Goal: Task Accomplishment & Management: Manage account settings

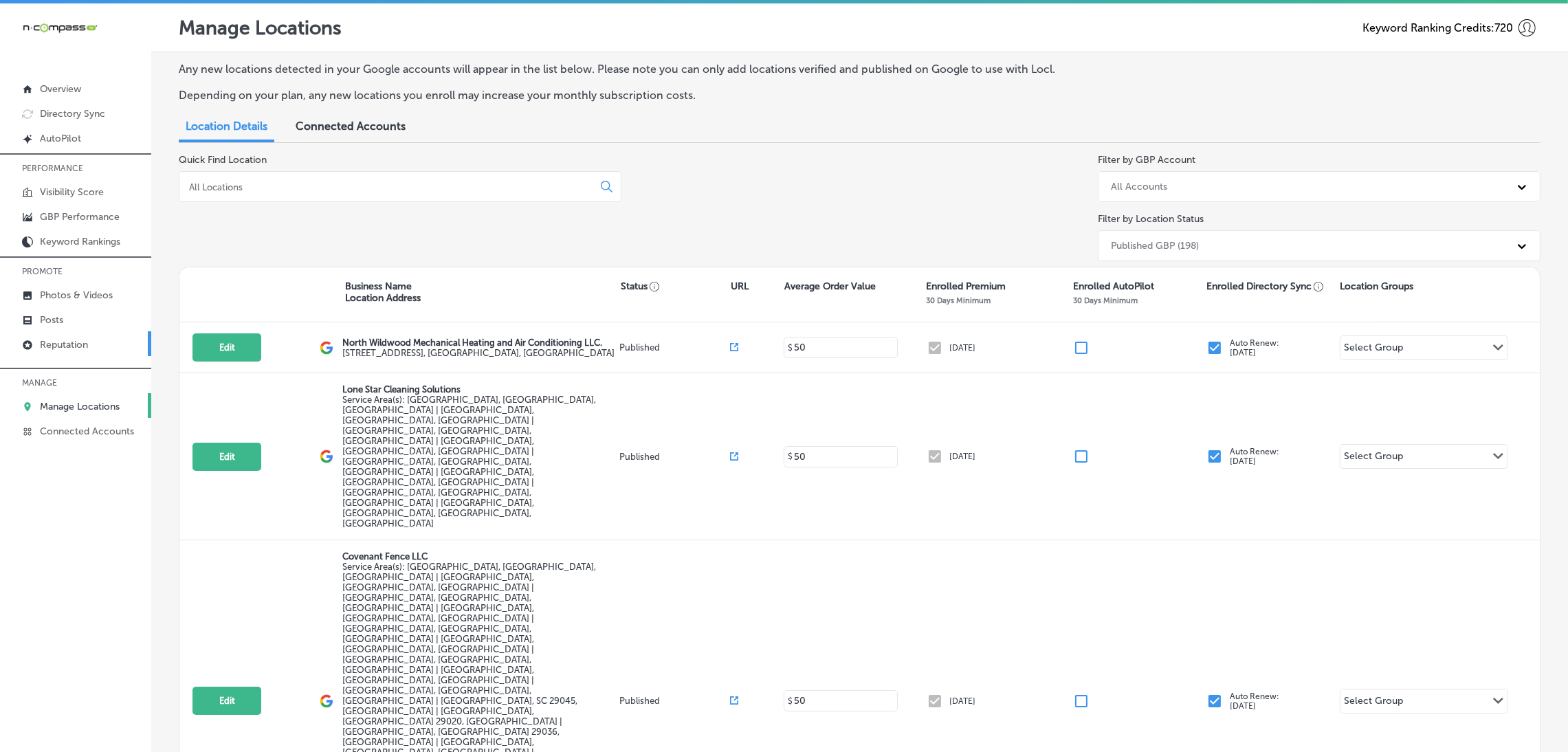
click at [60, 348] on p "Reputation" at bounding box center [63, 345] width 48 height 11
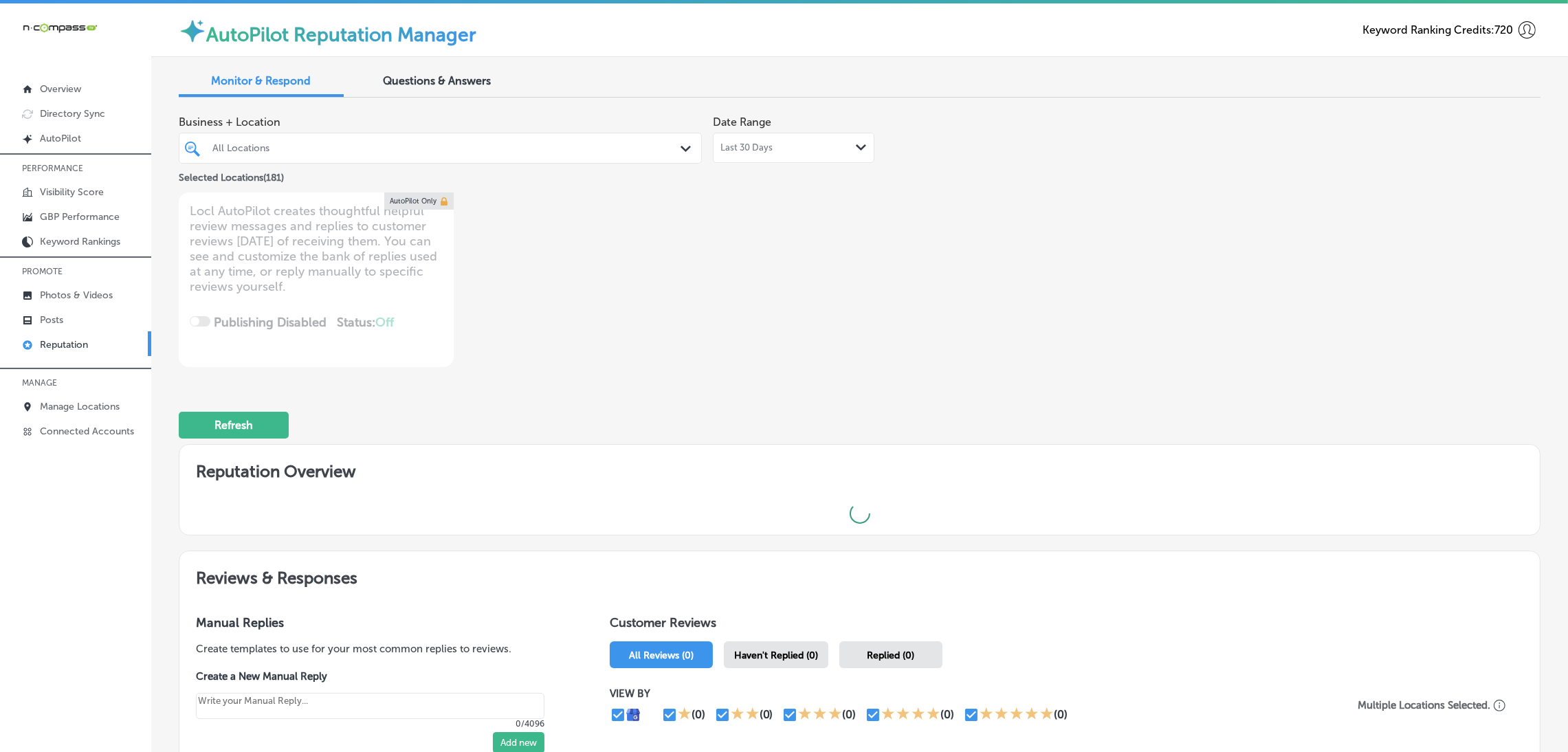
click at [1059, 185] on div "Business + Location All Locations Path Created with Sketch. Selected Locations …" at bounding box center [859, 238] width 1362 height 259
drag, startPoint x: 993, startPoint y: 193, endPoint x: 840, endPoint y: 183, distance: 153.3
click at [993, 193] on div "Business + Location All Locations Path Created with Sketch. Selected Locations …" at bounding box center [859, 238] width 1362 height 259
type textarea "x"
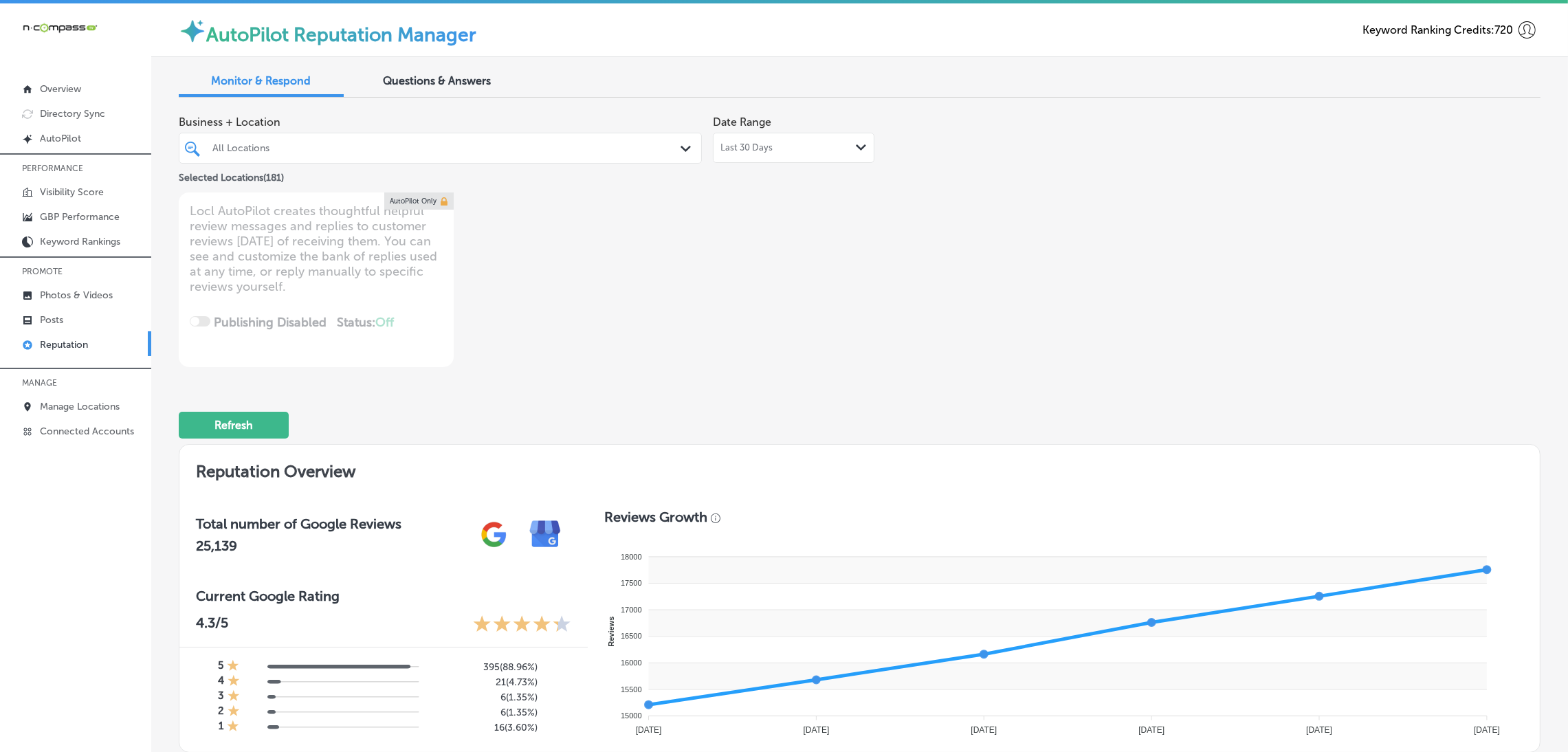
click at [420, 79] on span "Questions & Answers" at bounding box center [437, 80] width 108 height 13
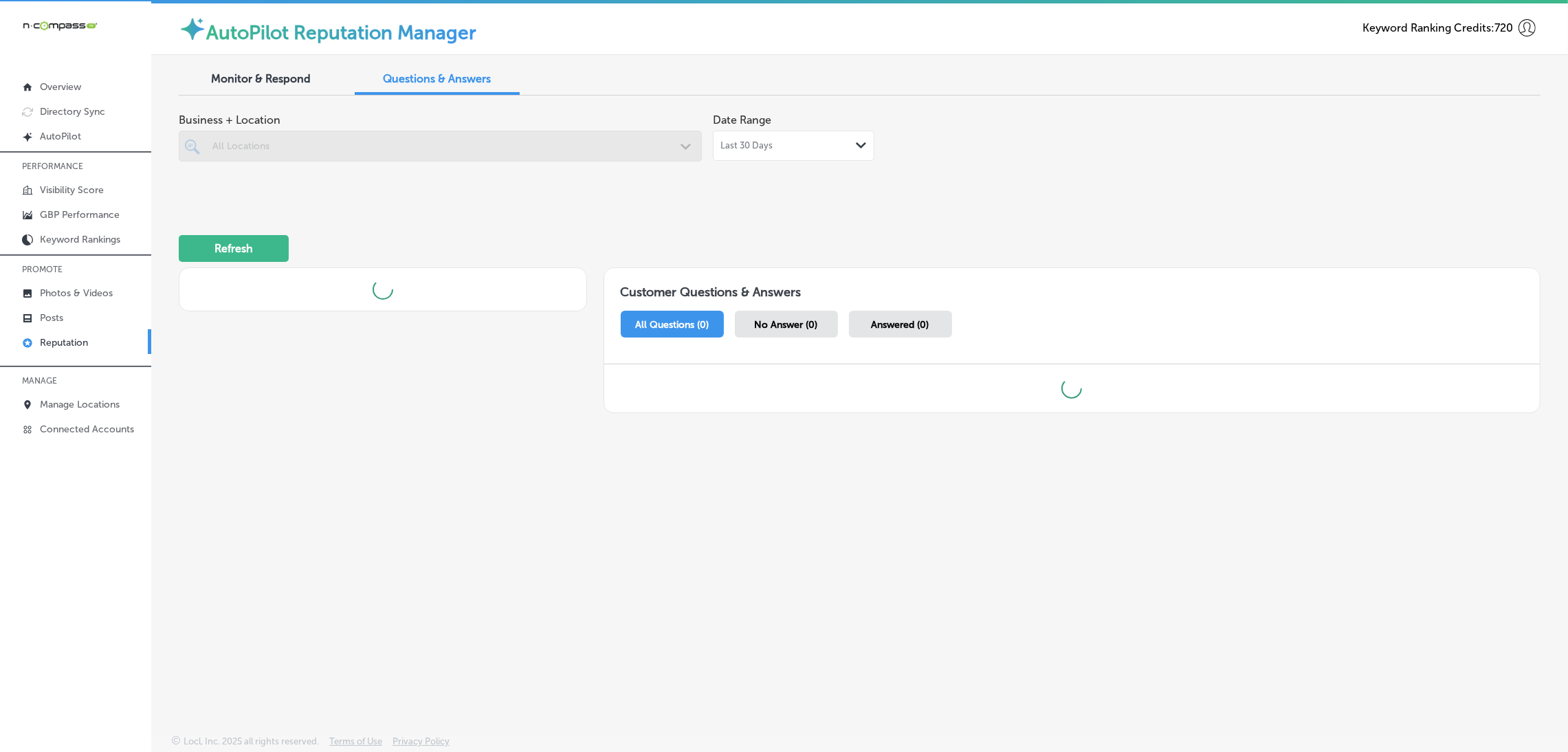
scroll to position [2, 0]
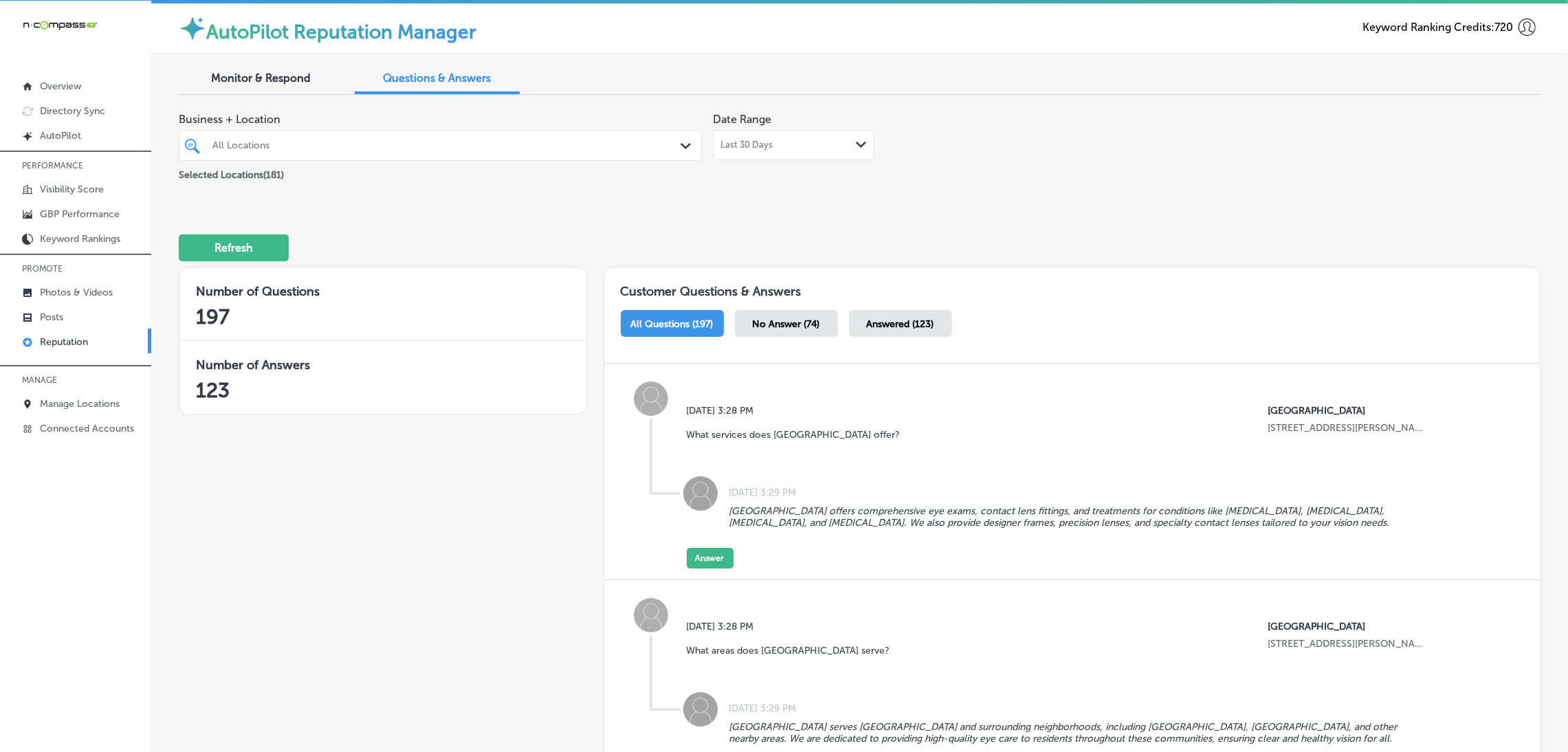
click at [829, 157] on div "Last 30 Days Path Created with Sketch." at bounding box center [793, 144] width 162 height 30
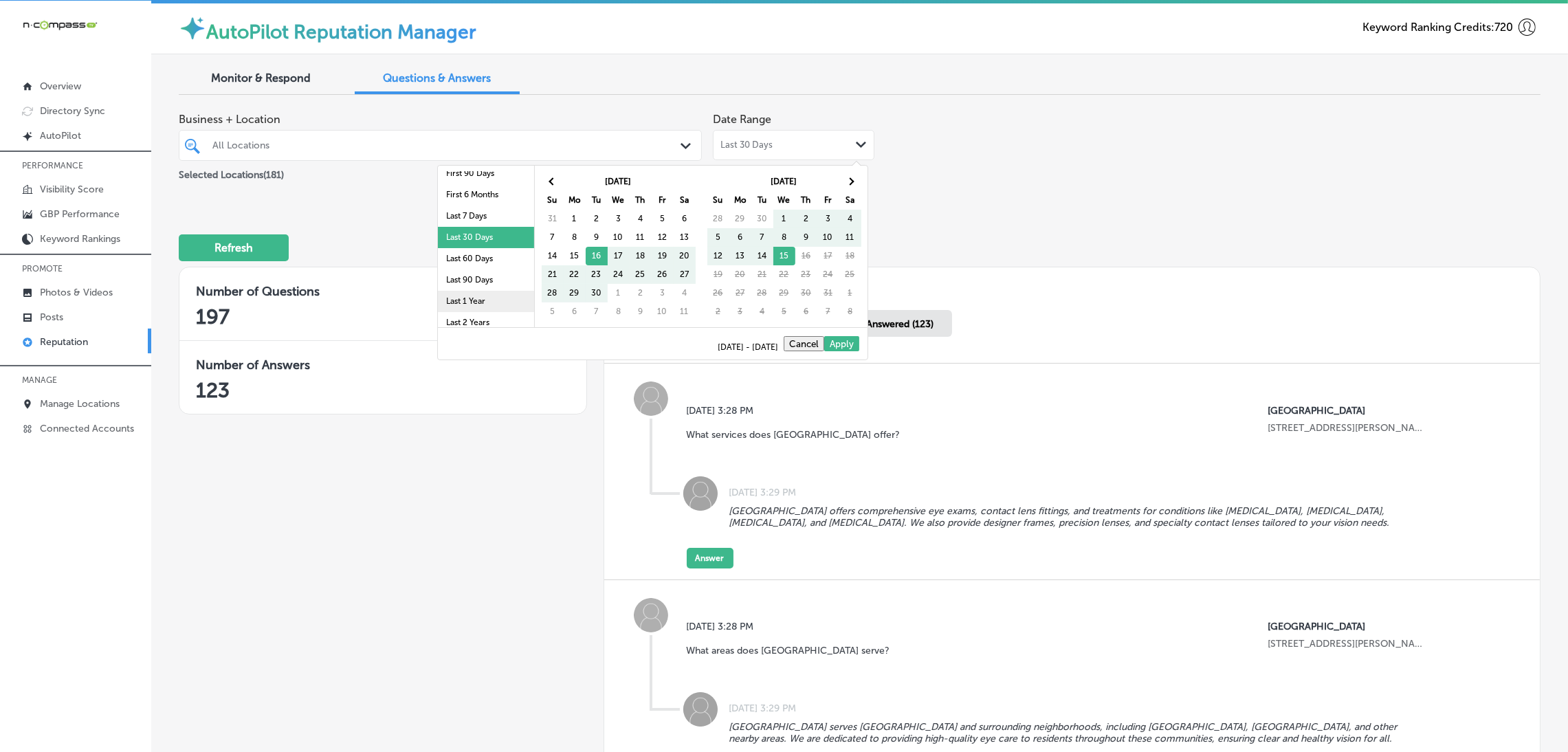
scroll to position [79, 0]
click at [485, 245] on li "Last 90 Days" at bounding box center [486, 251] width 97 height 21
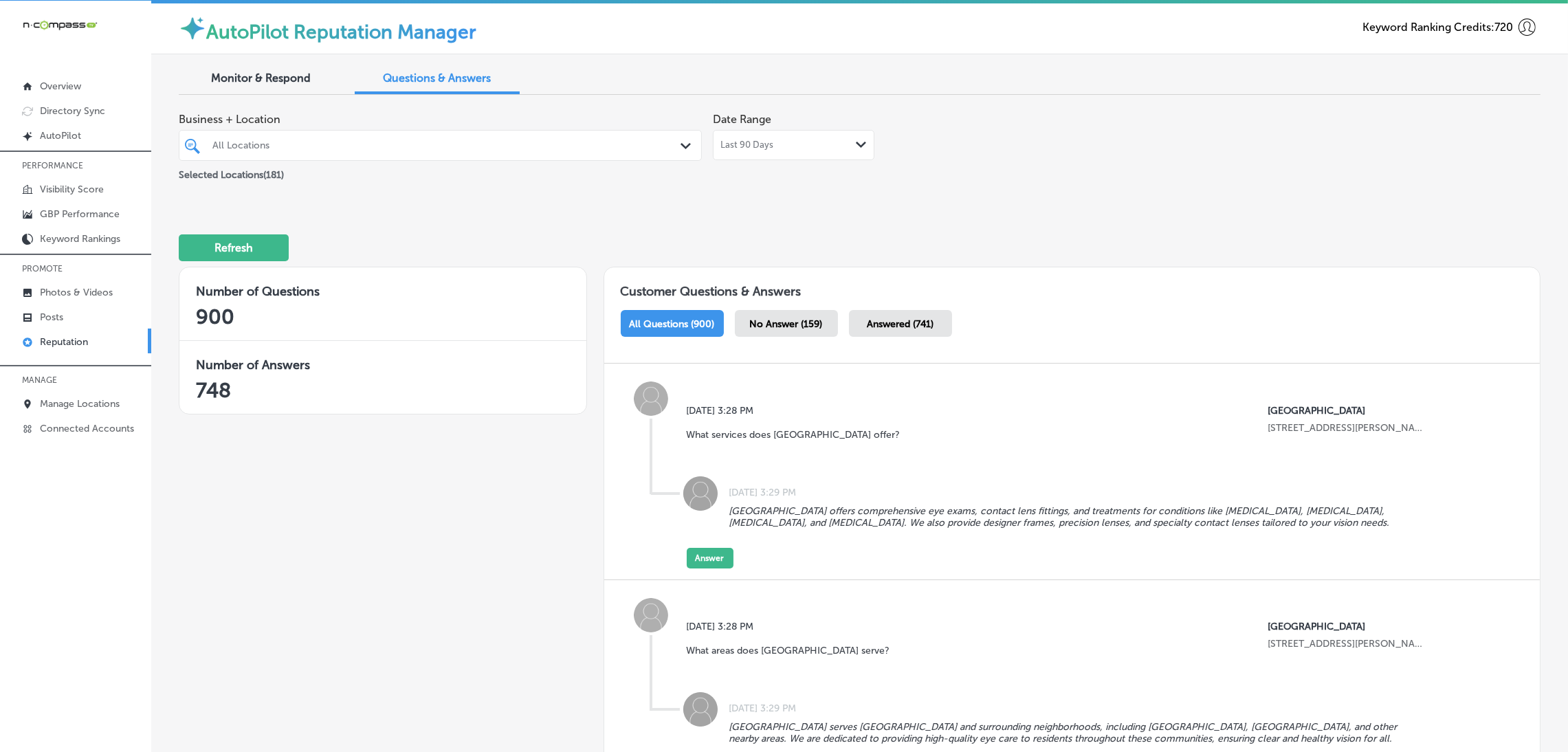
scroll to position [103, 0]
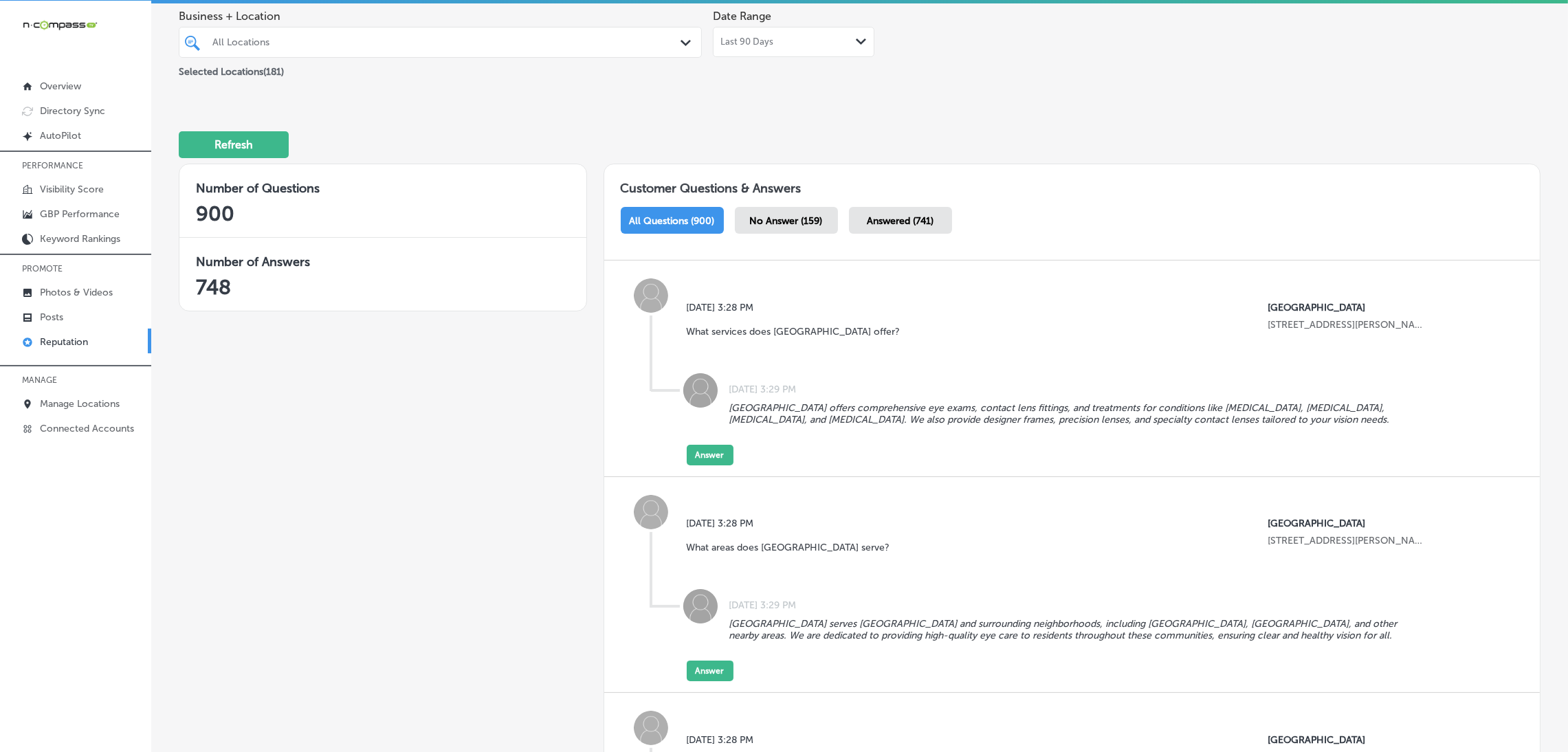
click at [772, 215] on span "No Answer (159)" at bounding box center [786, 221] width 73 height 11
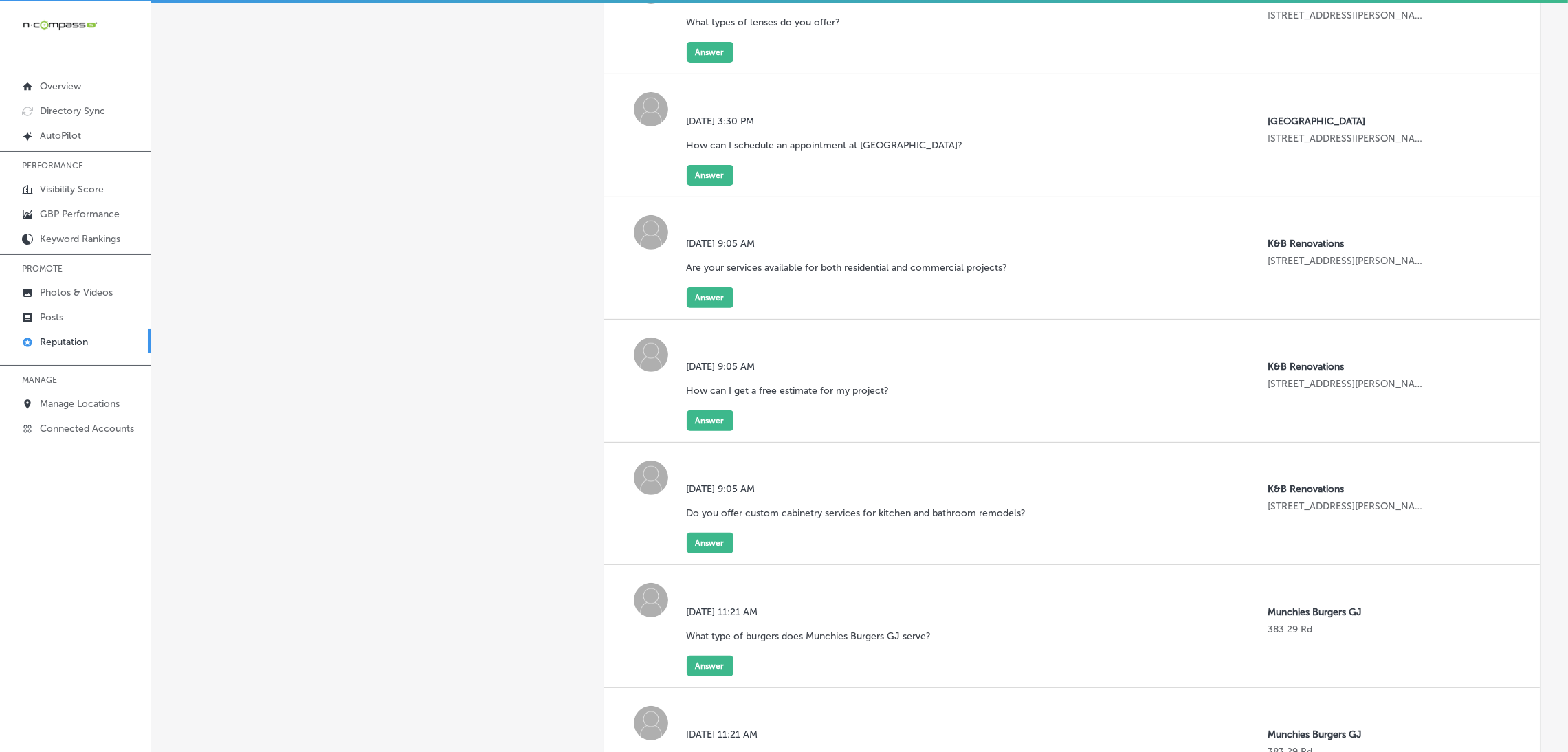
scroll to position [825, 0]
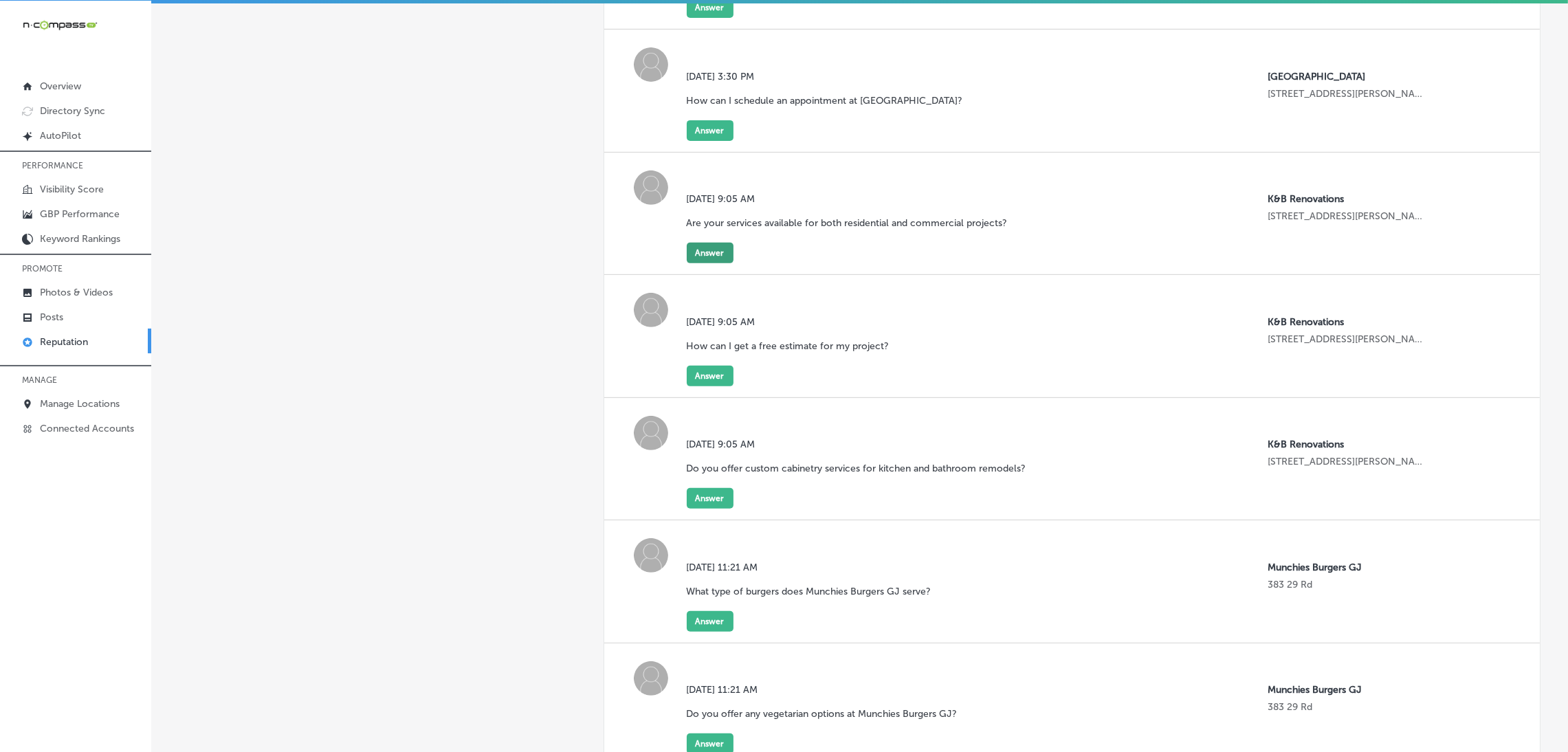
click at [719, 251] on button "Answer" at bounding box center [710, 252] width 47 height 20
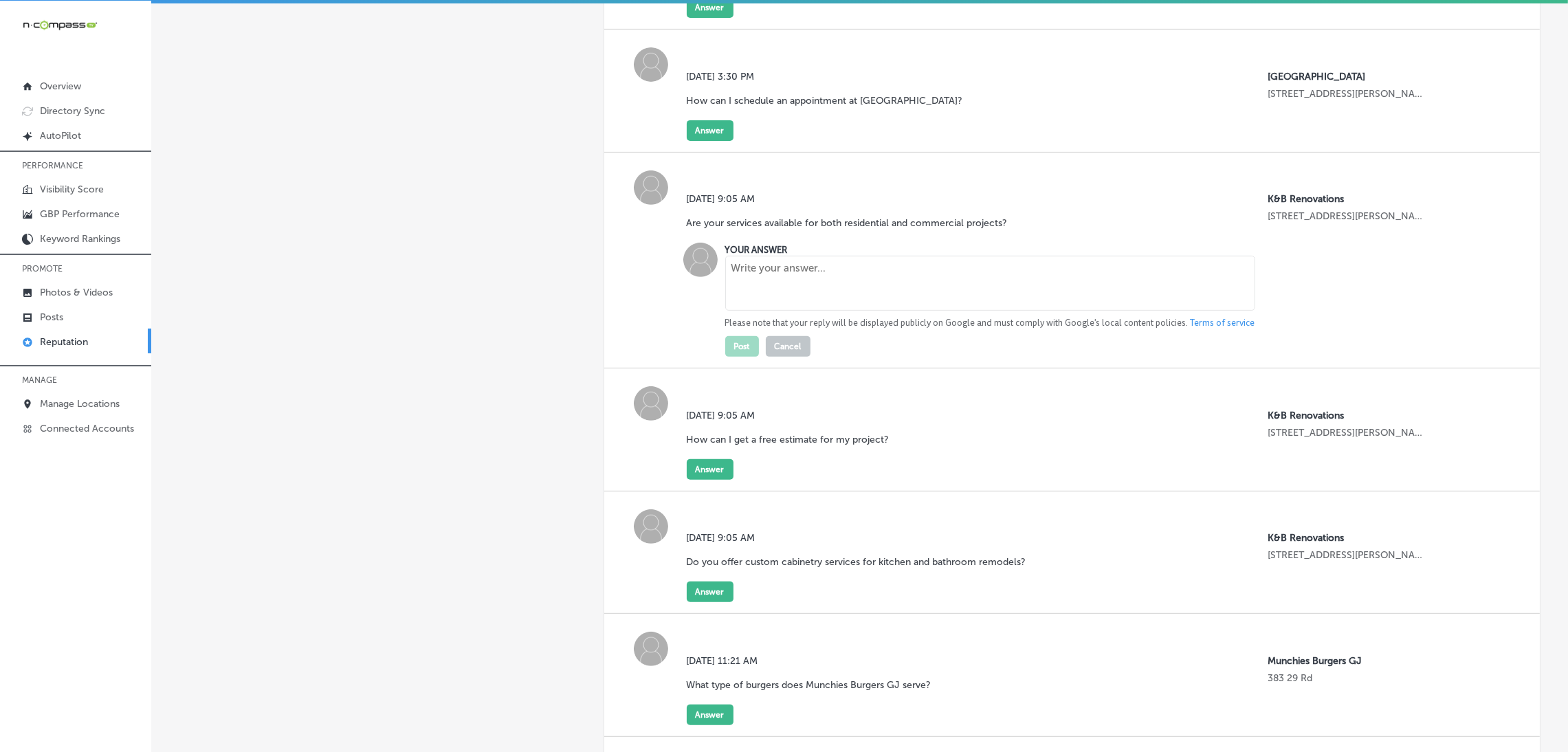
click at [794, 272] on textarea at bounding box center [990, 283] width 530 height 55
click at [847, 288] on textarea at bounding box center [990, 283] width 530 height 55
paste textarea "Yes, K & B Renovations offers expert remodeling and construction services for b…"
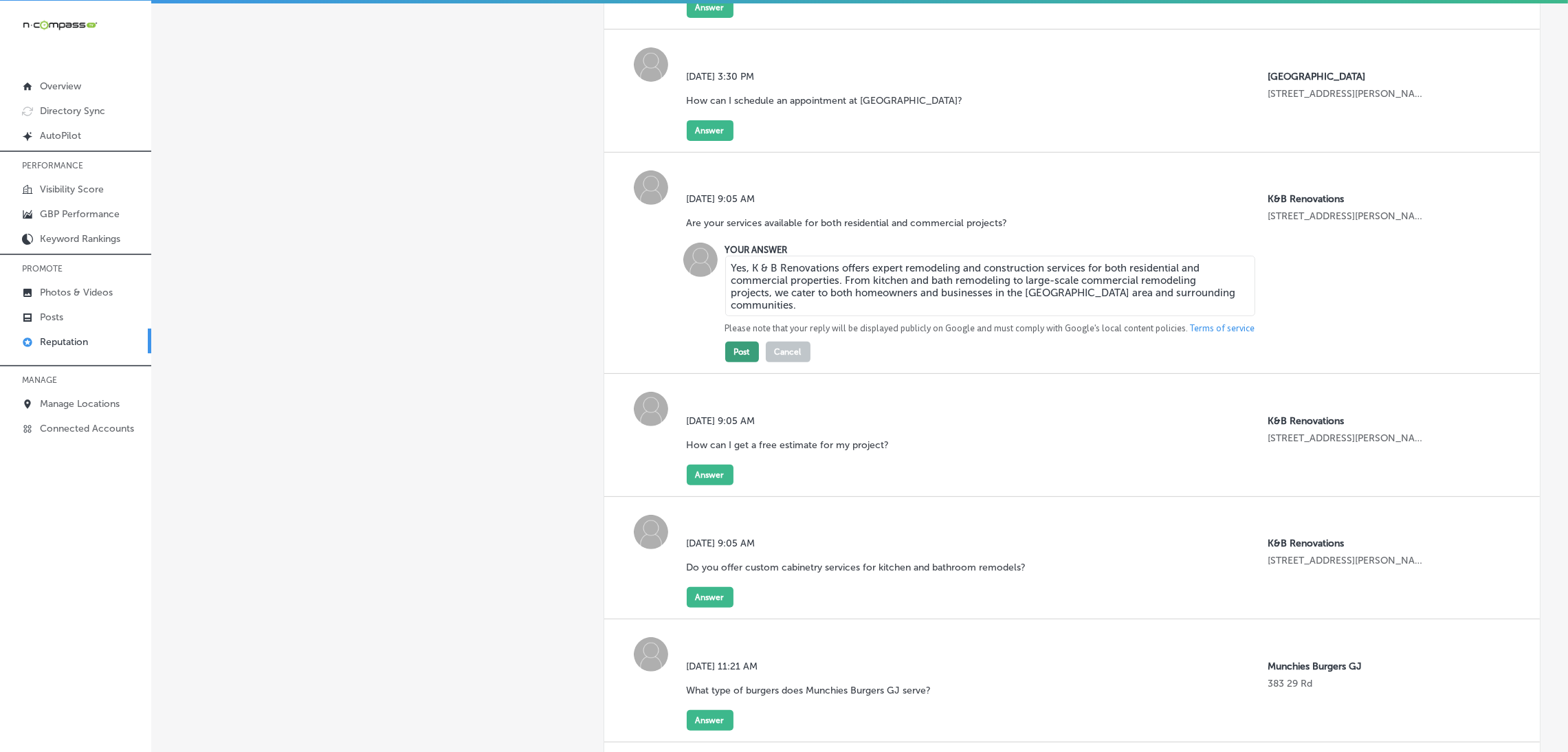
type textarea "Yes, K & B Renovations offers expert remodeling and construction services for b…"
click at [739, 357] on button "Post" at bounding box center [743, 351] width 34 height 20
click at [718, 483] on button "Answer" at bounding box center [710, 475] width 47 height 20
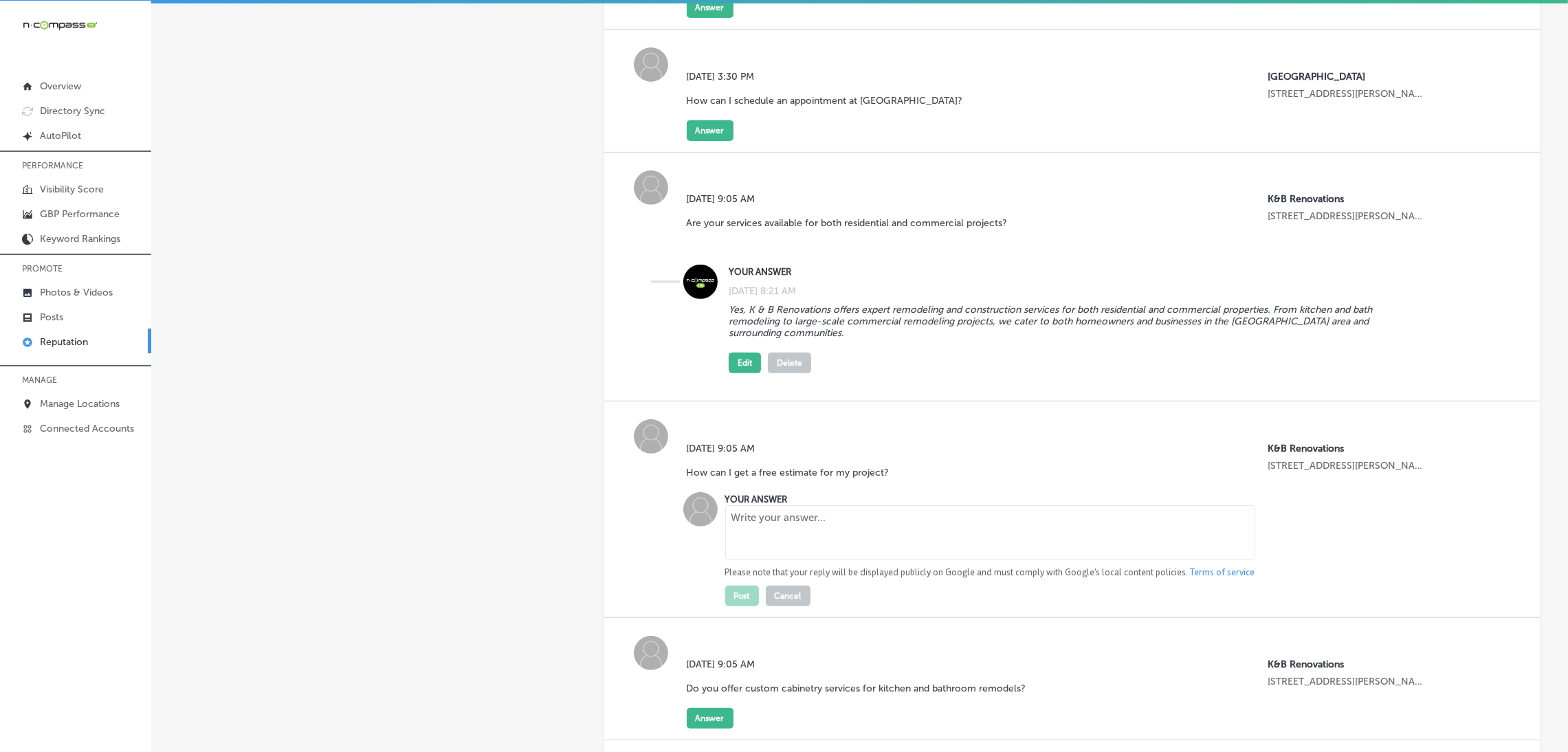
click at [770, 541] on textarea at bounding box center [990, 533] width 530 height 55
paste textarea "To get an estimate for your home renovation or remodeling project, simply reach…"
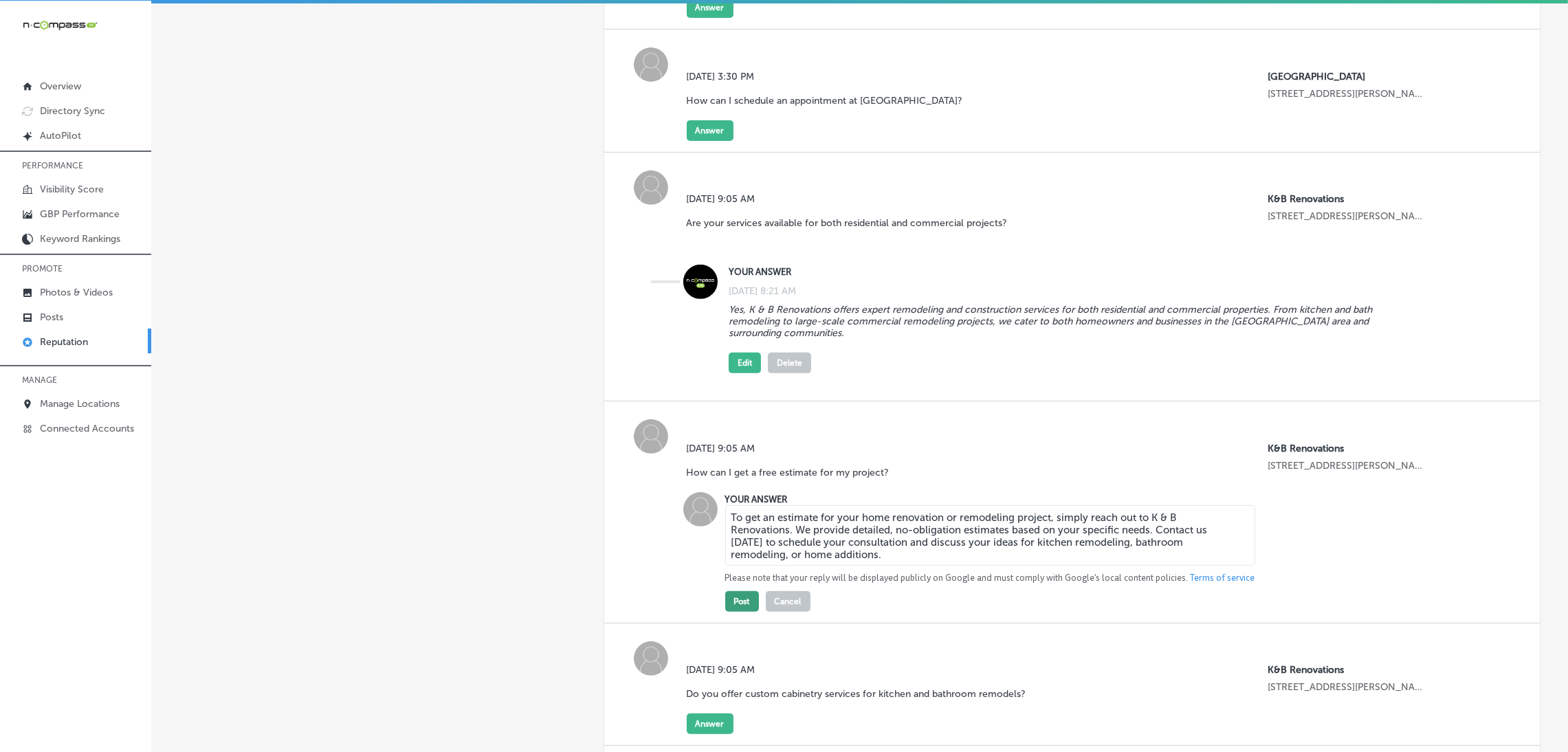
type textarea "To get an estimate for your home renovation or remodeling project, simply reach…"
click at [734, 600] on button "Post" at bounding box center [743, 600] width 34 height 20
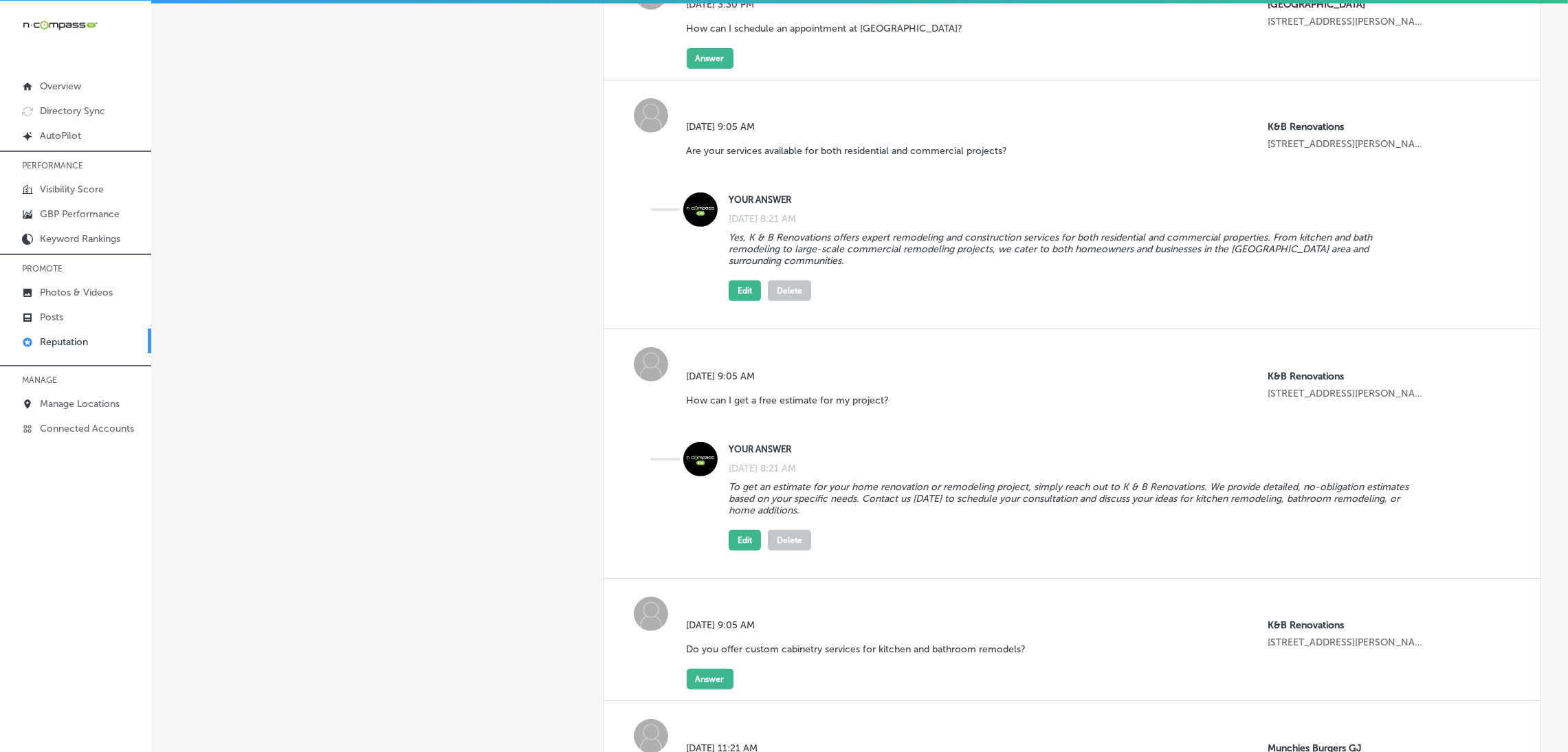
scroll to position [1030, 0]
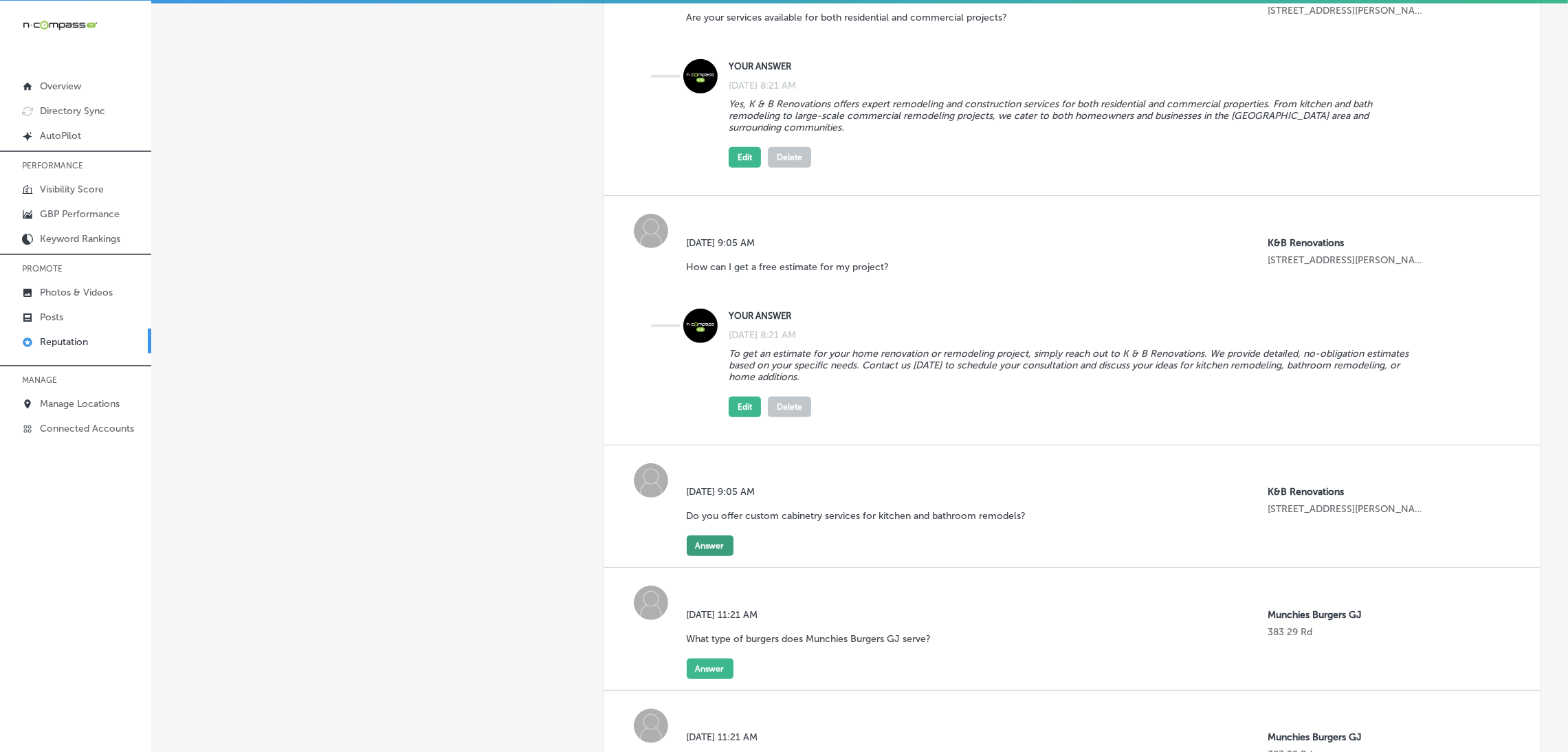
click at [704, 542] on button "Answer" at bounding box center [710, 545] width 47 height 20
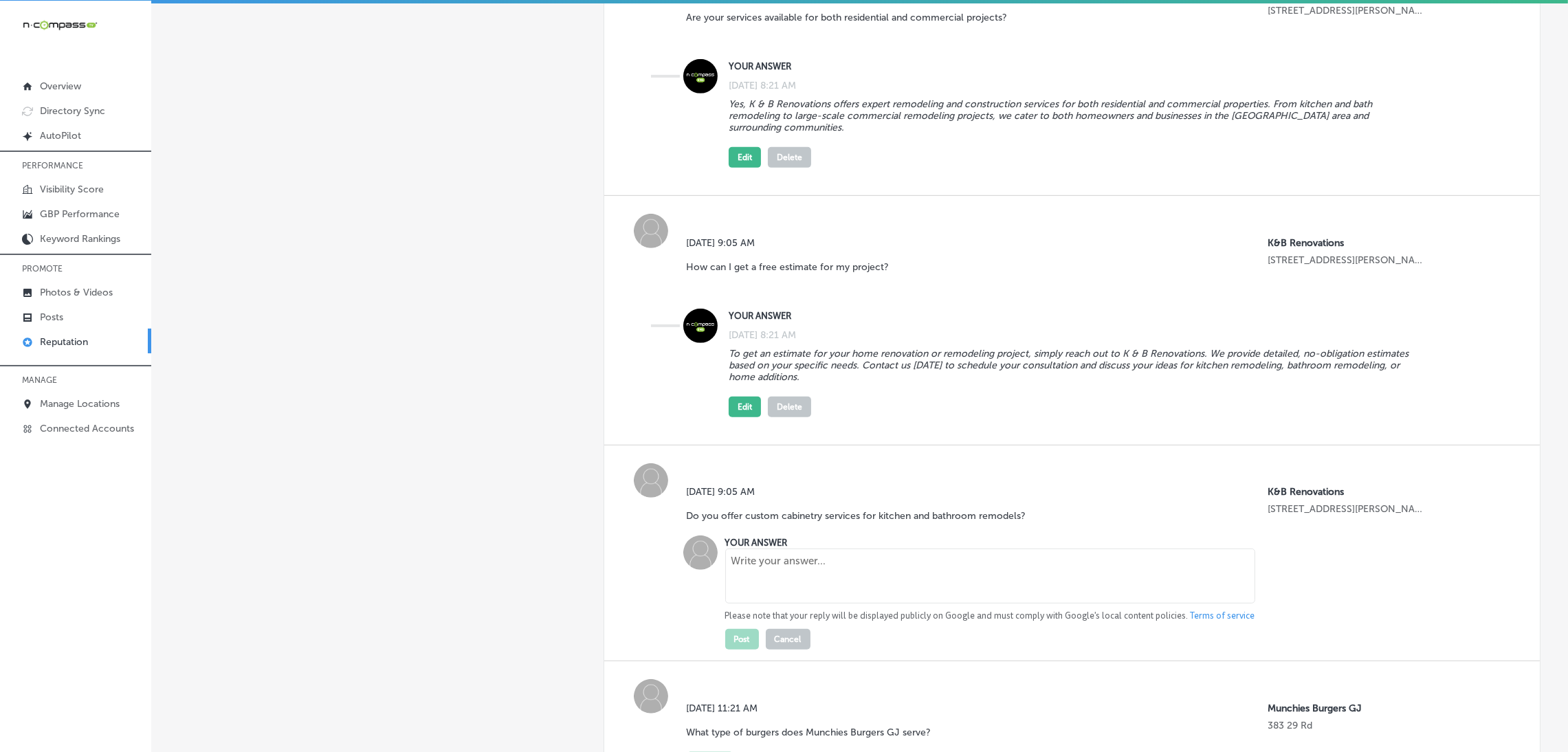
click at [785, 569] on textarea at bounding box center [990, 576] width 530 height 55
paste textarea "Yes, K & B Renovations offers custom cabinetry services for both kitchen and ba…"
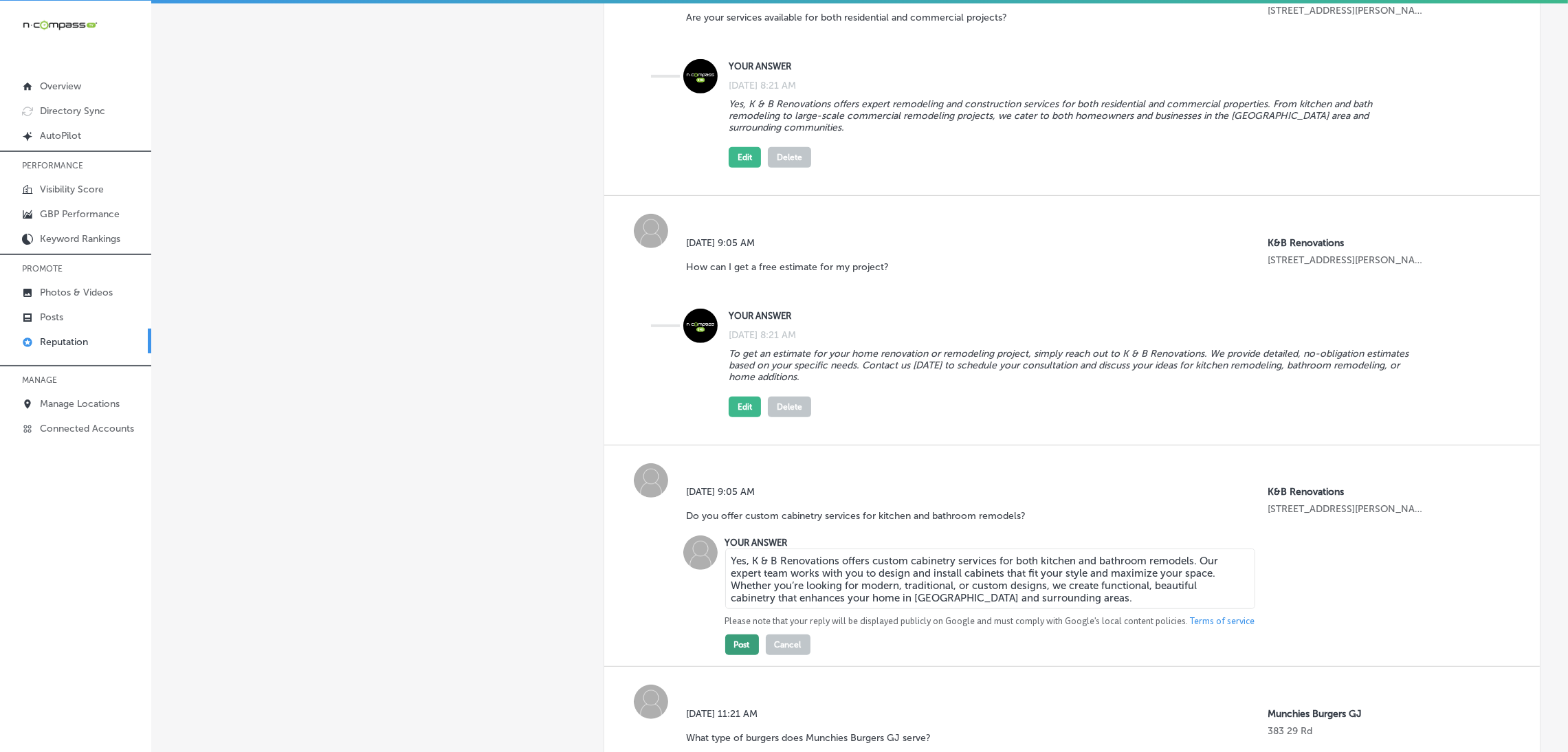
type textarea "Yes, K & B Renovations offers custom cabinetry services for both kitchen and ba…"
click at [739, 651] on button "Post" at bounding box center [743, 644] width 34 height 20
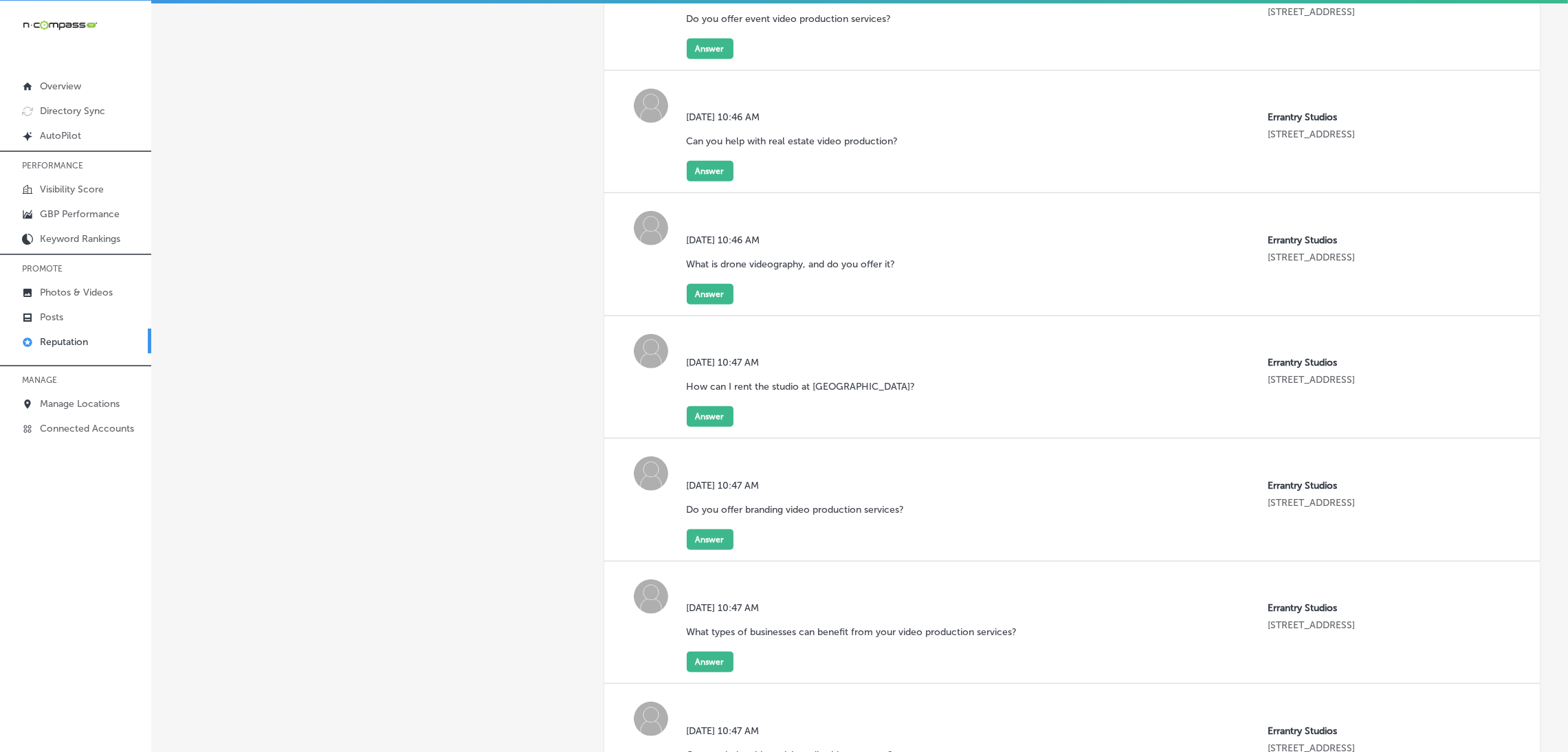
scroll to position [2594, 0]
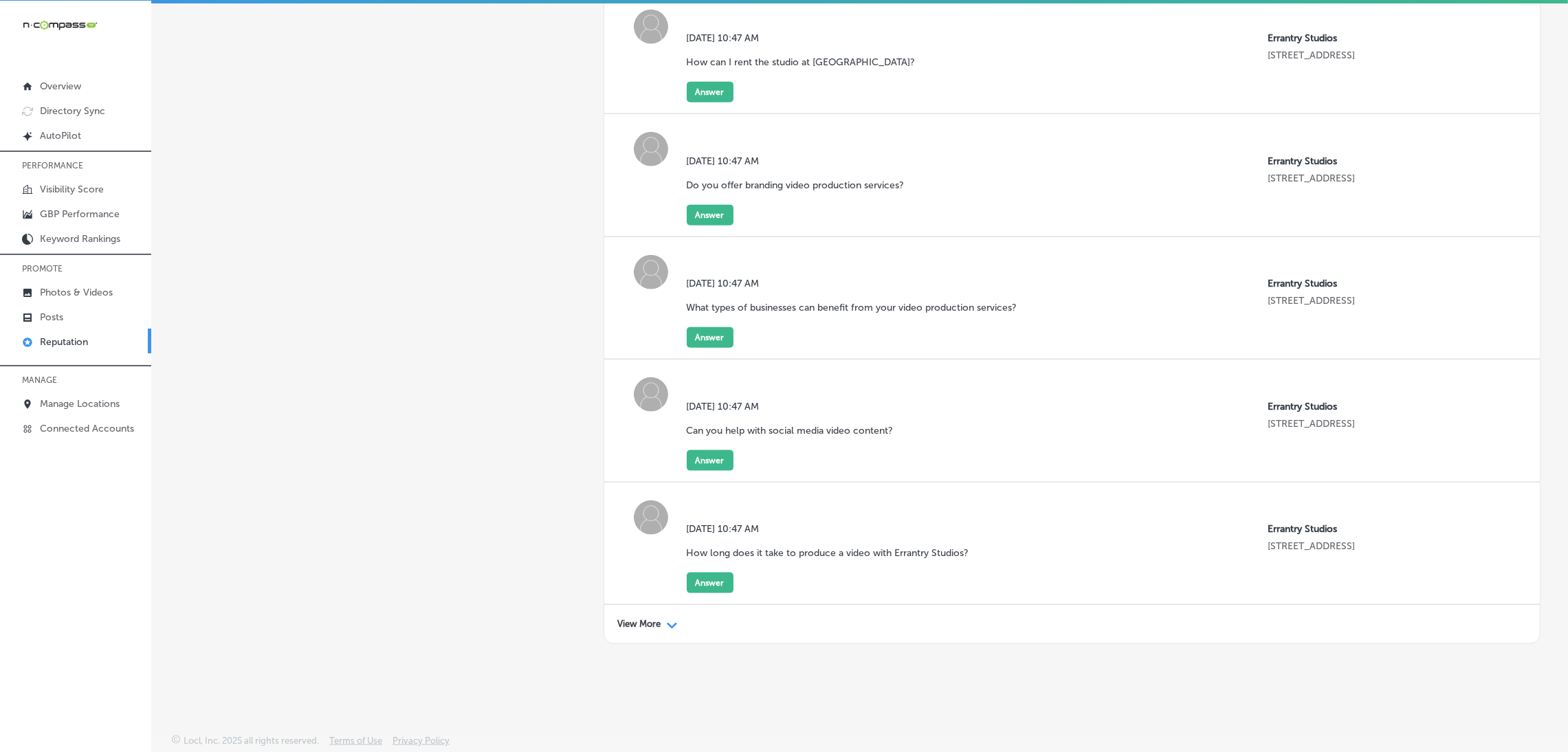
click at [654, 619] on p "View More" at bounding box center [640, 624] width 43 height 11
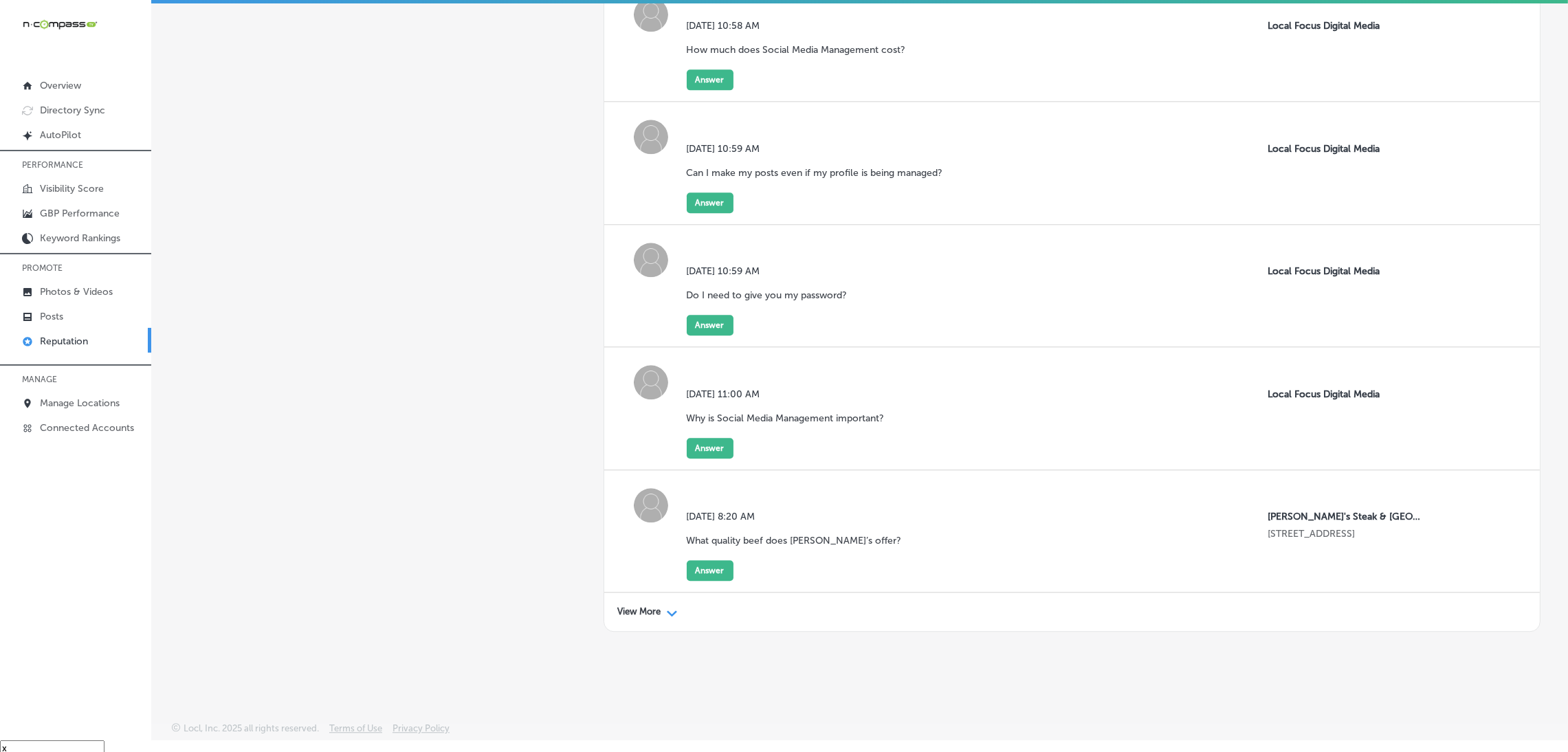
scroll to position [19, 0]
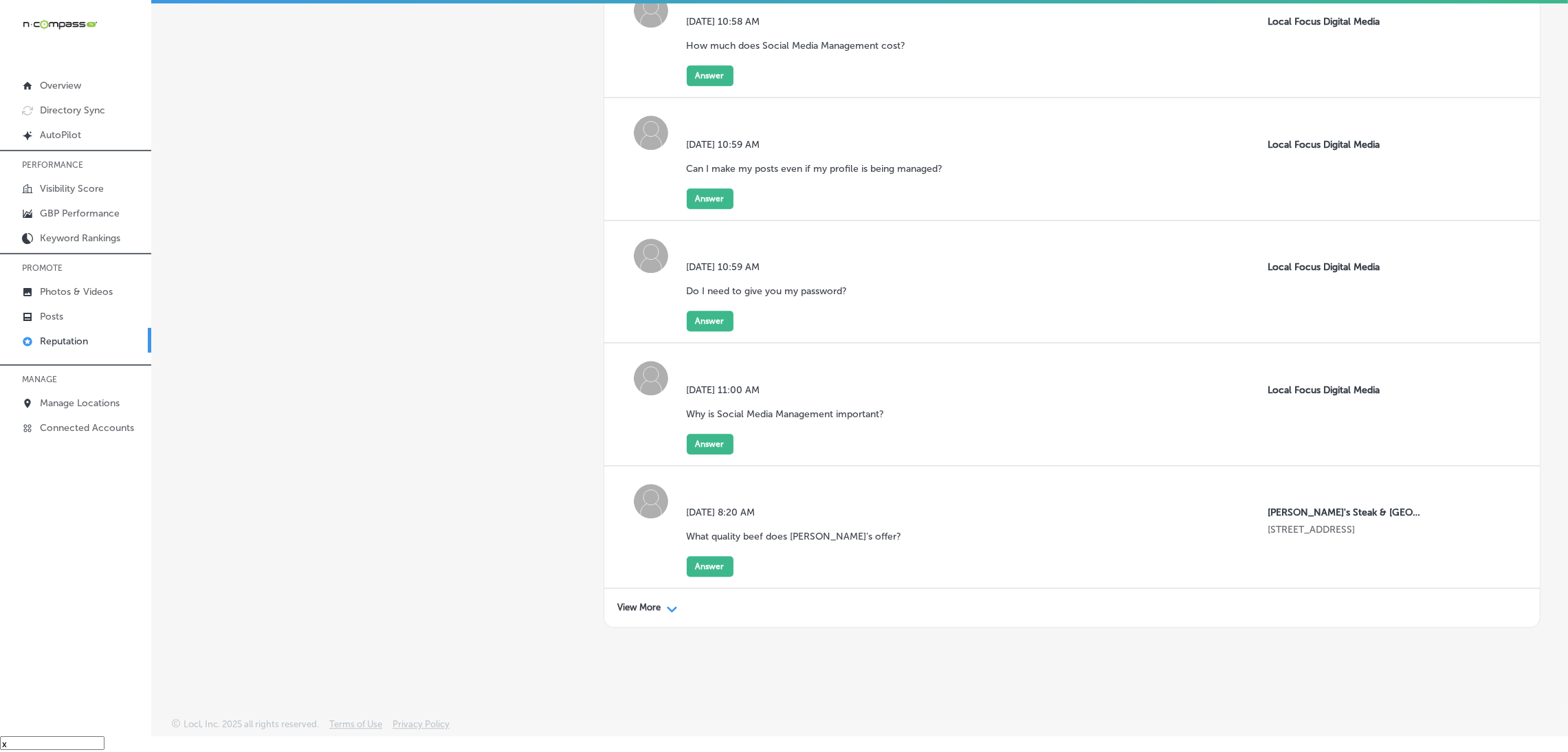
click at [636, 606] on p "View More" at bounding box center [640, 608] width 43 height 11
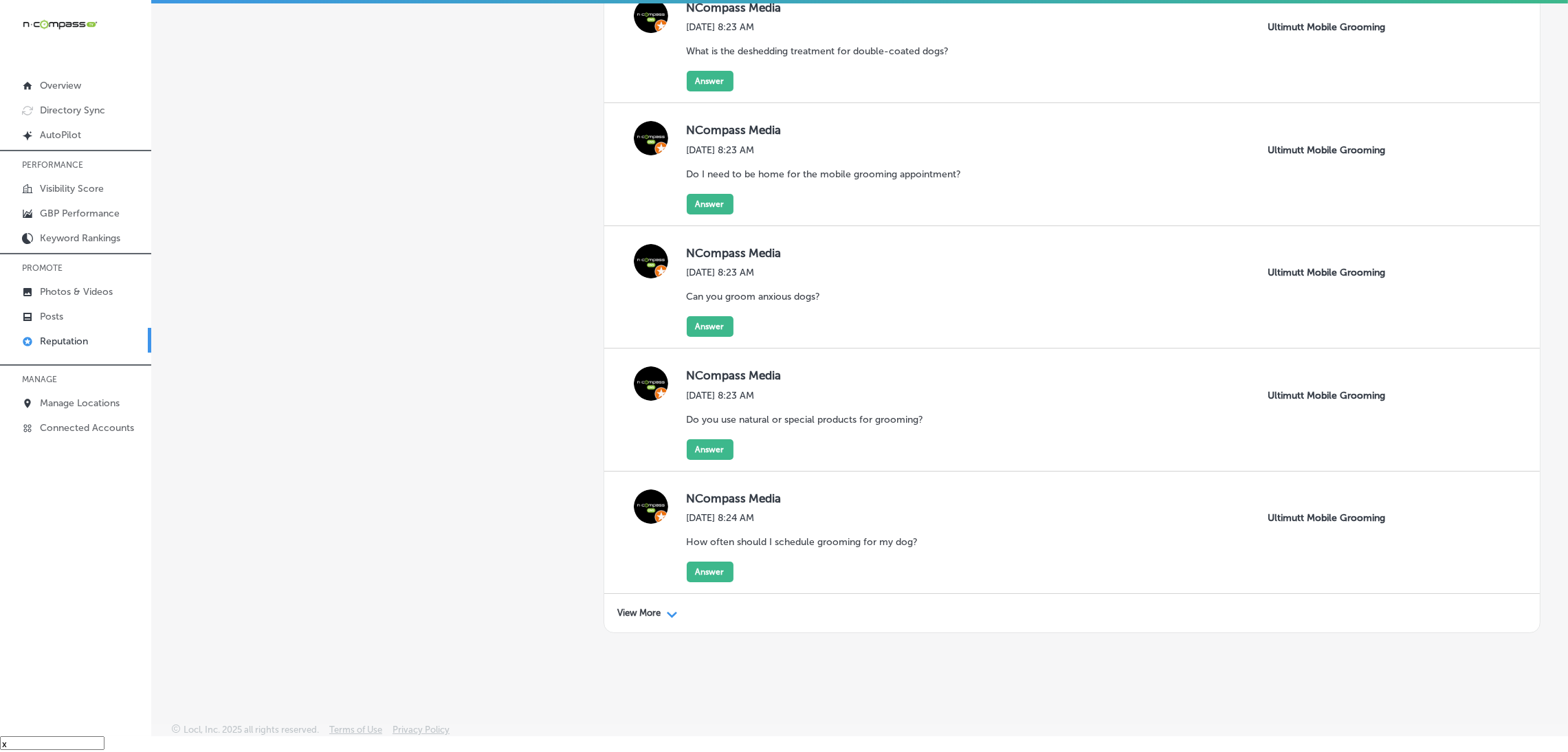
scroll to position [7503, 0]
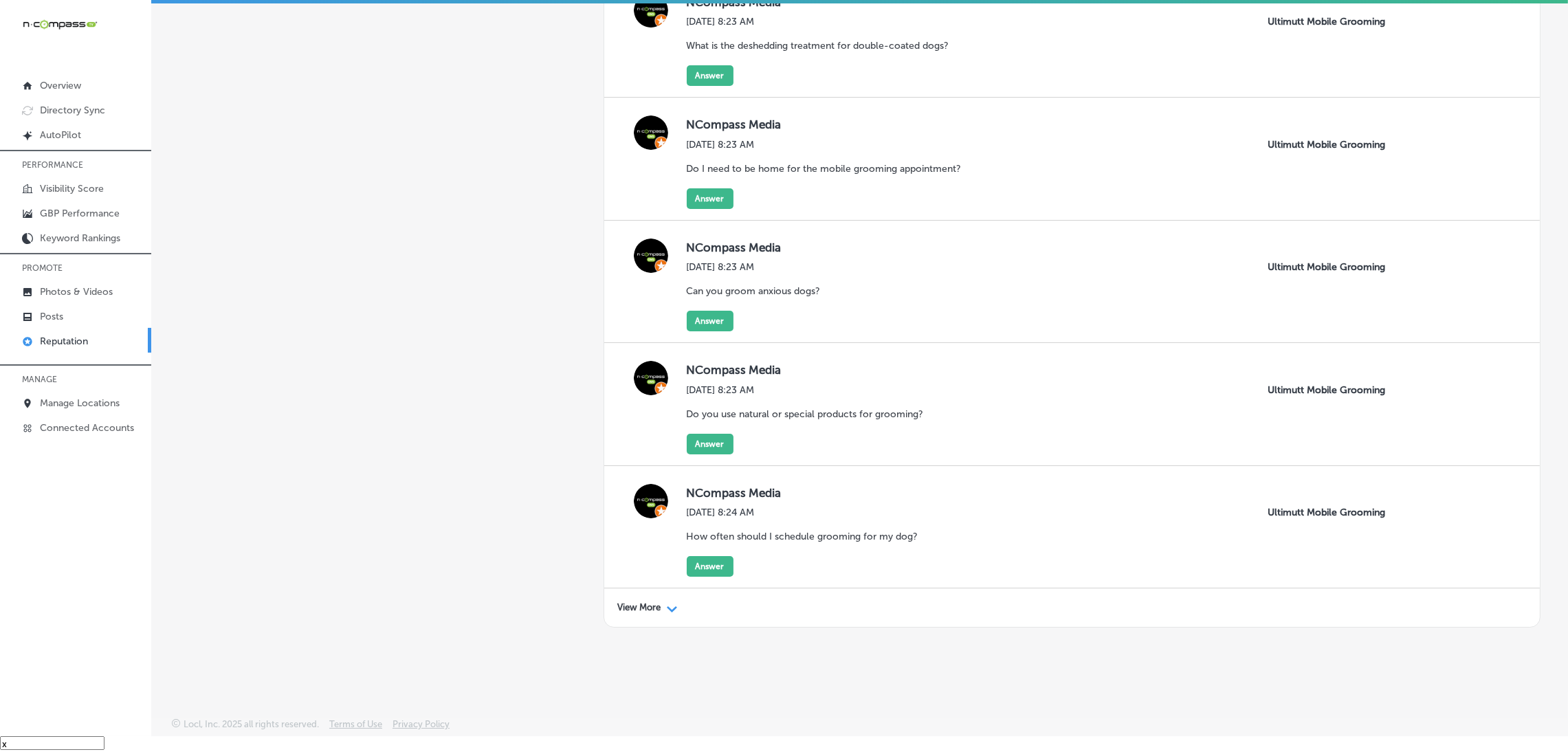
click at [639, 612] on div "View More Path Created with Sketch." at bounding box center [1073, 607] width 937 height 38
click at [649, 603] on p "View More" at bounding box center [640, 608] width 43 height 11
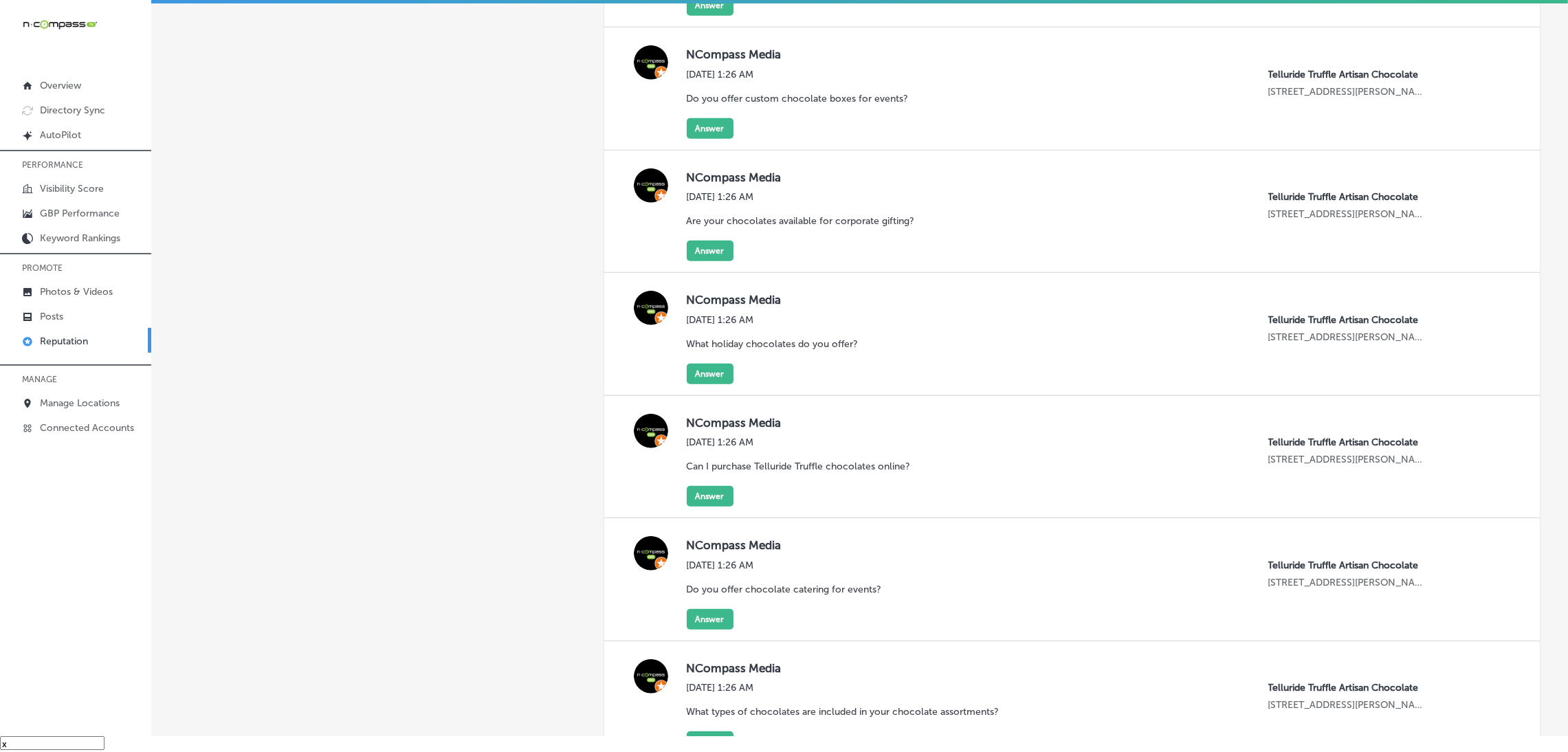
scroll to position [9958, 0]
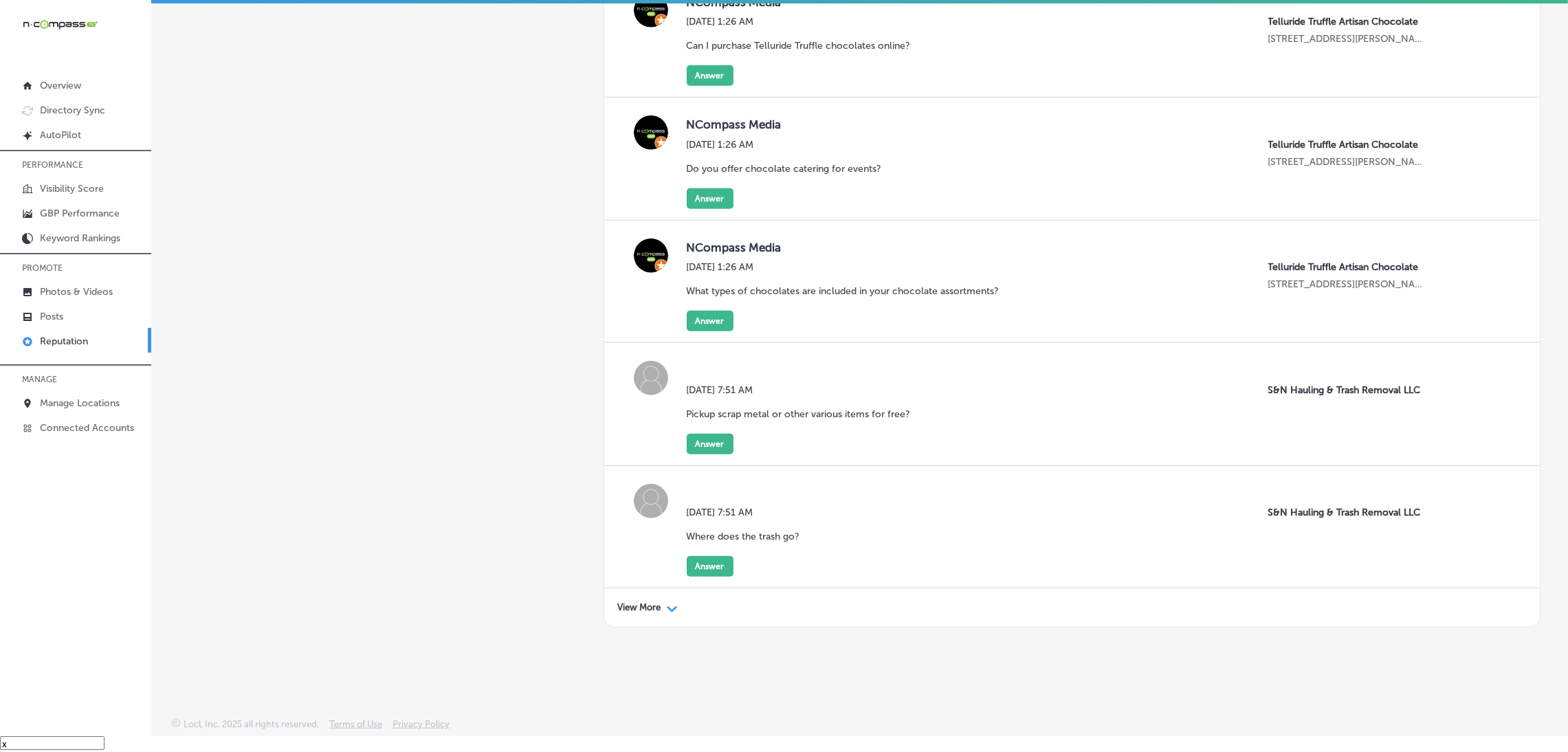
click at [622, 607] on p "View More" at bounding box center [640, 608] width 43 height 11
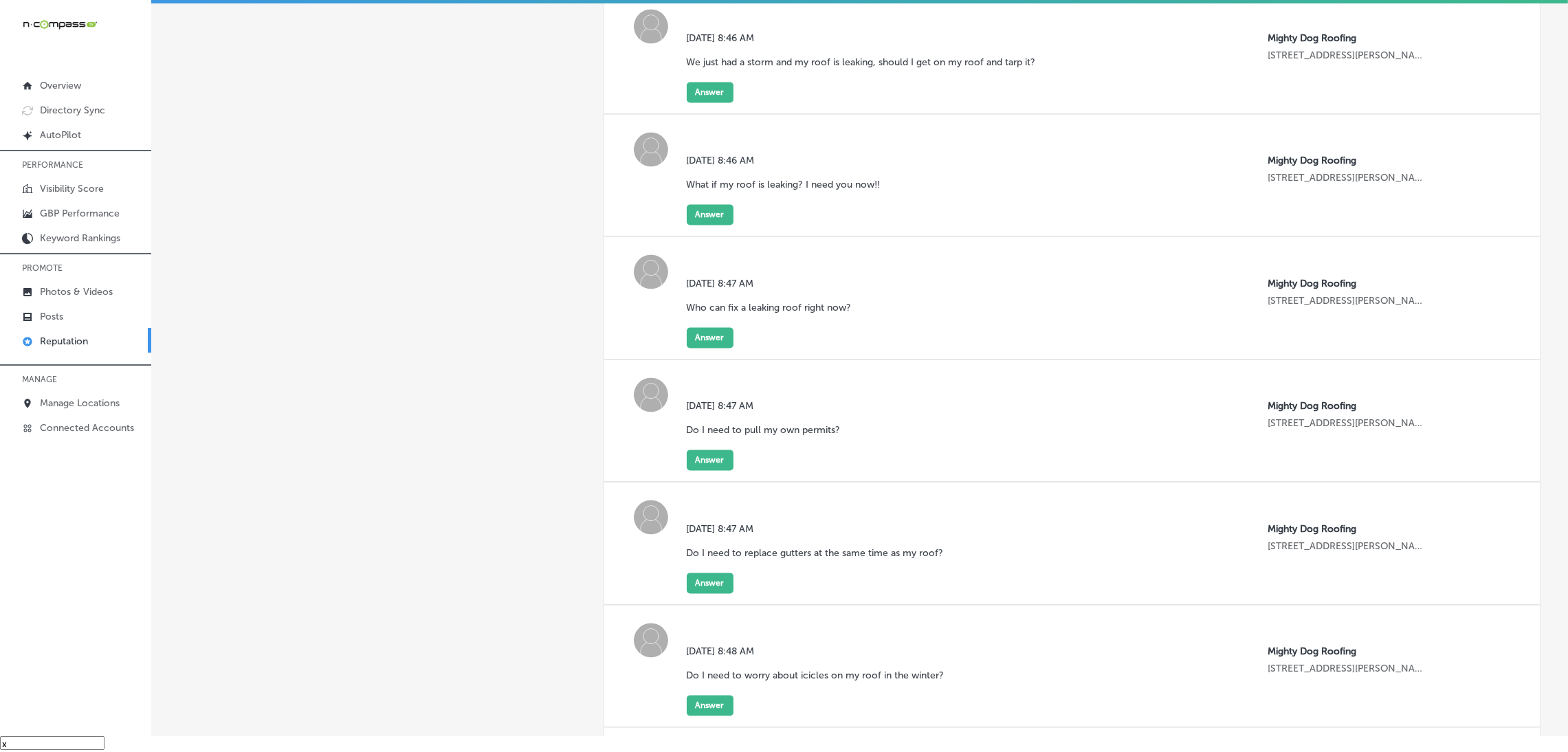
scroll to position [12412, 0]
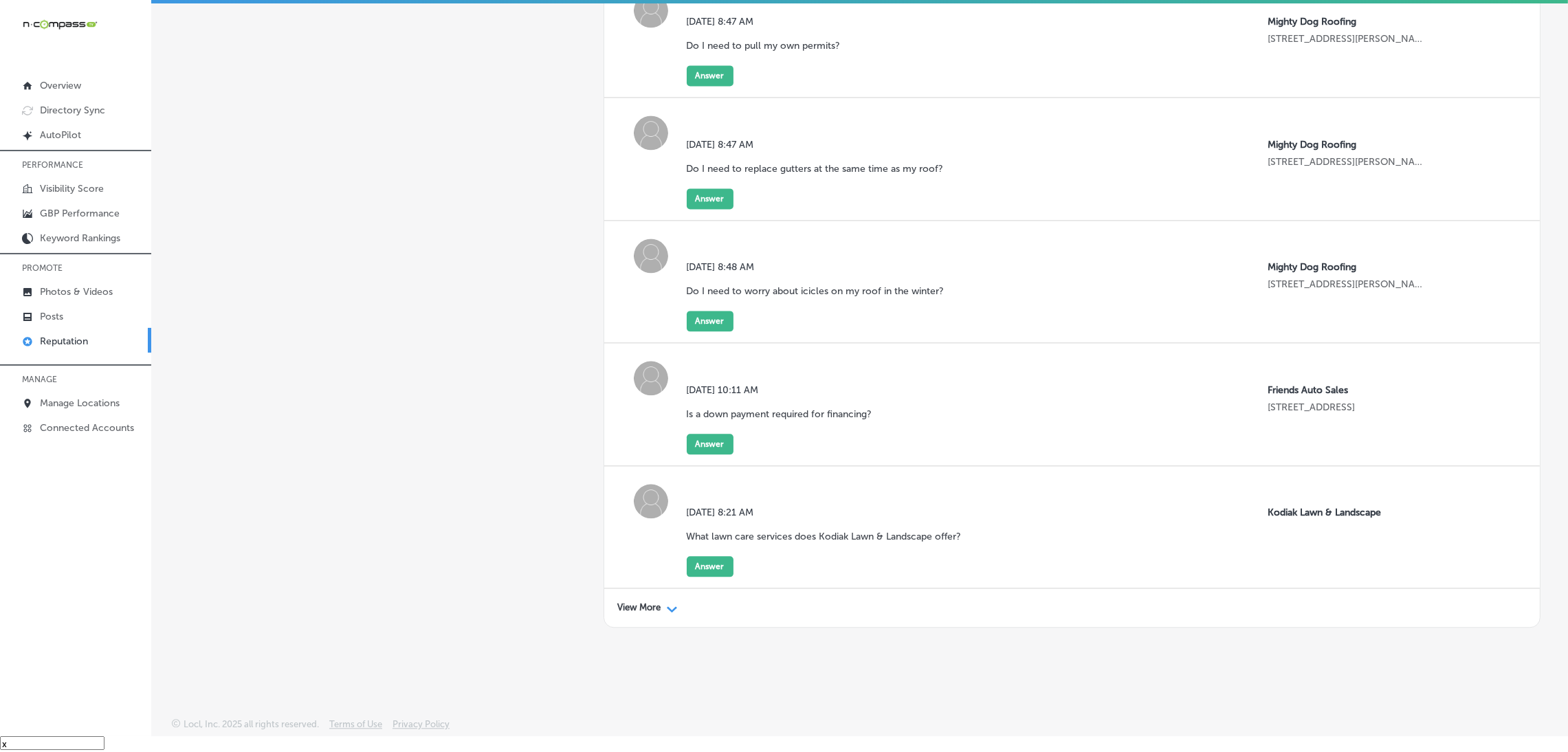
click at [635, 599] on div "View More Path Created with Sketch." at bounding box center [1073, 607] width 937 height 38
click at [631, 605] on p "View More" at bounding box center [640, 608] width 43 height 11
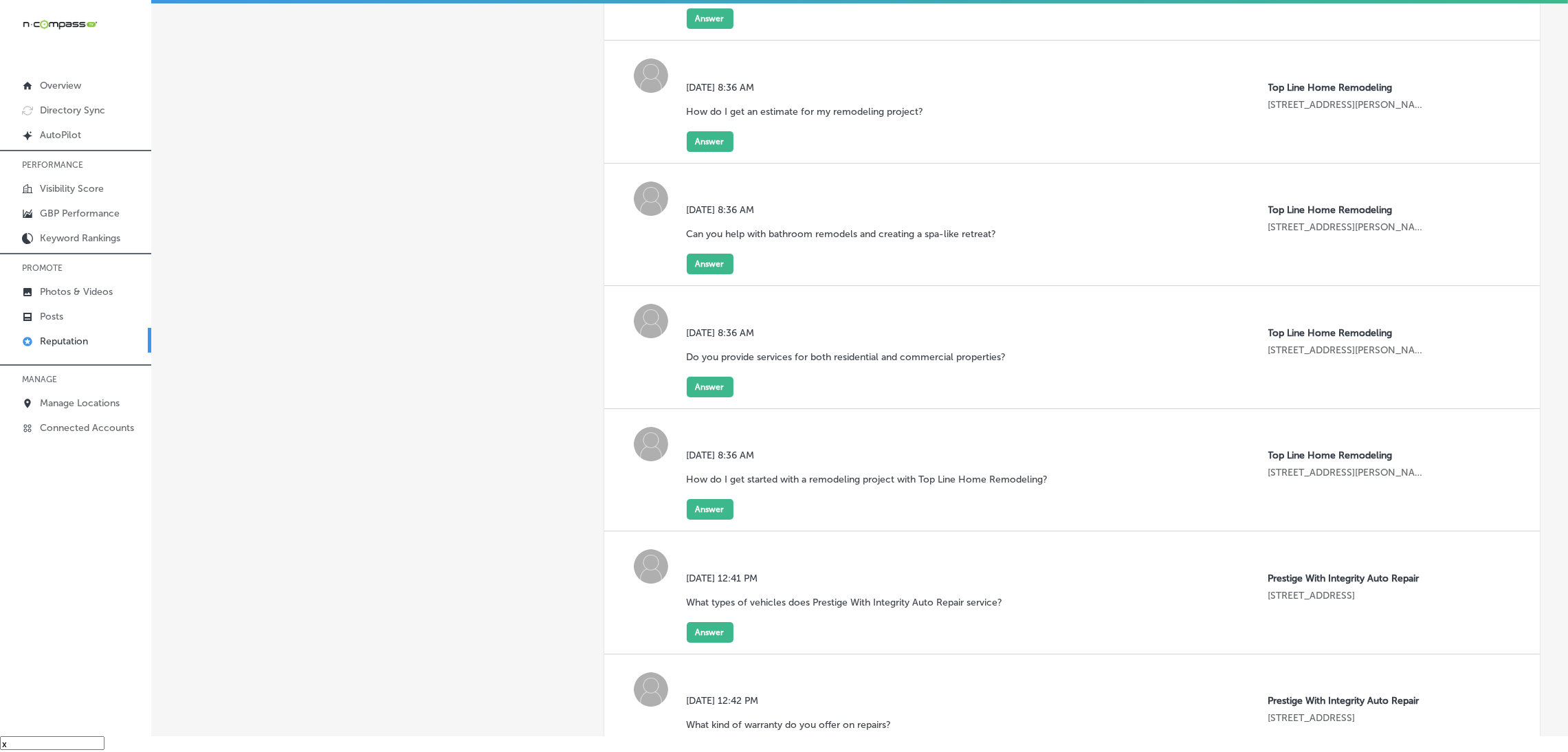
scroll to position [14867, 0]
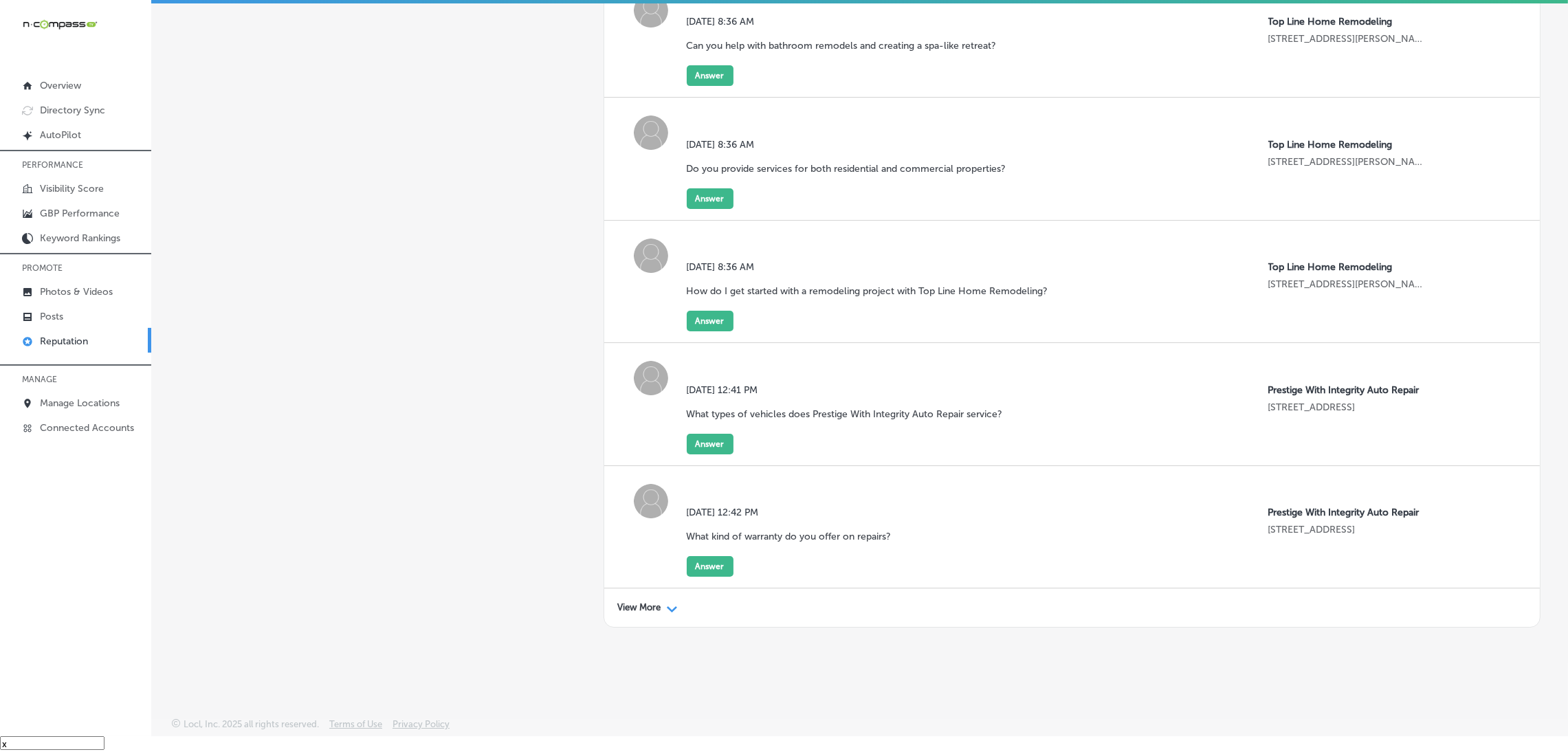
click at [614, 599] on div "View More Path Created with Sketch." at bounding box center [1073, 607] width 937 height 38
click at [627, 604] on p "View More" at bounding box center [640, 608] width 43 height 11
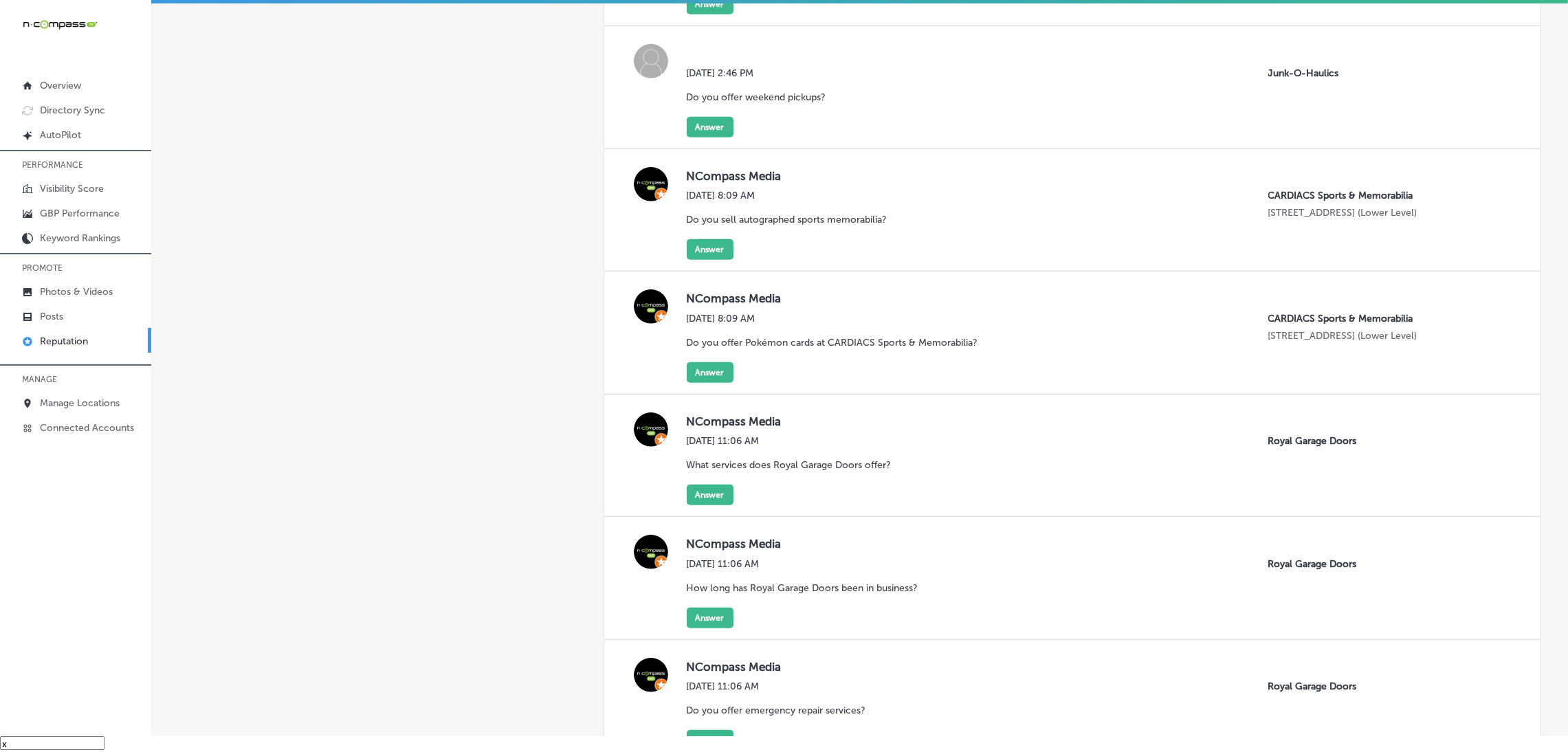
scroll to position [17322, 0]
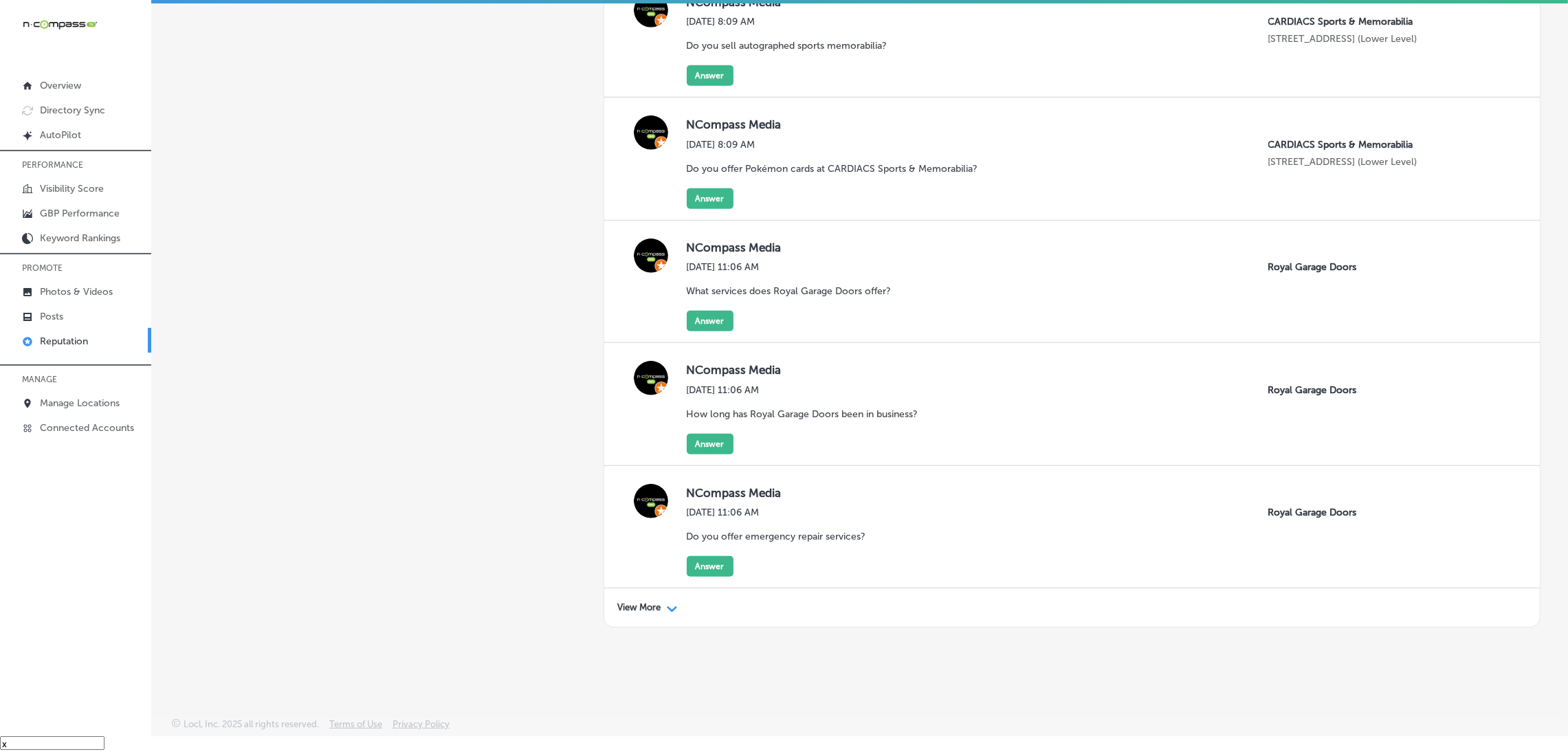
click at [631, 612] on div "View More Path Created with Sketch." at bounding box center [1073, 607] width 937 height 38
click at [633, 606] on p "View More" at bounding box center [640, 608] width 43 height 11
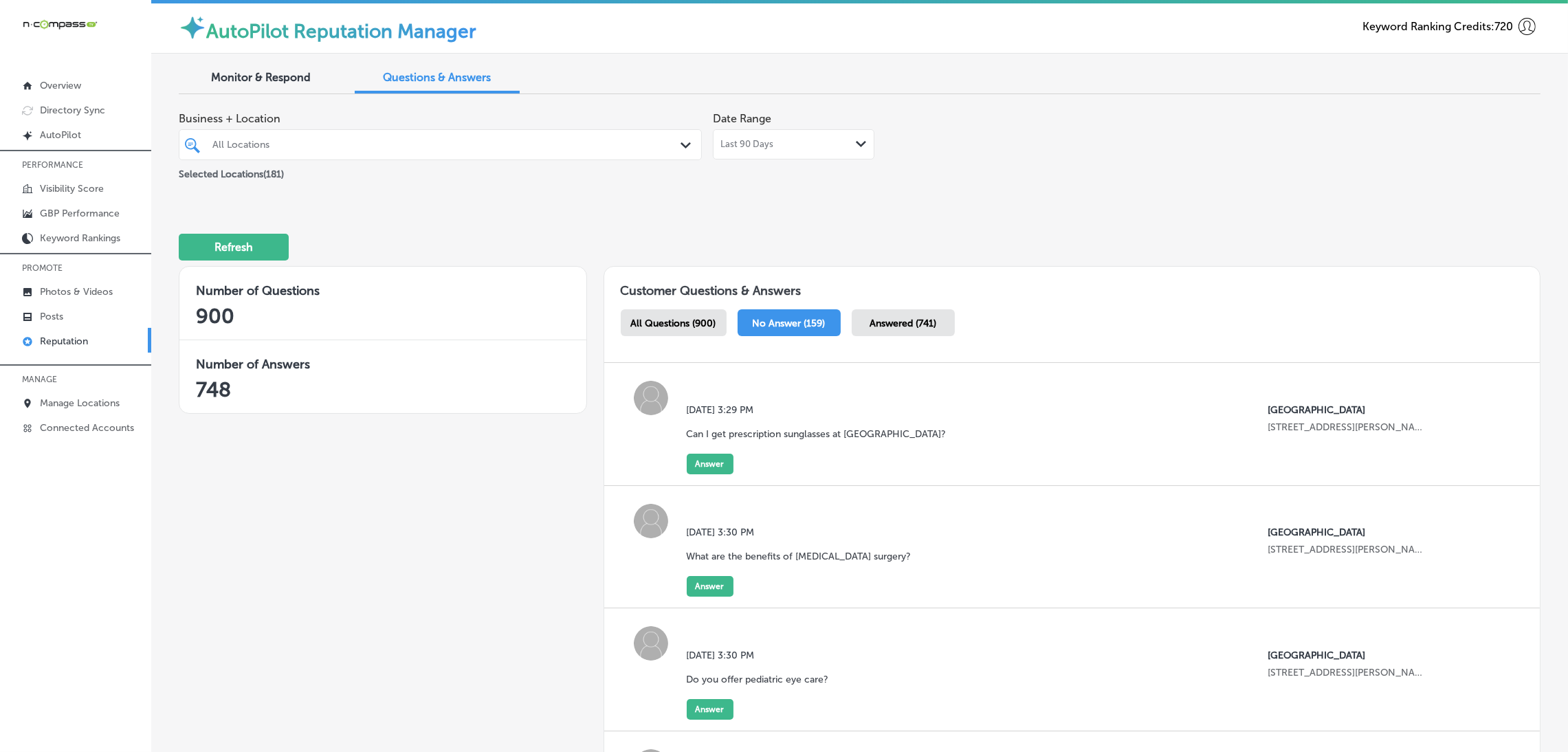
scroll to position [0, 0]
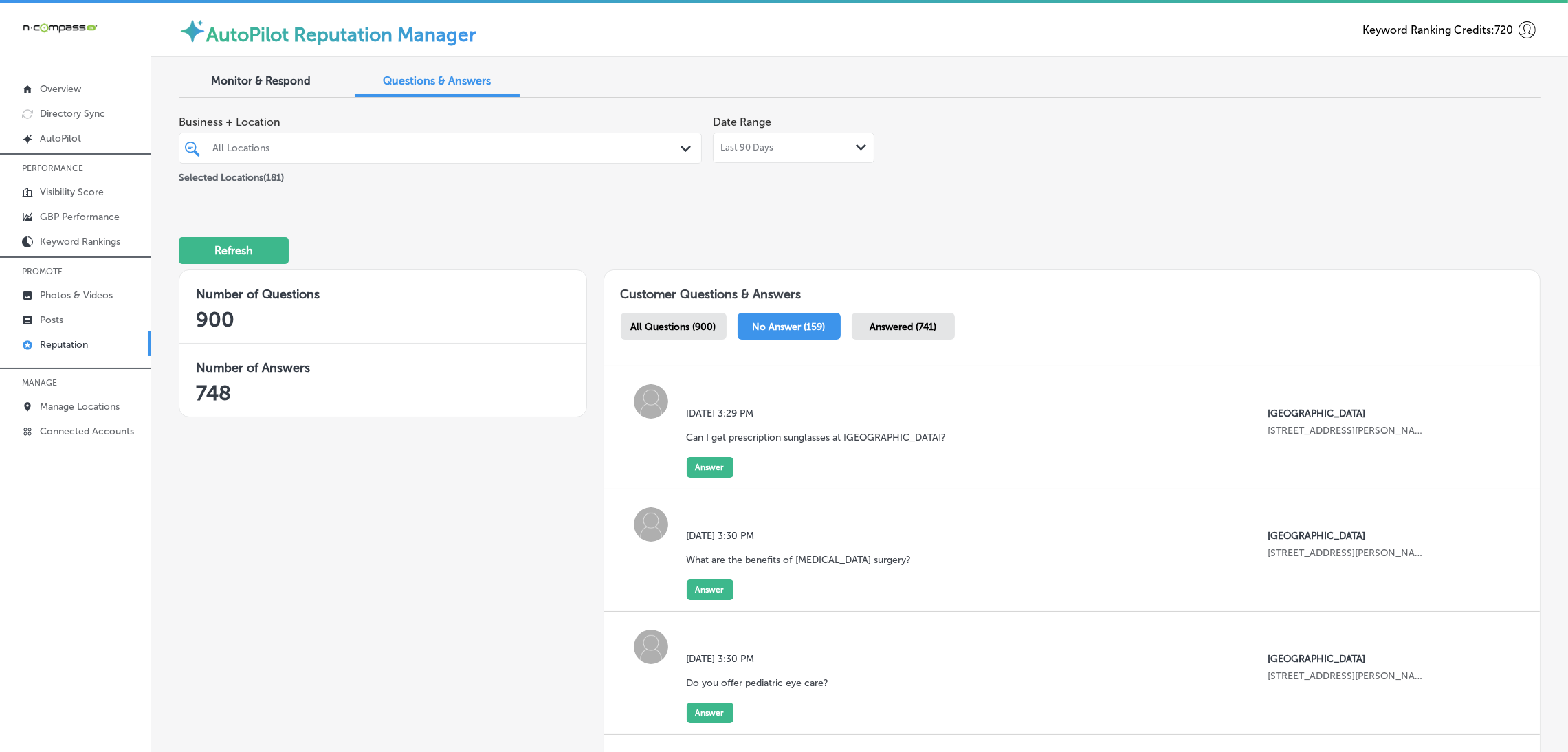
click at [789, 230] on div "Refresh" at bounding box center [859, 245] width 1362 height 71
click at [312, 75] on div "Monitor & Respond" at bounding box center [261, 82] width 165 height 29
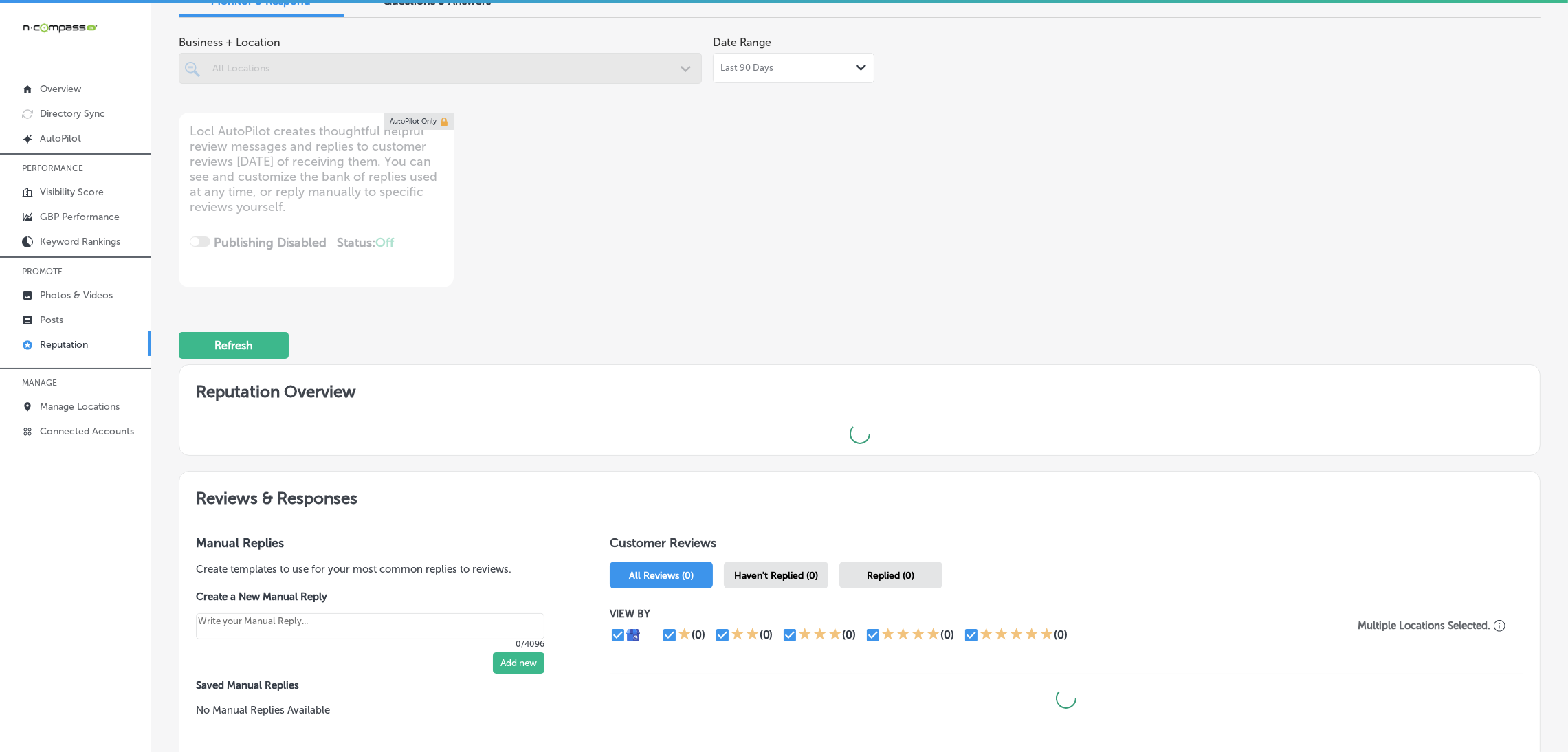
scroll to position [194, 0]
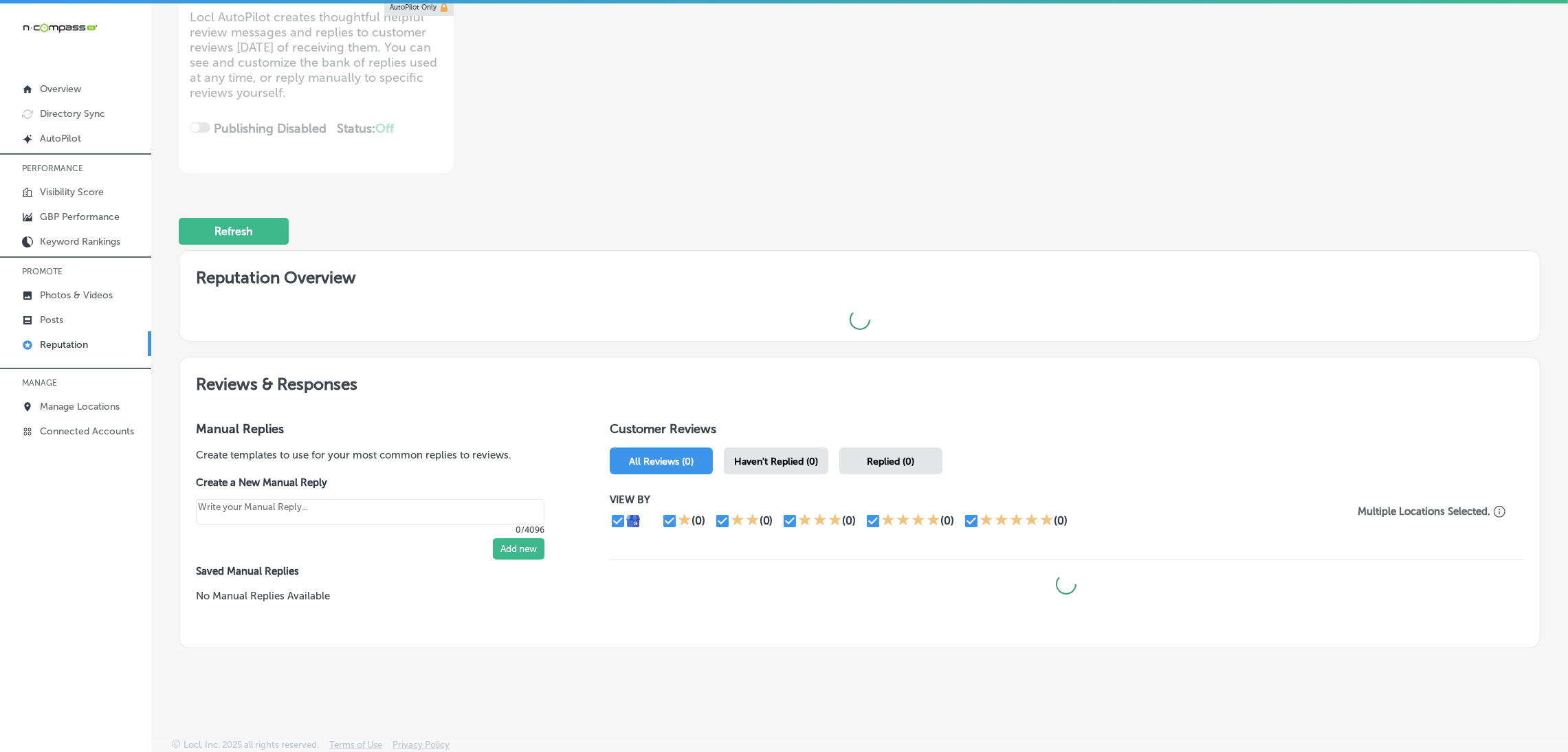
click at [786, 456] on span "Haven't Replied (0)" at bounding box center [776, 462] width 84 height 11
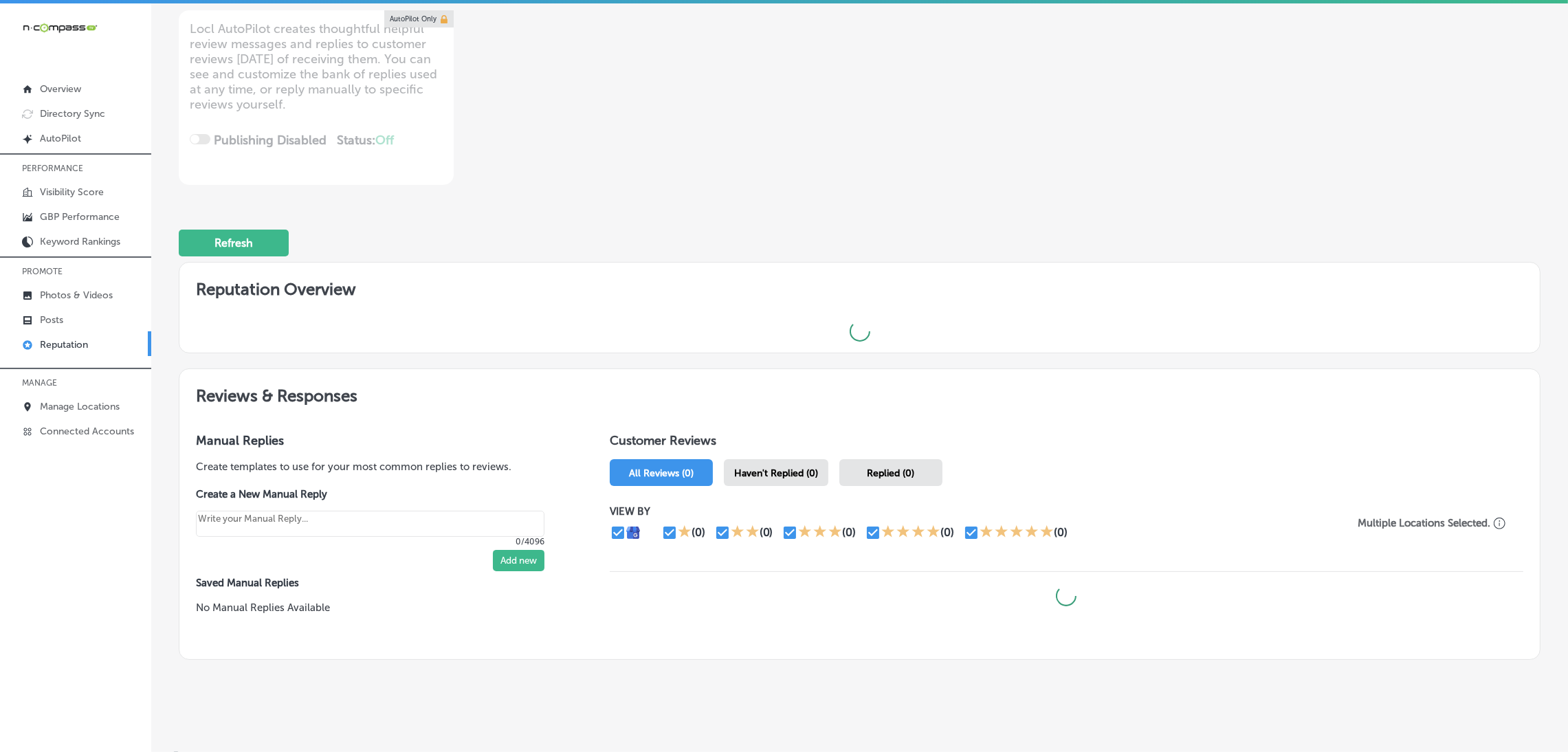
scroll to position [194, 0]
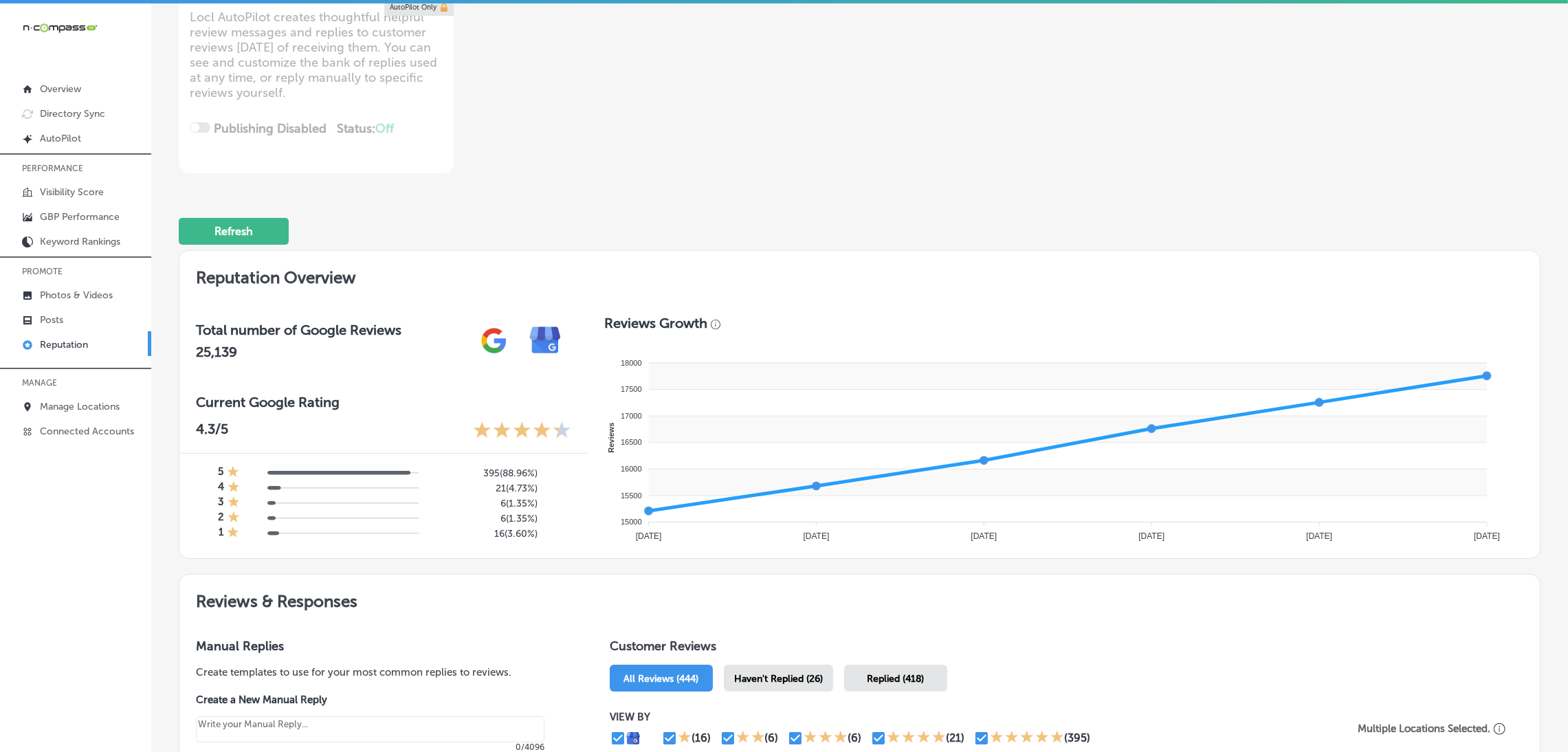
click at [774, 681] on span "Haven't Replied (26)" at bounding box center [778, 678] width 88 height 11
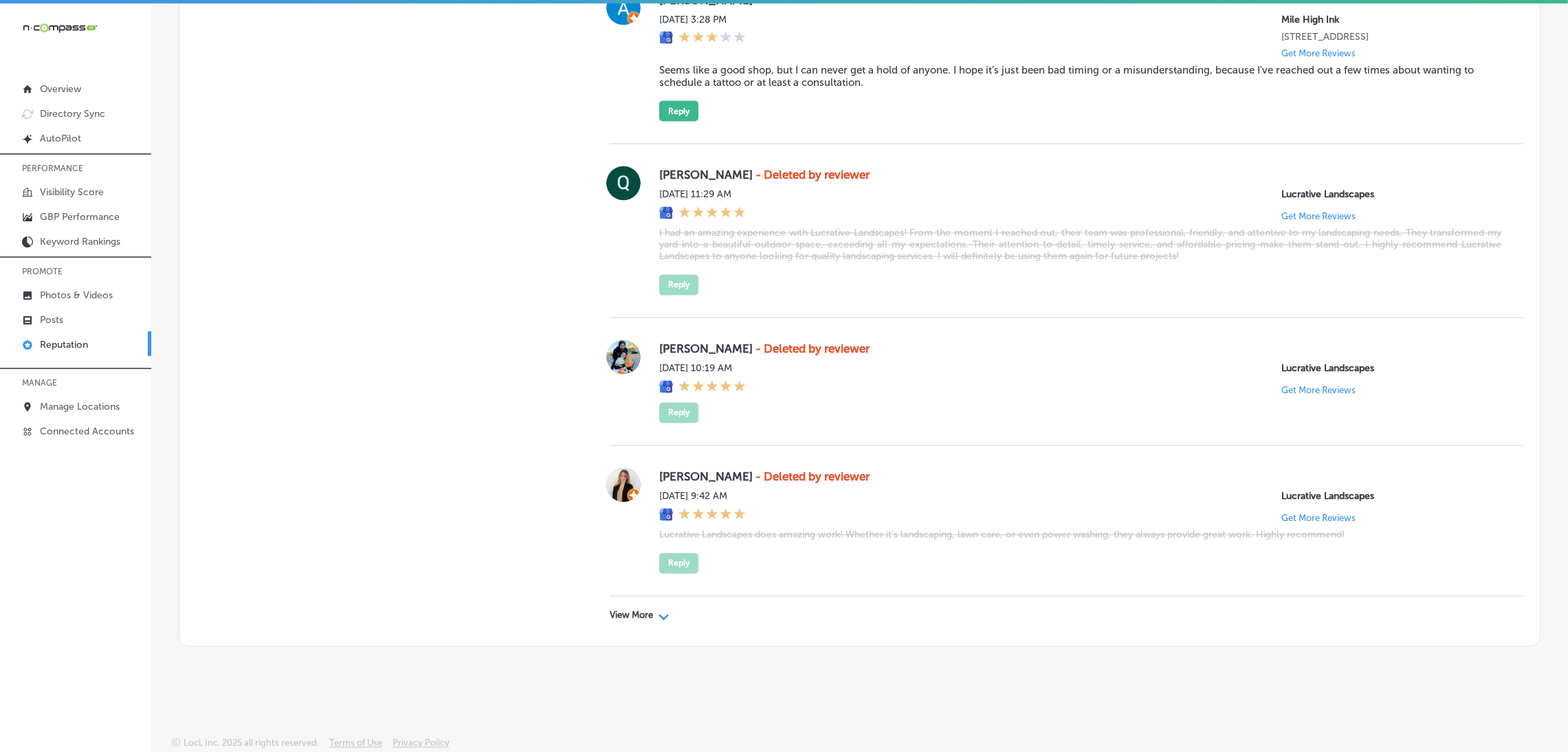
scroll to position [3809, 0]
click at [614, 608] on div "View More Path Created with Sketch." at bounding box center [1066, 615] width 914 height 38
click at [615, 614] on p "View More" at bounding box center [631, 616] width 43 height 11
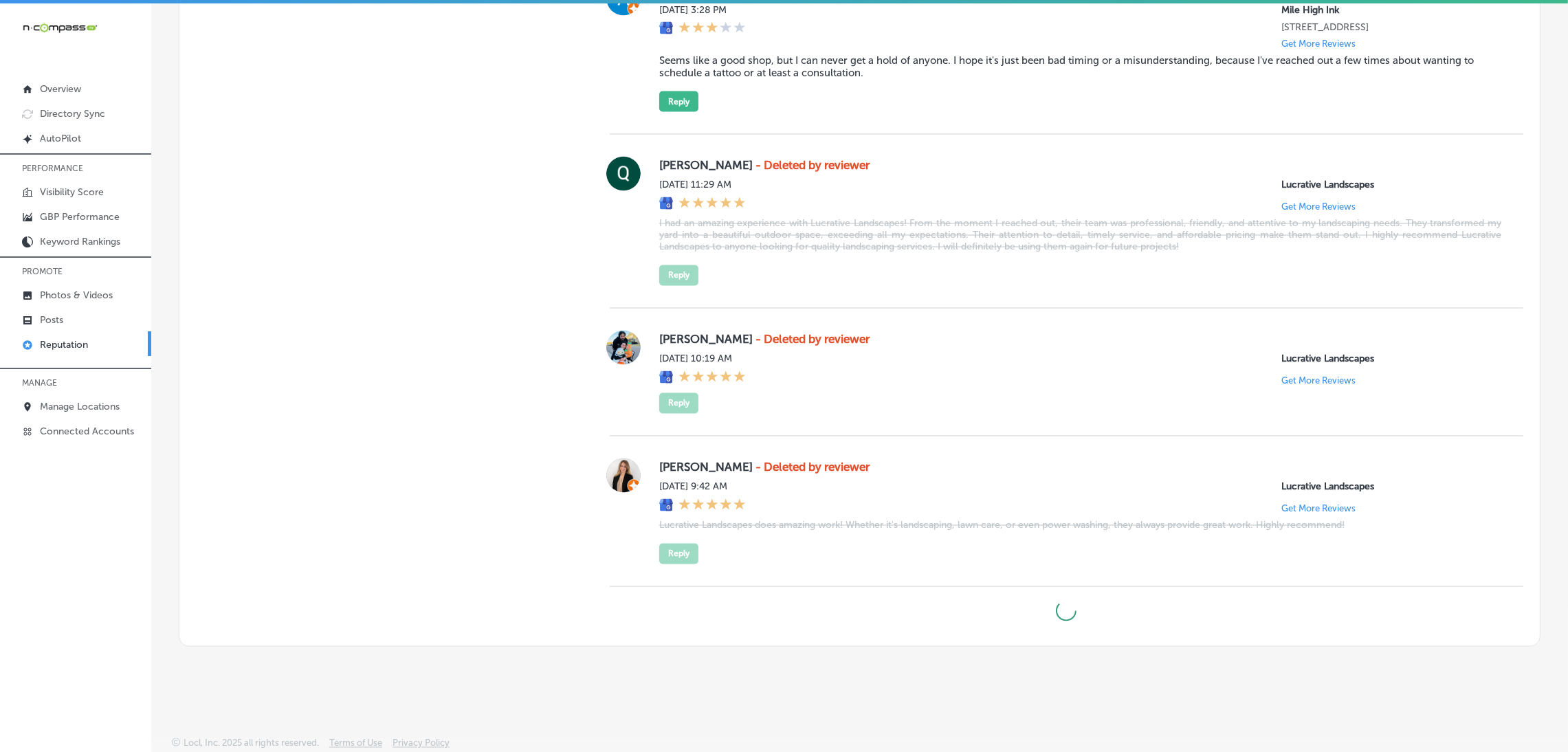
type textarea "x"
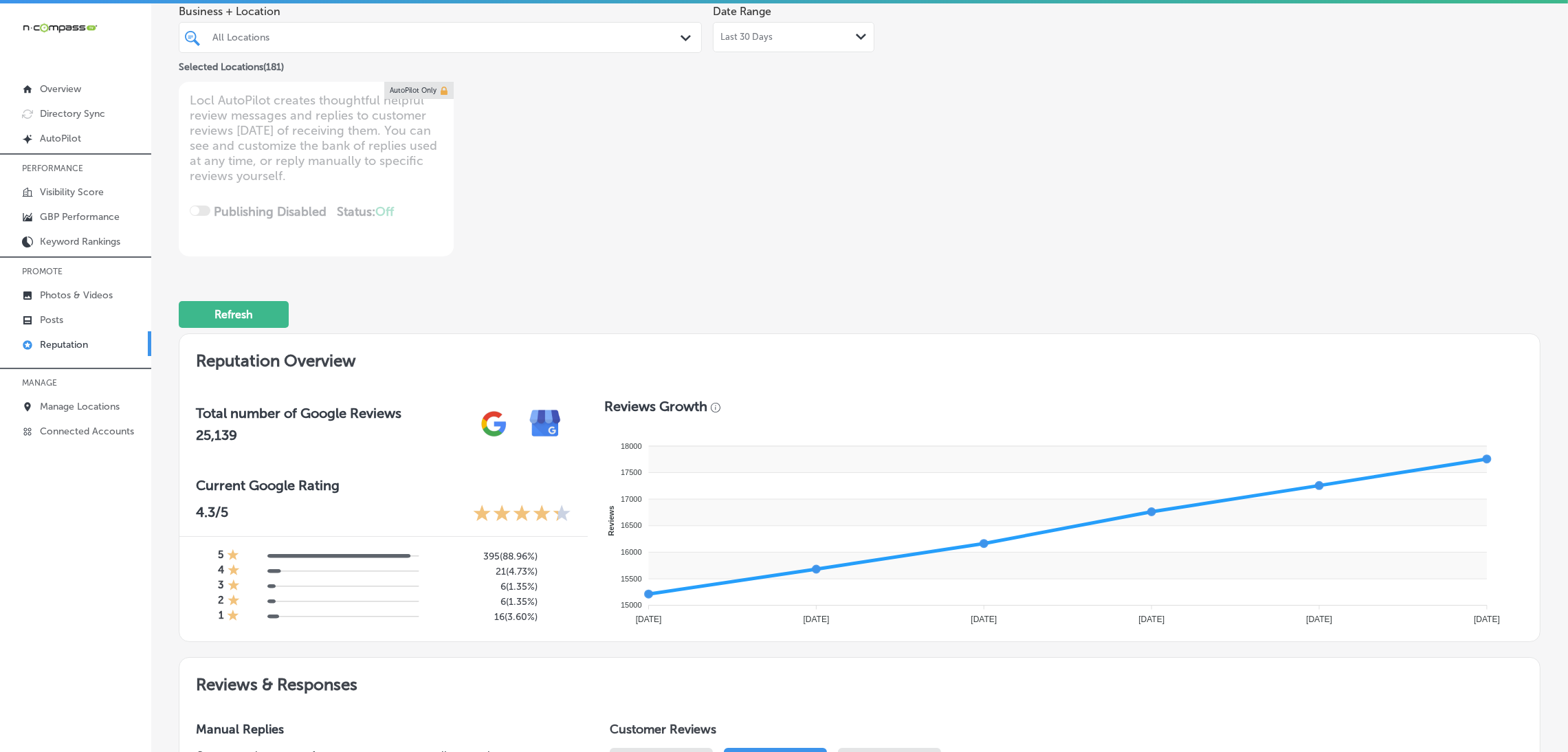
scroll to position [0, 0]
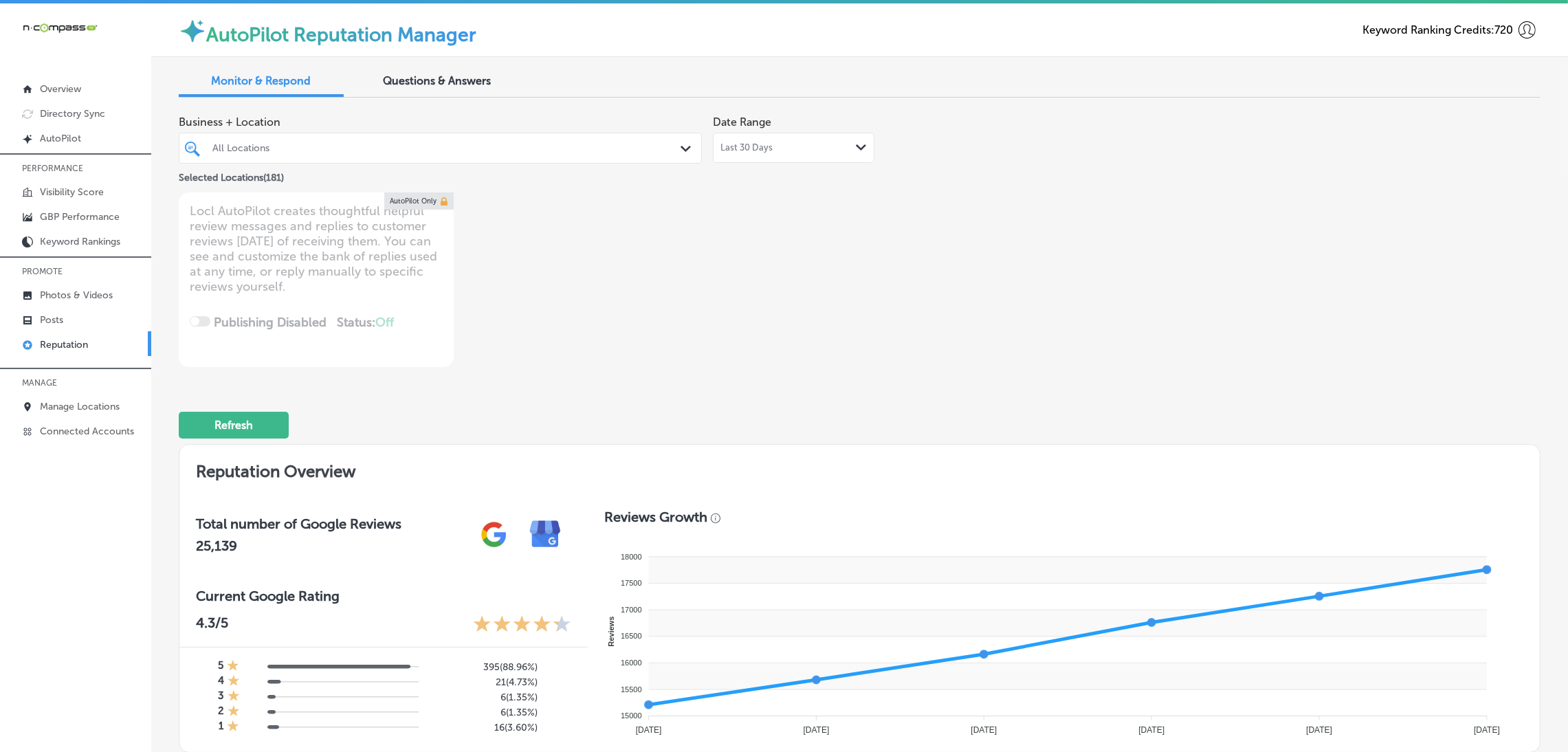
click at [1282, 249] on div "Business + Location All Locations Path Created with Sketch. Selected Locations …" at bounding box center [859, 238] width 1362 height 259
click at [88, 406] on p "Manage Locations" at bounding box center [80, 406] width 80 height 11
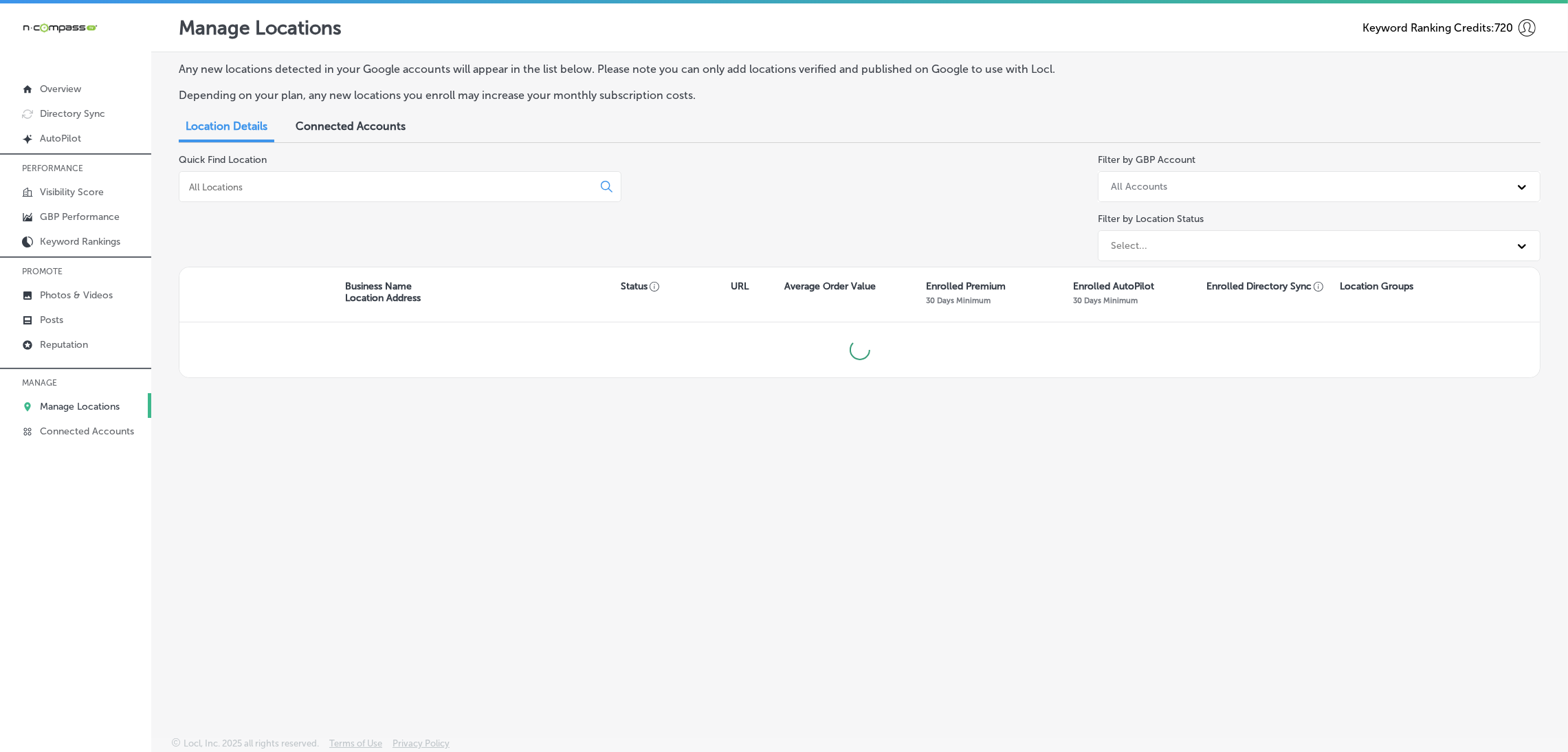
click at [434, 178] on div at bounding box center [400, 187] width 443 height 31
click at [420, 196] on div at bounding box center [400, 187] width 443 height 31
click at [403, 186] on input at bounding box center [389, 187] width 403 height 12
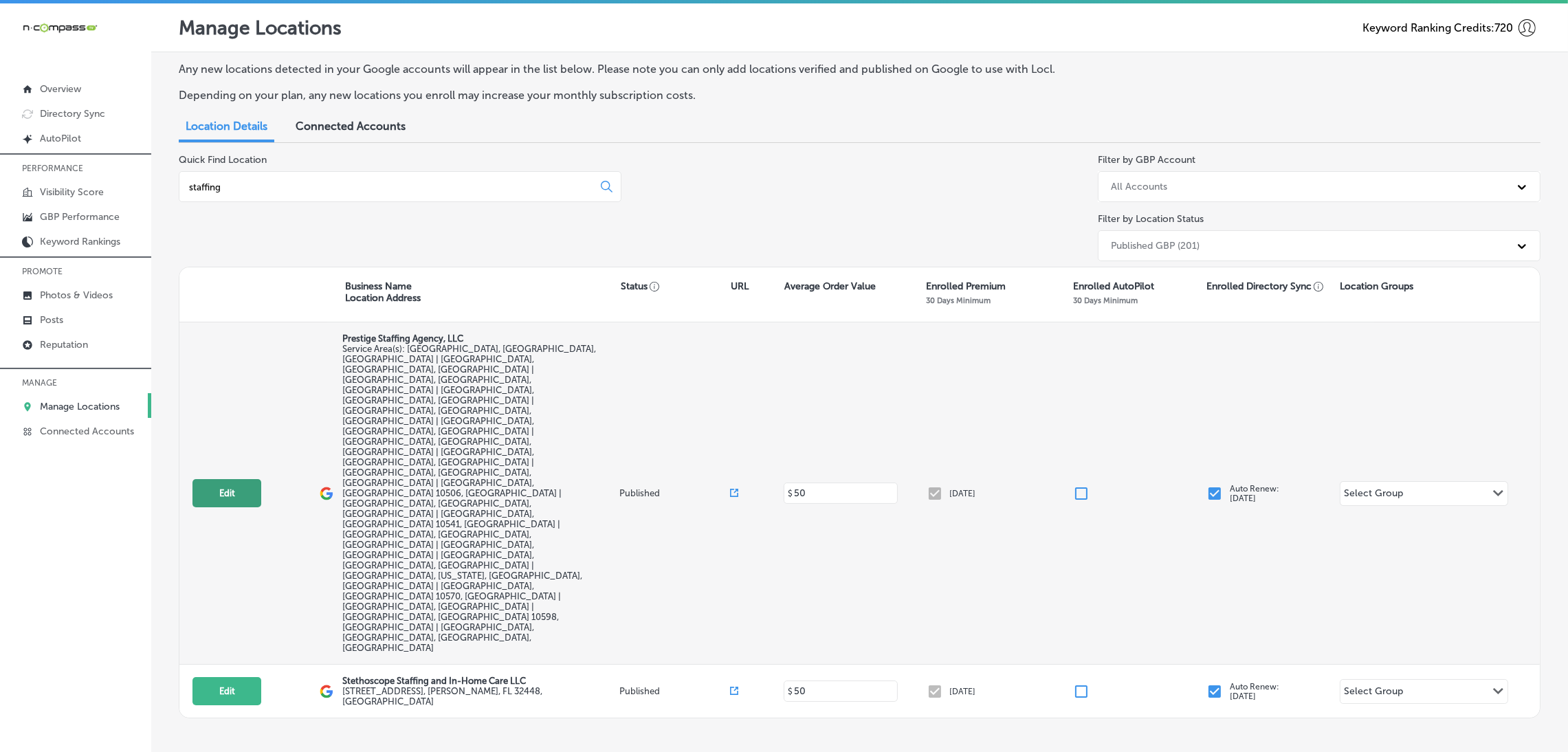
type input "staffing"
click at [234, 479] on button "Edit" at bounding box center [226, 492] width 69 height 28
select select "US"
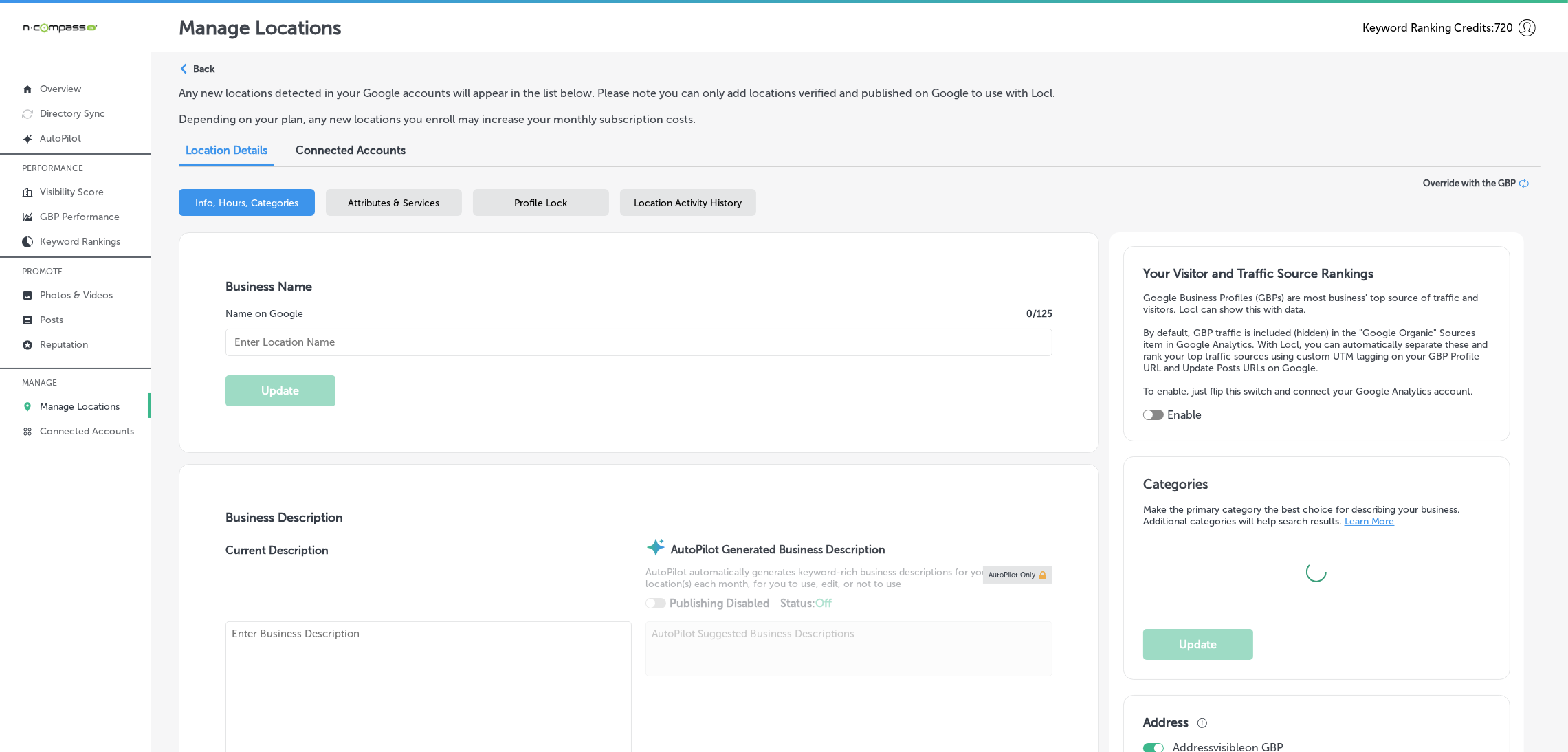
type input "Prestige Staffing Agency, LLC"
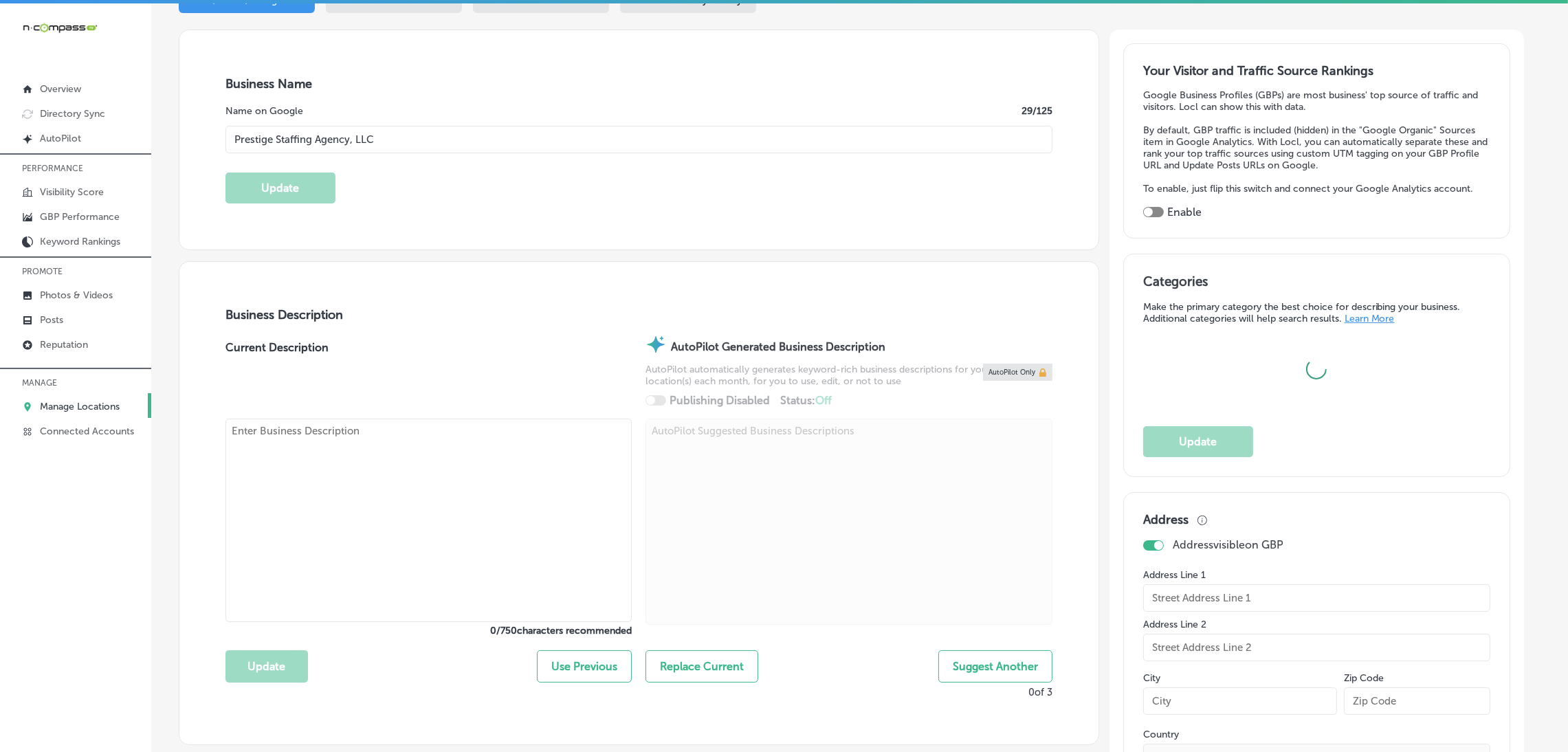
scroll to position [412, 0]
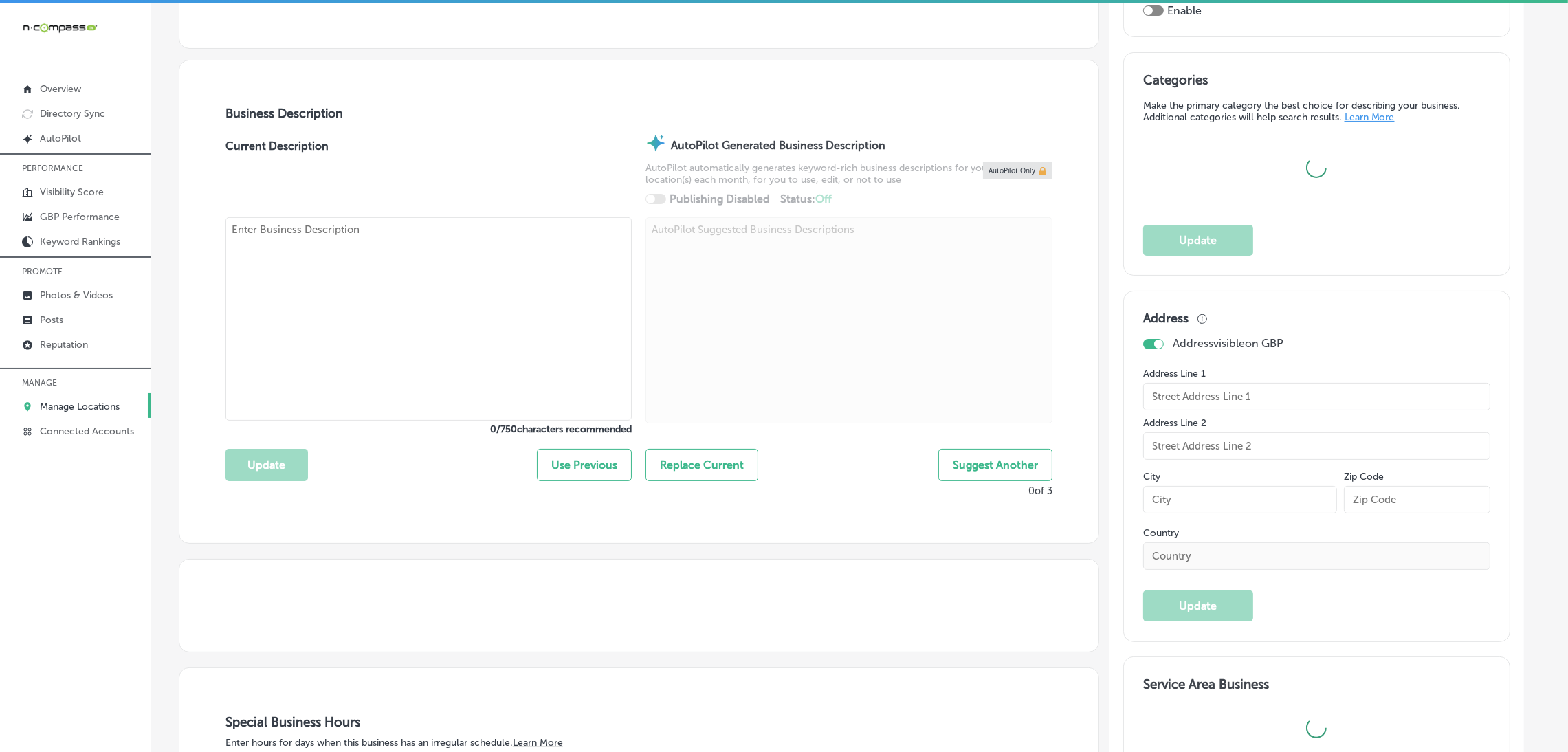
checkbox input "false"
type input "[STREET_ADDRESS]"
type input "Suite 2R"
type input "[GEOGRAPHIC_DATA]"
type input "11230"
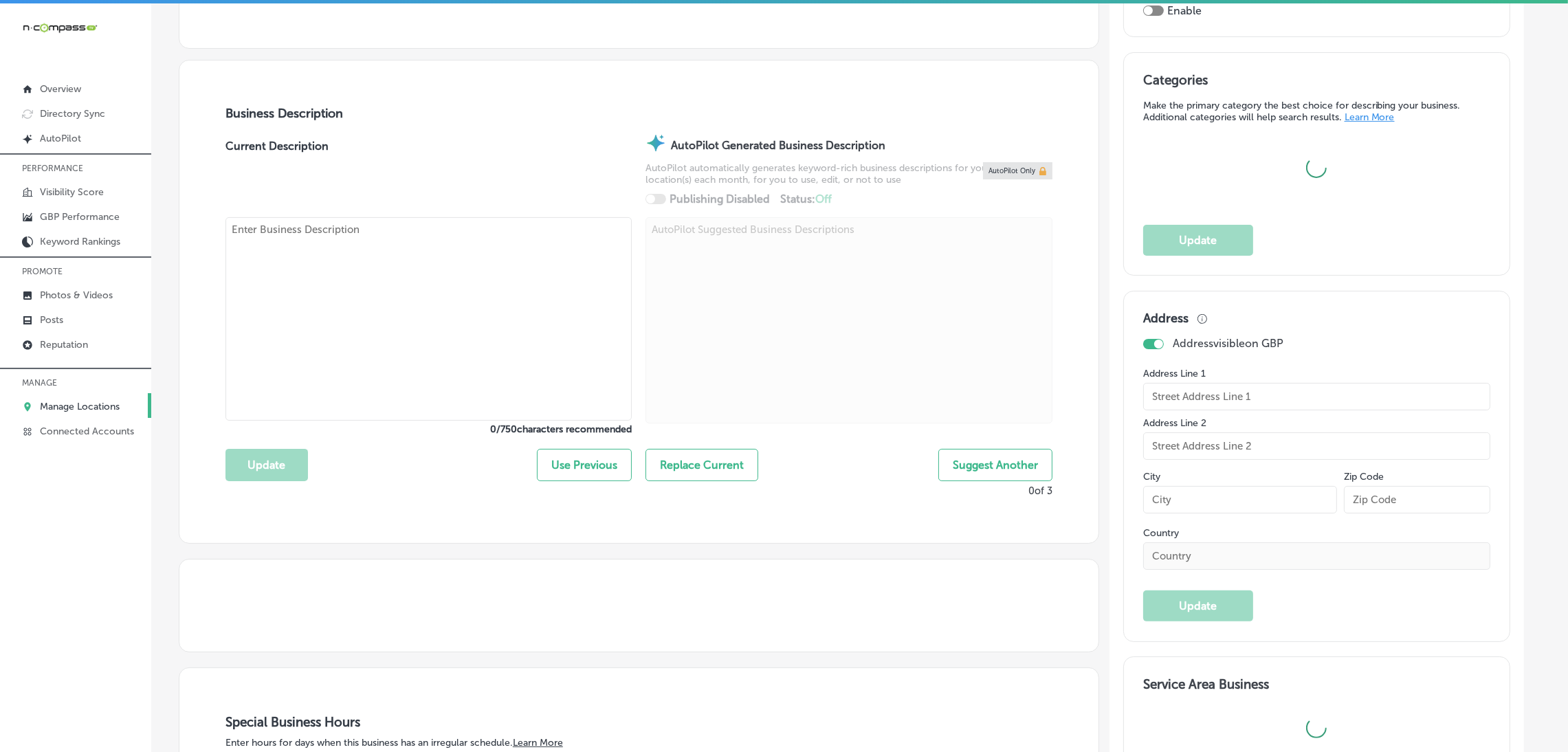
type input "US"
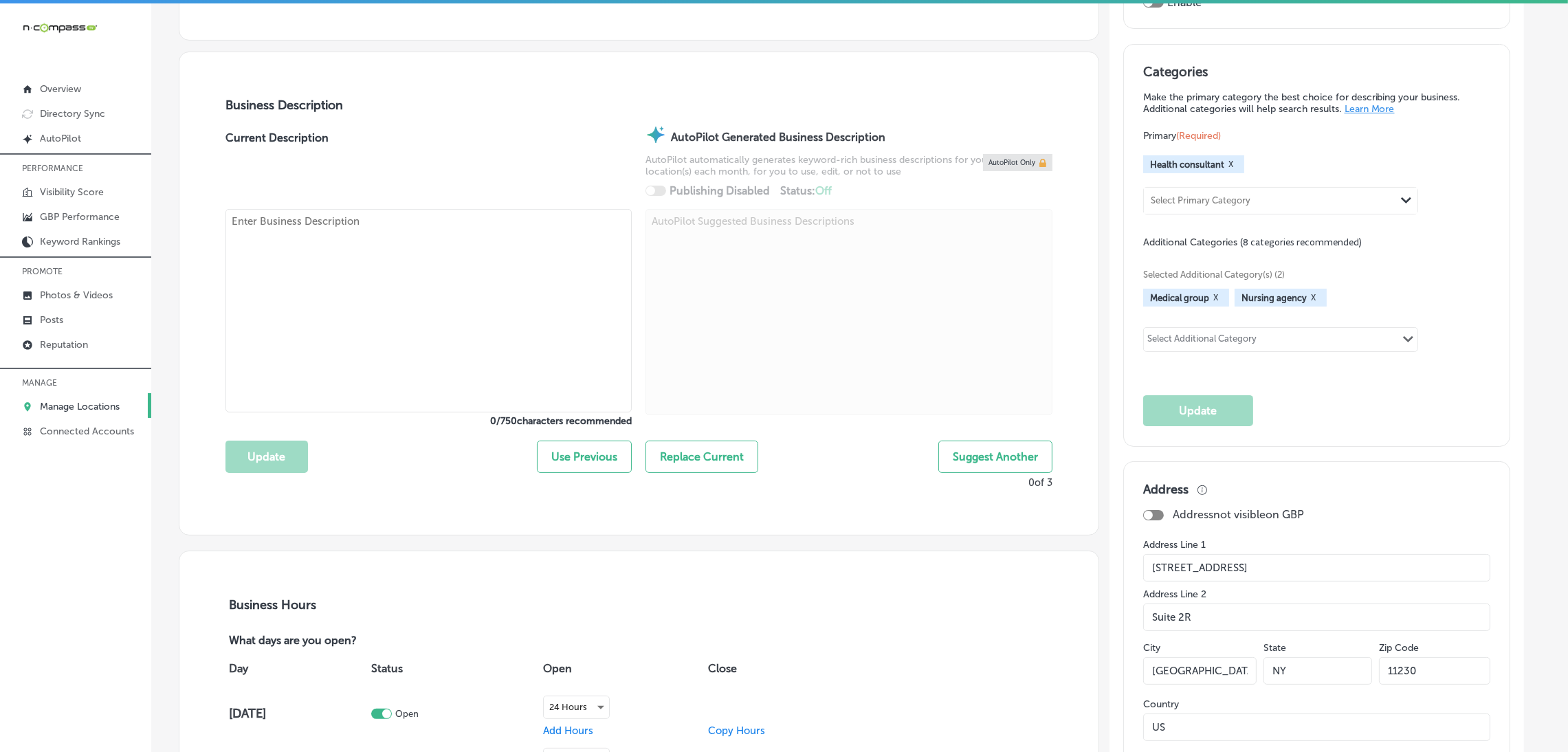
checkbox input "true"
type textarea "Prestige Staffing Agency, LLC is a healthcare staffing agency based in [GEOGRAP…"
type input "[URL][DOMAIN_NAME]"
type input "[PHONE_NUMBER]"
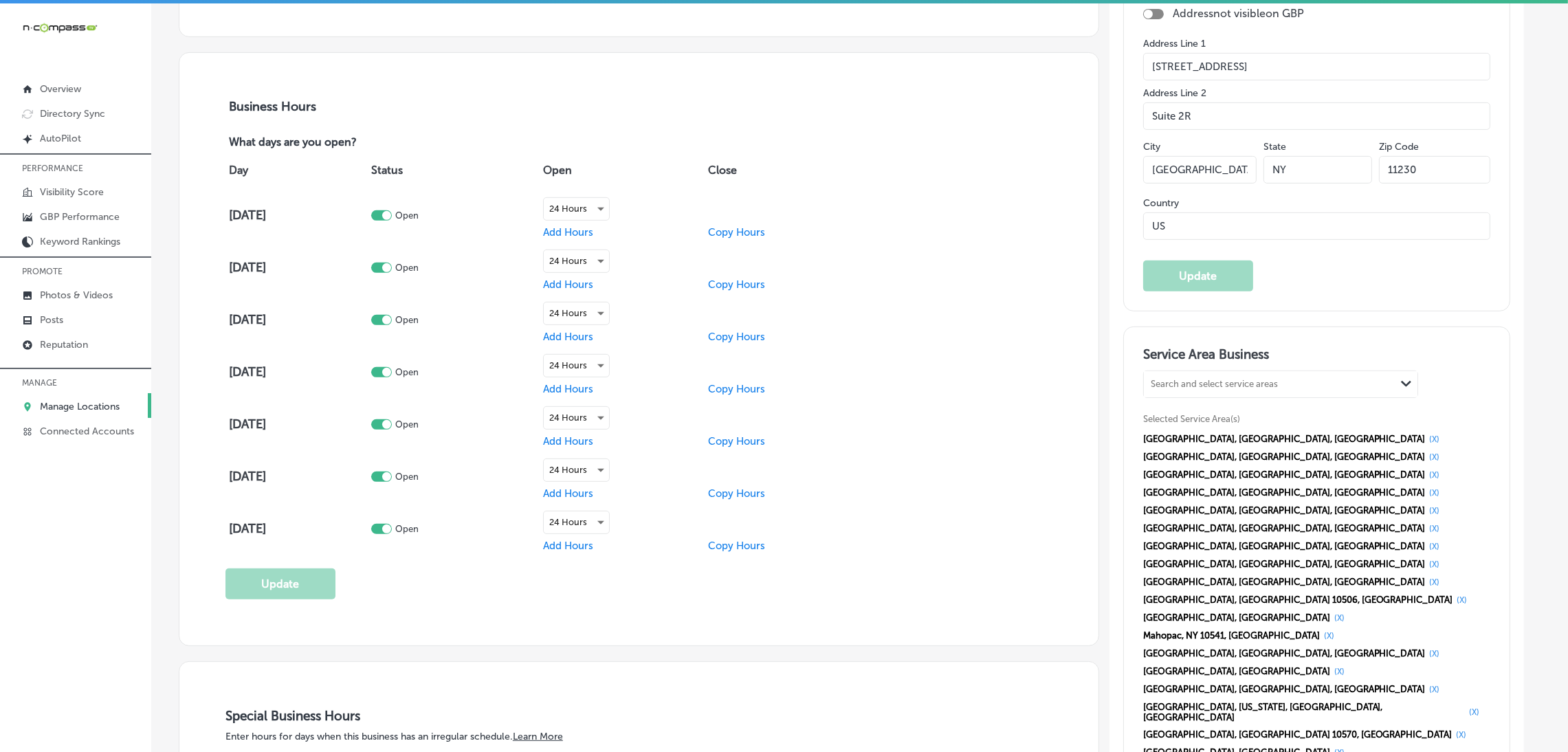
scroll to position [927, 0]
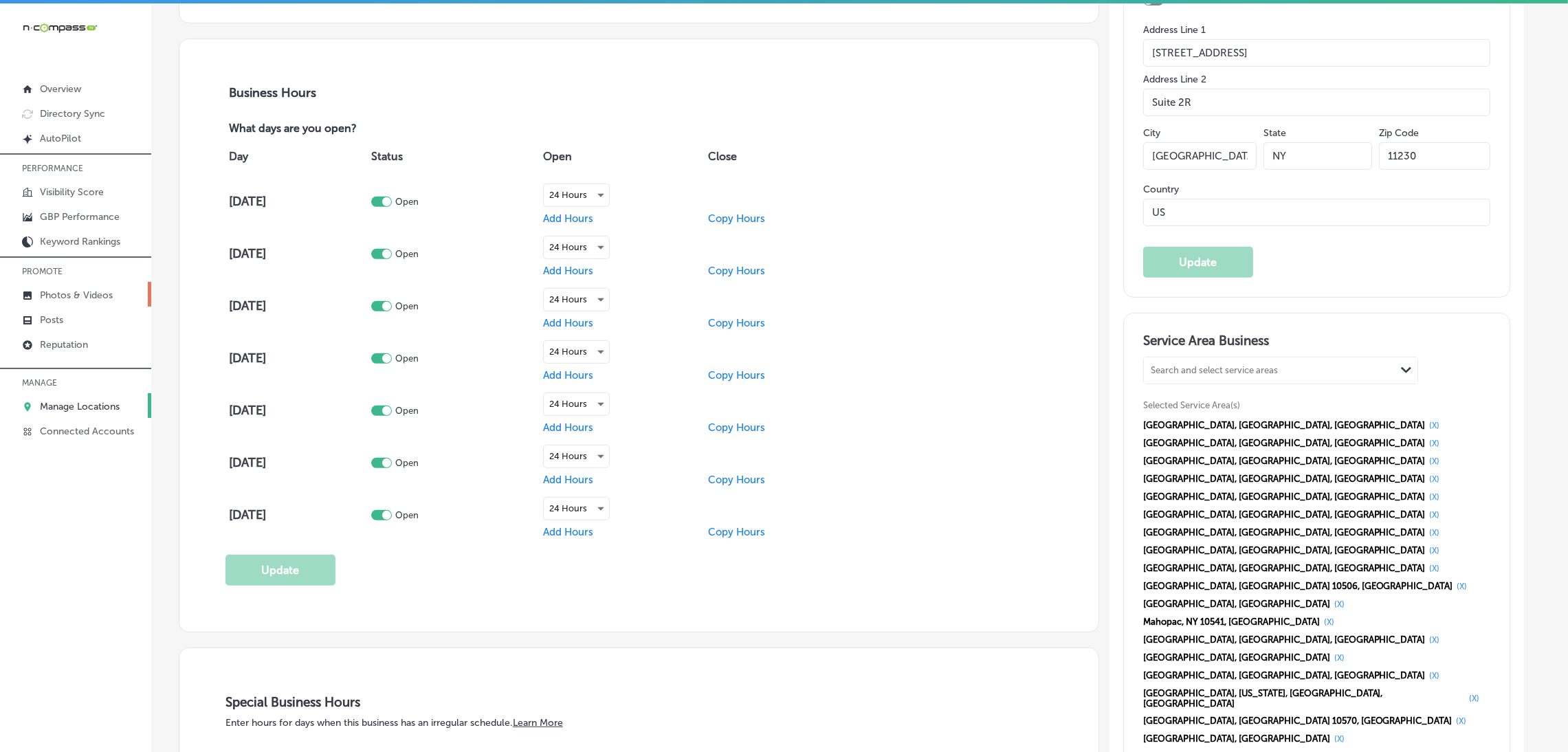
click at [101, 298] on p "Photos & Videos" at bounding box center [76, 295] width 73 height 11
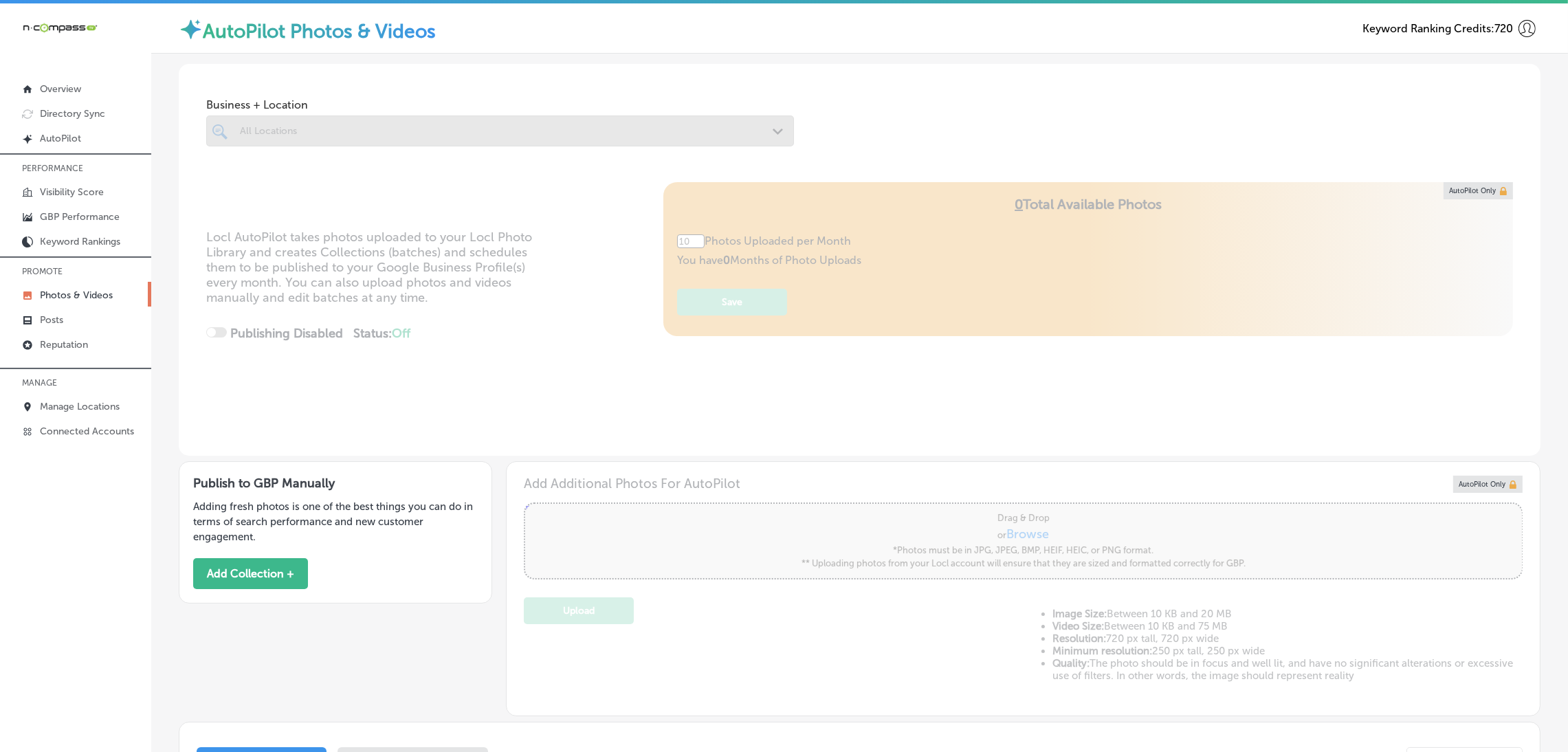
type input "5"
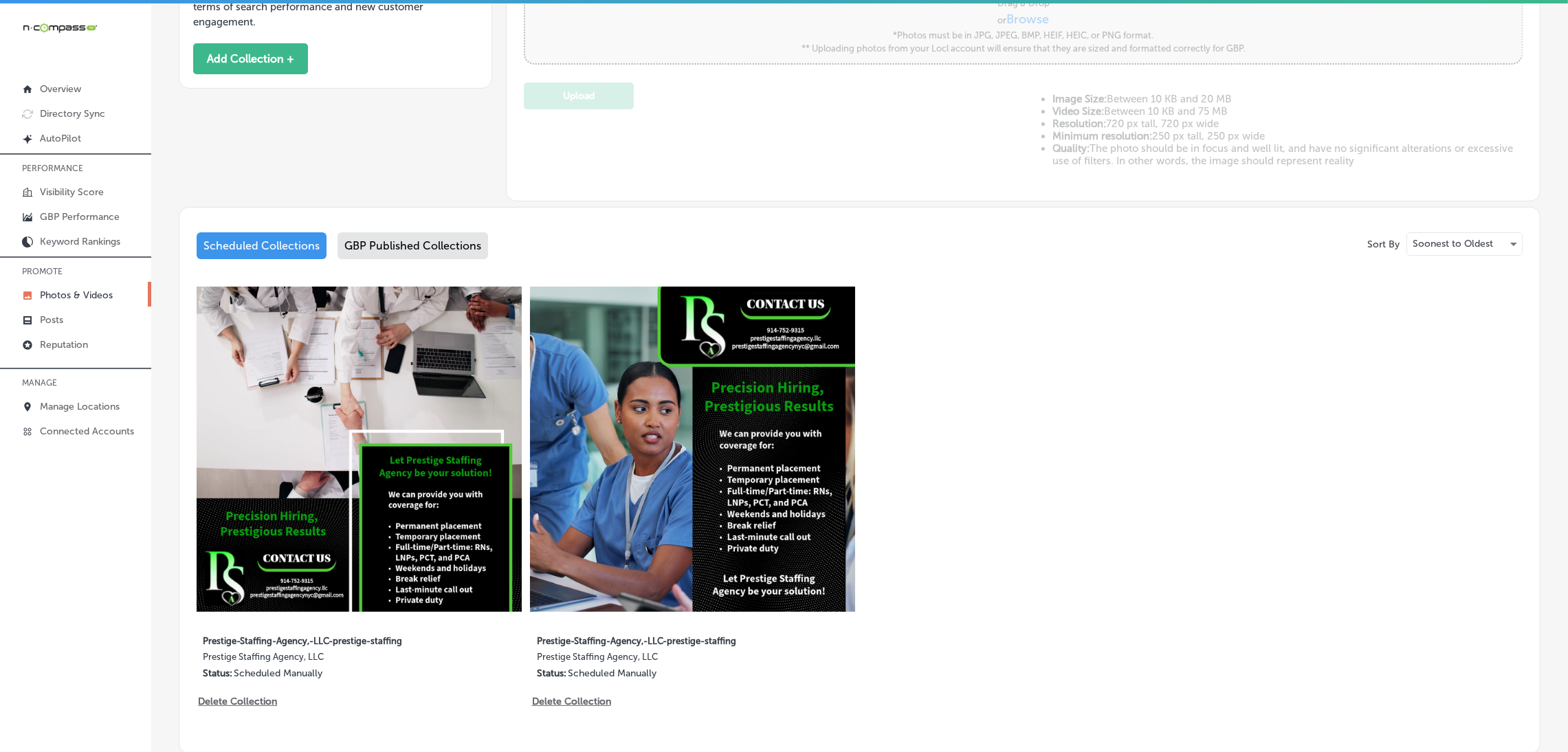
click at [435, 249] on div "GBP Published Collections" at bounding box center [413, 245] width 151 height 27
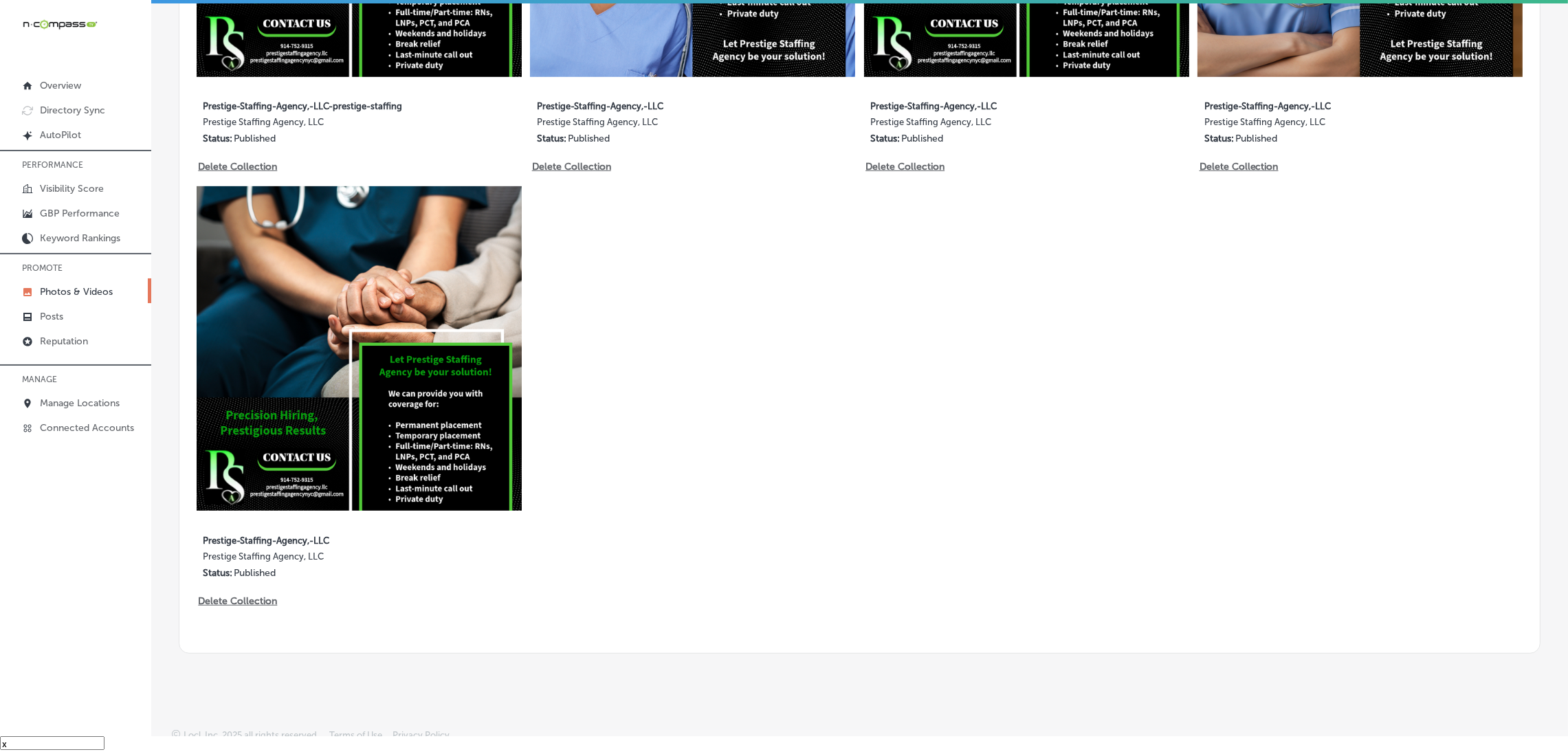
scroll to position [1033, 0]
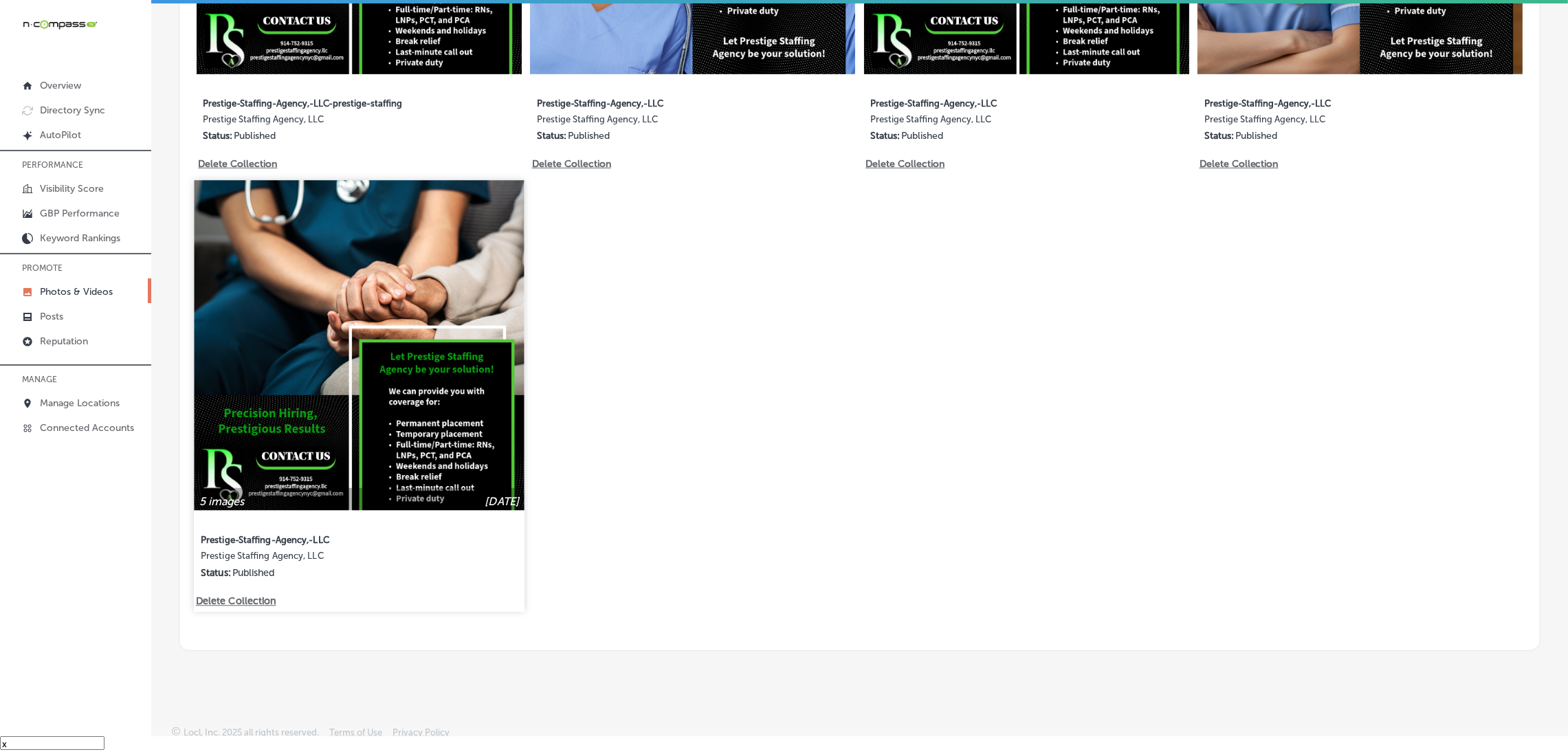
click at [329, 429] on img at bounding box center [359, 345] width 330 height 330
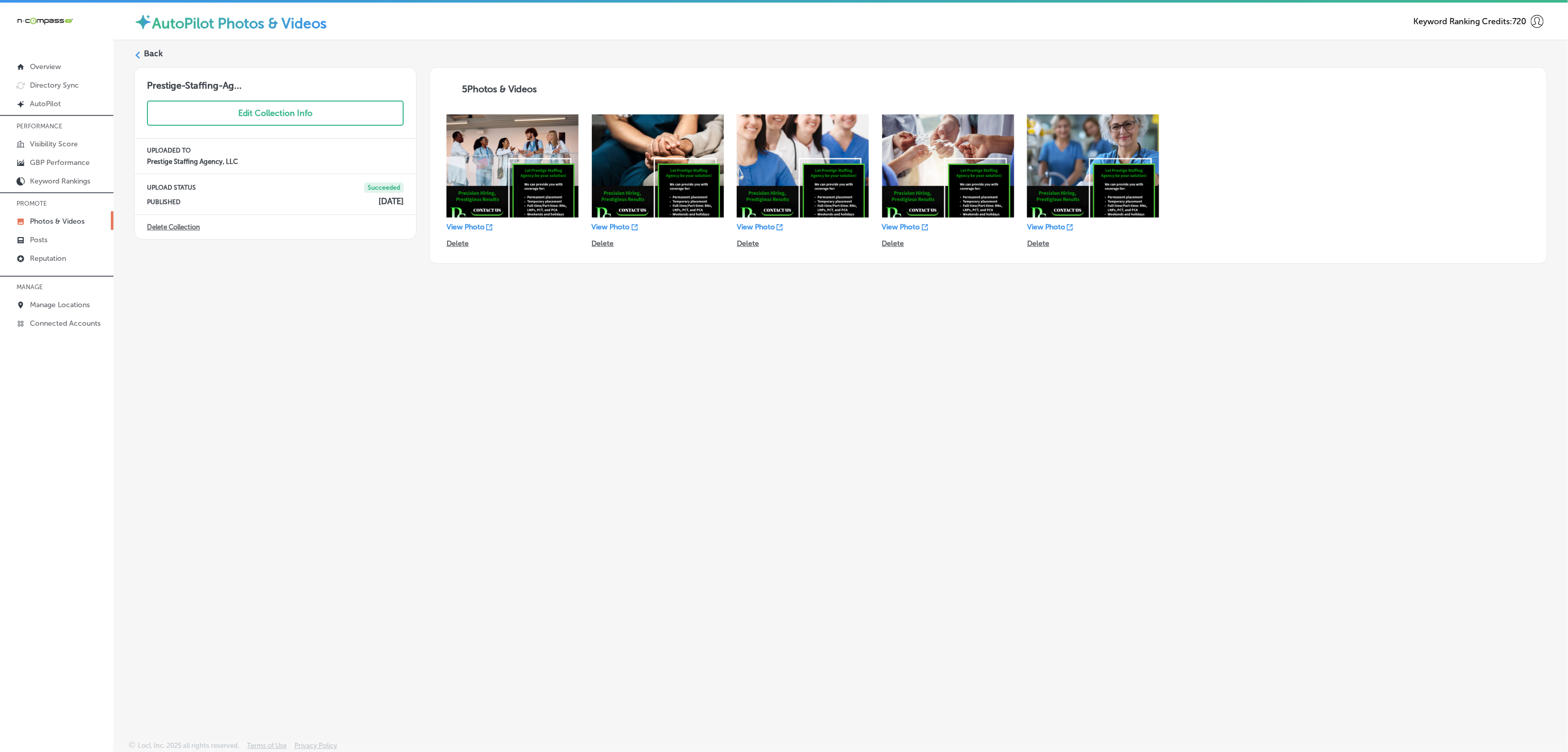
click at [157, 55] on label "Back" at bounding box center [153, 54] width 19 height 12
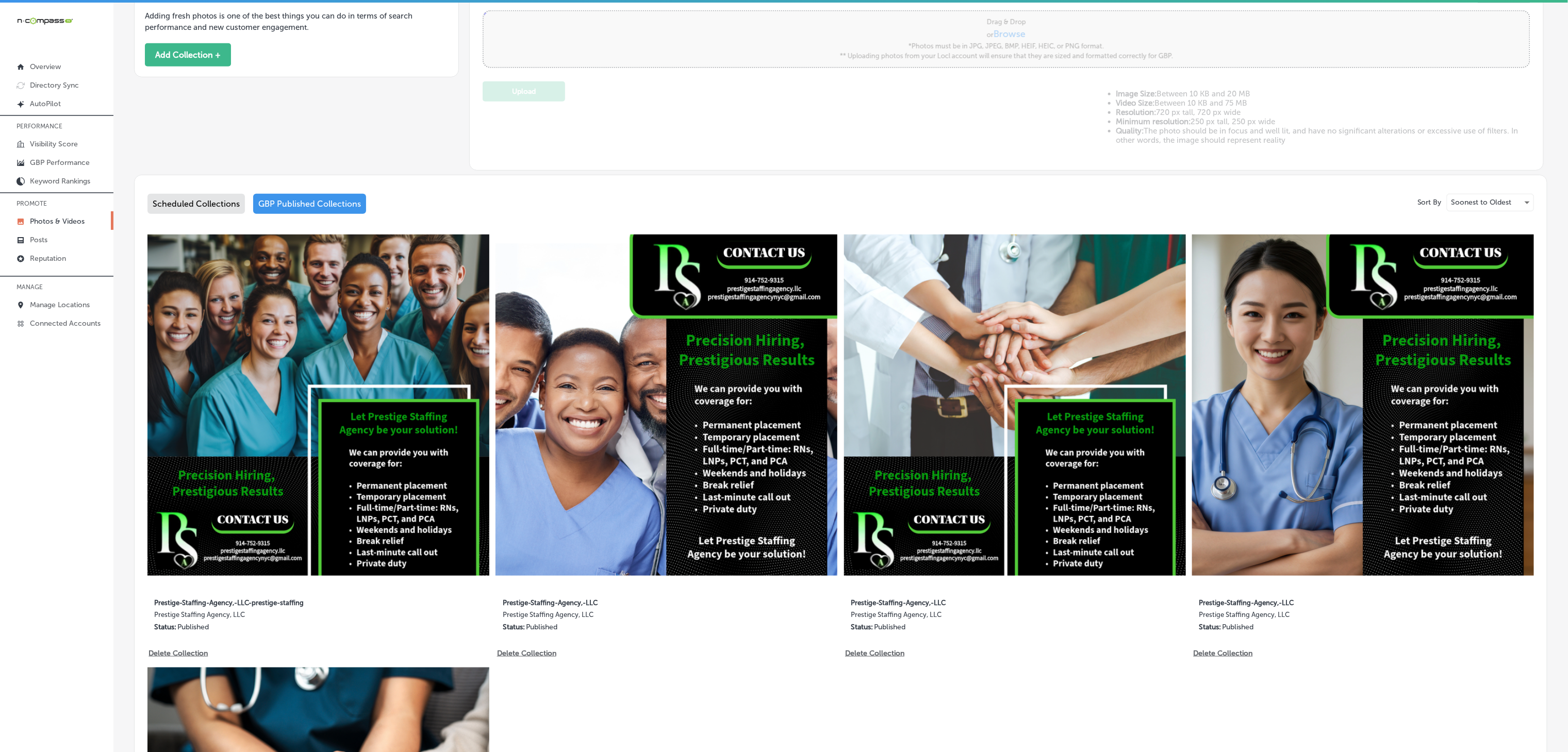
type input "5"
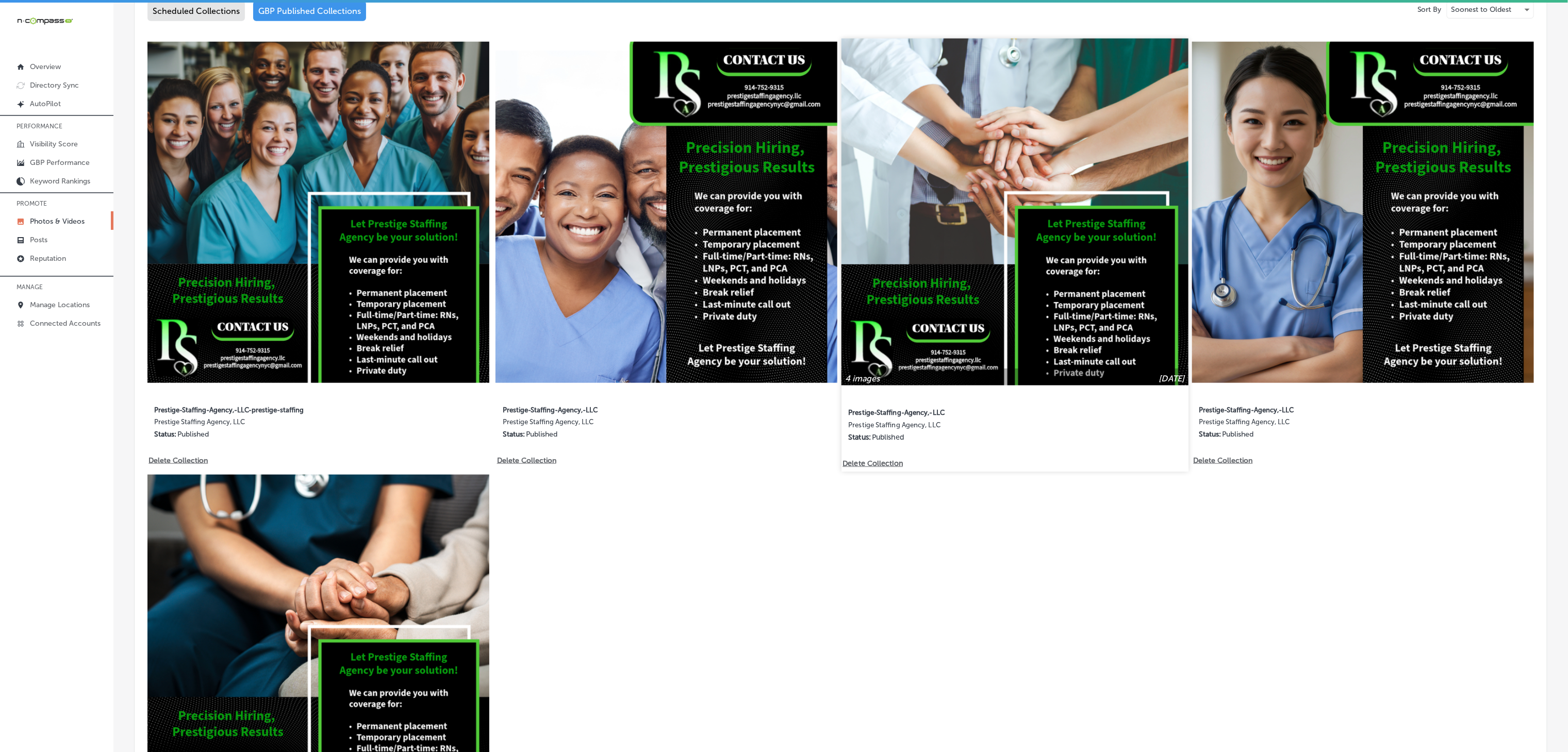
scroll to position [619, 0]
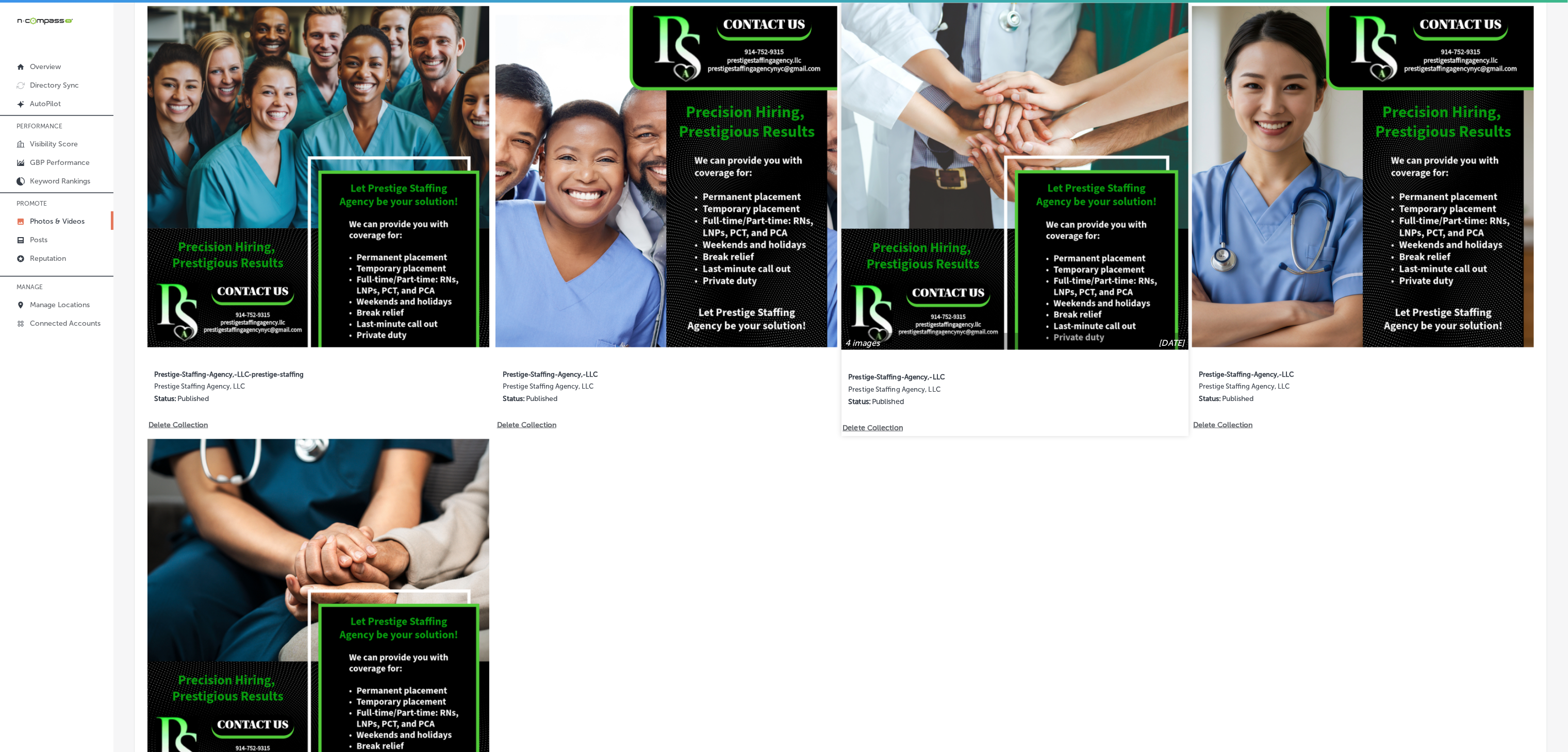
click at [1097, 266] on img at bounding box center [1015, 176] width 347 height 347
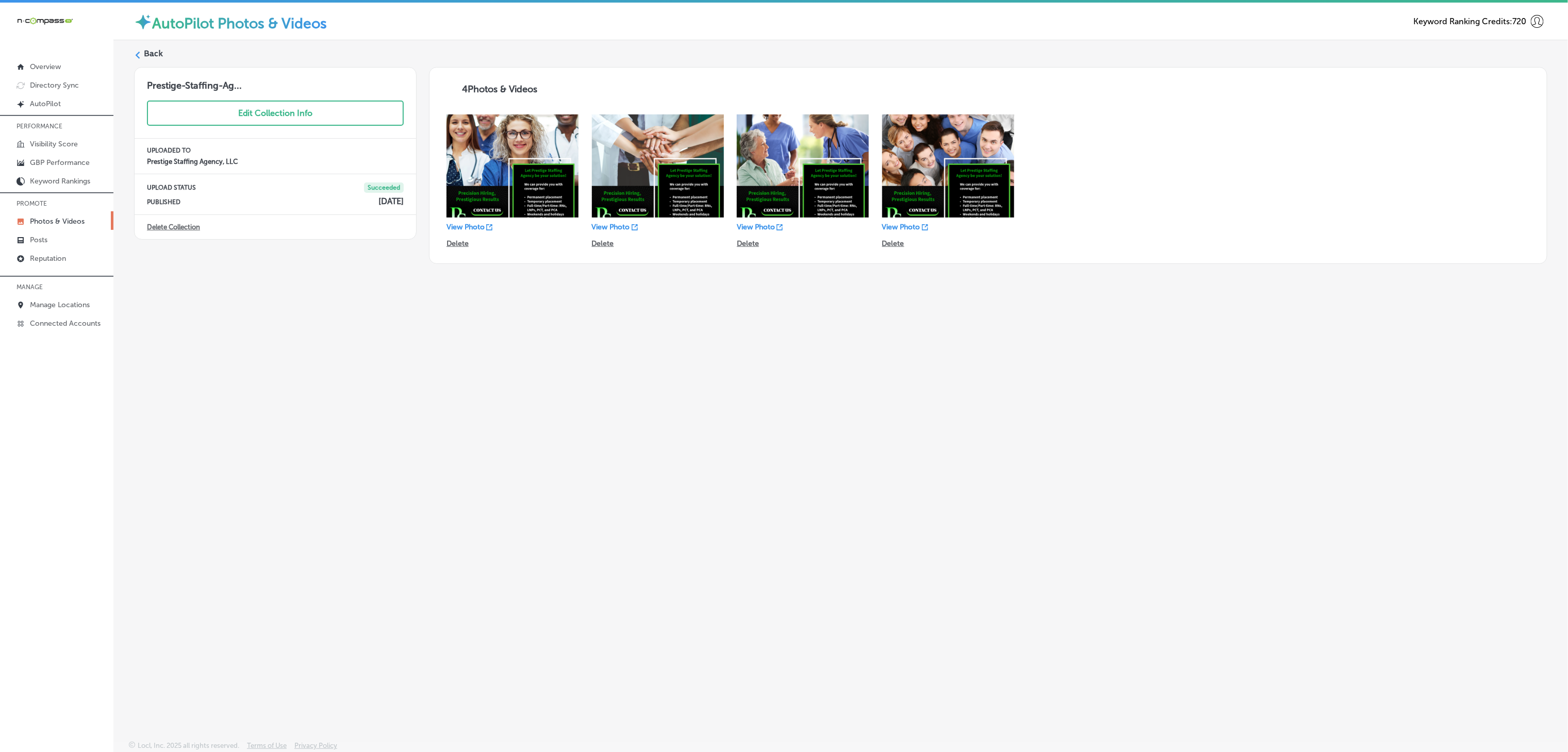
click at [421, 329] on div "Back Prestige-Staffing-Ag... Edit Collection Info UPLOADED TO Prestige Staffing…" at bounding box center [841, 366] width 1455 height 652
click at [157, 56] on label "Back" at bounding box center [153, 54] width 19 height 12
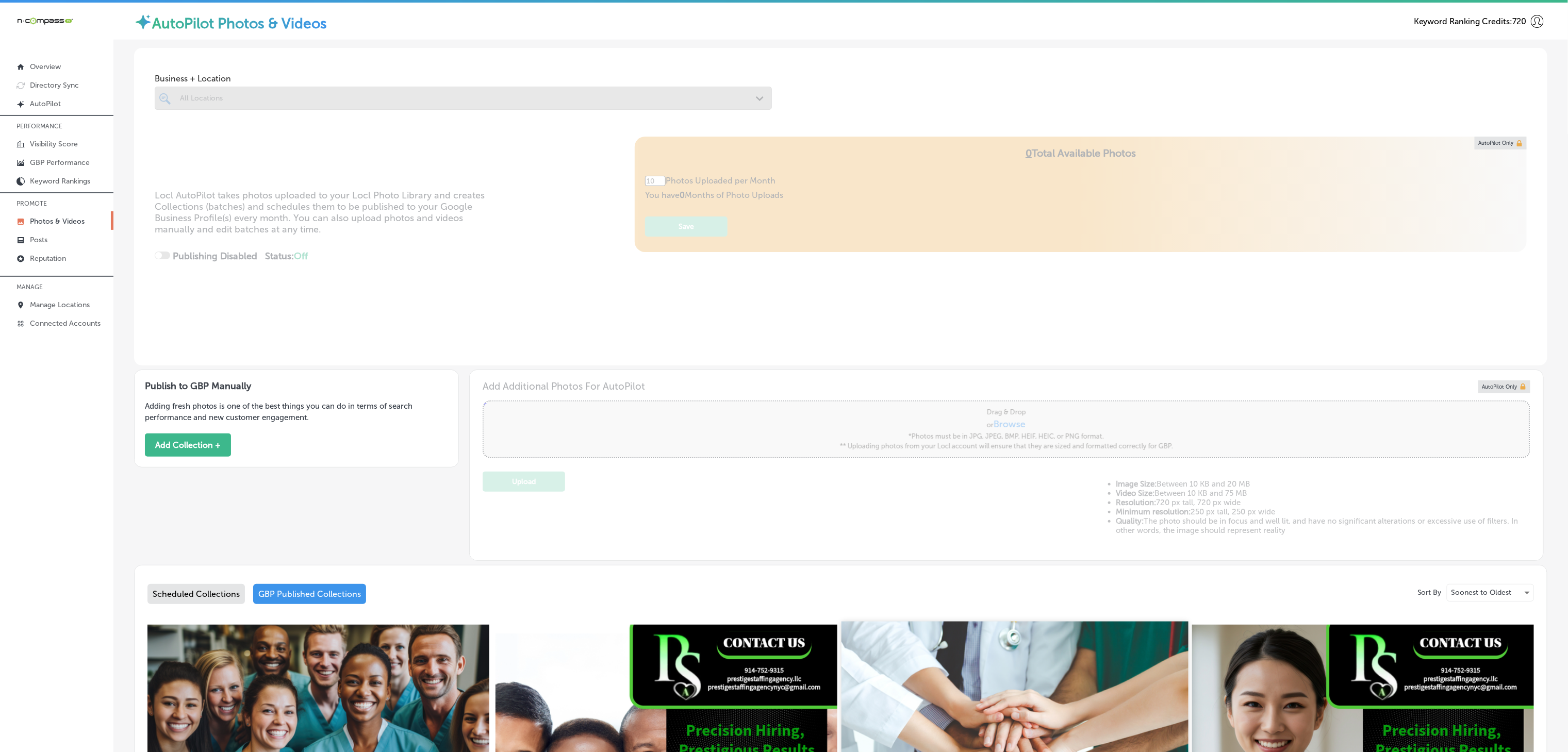
type input "5"
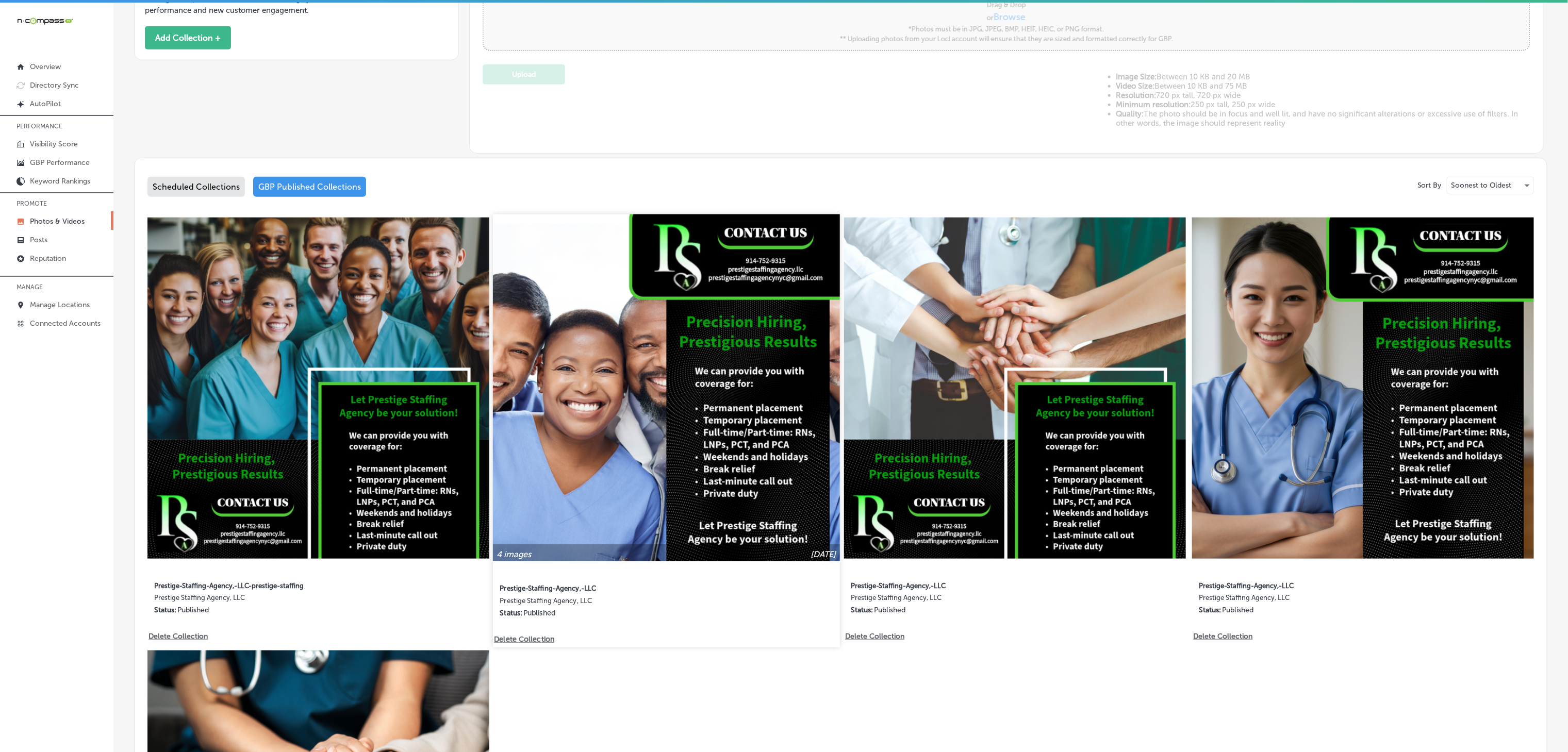
scroll to position [413, 0]
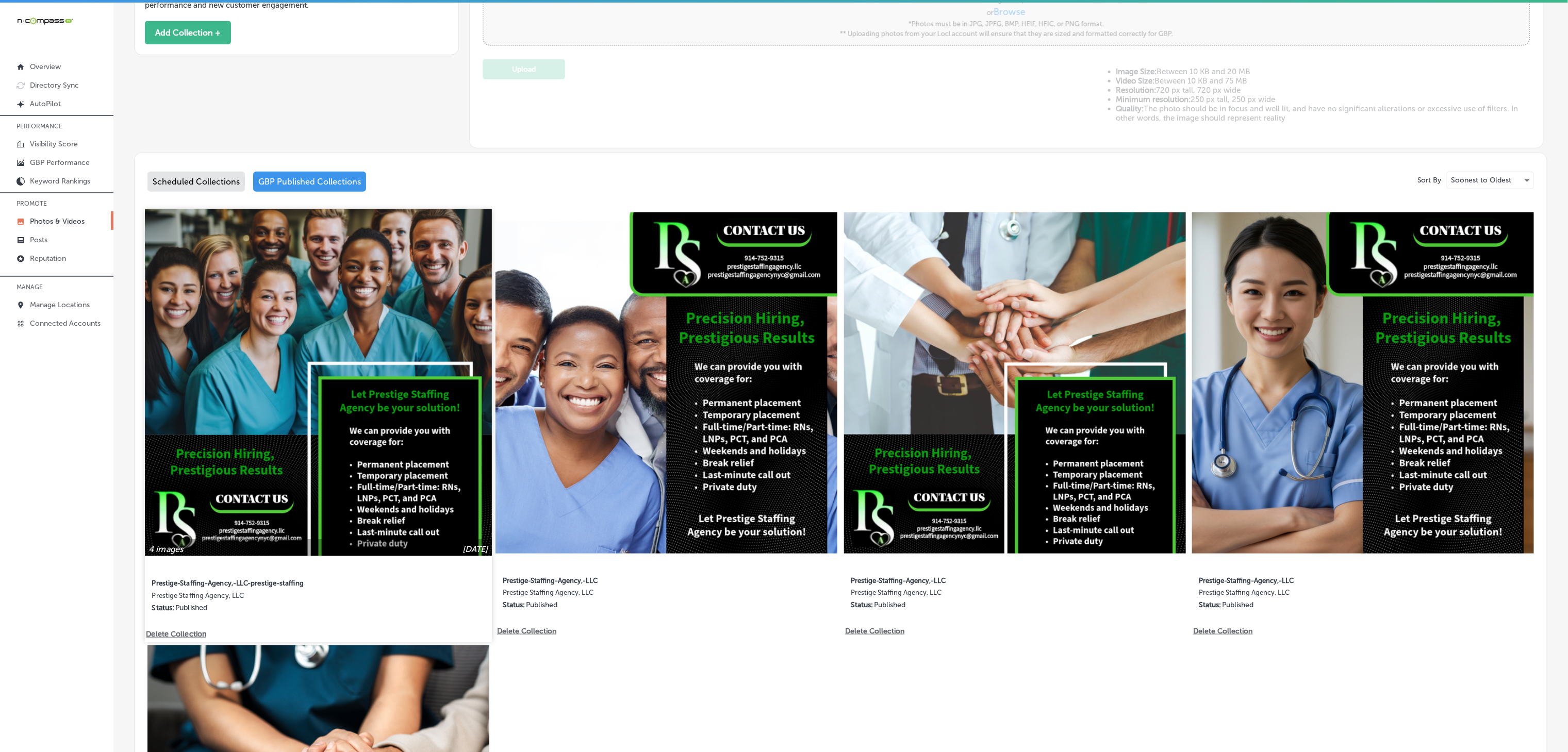
click at [399, 316] on img at bounding box center [318, 382] width 347 height 347
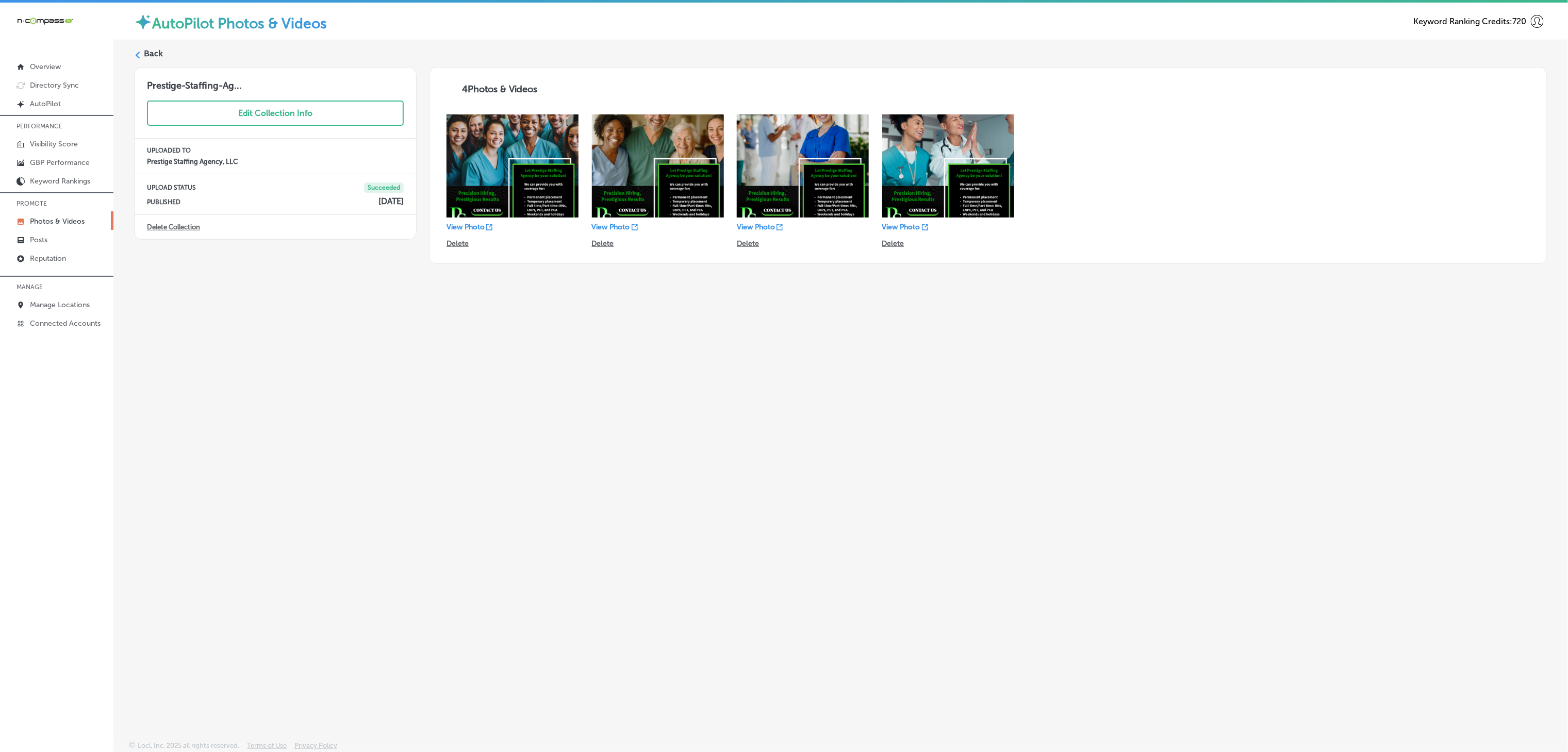
click at [595, 364] on div "Back Prestige-Staffing-Ag... Edit Collection Info UPLOADED TO Prestige Staffing…" at bounding box center [841, 366] width 1455 height 652
click at [157, 50] on label "Back" at bounding box center [153, 54] width 19 height 12
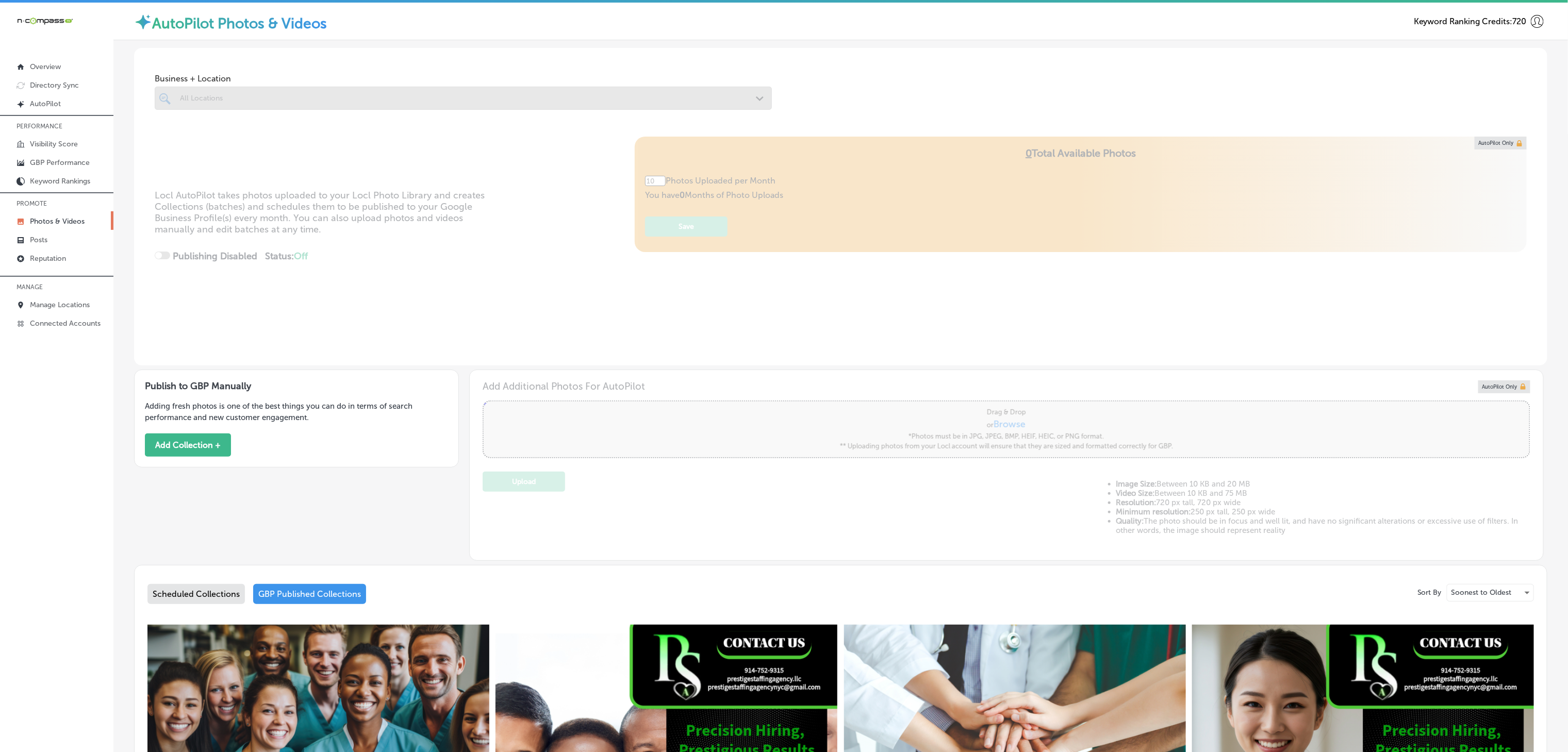
type input "5"
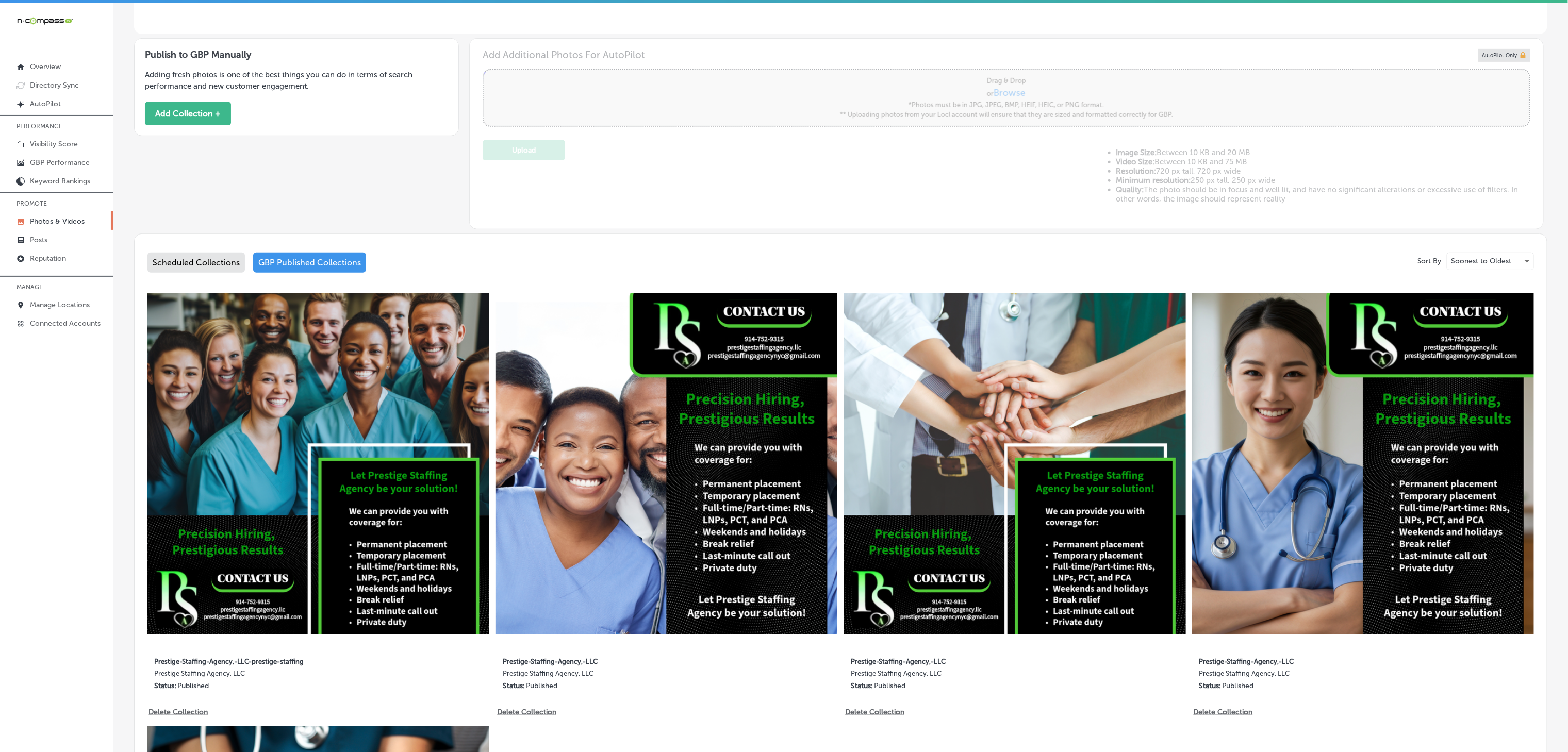
scroll to position [413, 0]
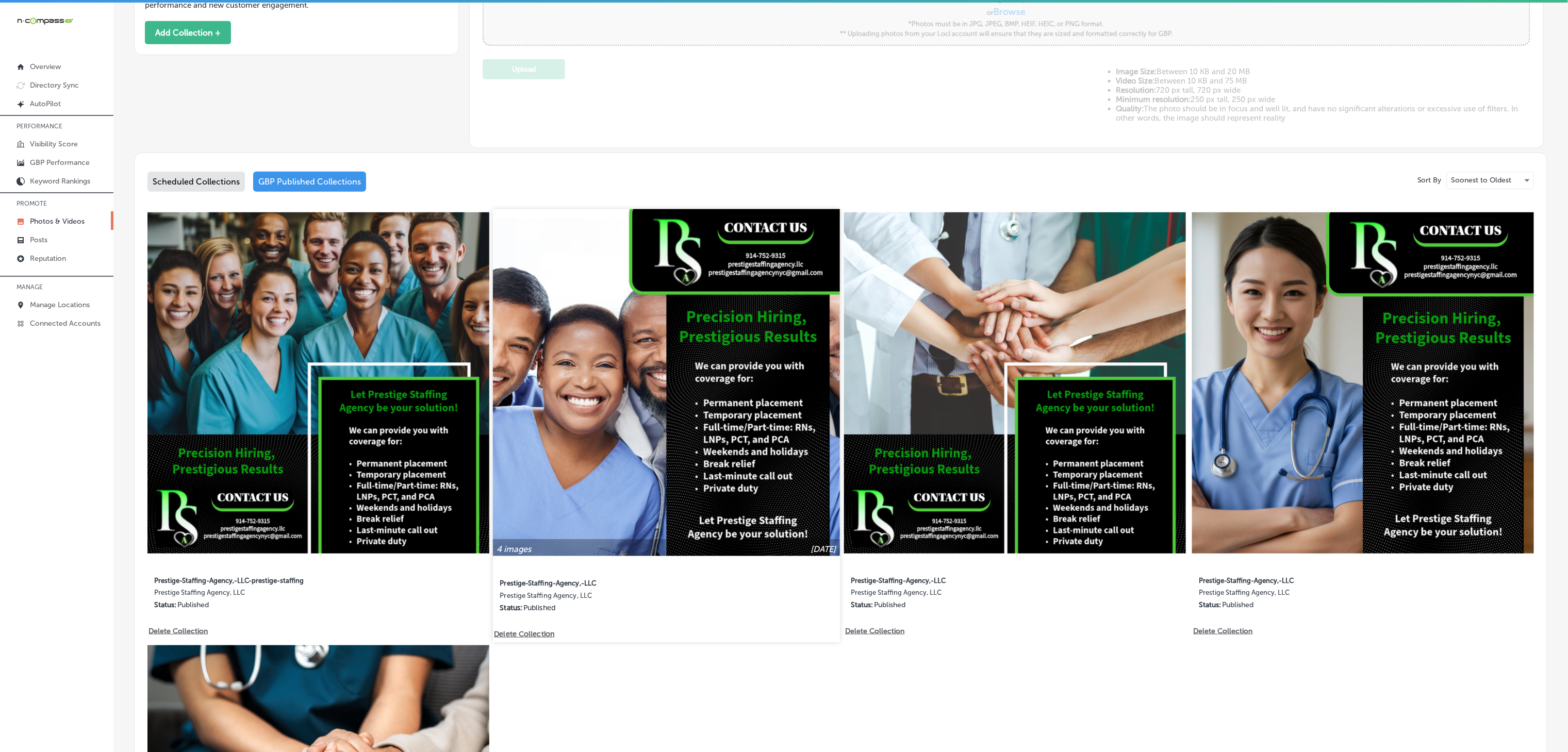
click at [738, 360] on img at bounding box center [667, 382] width 347 height 347
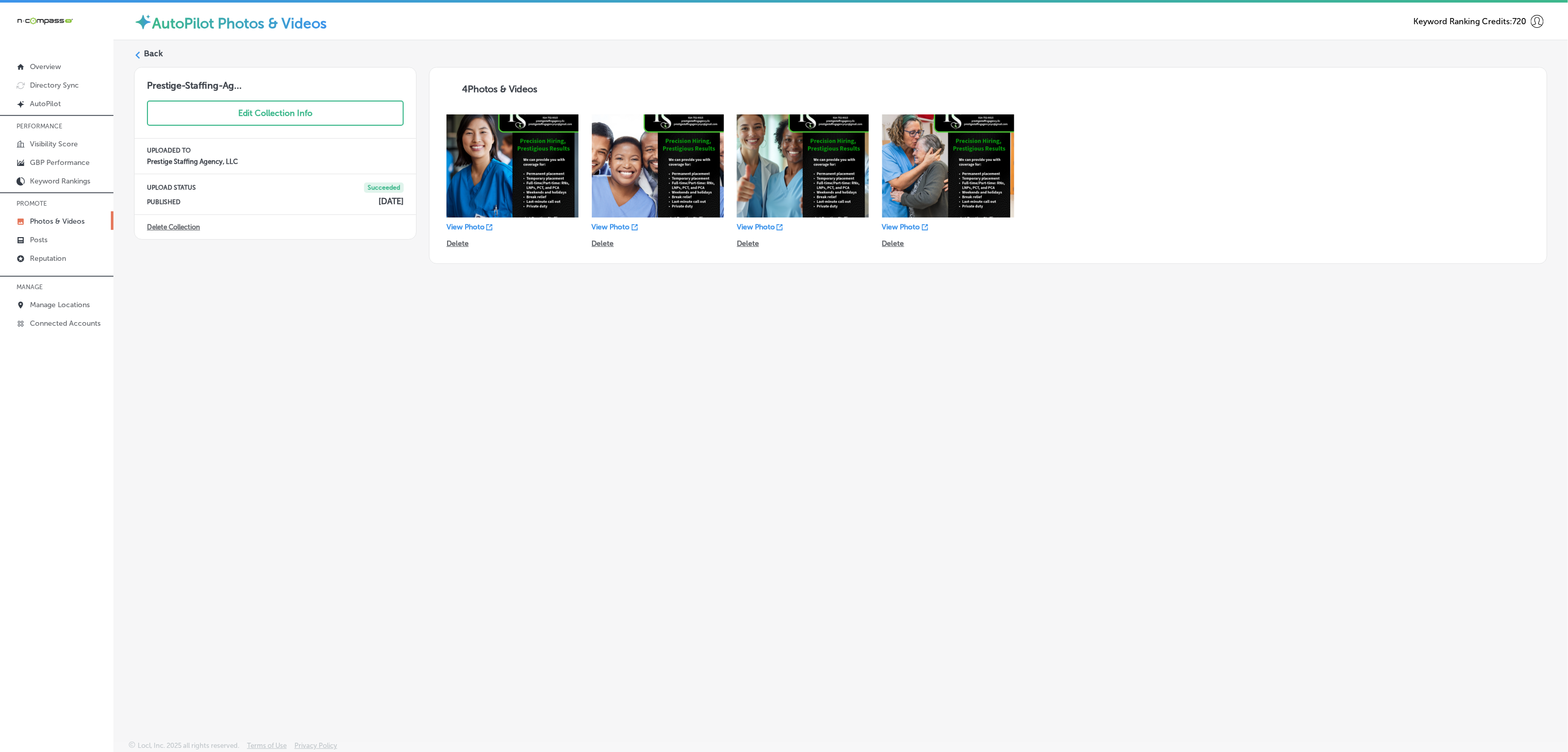
click at [346, 397] on div "Back Prestige-Staffing-Ag... Edit Collection Info UPLOADED TO Prestige Staffing…" at bounding box center [841, 366] width 1455 height 652
click at [337, 396] on div "Back Prestige-Staffing-Ag... Edit Collection Info UPLOADED TO Prestige Staffing…" at bounding box center [841, 366] width 1455 height 652
click at [161, 56] on label "Back" at bounding box center [153, 54] width 19 height 12
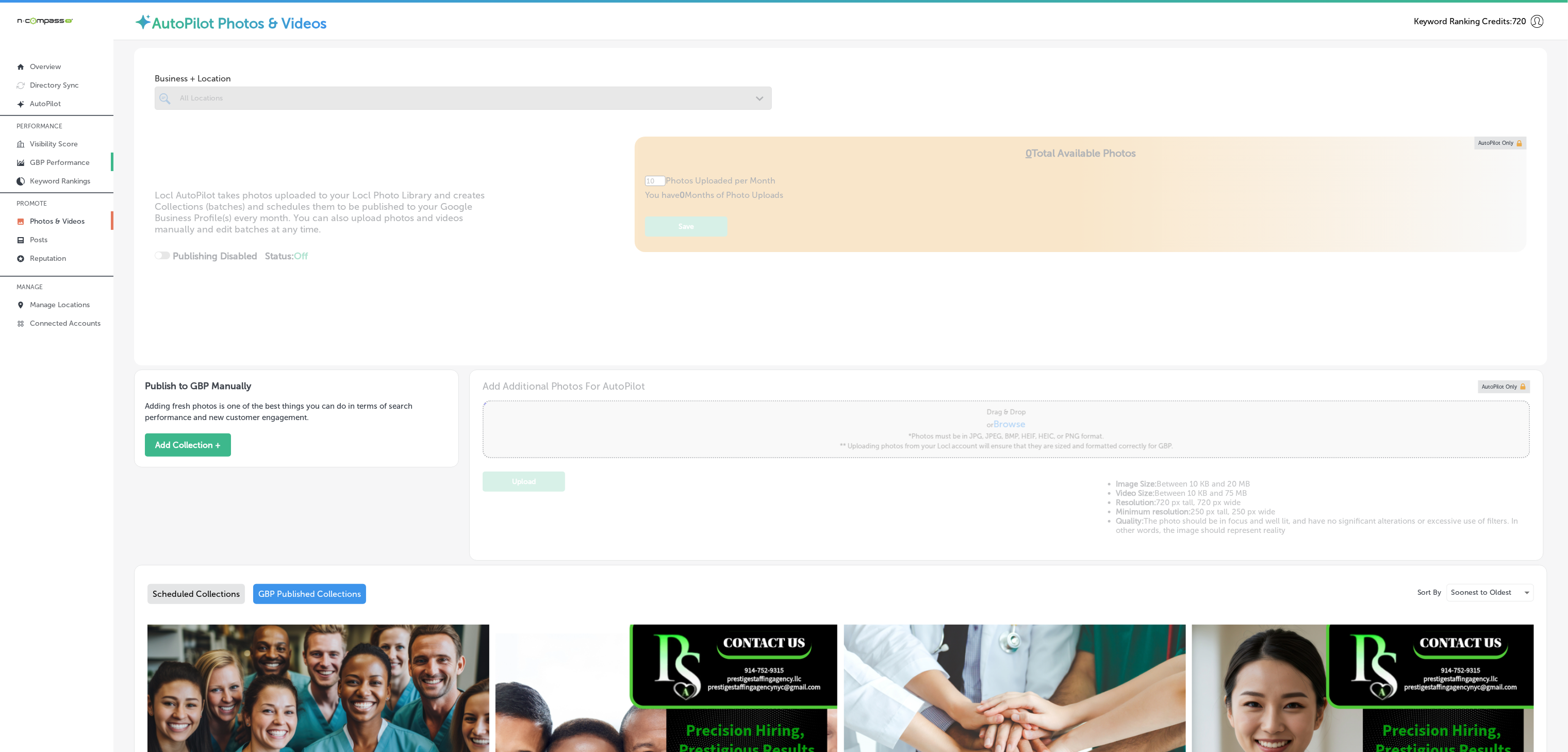
type input "5"
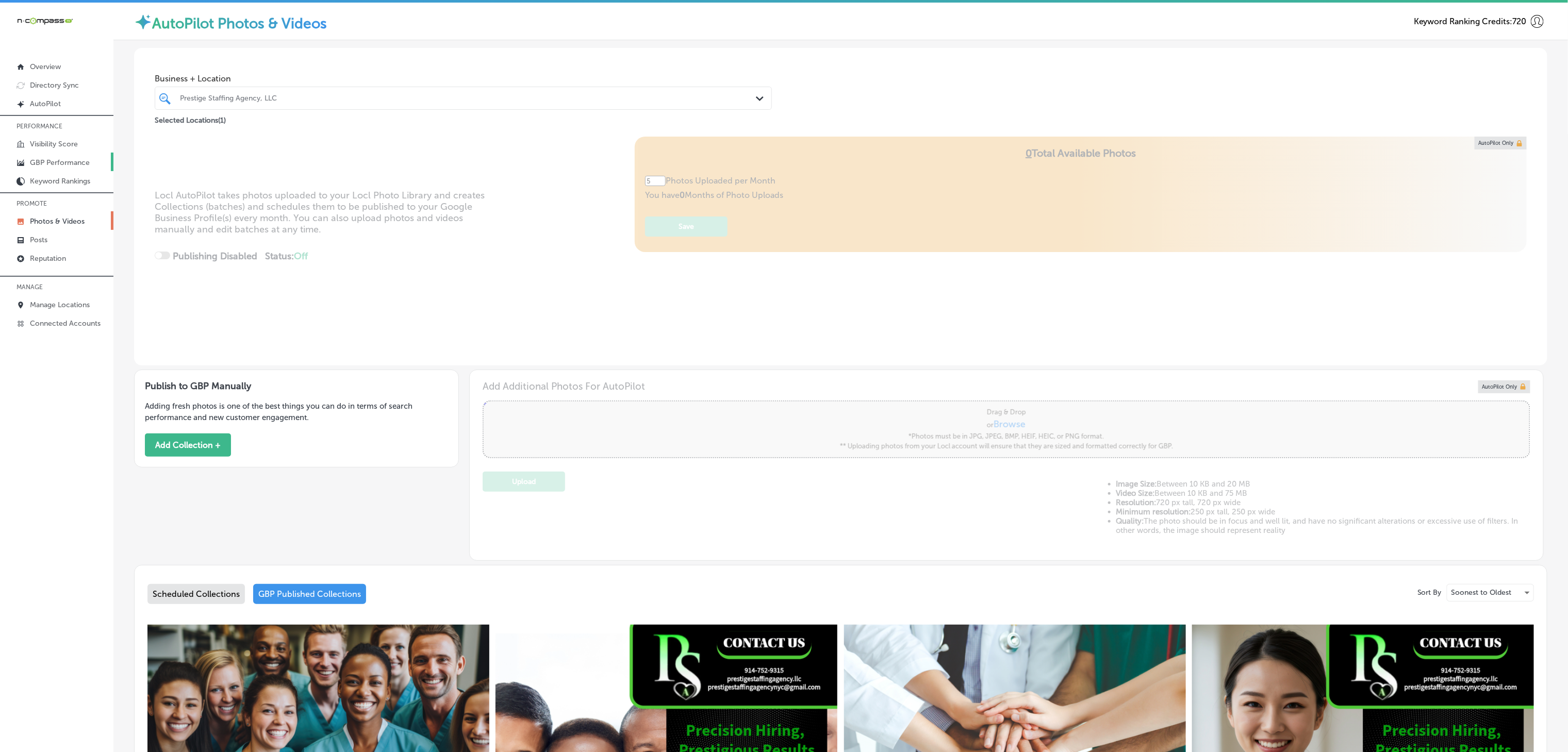
click at [88, 159] on p "GBP Performance" at bounding box center [60, 162] width 60 height 9
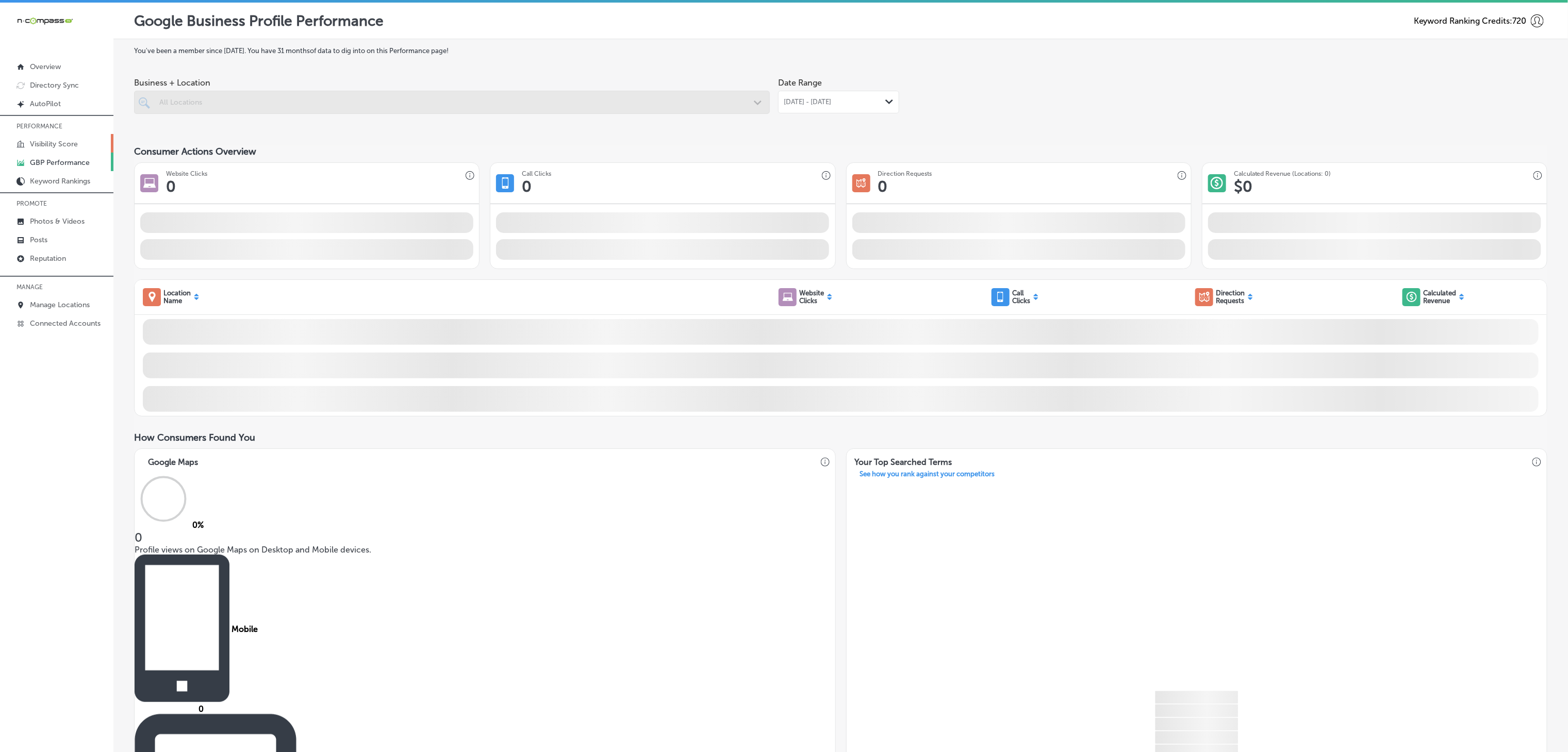
click at [69, 140] on p "Visibility Score" at bounding box center [54, 144] width 48 height 9
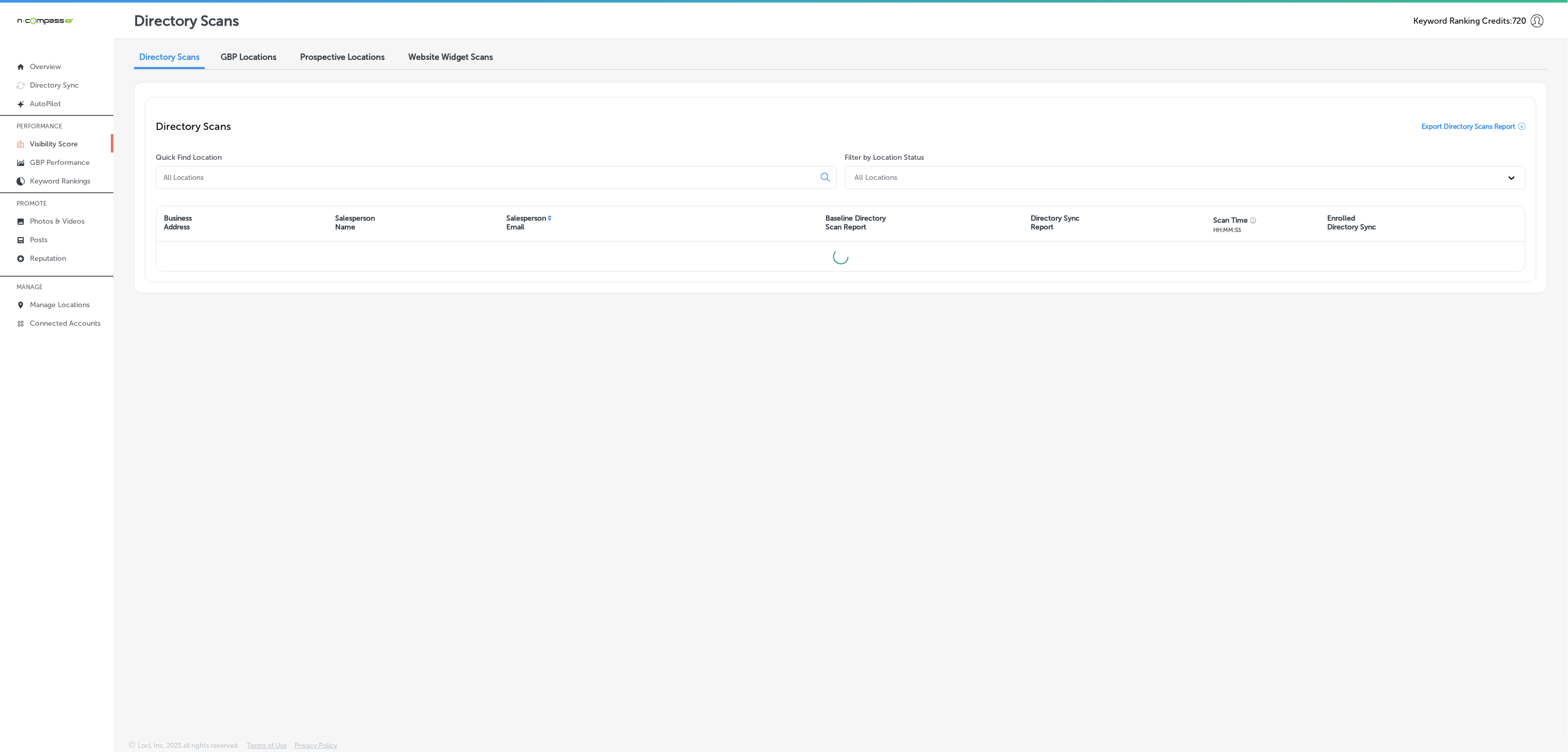
click at [374, 181] on input at bounding box center [488, 177] width 650 height 9
type input "s"
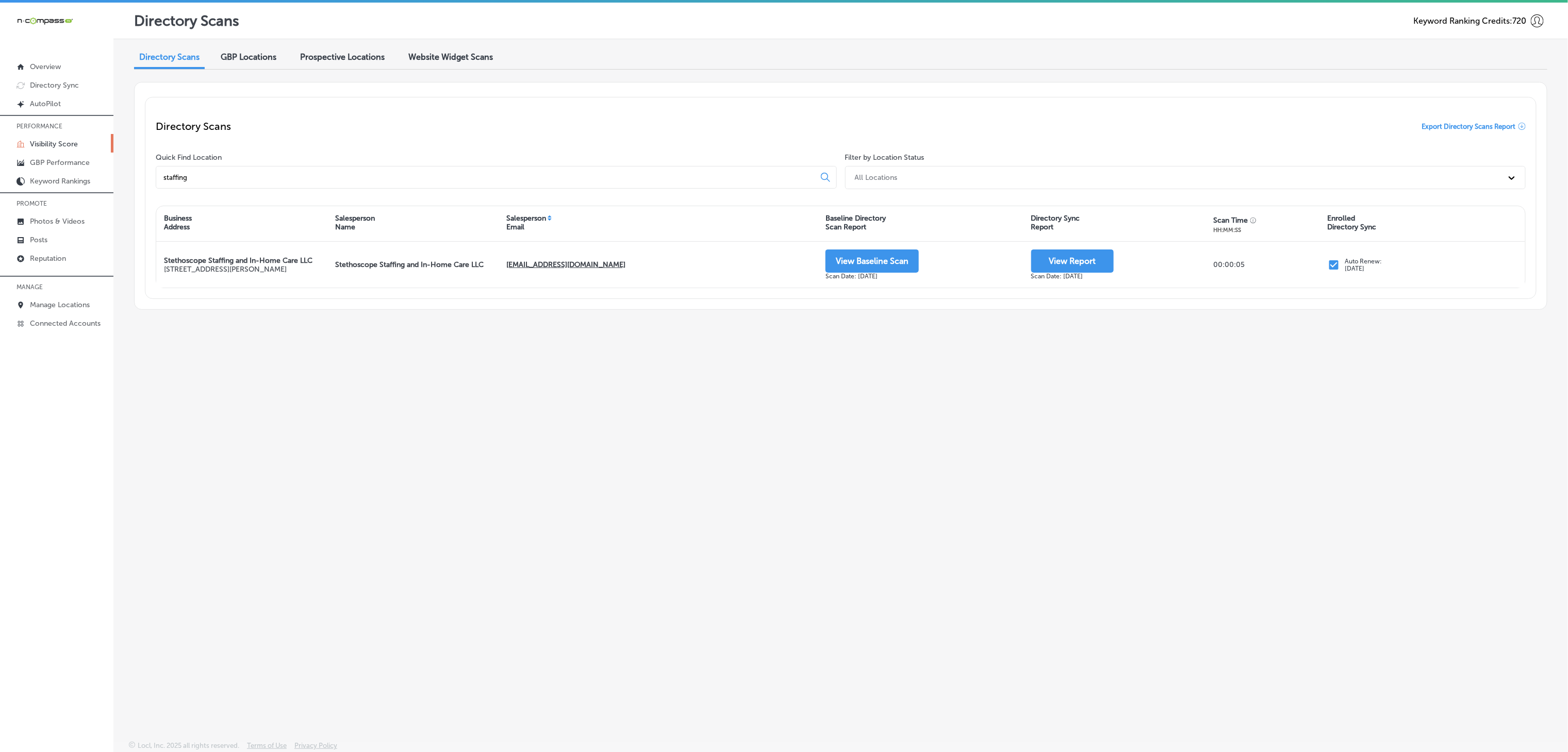
type input "staffing"
click at [75, 296] on link "Manage Locations" at bounding box center [57, 304] width 113 height 18
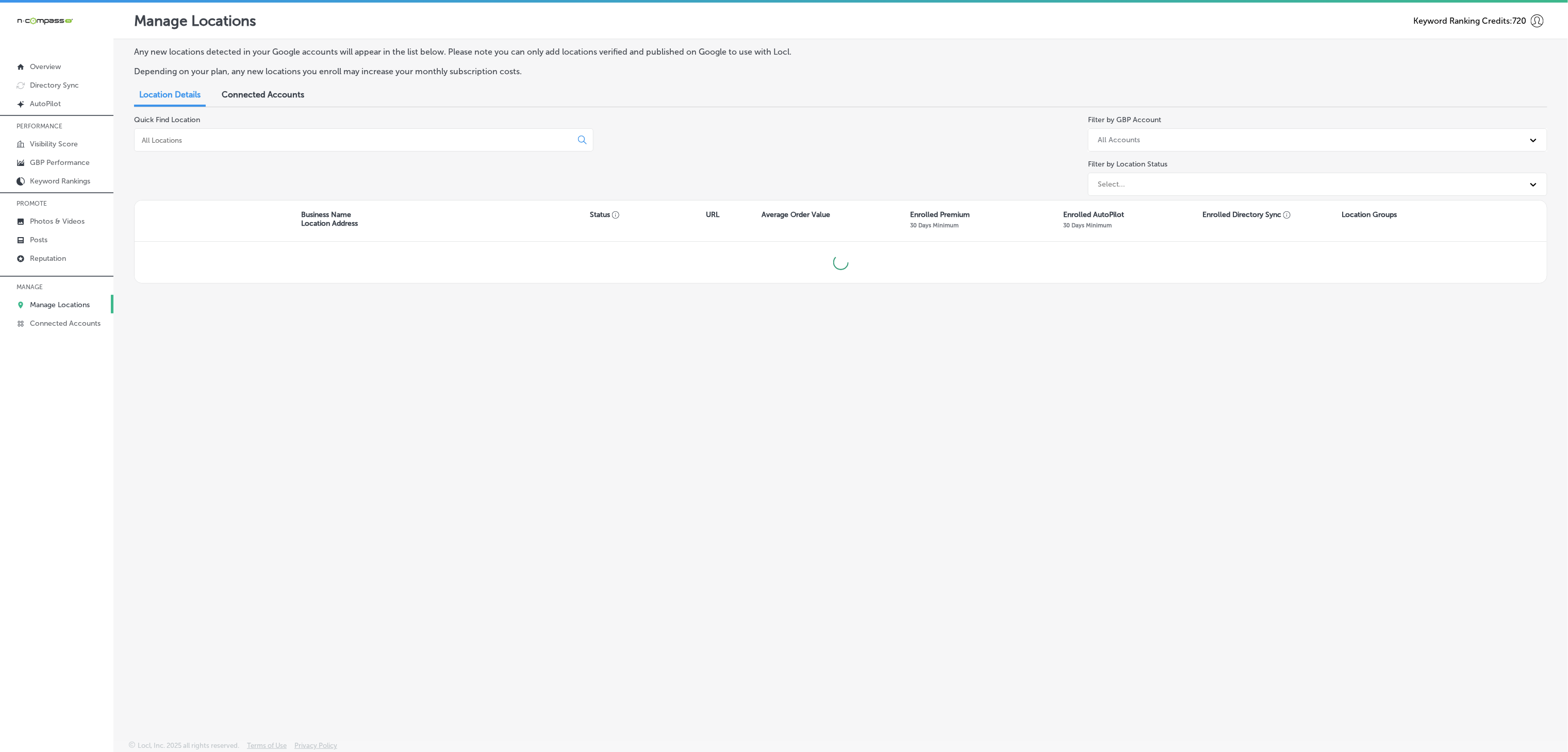
click at [235, 138] on input at bounding box center [355, 140] width 429 height 9
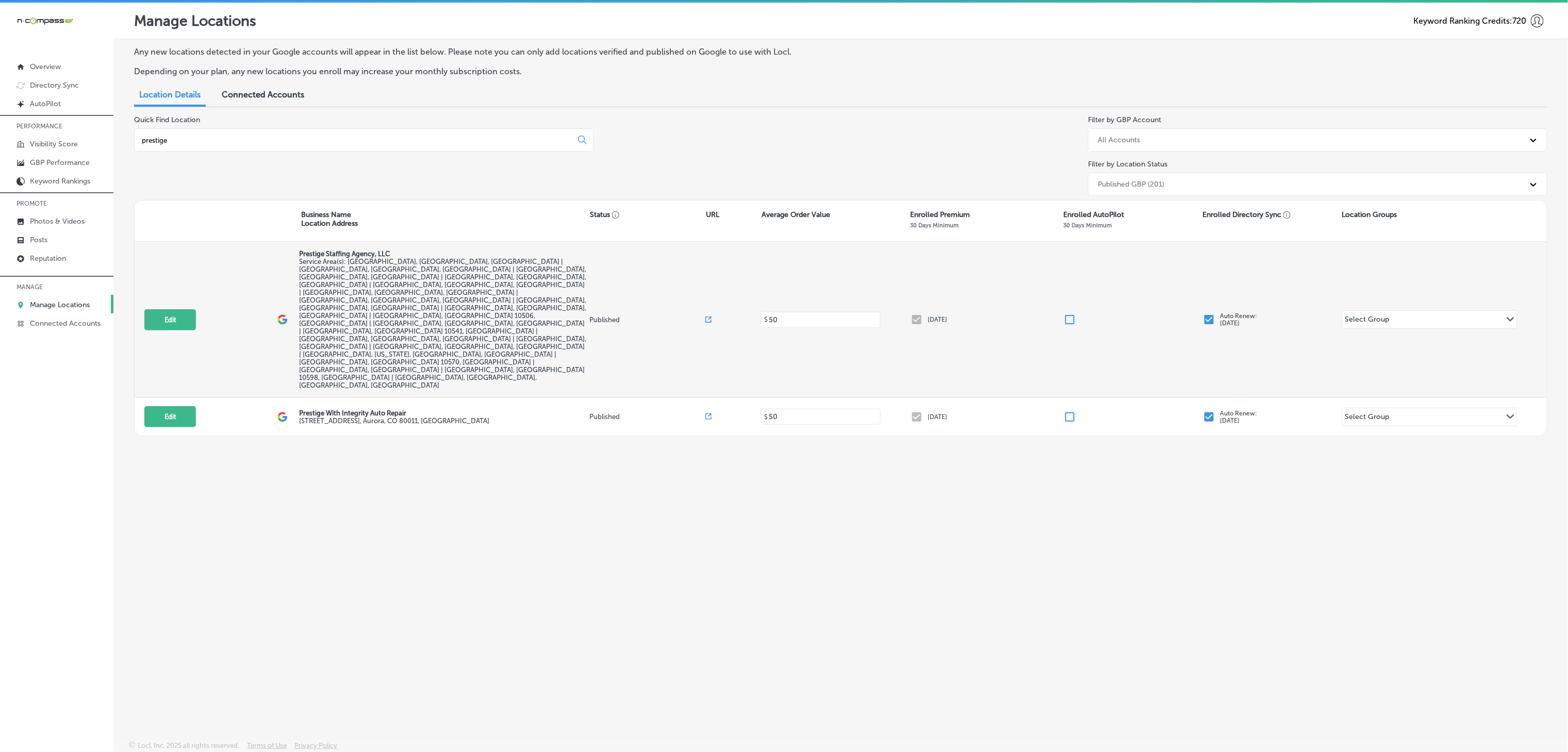
type input "prestige"
drag, startPoint x: 428, startPoint y: 250, endPoint x: 287, endPoint y: 258, distance: 141.2
click at [297, 258] on div "Edit This location is not published yet. Prestige Staffing Agency, LLC Service …" at bounding box center [841, 319] width 1412 height 156
click at [177, 309] on button "Edit" at bounding box center [170, 319] width 52 height 21
select select "US"
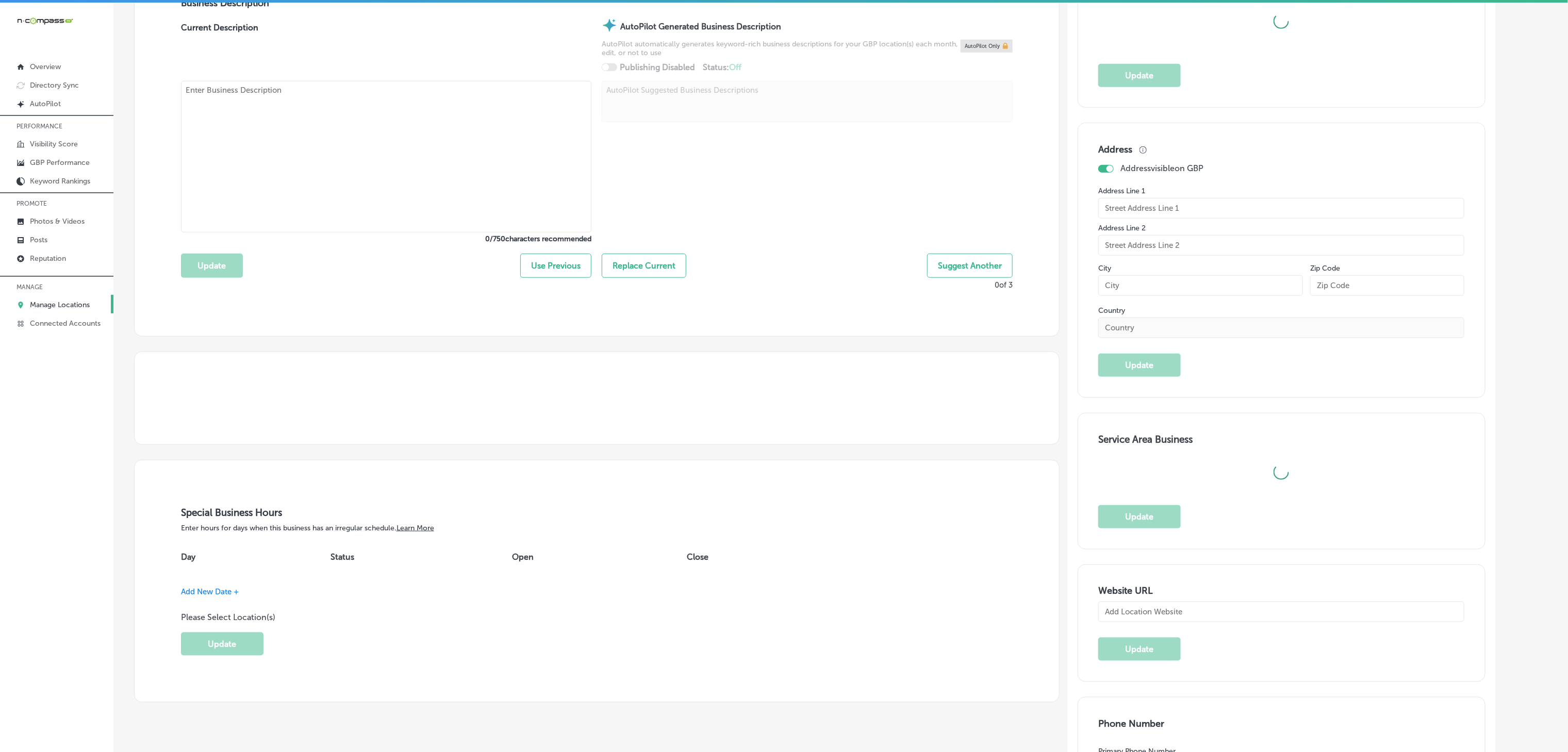
type input "Prestige Staffing Agency, LLC"
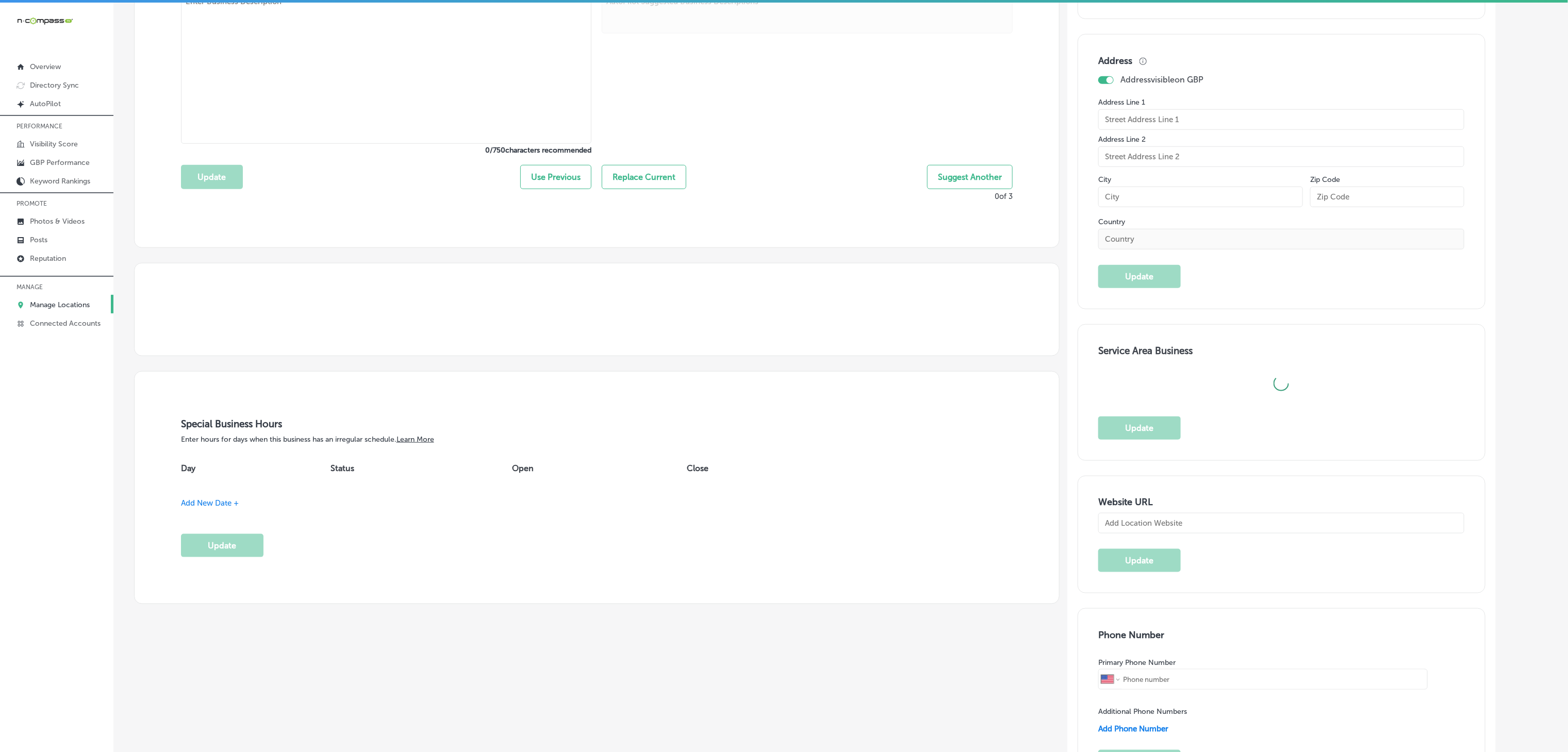
scroll to position [515, 0]
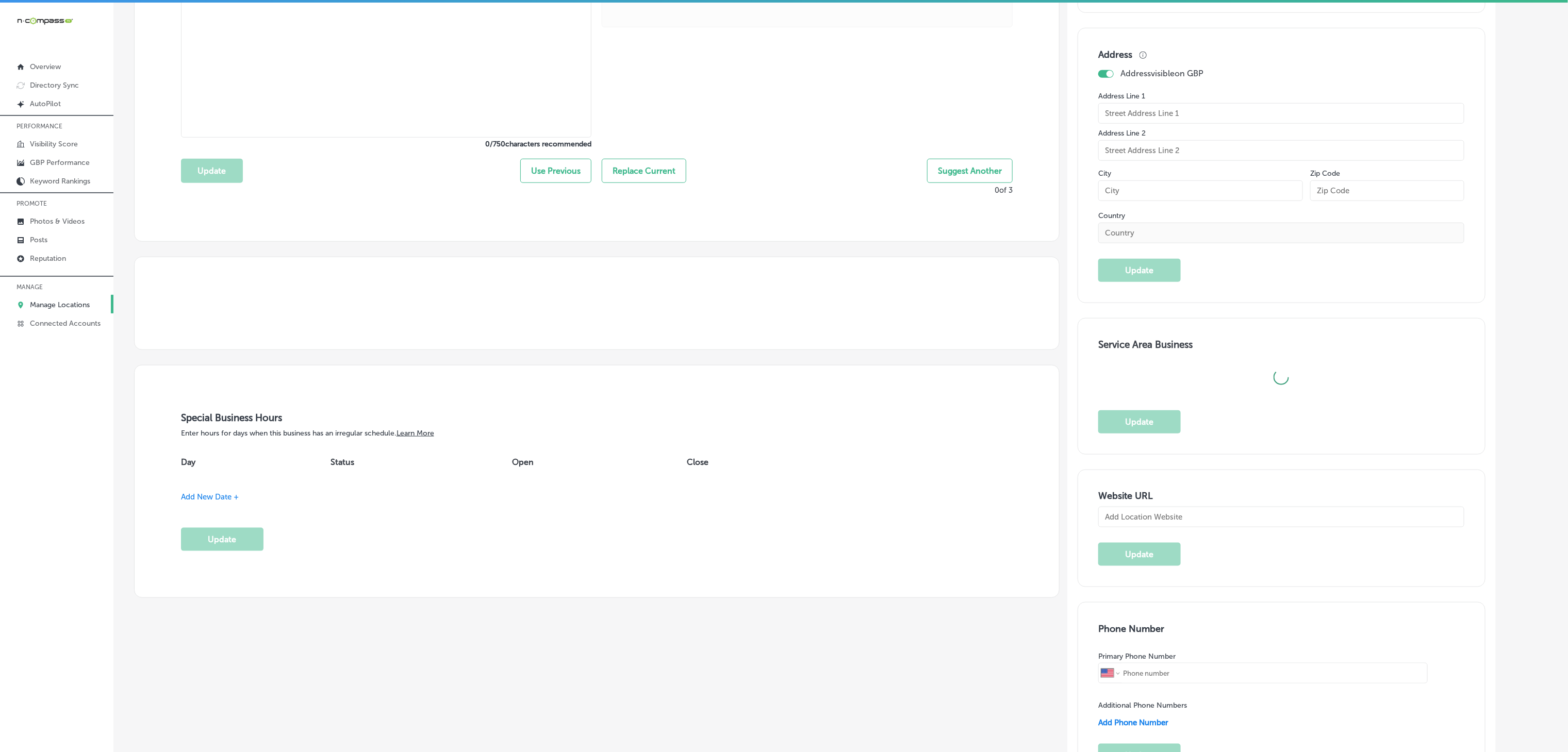
checkbox input "false"
type input "[STREET_ADDRESS]"
type input "Suite 2R"
type input "[GEOGRAPHIC_DATA]"
type input "11230"
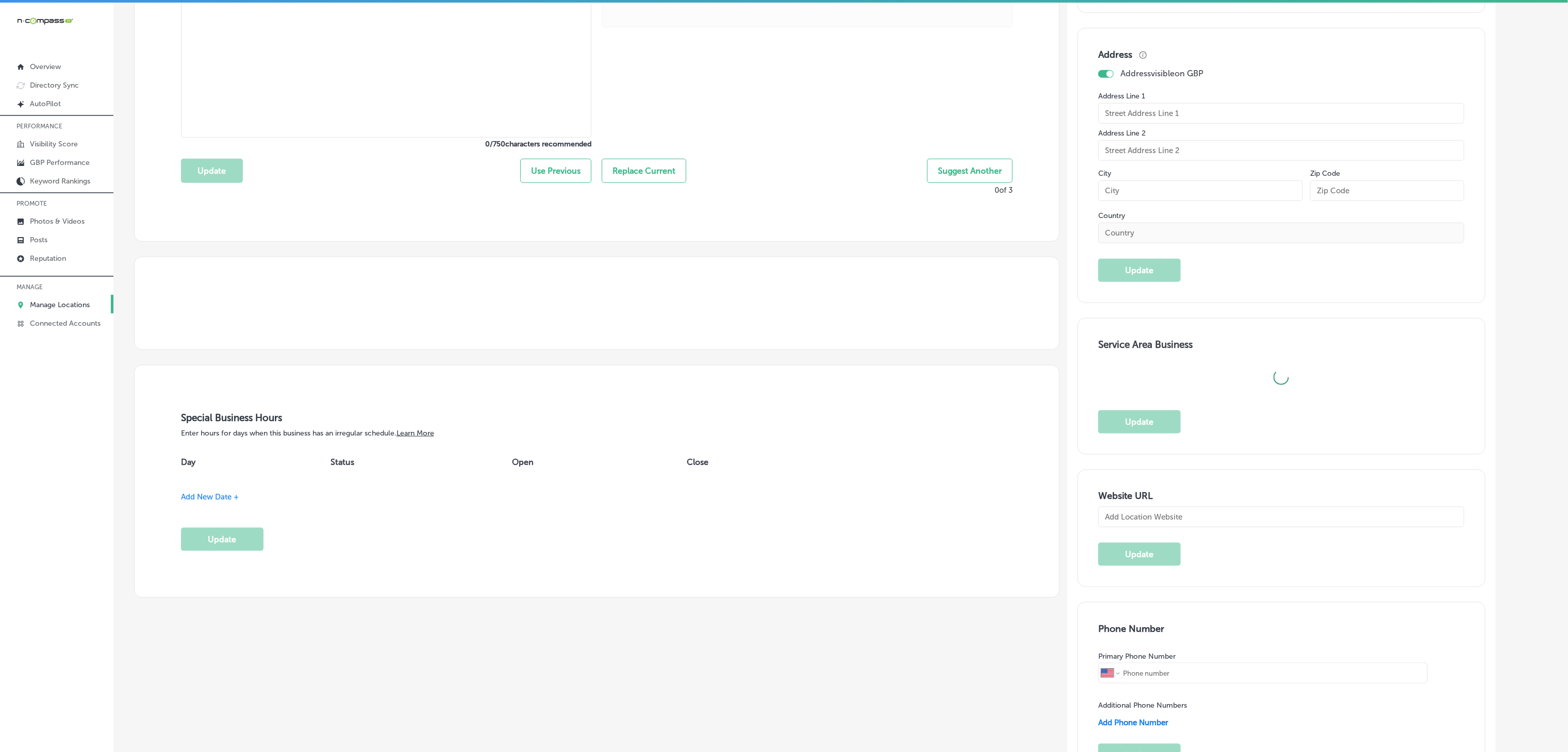
type input "US"
type input "[URL][DOMAIN_NAME]"
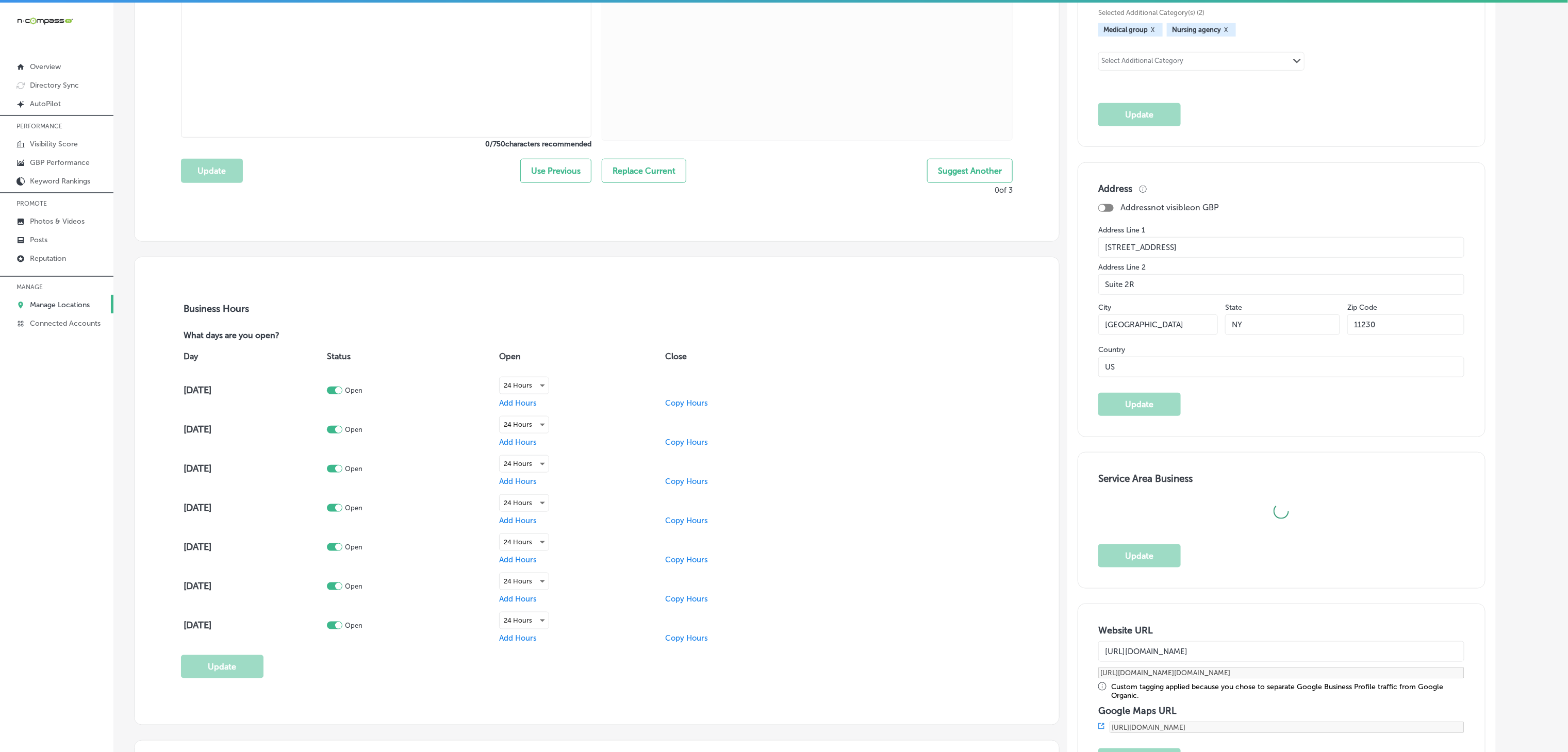
checkbox input "true"
type textarea "Prestige Staffing Agency, LLC is a healthcare staffing agency based in [GEOGRAP…"
type input "[PHONE_NUMBER]"
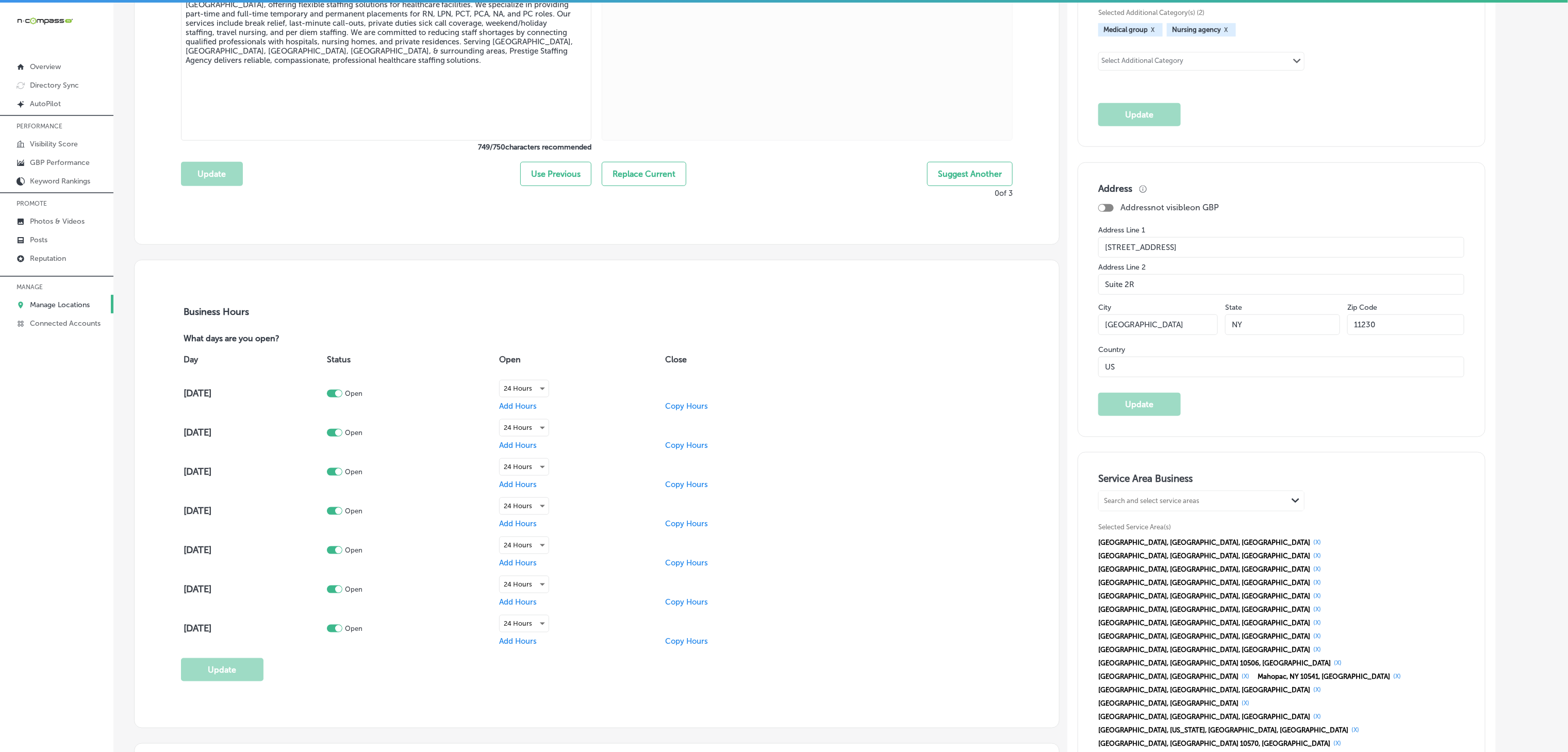
click at [1188, 251] on input "[STREET_ADDRESS]" at bounding box center [1281, 248] width 366 height 21
click at [1153, 285] on input "Suite 2R" at bounding box center [1281, 285] width 366 height 21
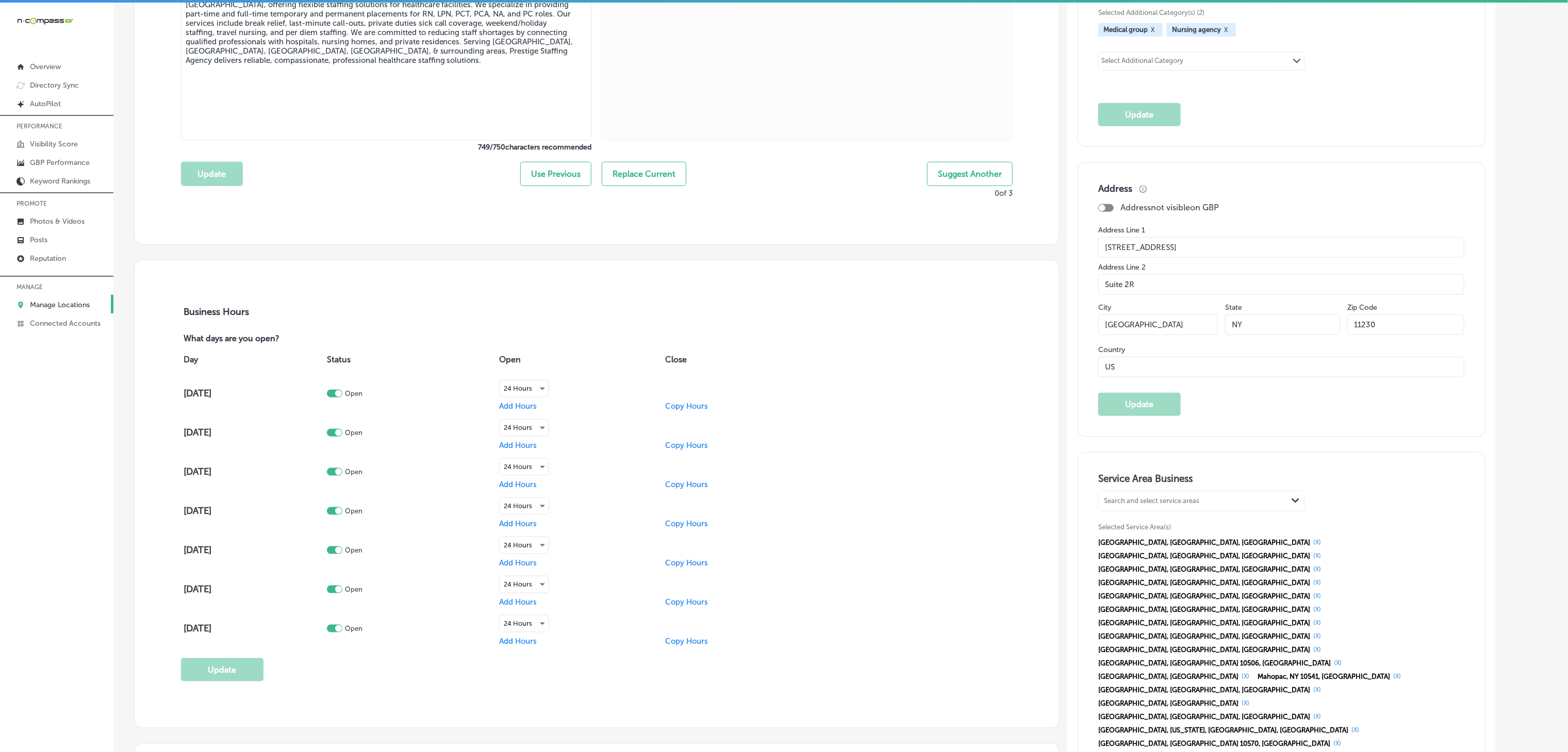
click at [1153, 285] on input "Suite 2R" at bounding box center [1281, 285] width 366 height 21
click at [1188, 324] on input "[GEOGRAPHIC_DATA]" at bounding box center [1158, 325] width 120 height 21
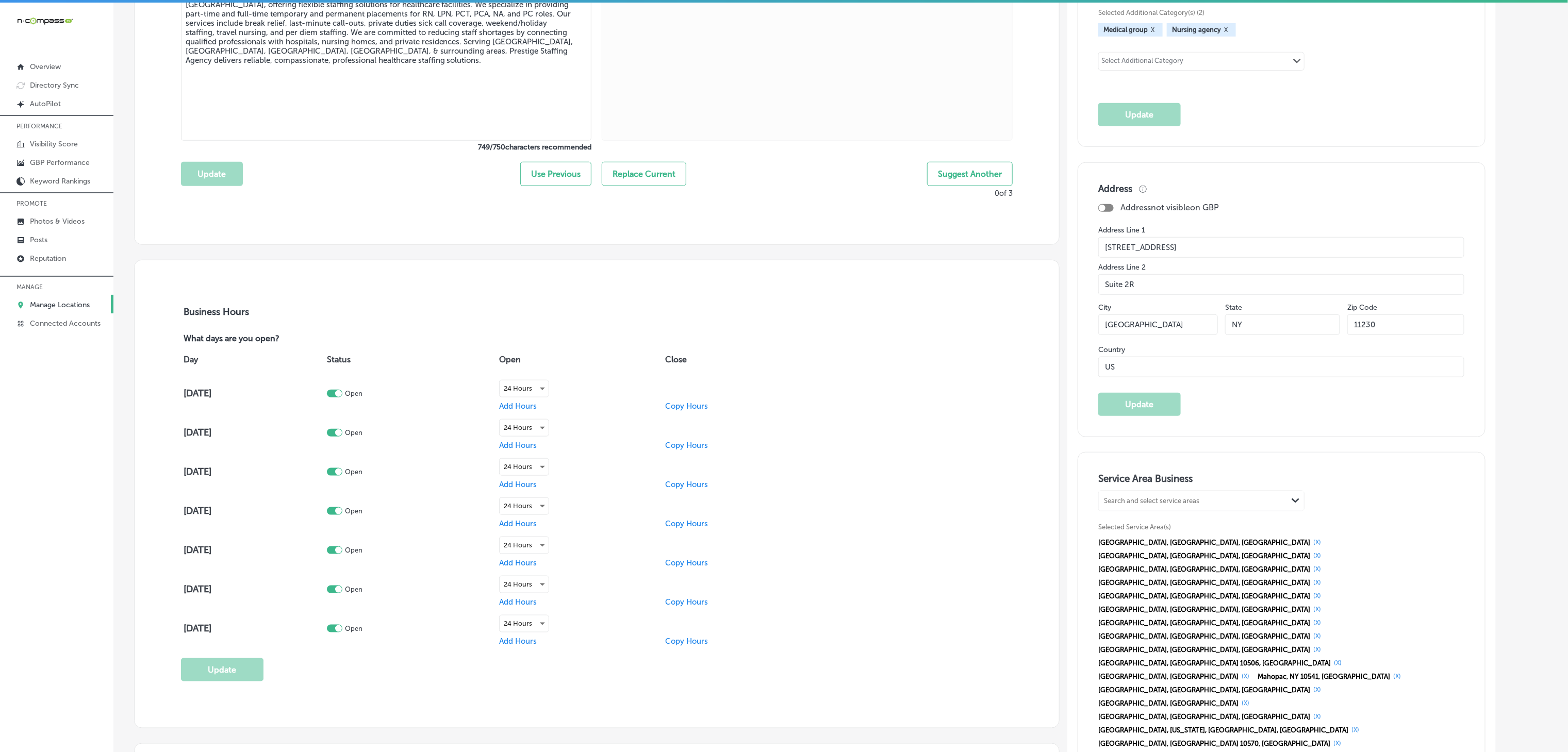
click at [1188, 322] on input "NY" at bounding box center [1283, 325] width 115 height 21
click at [1188, 325] on input "11230" at bounding box center [1405, 325] width 117 height 21
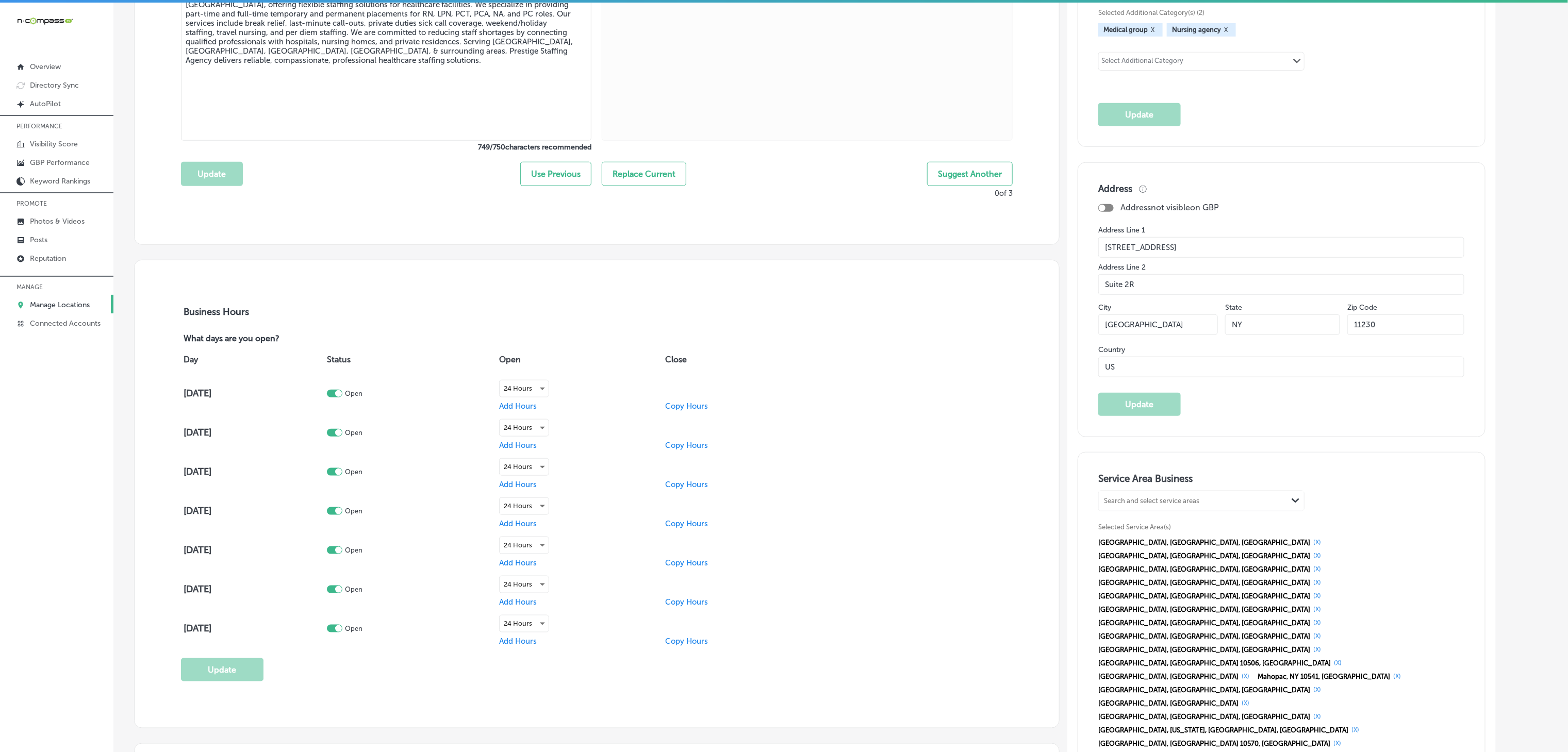
click at [1131, 361] on input "US" at bounding box center [1281, 367] width 366 height 21
click at [79, 301] on p "Manage Locations" at bounding box center [60, 305] width 60 height 9
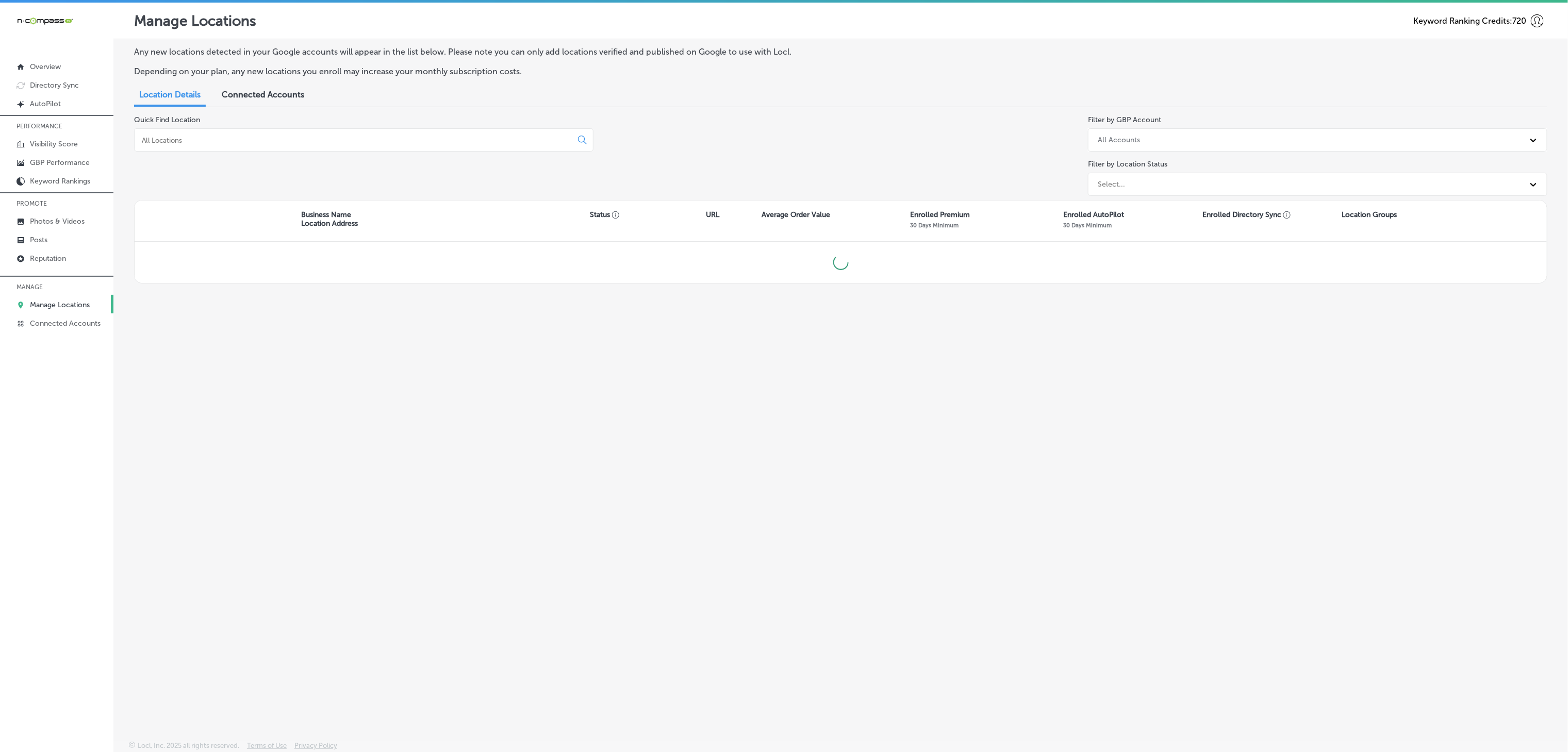
click at [278, 136] on input at bounding box center [355, 140] width 429 height 9
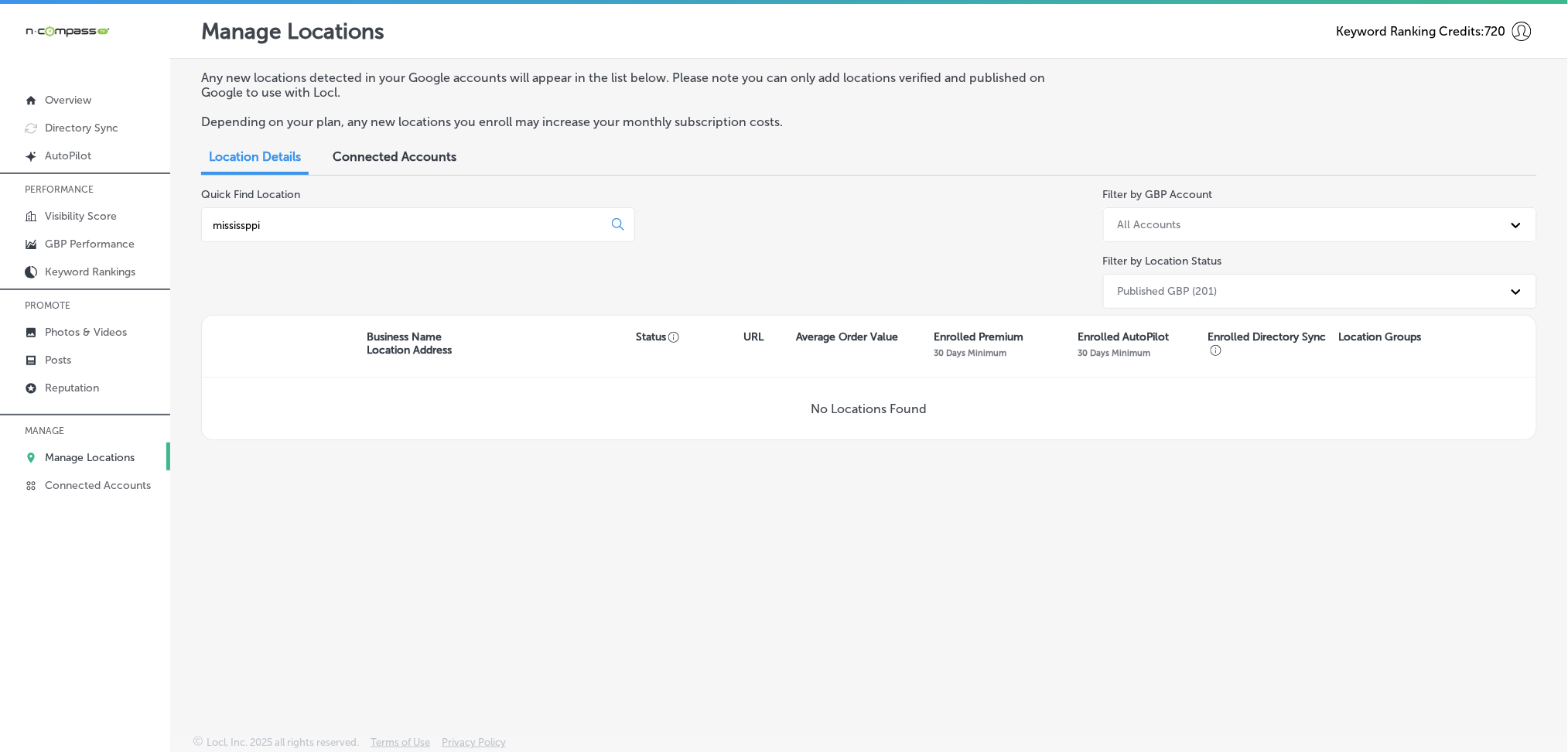
click at [467, 230] on input "mississppi" at bounding box center [405, 225] width 388 height 14
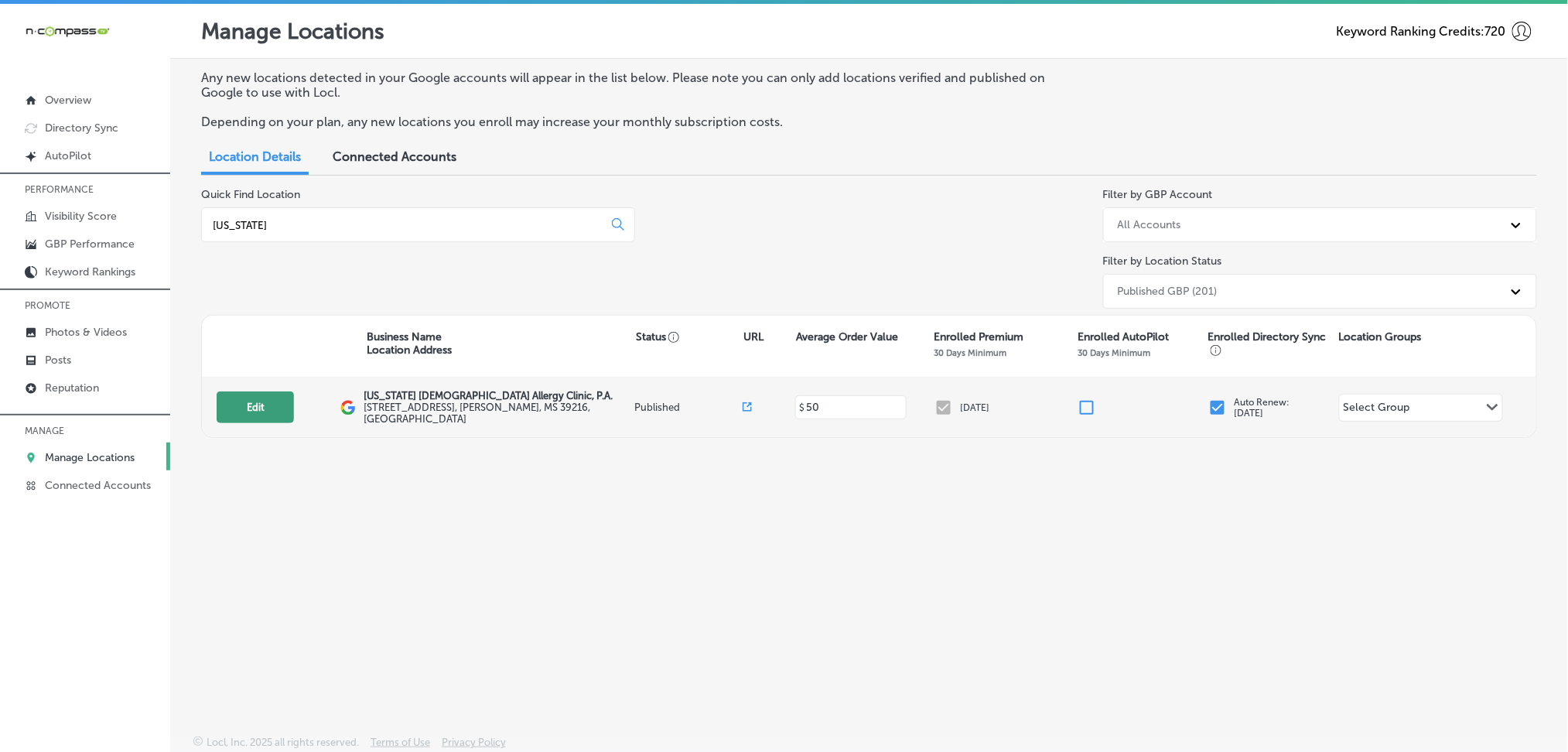
type input "[US_STATE]"
click at [280, 397] on button "Edit" at bounding box center [255, 408] width 78 height 32
select select "US"
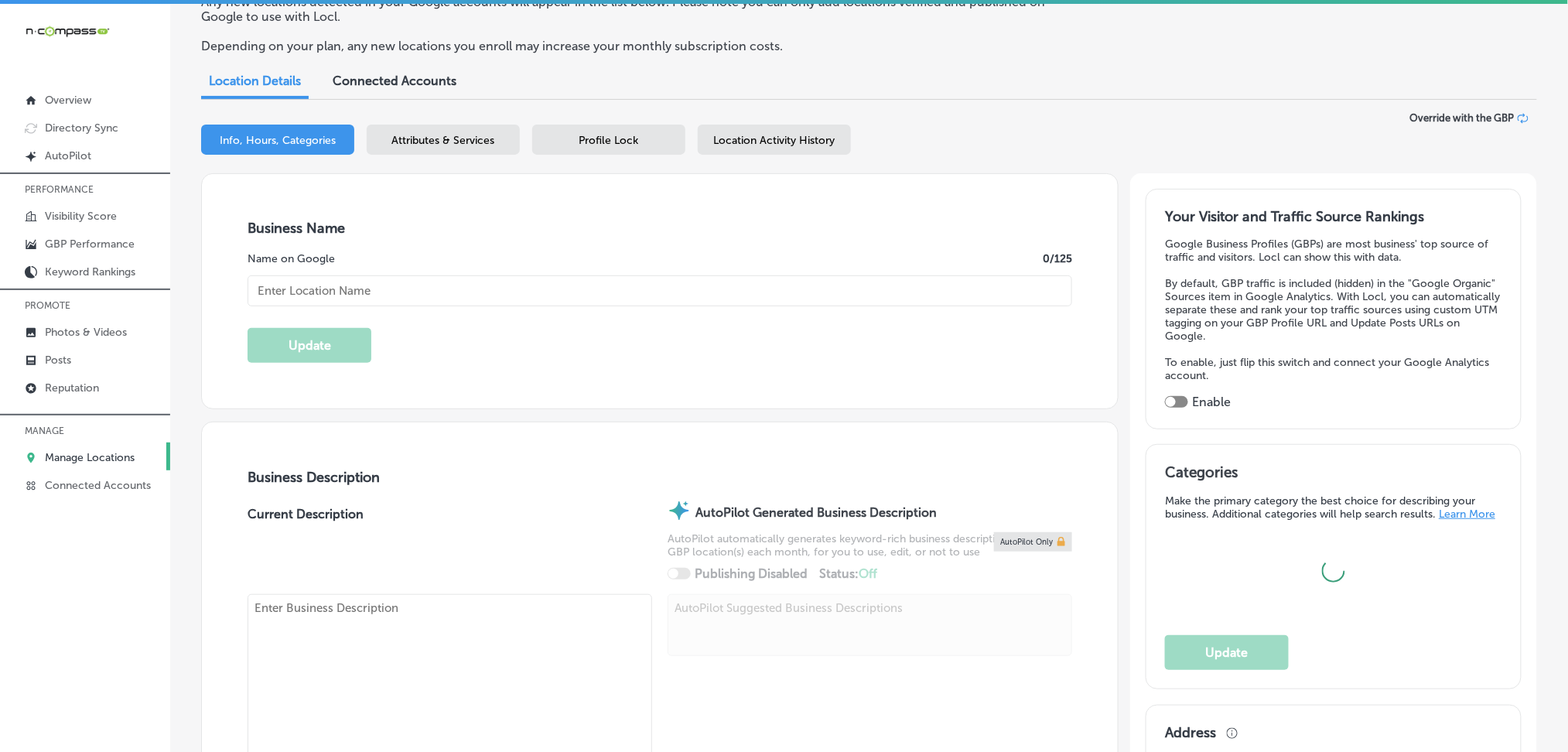
checkbox input "true"
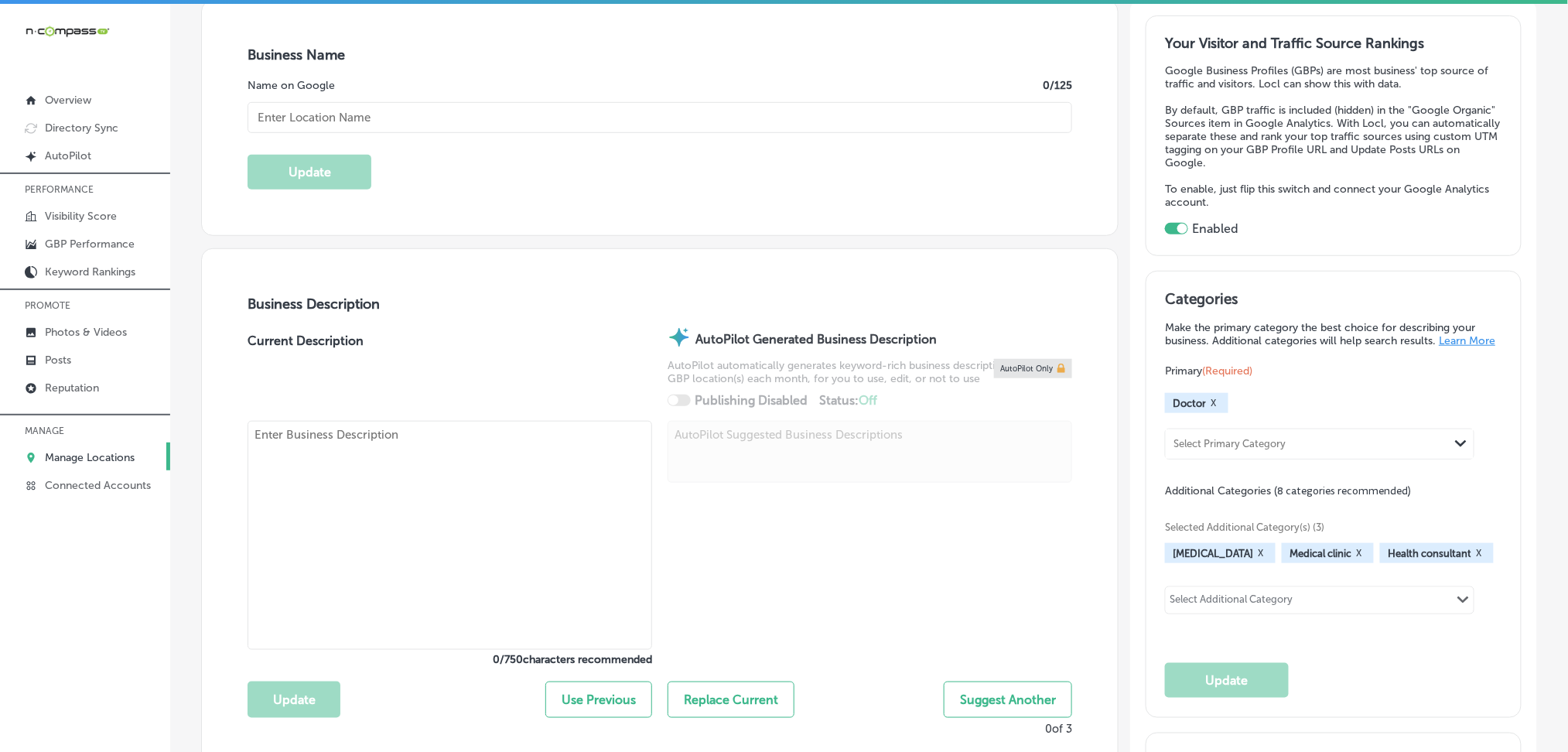
scroll to position [515, 0]
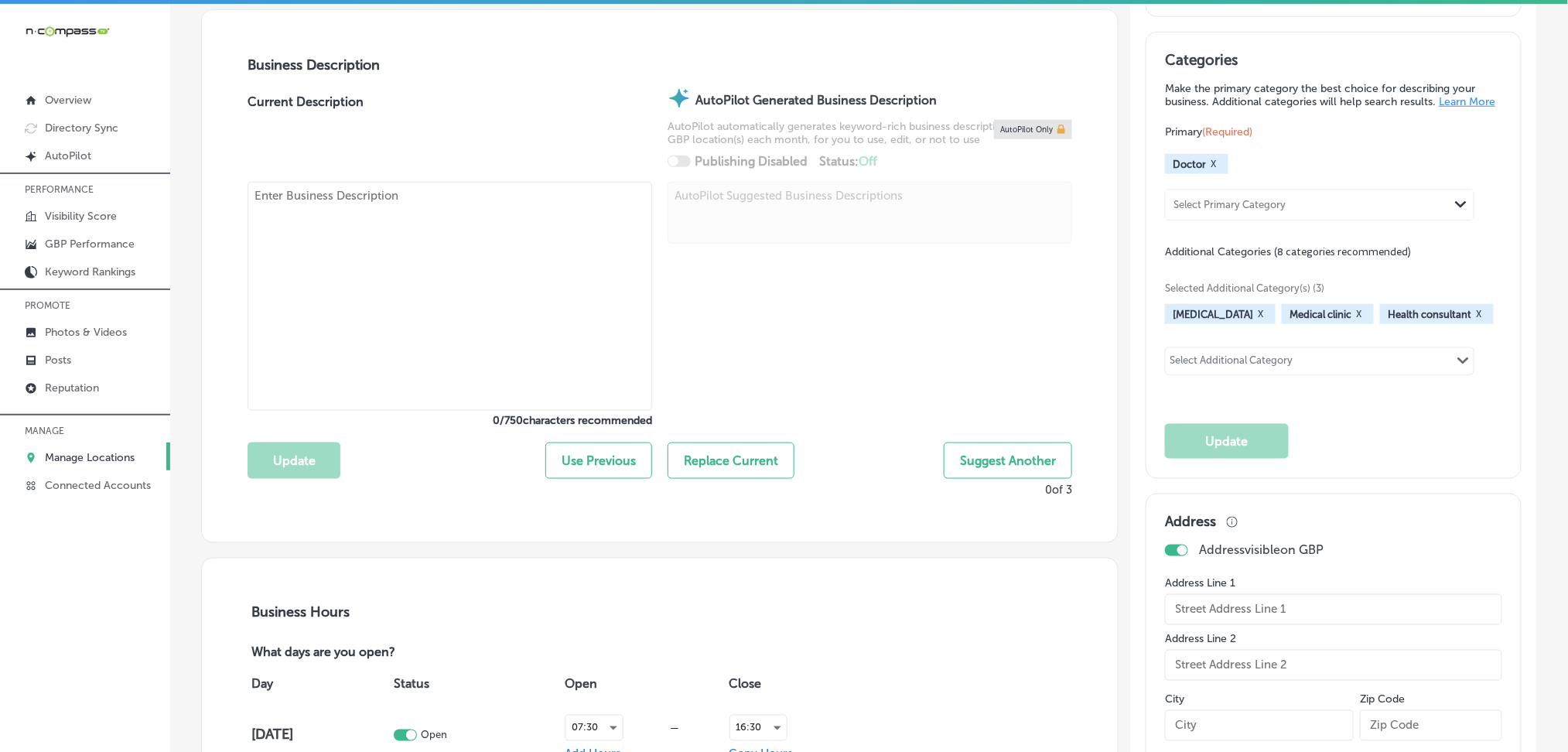
type input "[US_STATE] [DEMOGRAPHIC_DATA] Allergy Clinic, P.A."
type input "1513 Lakeland Dr"
type input "Suite 101"
type input "[PERSON_NAME]"
type input "39216"
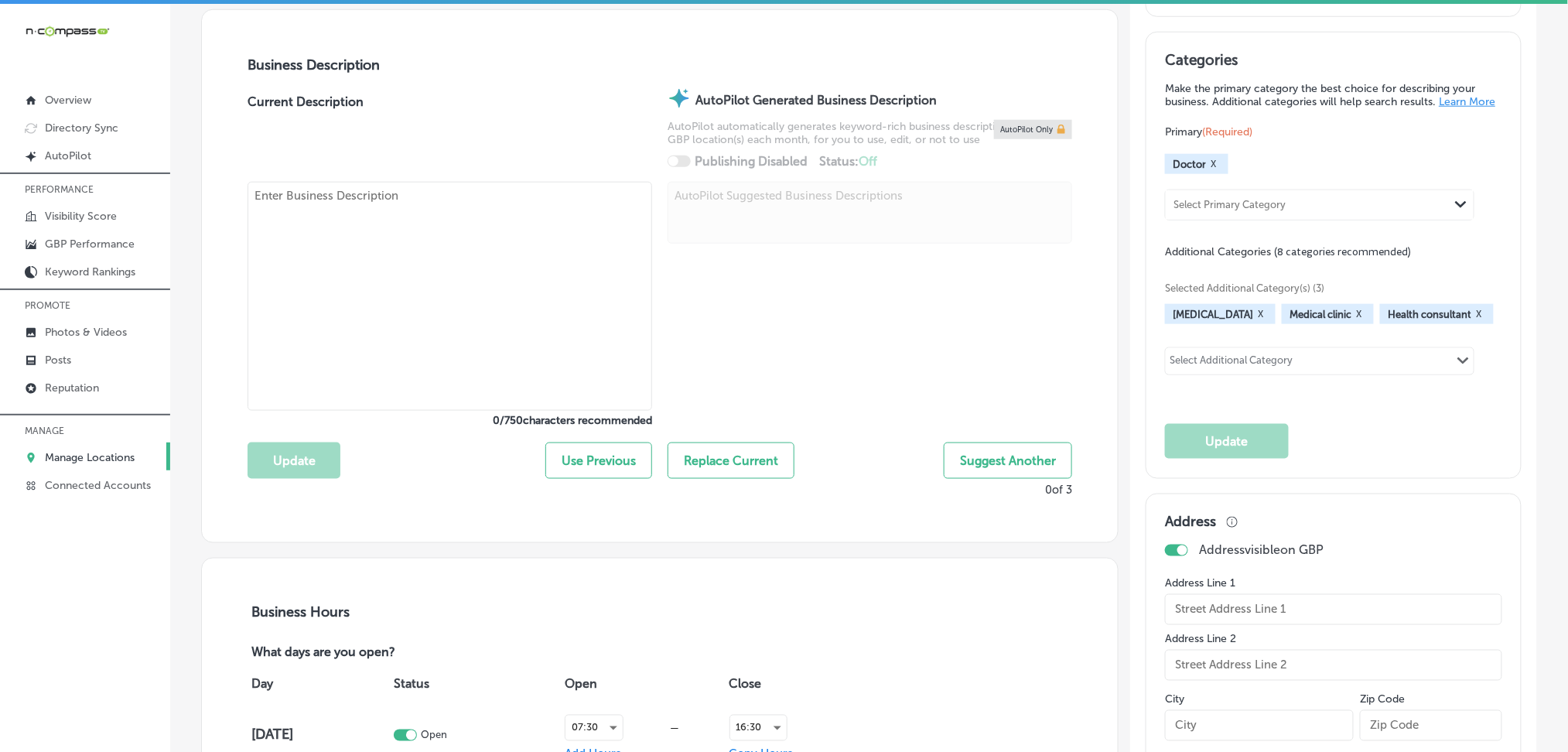
type input "US"
type input "[URL][DOMAIN_NAME]"
type input "[PHONE_NUMBER]"
type textarea "[US_STATE] [MEDICAL_DATA] & Allergy Clinic, P. A. offers trusted [MEDICAL_DATA]…"
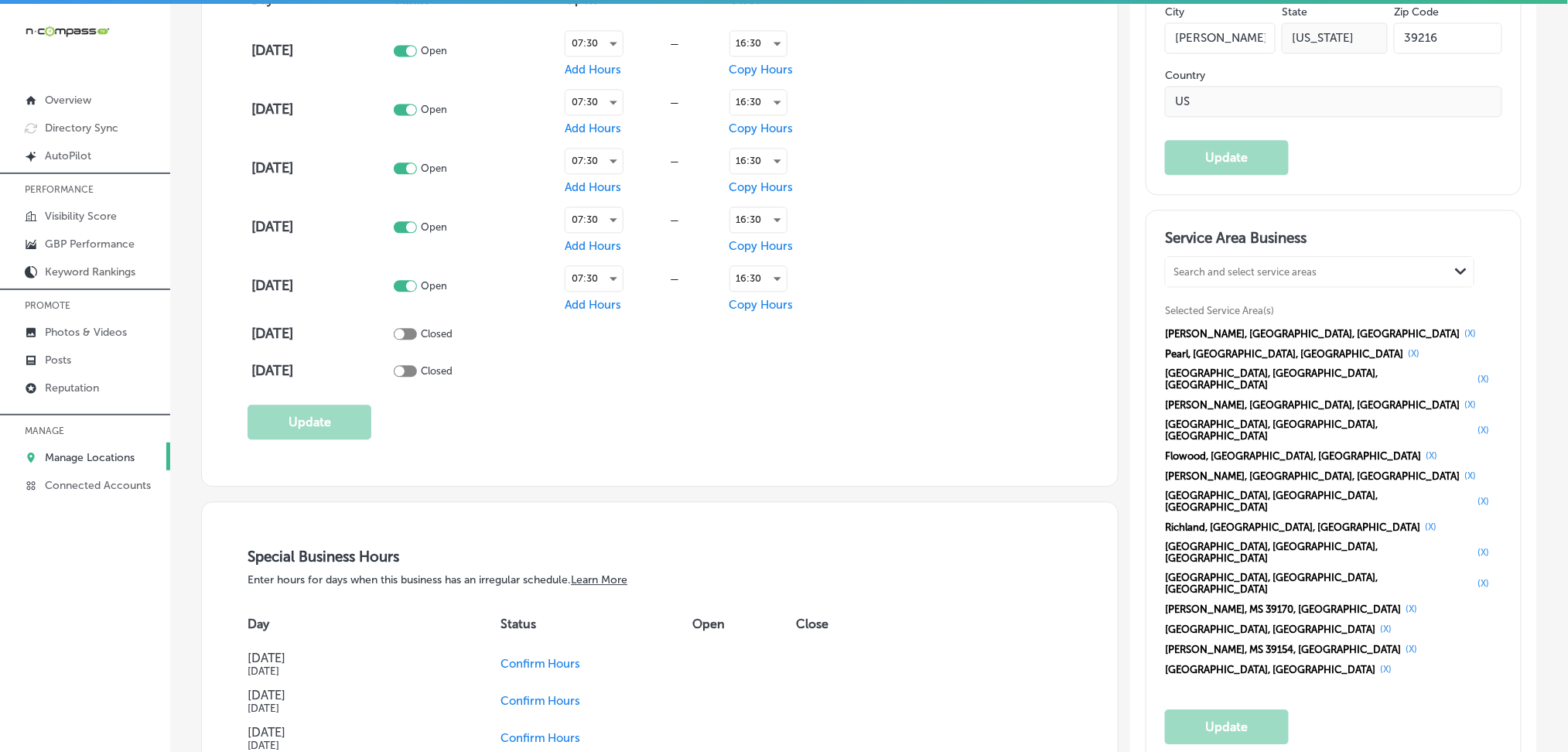
scroll to position [1238, 0]
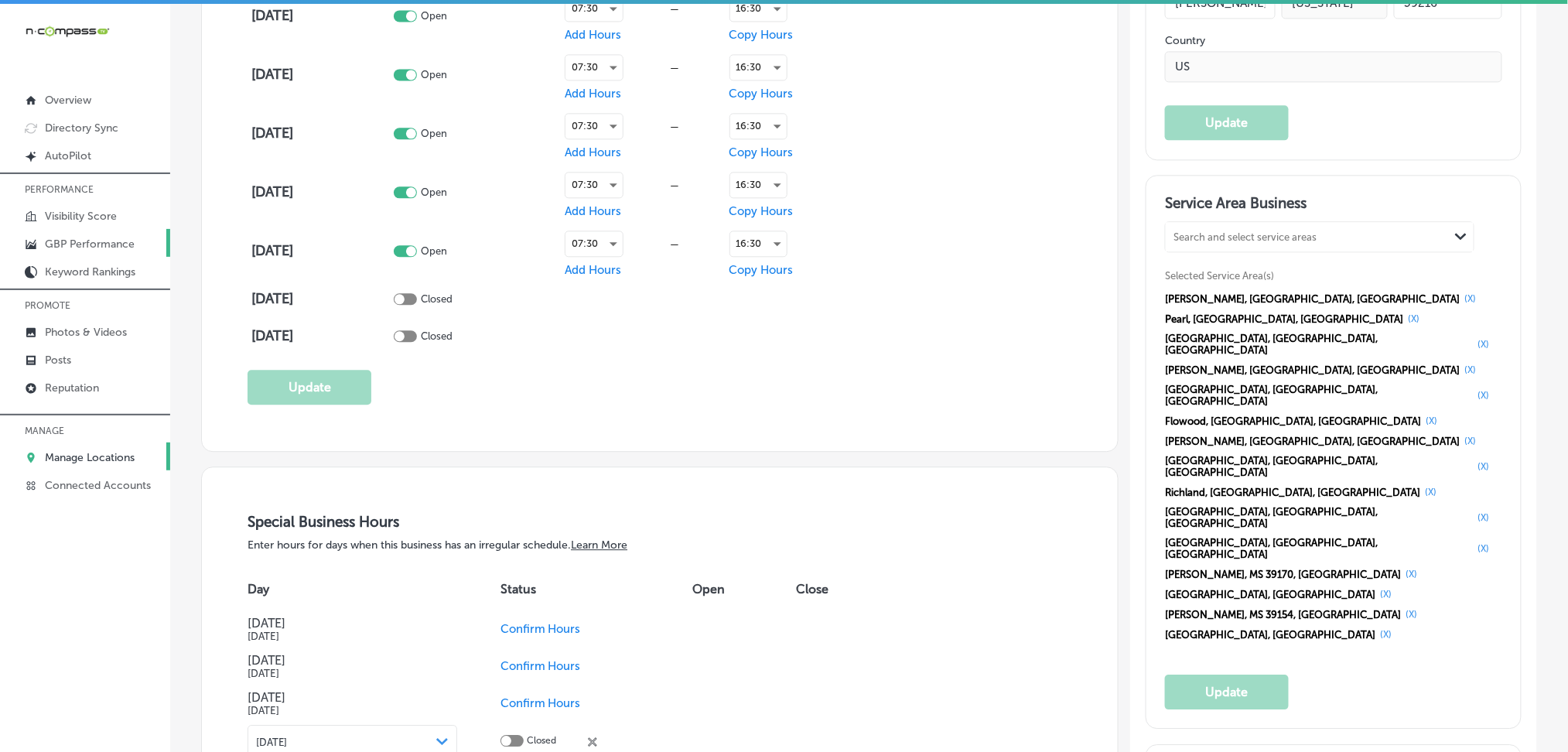
click at [81, 242] on p "GBP Performance" at bounding box center [89, 244] width 89 height 13
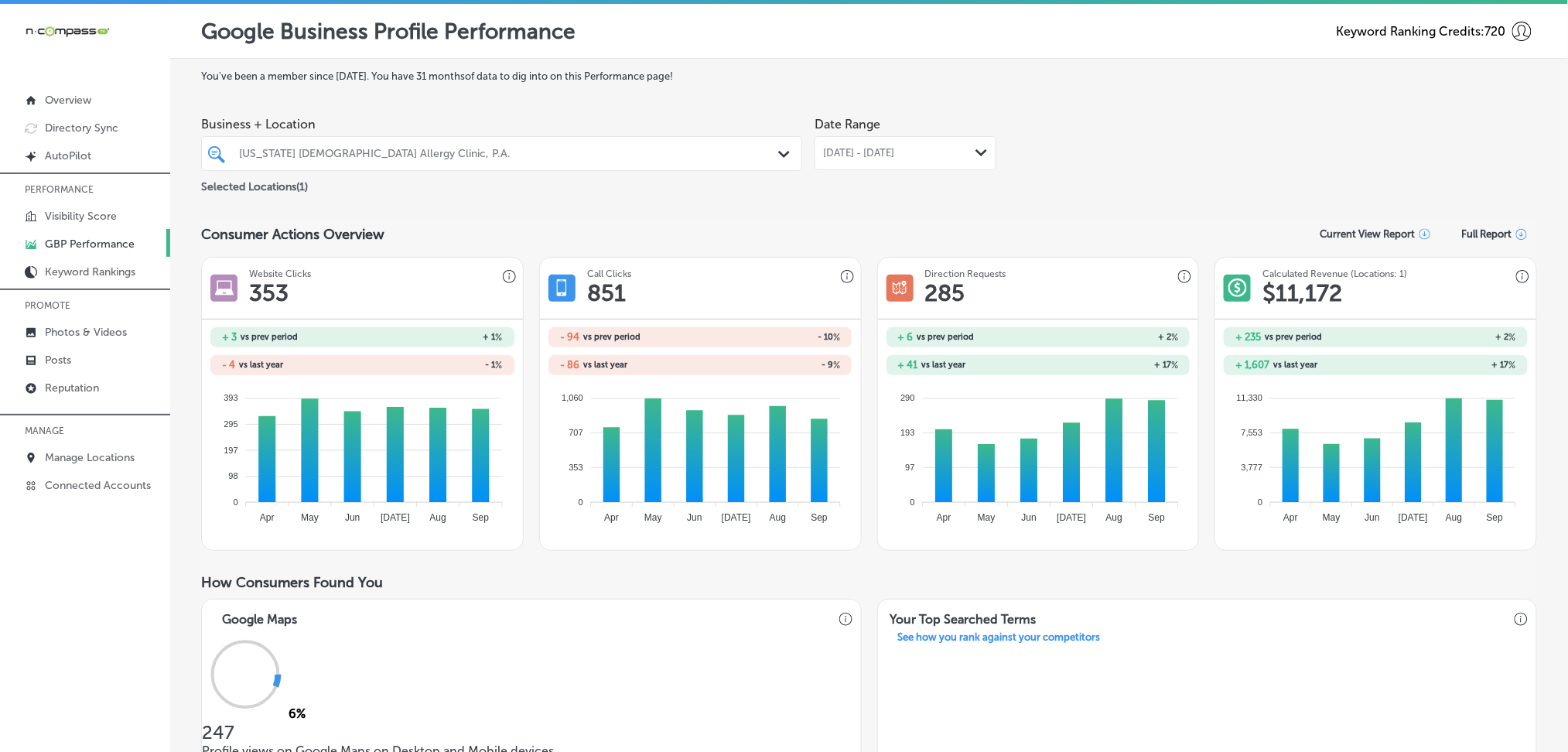
click at [894, 153] on span "[DATE] - [DATE]" at bounding box center [858, 154] width 71 height 13
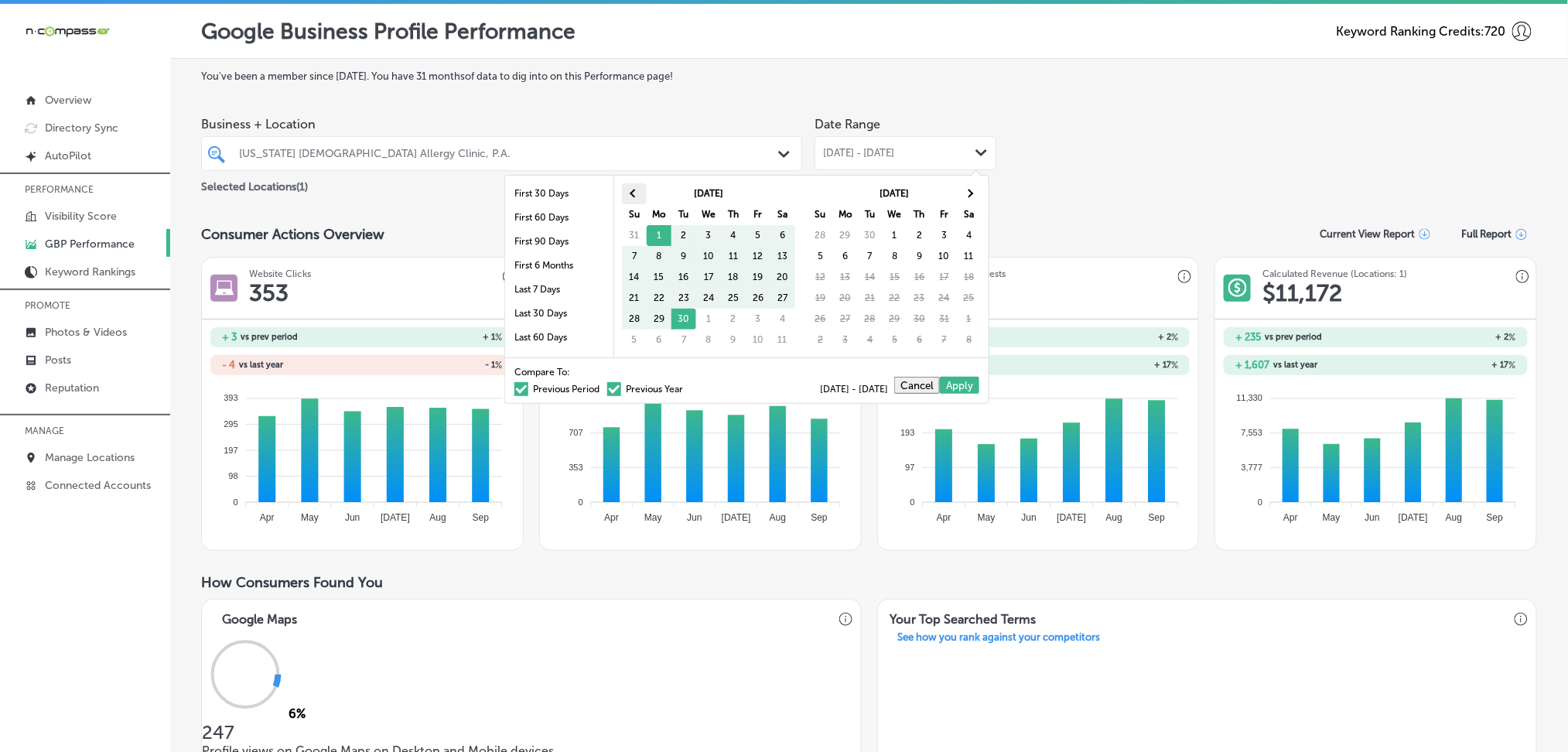
click at [637, 190] on th at bounding box center [634, 194] width 25 height 21
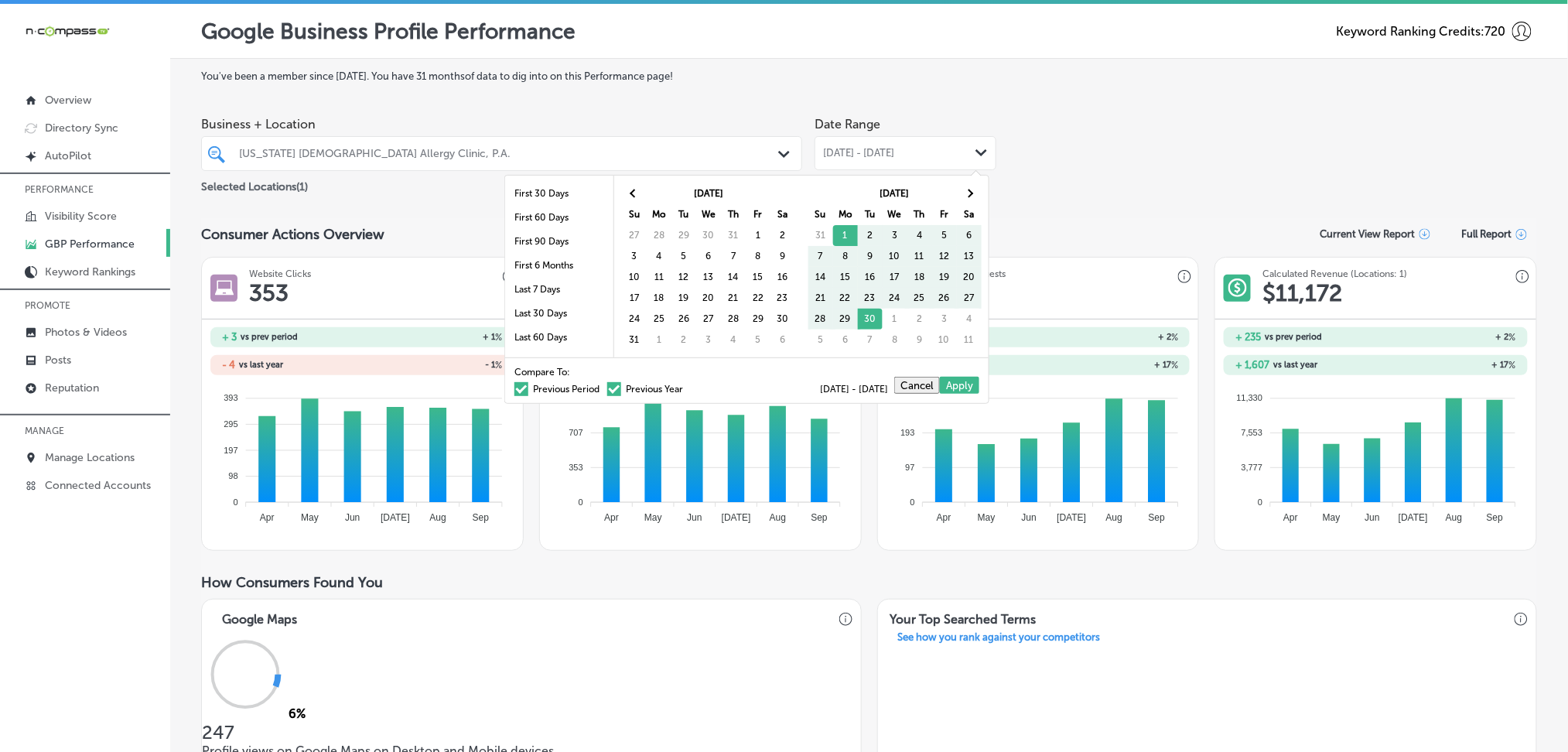
click at [637, 190] on th at bounding box center [634, 194] width 25 height 21
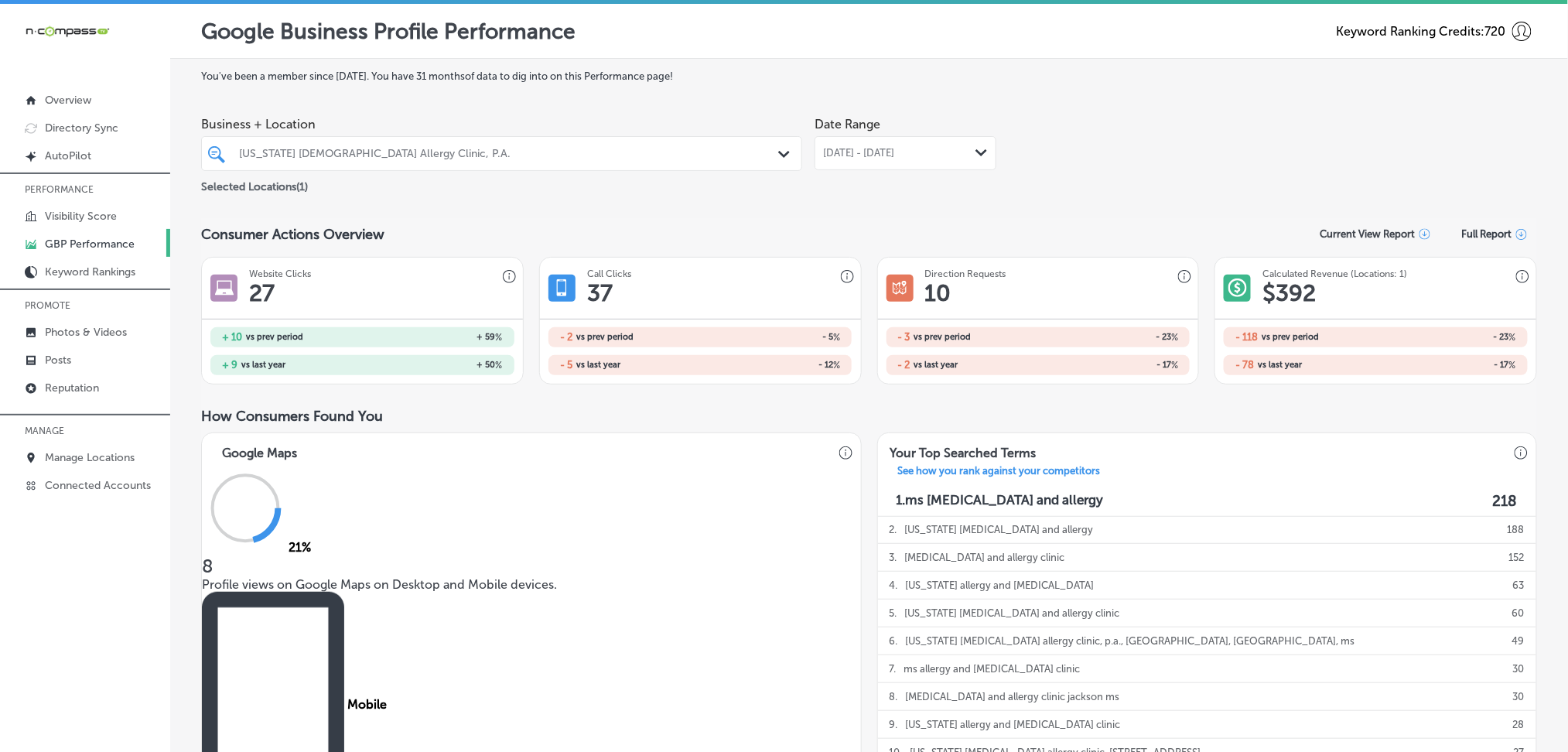
click at [879, 164] on div "[DATE] - [DATE] Path Created with Sketch." at bounding box center [905, 153] width 182 height 34
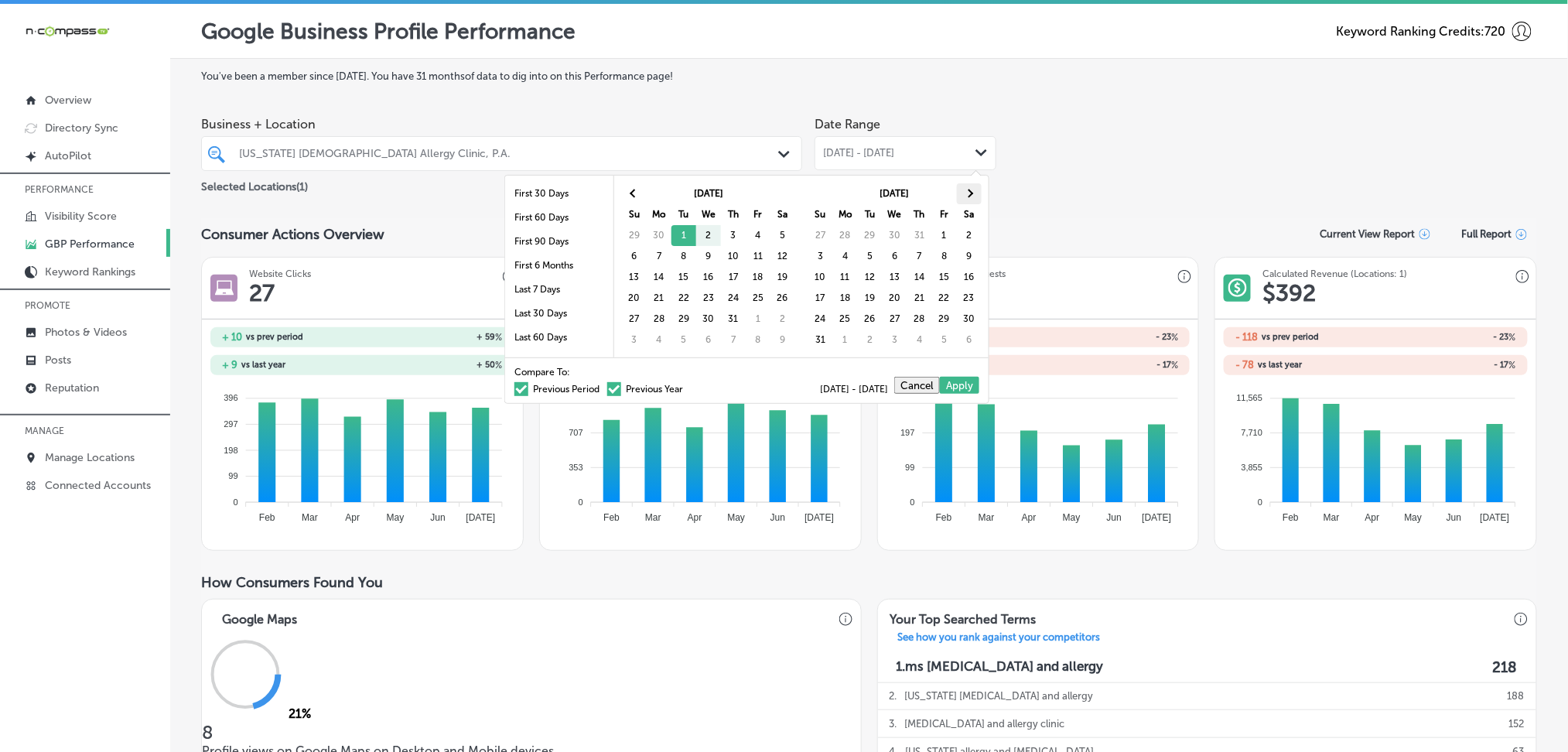
click at [969, 193] on span at bounding box center [968, 194] width 8 height 8
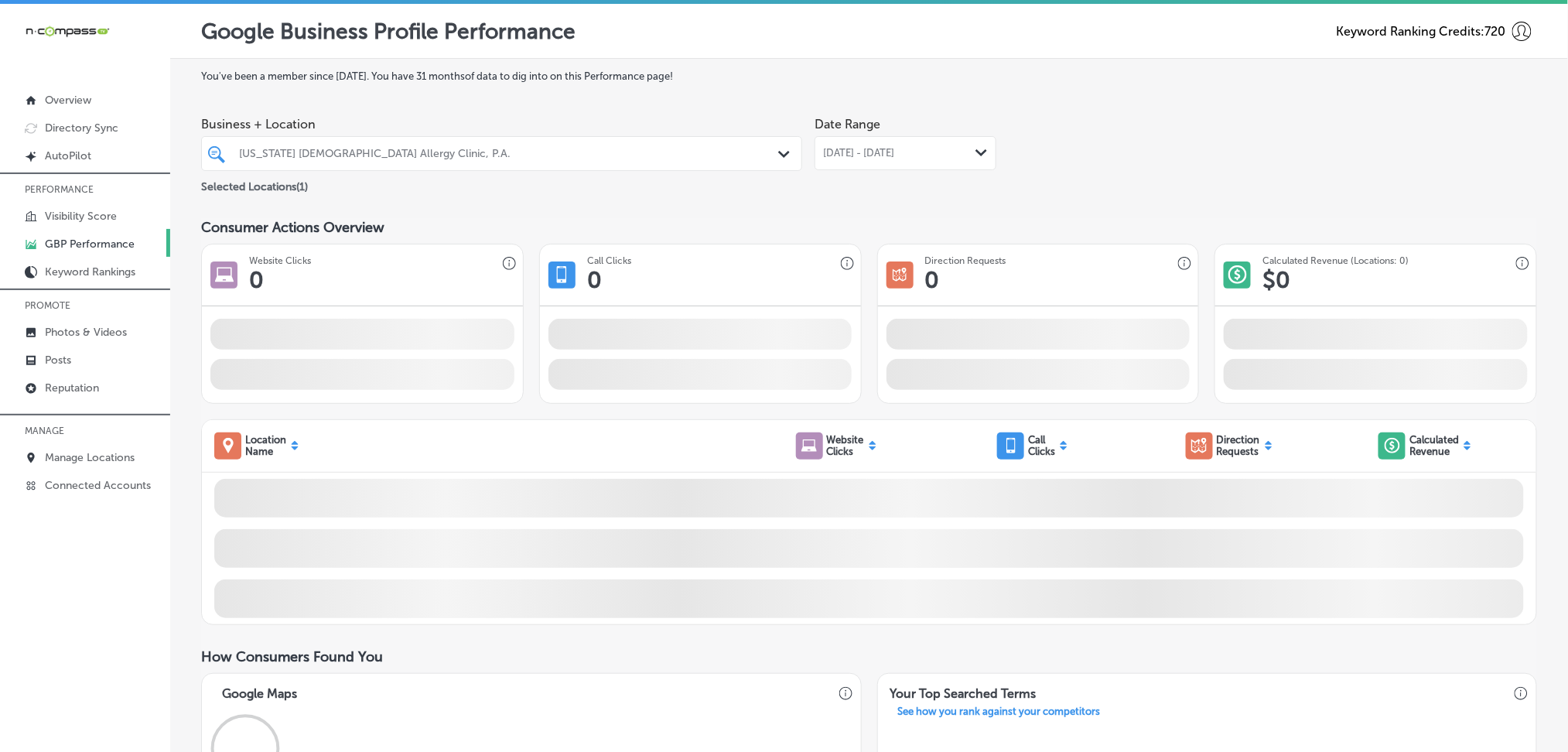
click at [1068, 165] on div "Business + Location [US_STATE] [MEDICAL_DATA] Allergy Clinic, P.A. Path Created…" at bounding box center [868, 152] width 1336 height 87
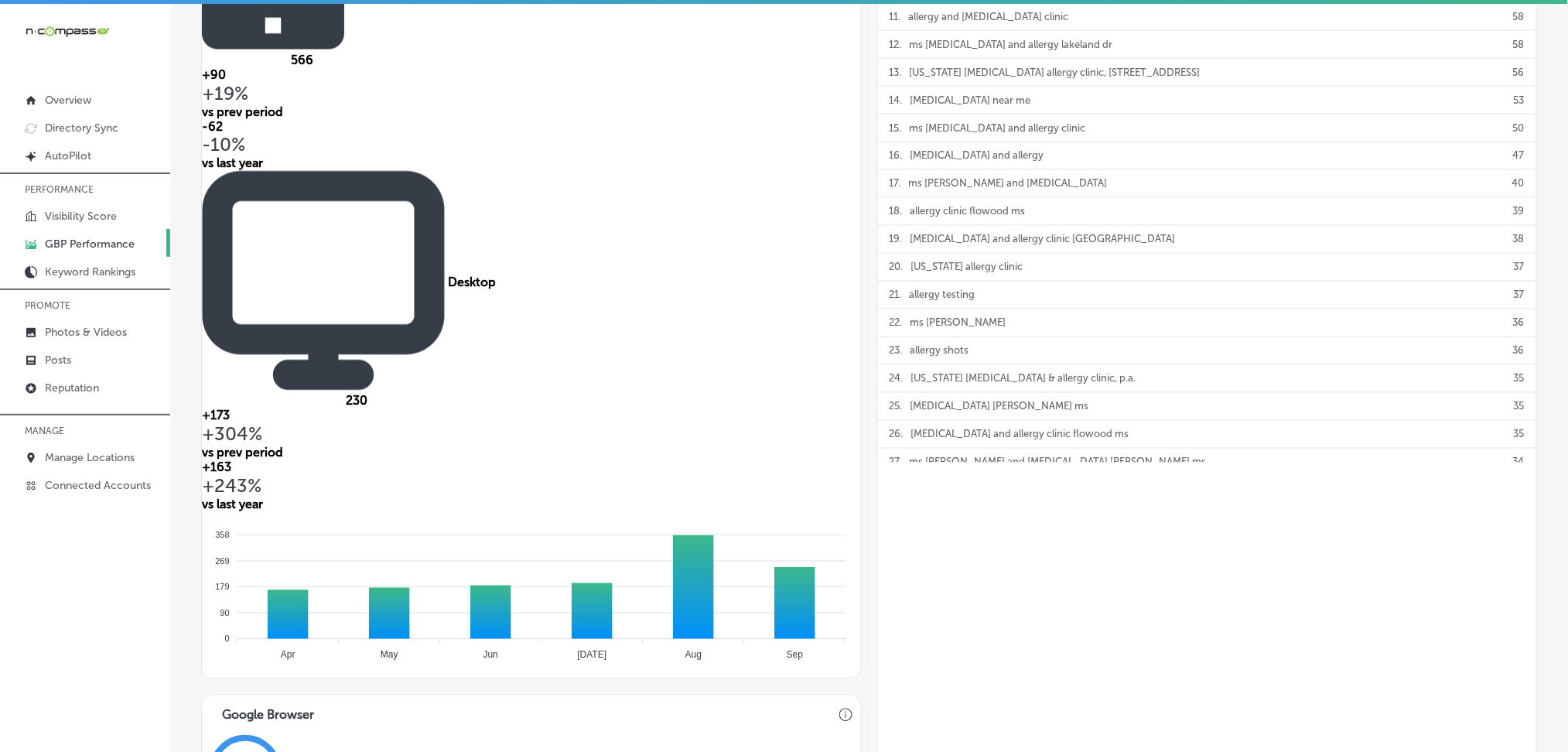
scroll to position [414, 0]
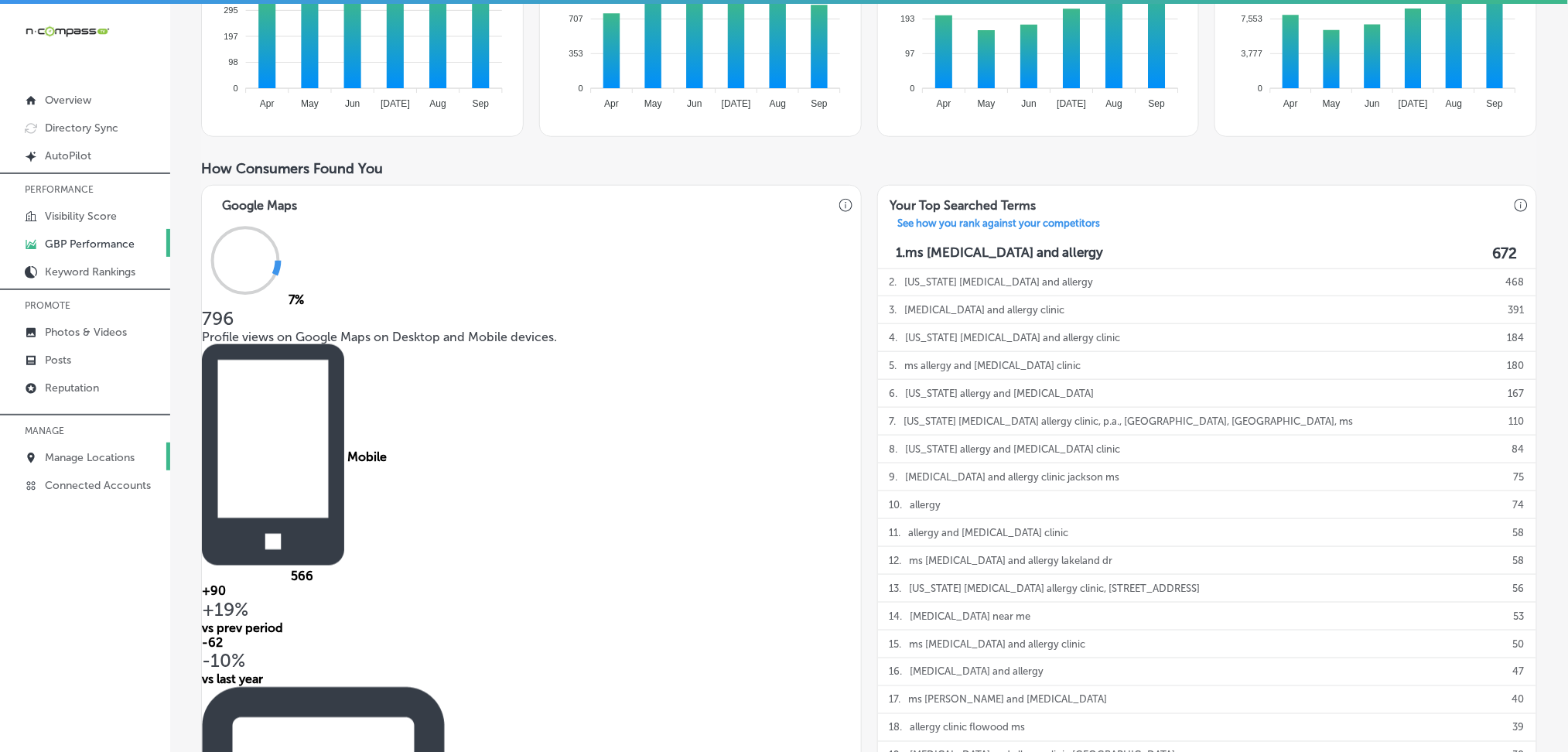
click at [111, 451] on p "Manage Locations" at bounding box center [89, 458] width 89 height 13
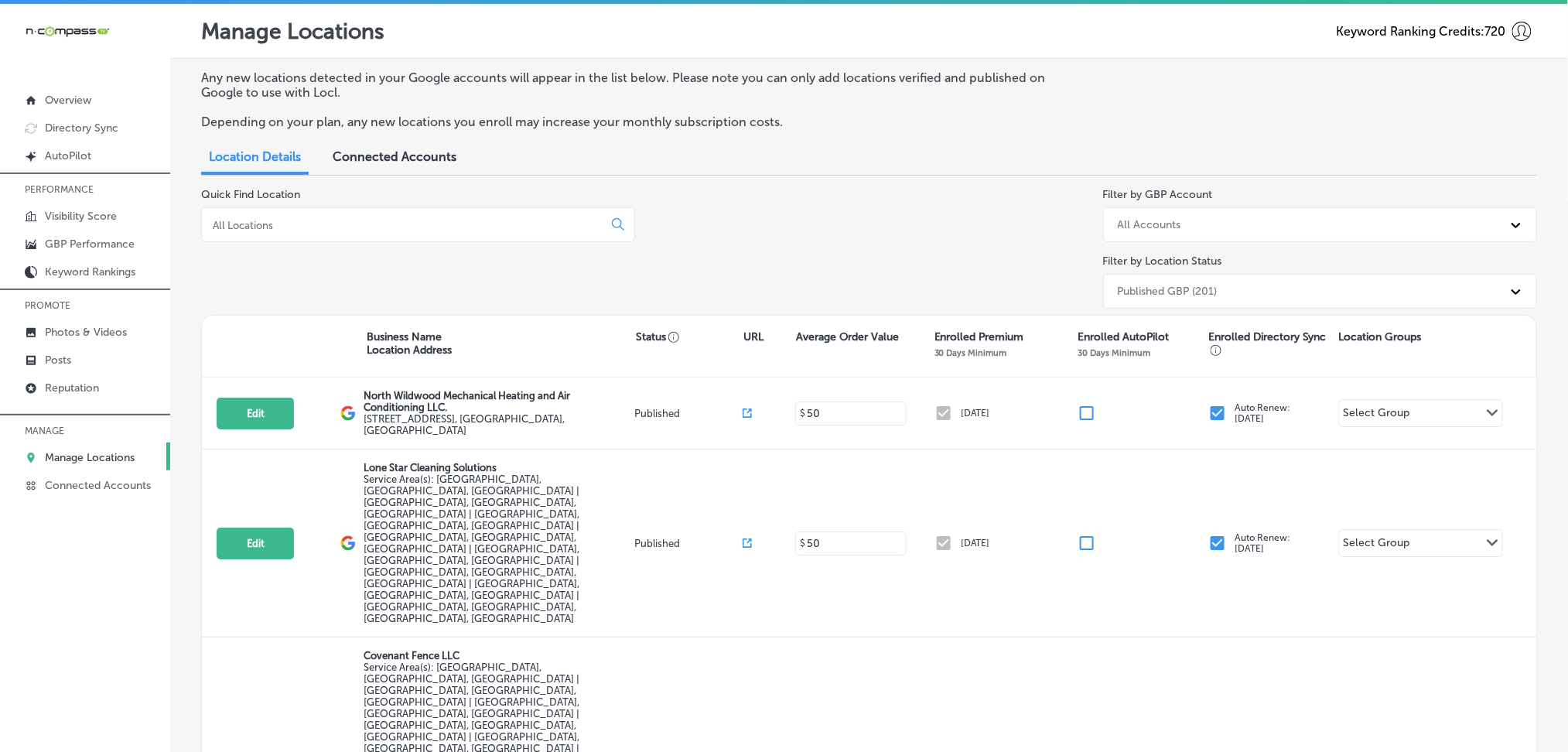
click at [332, 214] on div at bounding box center [417, 225] width 434 height 35
click at [337, 230] on input at bounding box center [405, 225] width 388 height 14
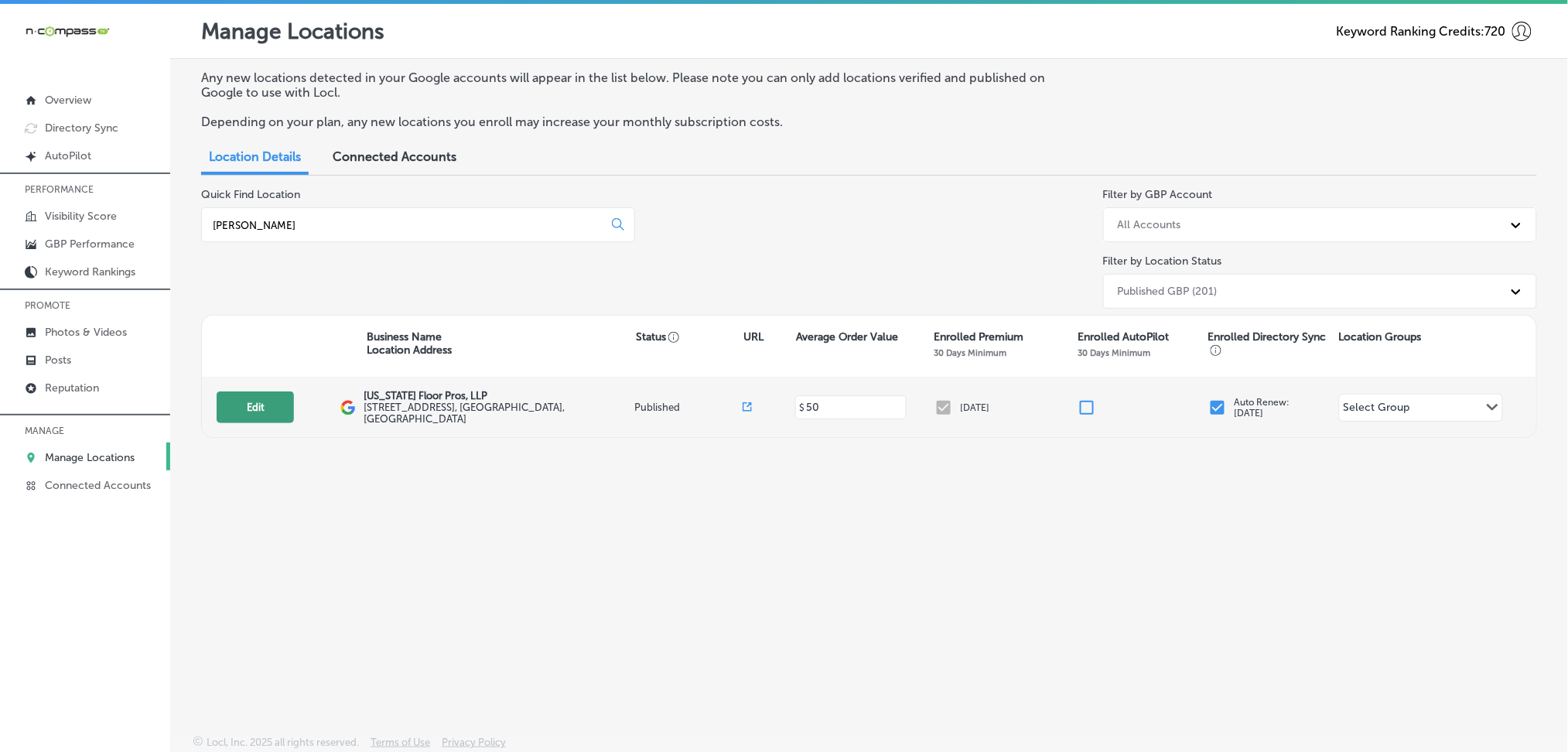
type input "[PERSON_NAME]"
click at [253, 402] on button "Edit" at bounding box center [255, 408] width 78 height 32
select select "US"
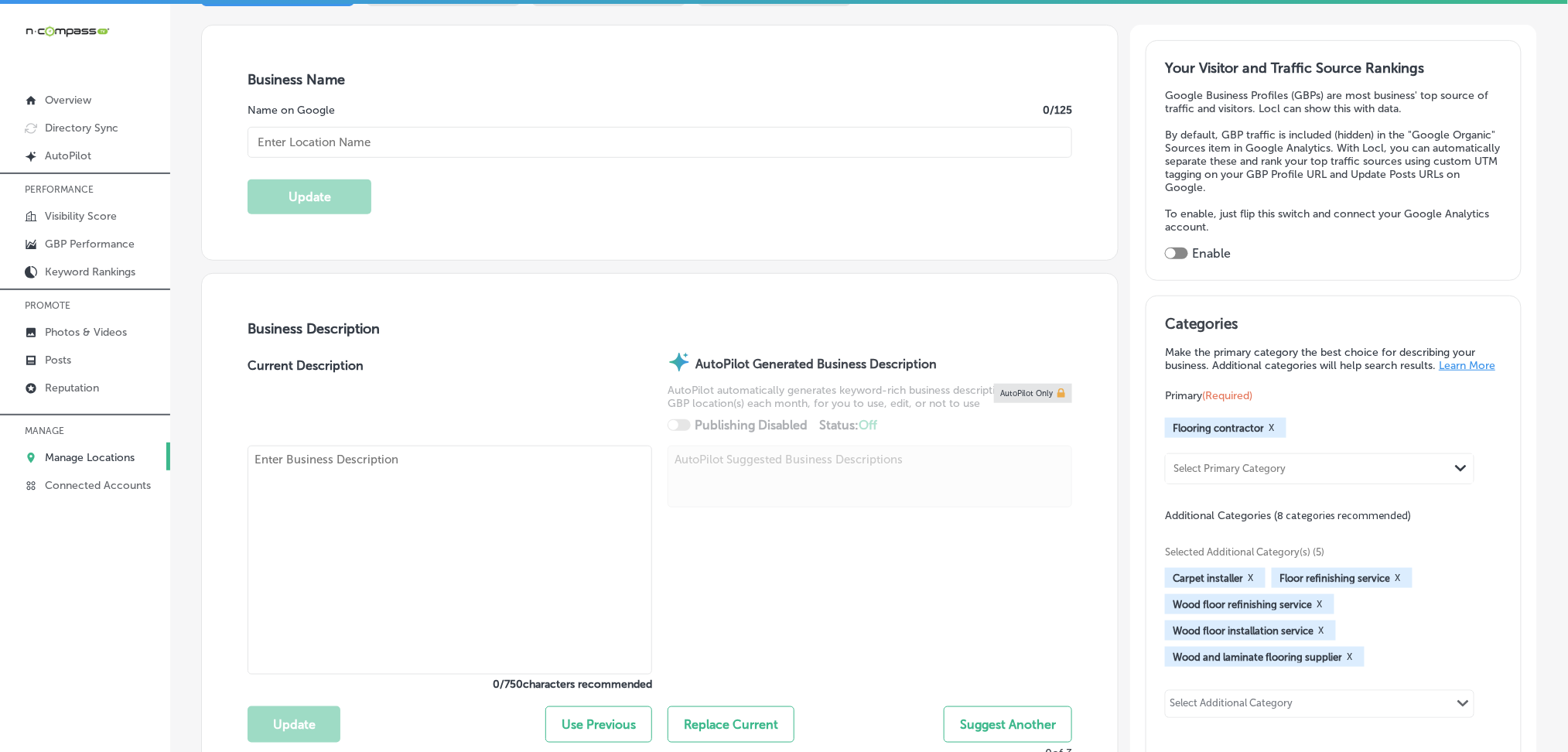
checkbox input "true"
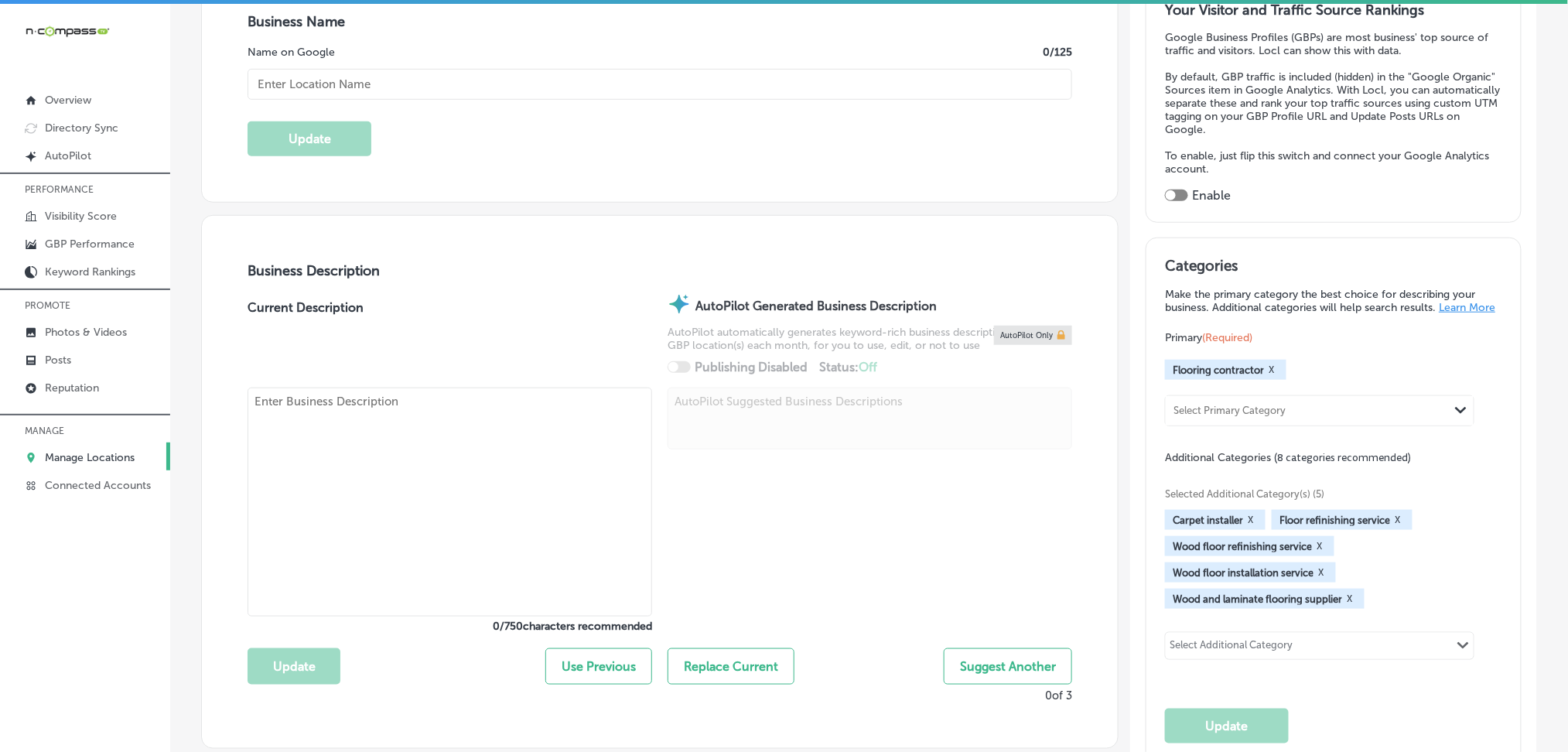
type textarea "[US_STATE] Floor Pros, LLP is your trusted flooring contractor serving [GEOGRAP…"
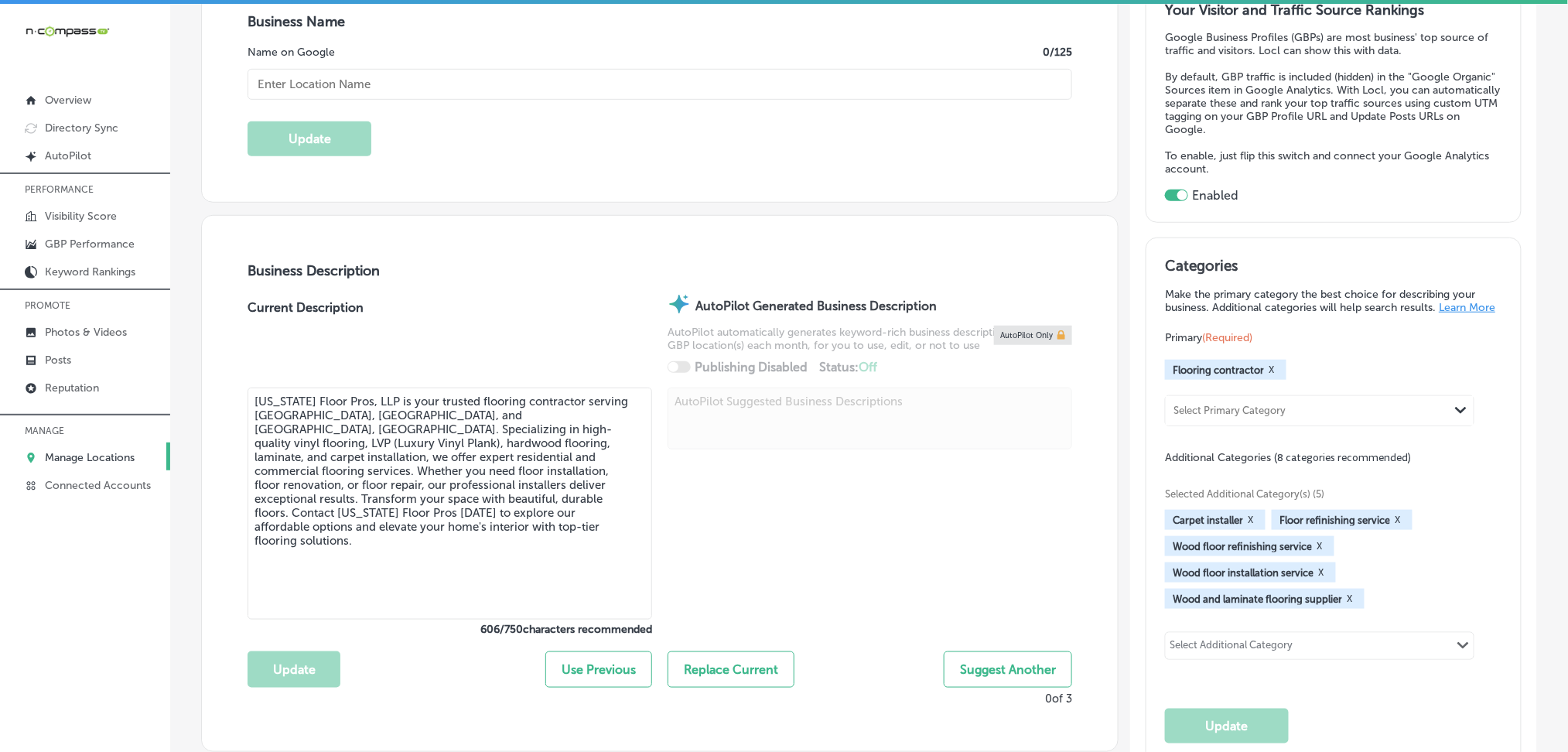
type input "[URL][DOMAIN_NAME]"
type input "[STREET_ADDRESS]"
type input "[GEOGRAPHIC_DATA]"
type input "21001"
type input "US"
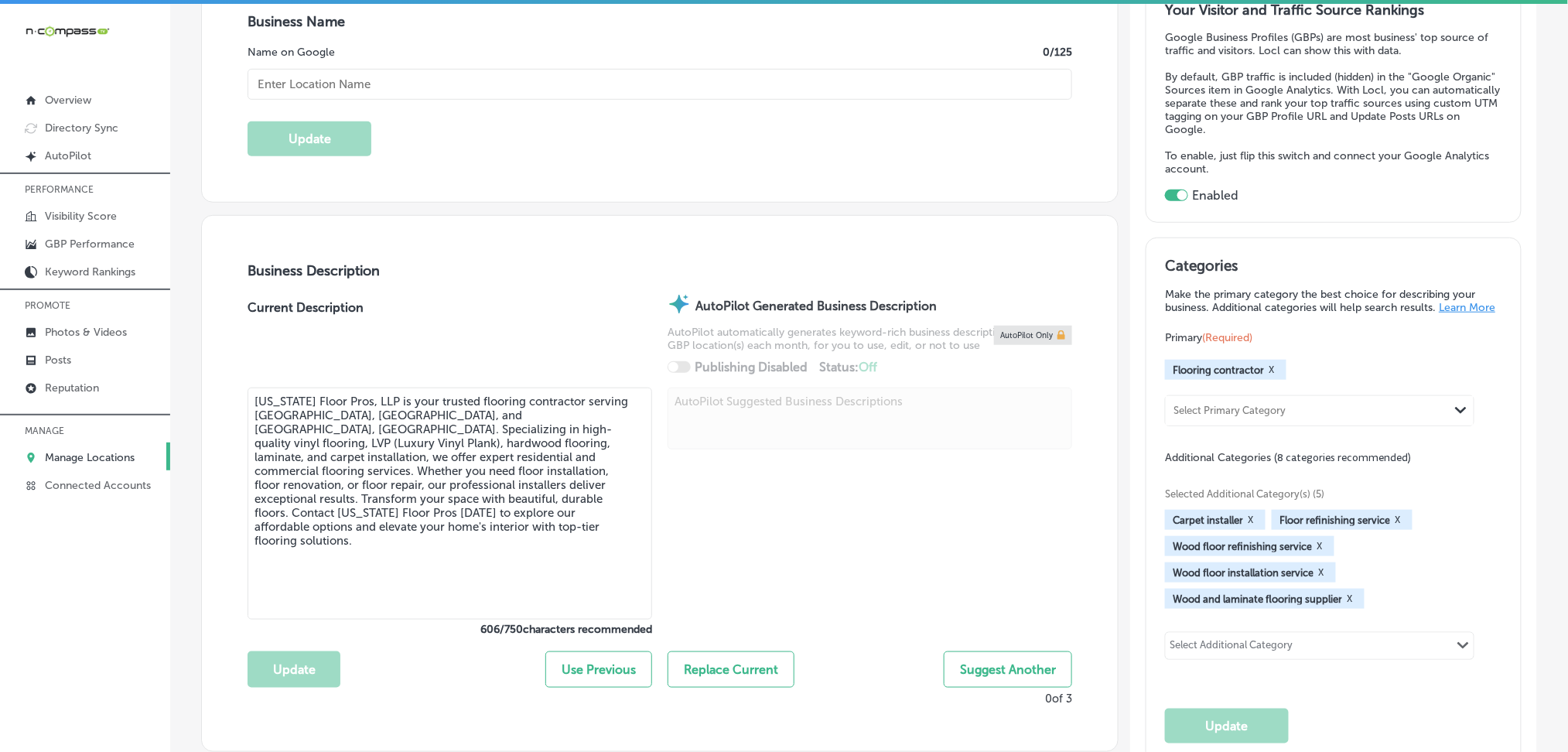
type input "[US_STATE] Floor Pros, LLP"
type input "[PHONE_NUMBER]"
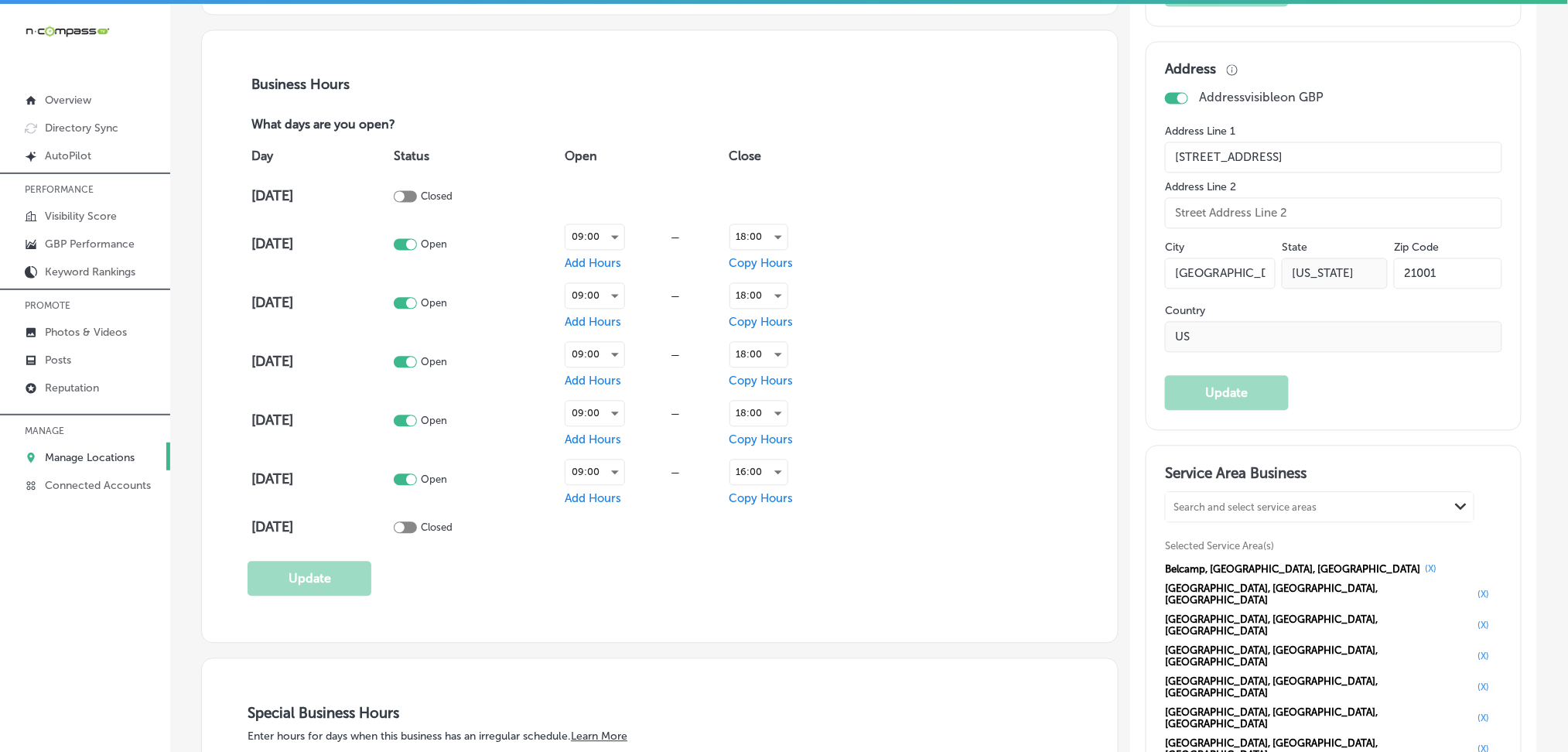
scroll to position [1135, 0]
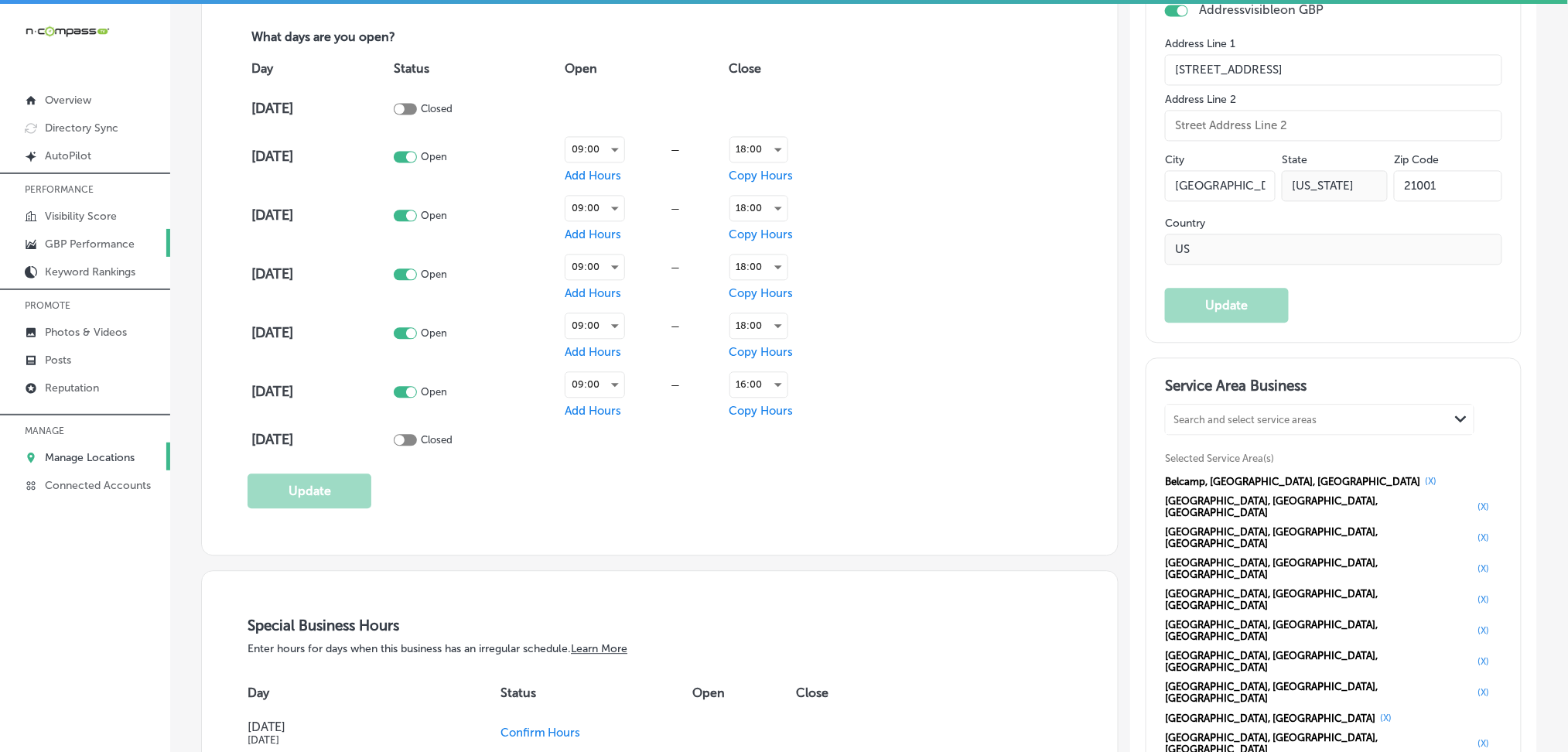
click at [104, 241] on p "GBP Performance" at bounding box center [89, 244] width 89 height 13
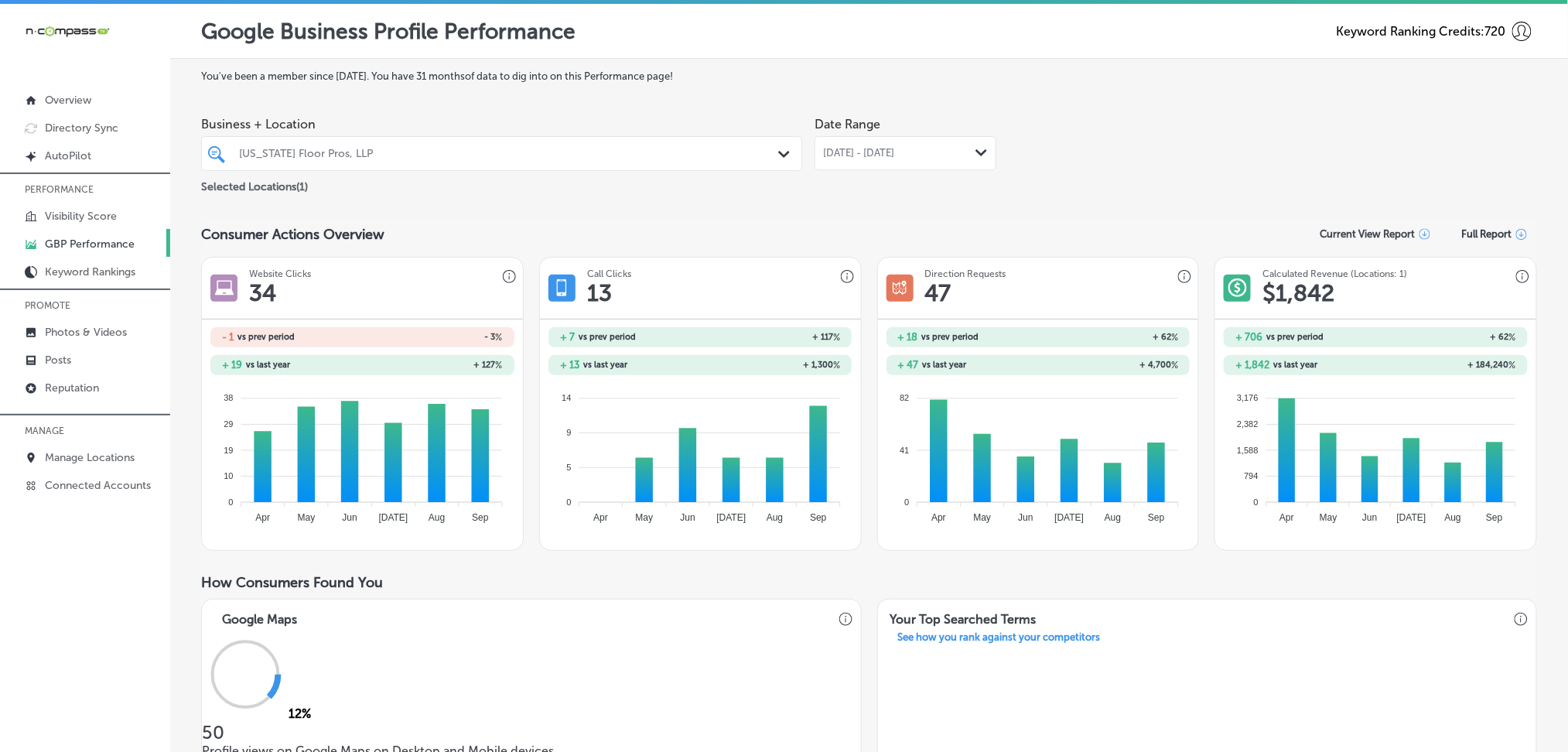
click at [975, 154] on polygon at bounding box center [981, 153] width 12 height 7
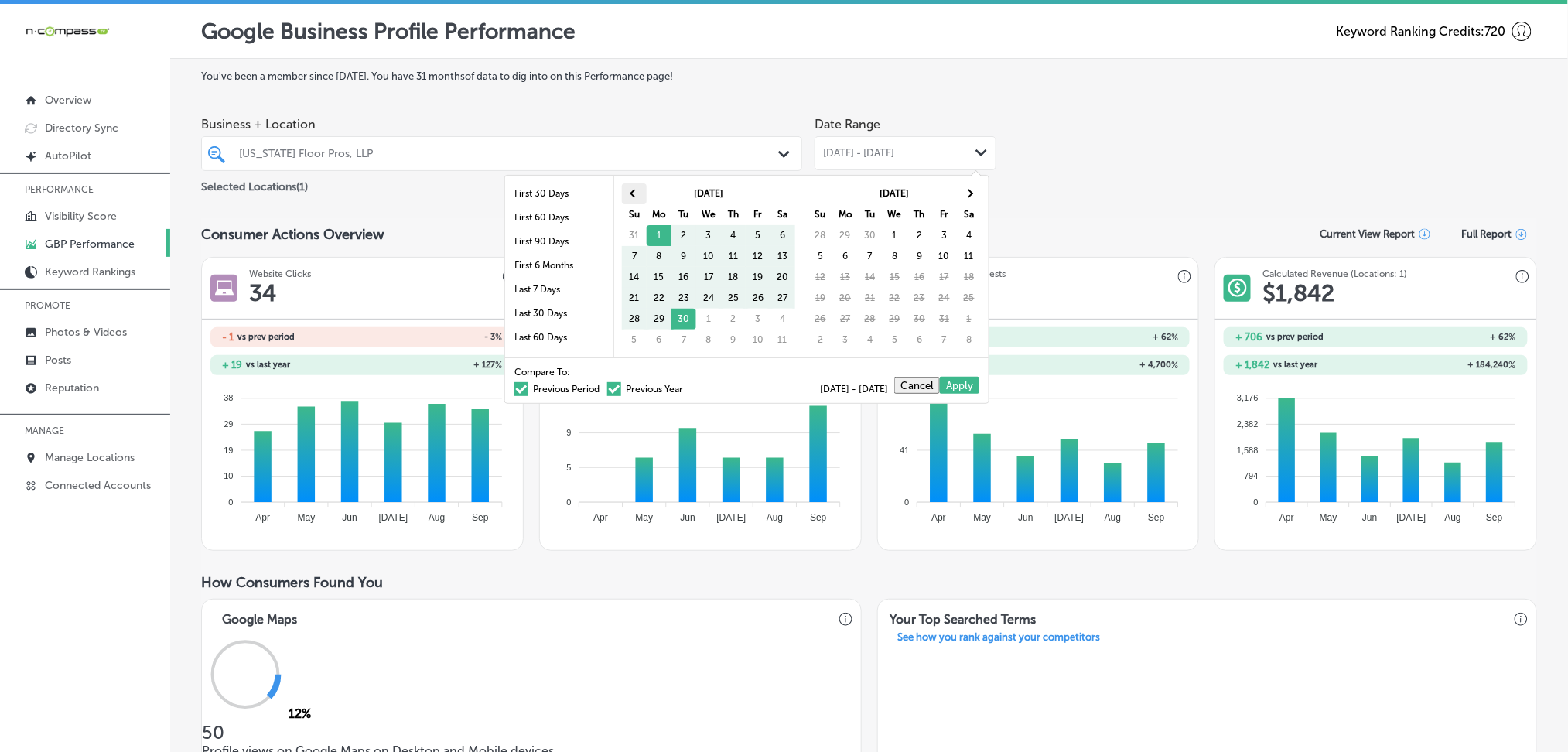
click at [632, 191] on span at bounding box center [634, 194] width 8 height 8
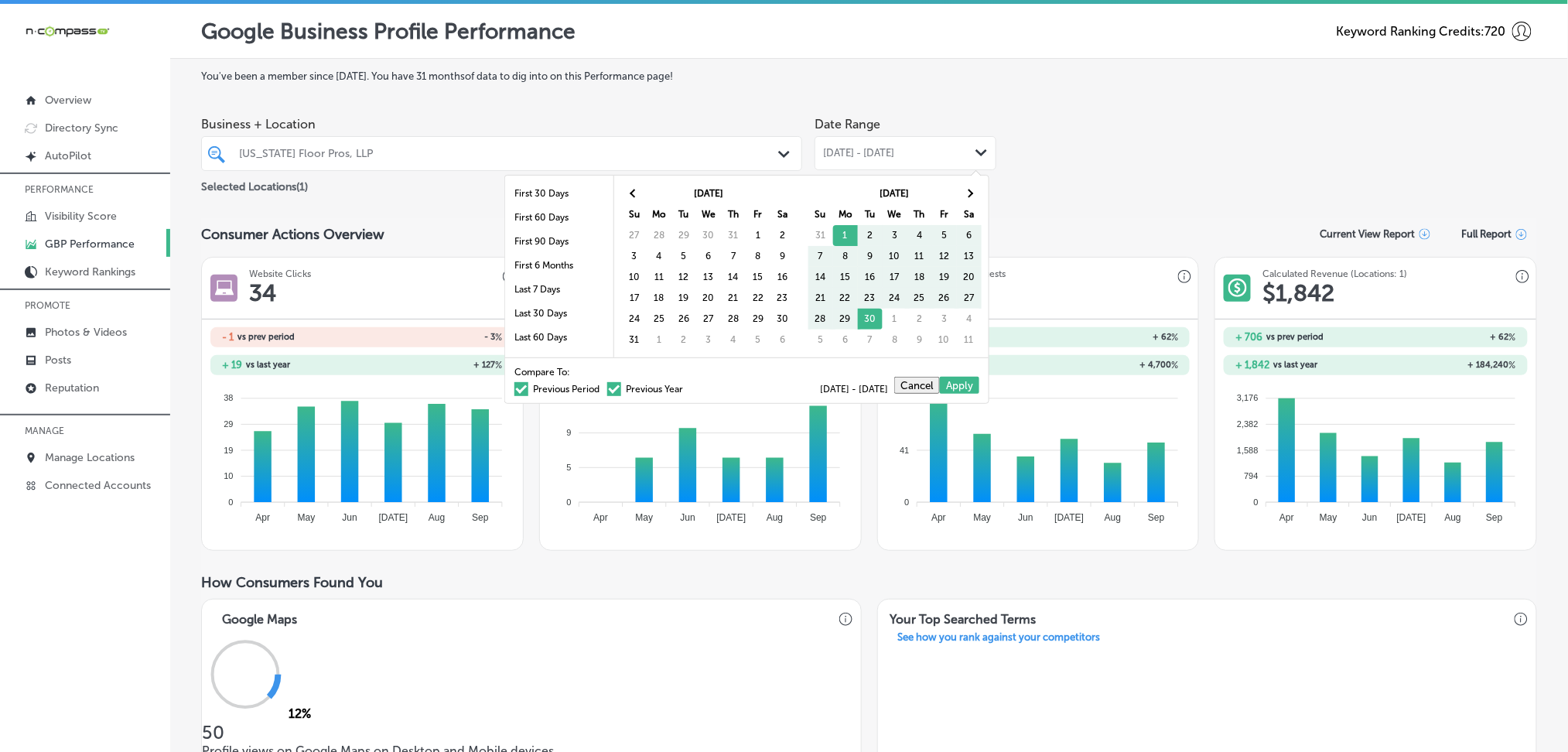
click at [632, 191] on span at bounding box center [634, 194] width 8 height 8
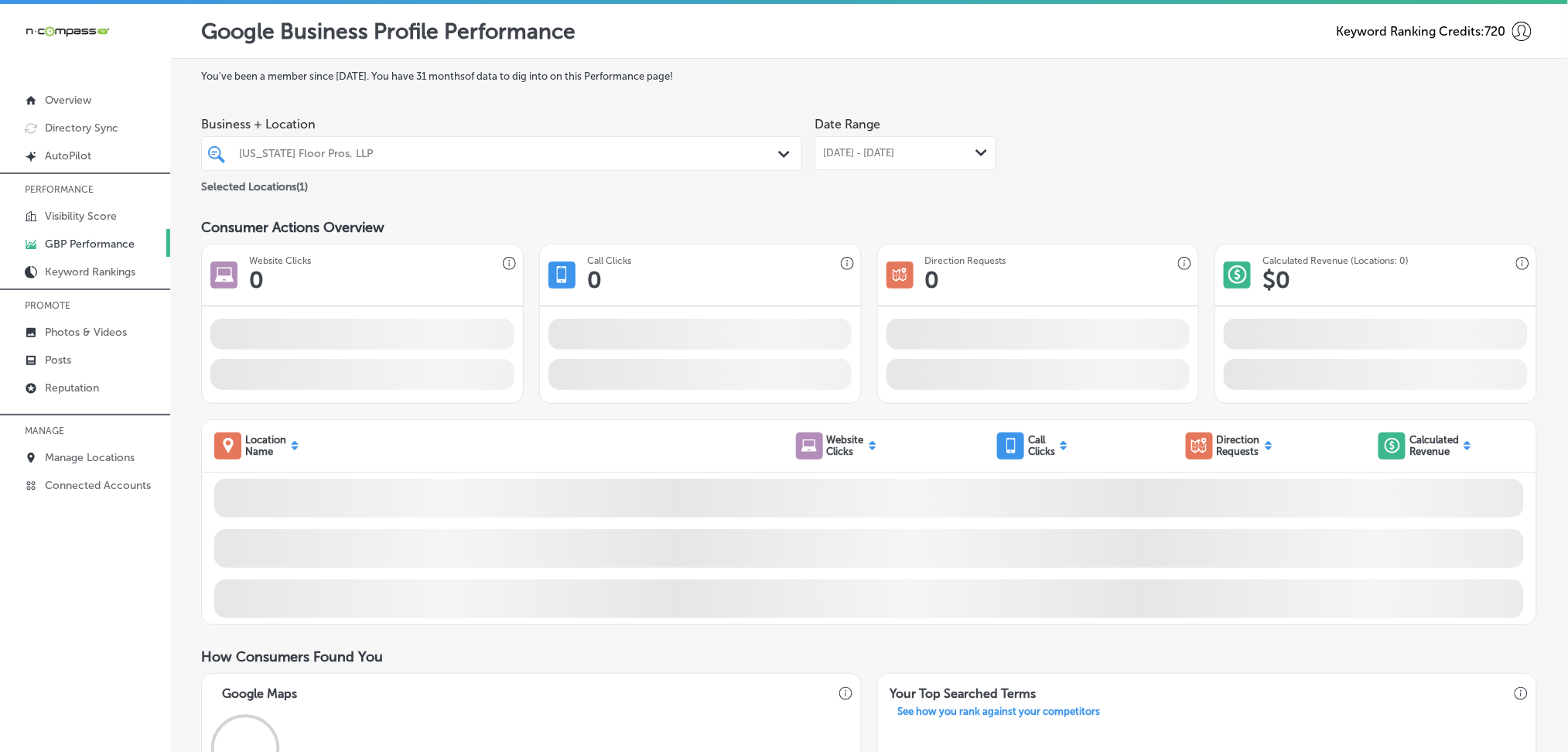
click at [882, 159] on span "[DATE] - [DATE]" at bounding box center [858, 154] width 71 height 13
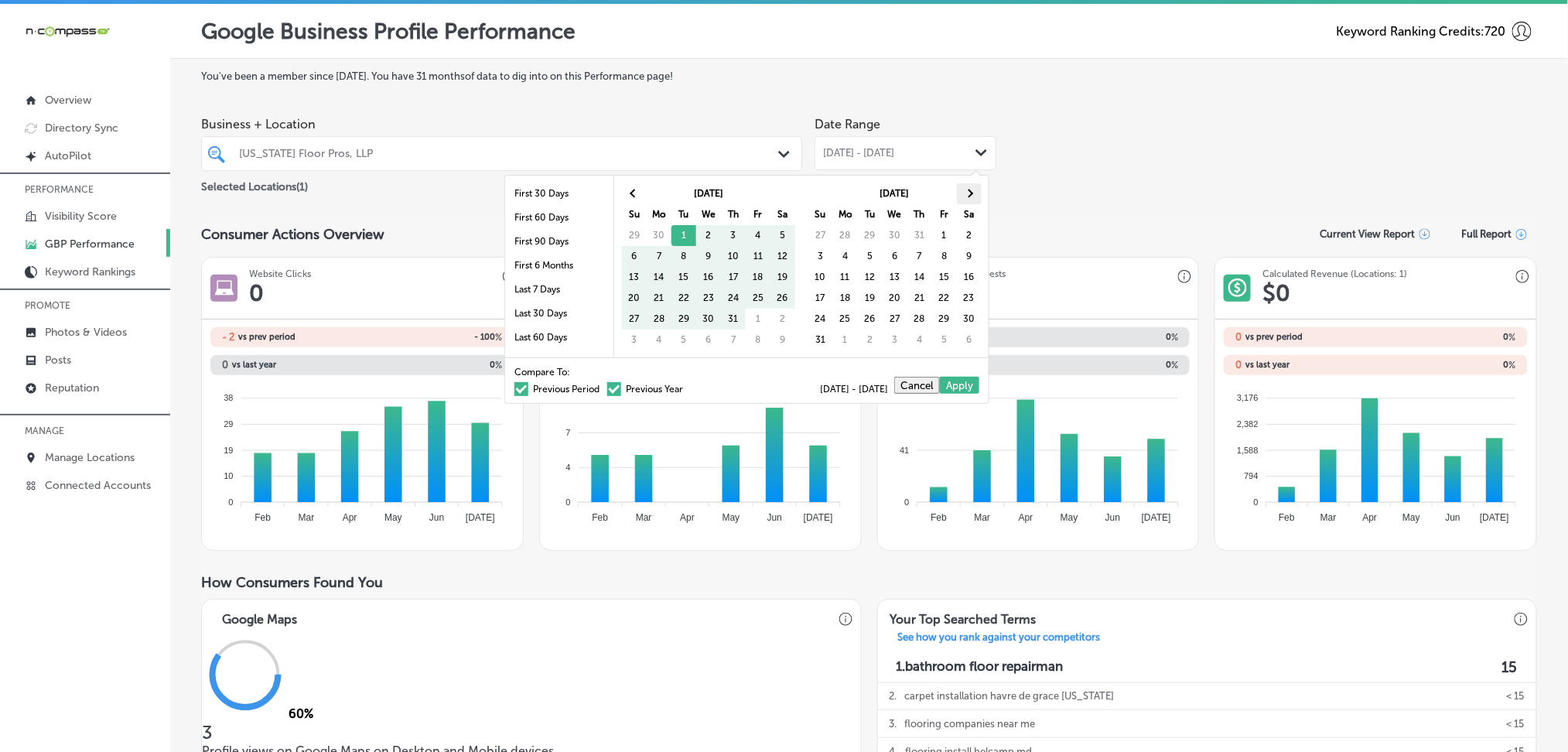
click at [971, 191] on span at bounding box center [968, 194] width 8 height 8
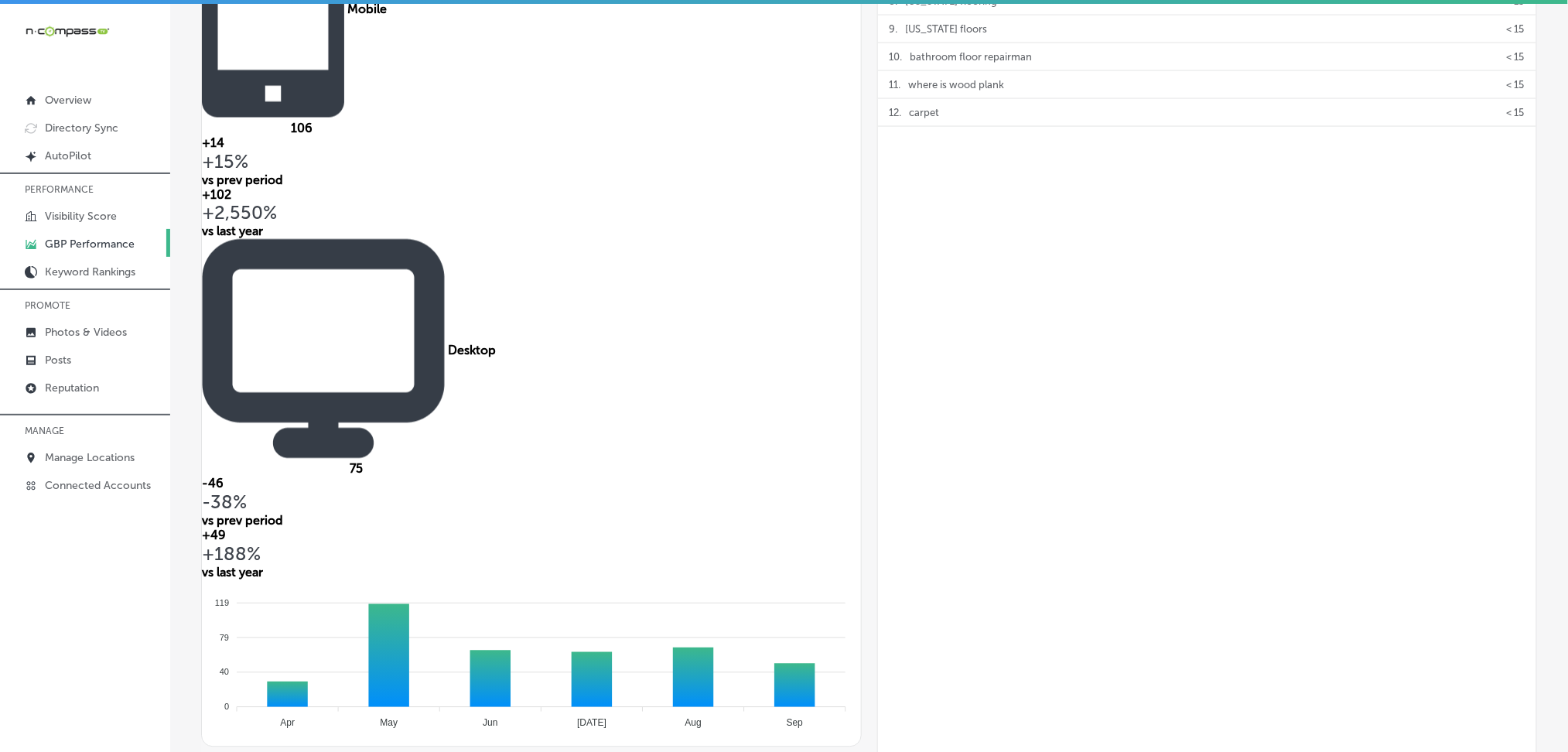
scroll to position [827, 0]
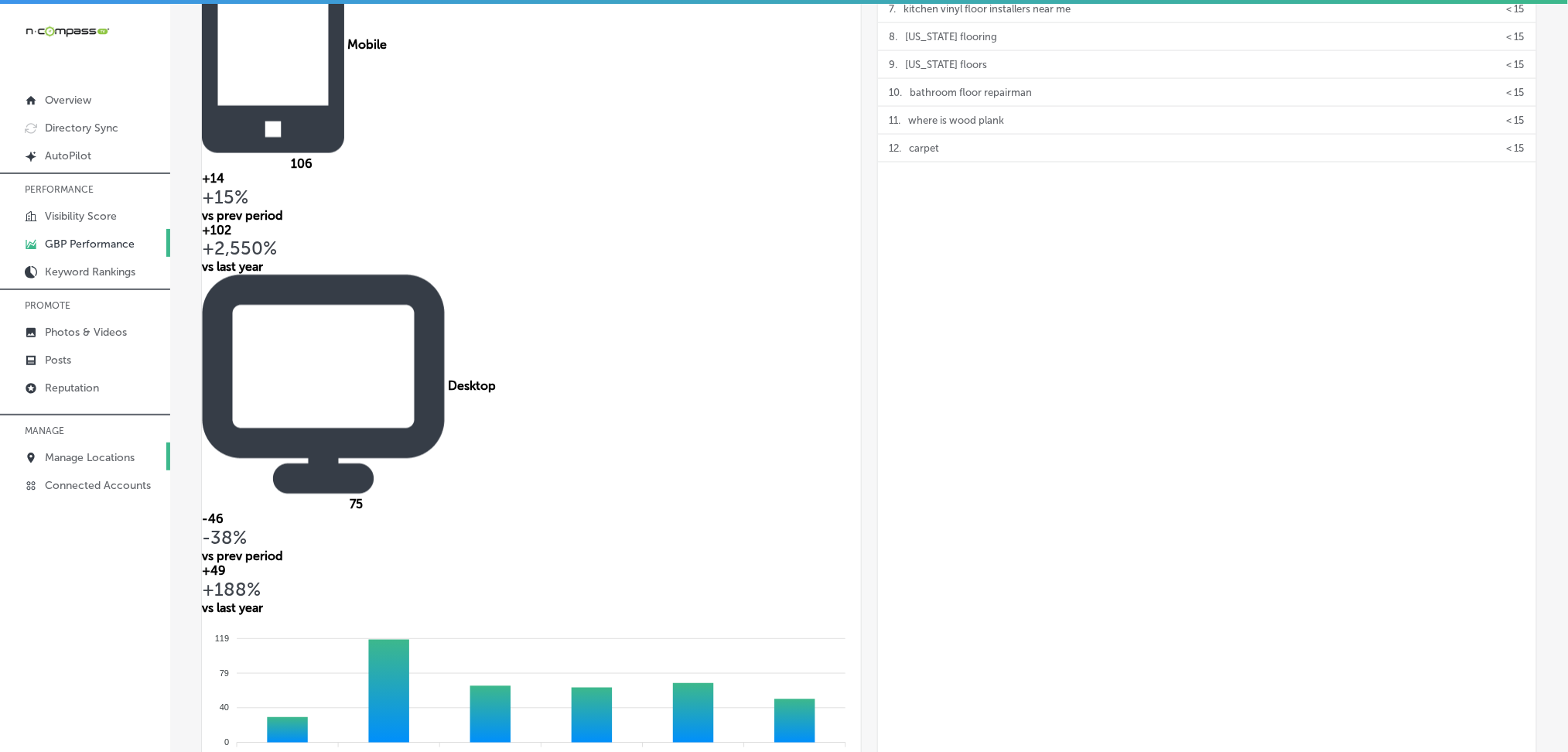
click at [92, 451] on p "Manage Locations" at bounding box center [89, 458] width 89 height 13
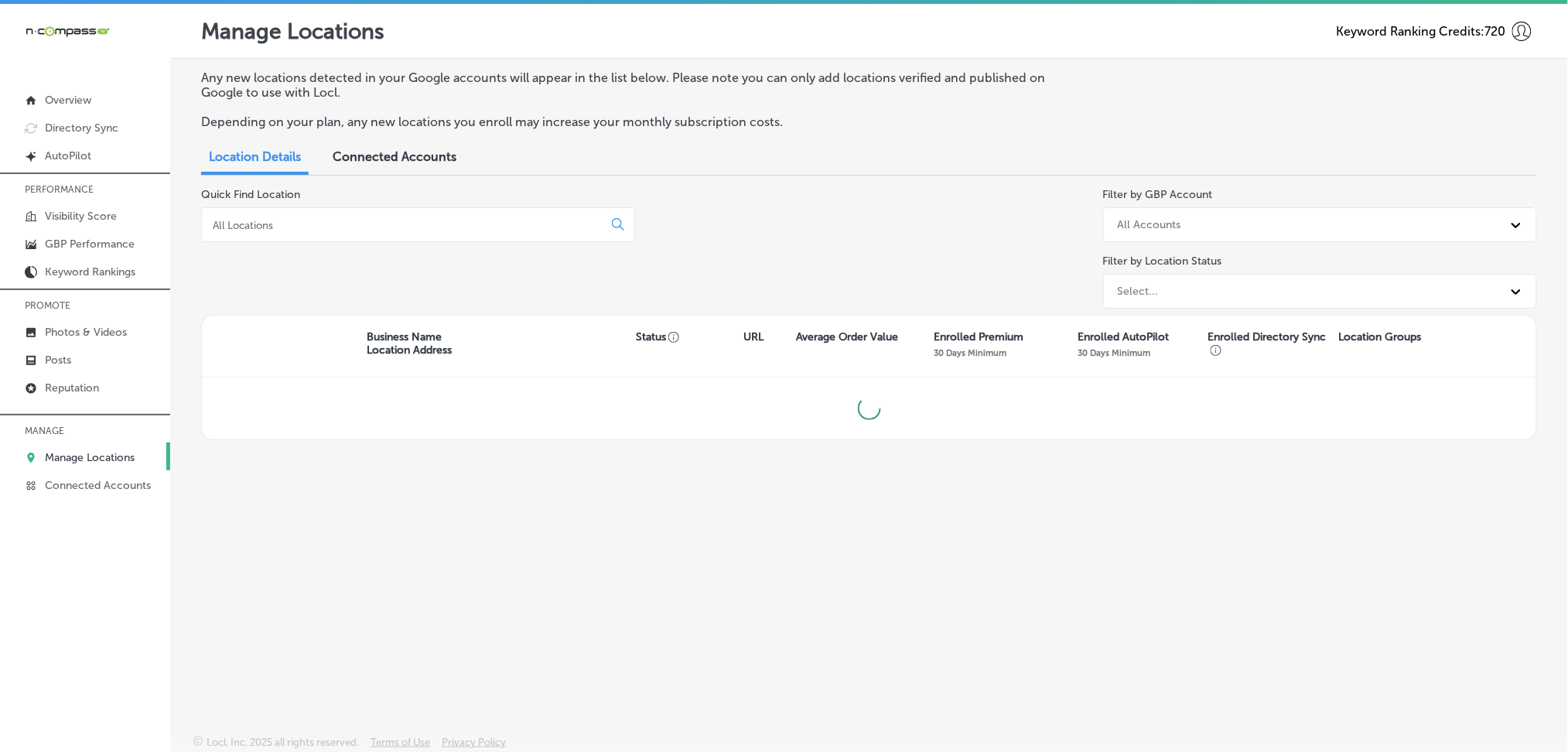
click at [282, 227] on input at bounding box center [405, 225] width 388 height 14
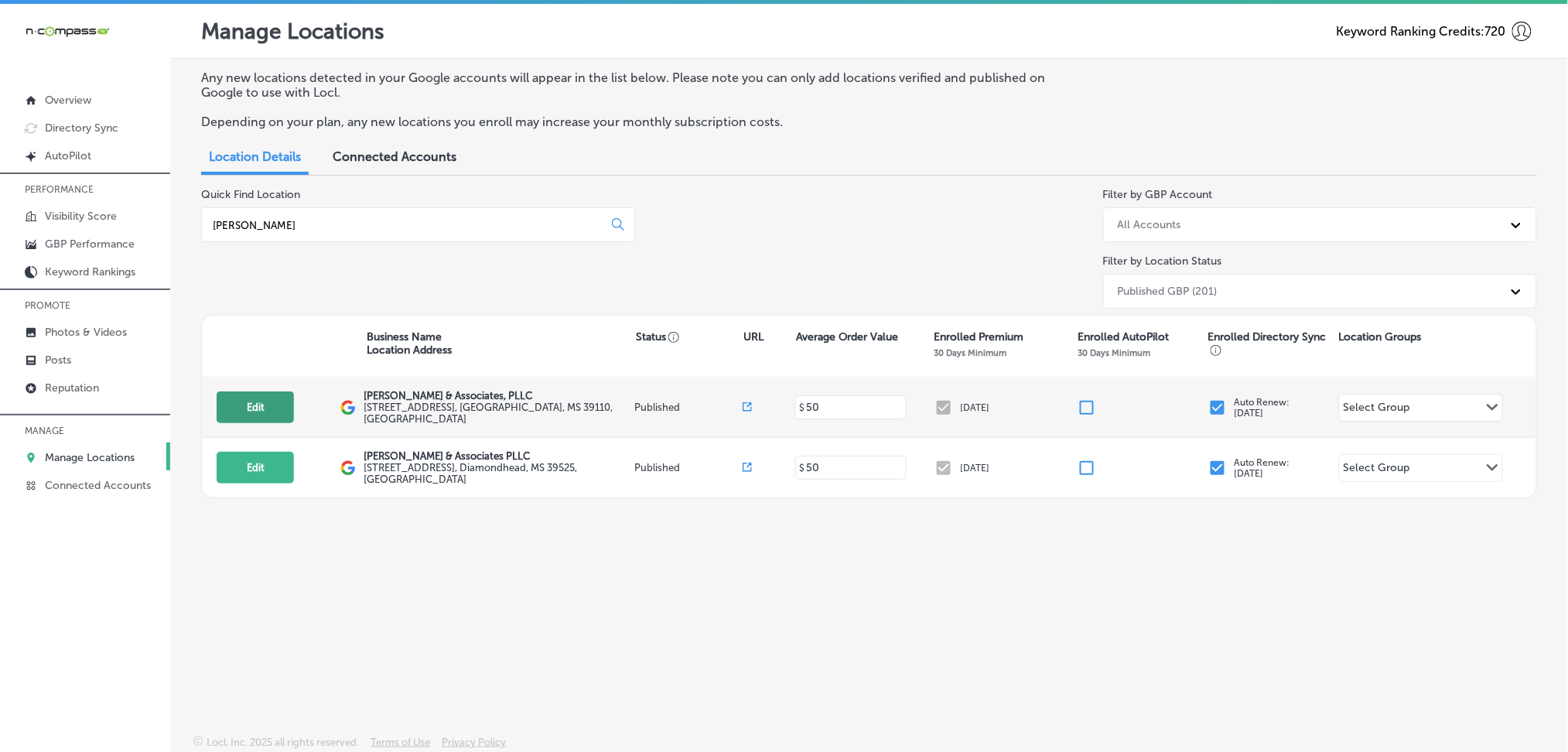
type input "[PERSON_NAME]"
click at [258, 401] on button "Edit" at bounding box center [255, 408] width 78 height 32
select select "US"
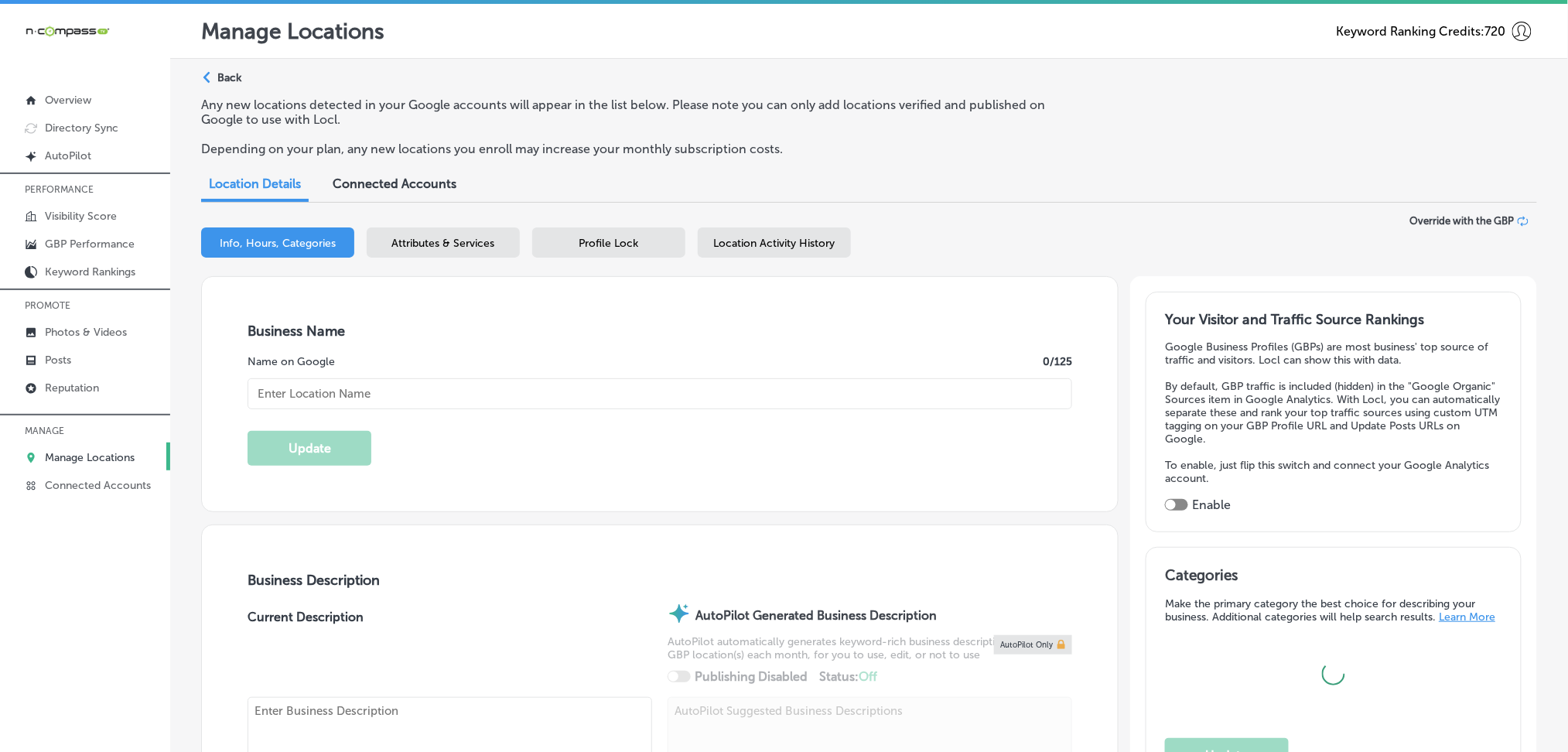
checkbox input "true"
type input "[PERSON_NAME] & Associates, PLLC"
type input "[STREET_ADDRESS]"
type input "[GEOGRAPHIC_DATA]"
type input "39110"
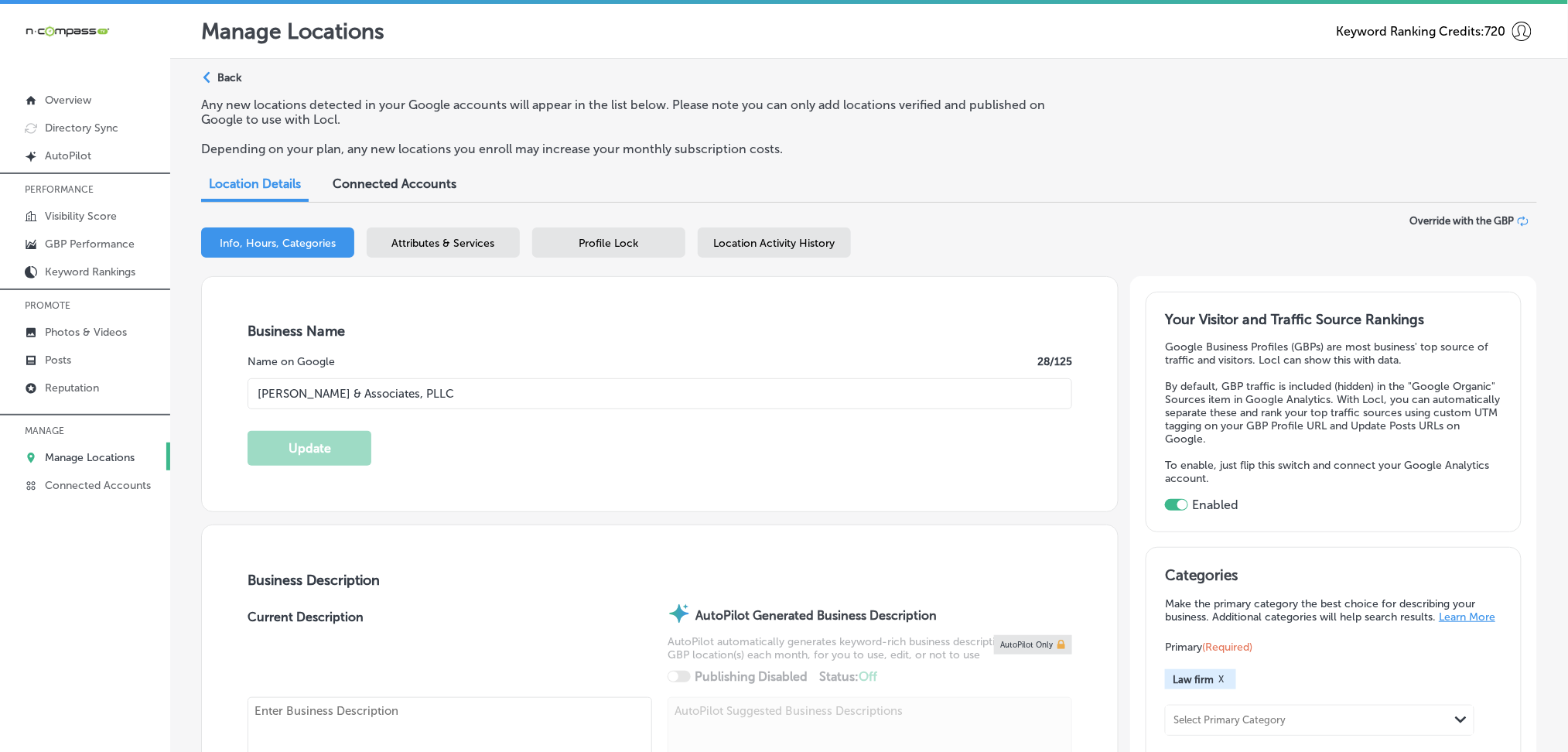
type input "US"
type input "[URL][DOMAIN_NAME]"
type textarea "[PERSON_NAME] & Associates, located in [GEOGRAPHIC_DATA], [GEOGRAPHIC_DATA], is…"
type input "[PHONE_NUMBER]"
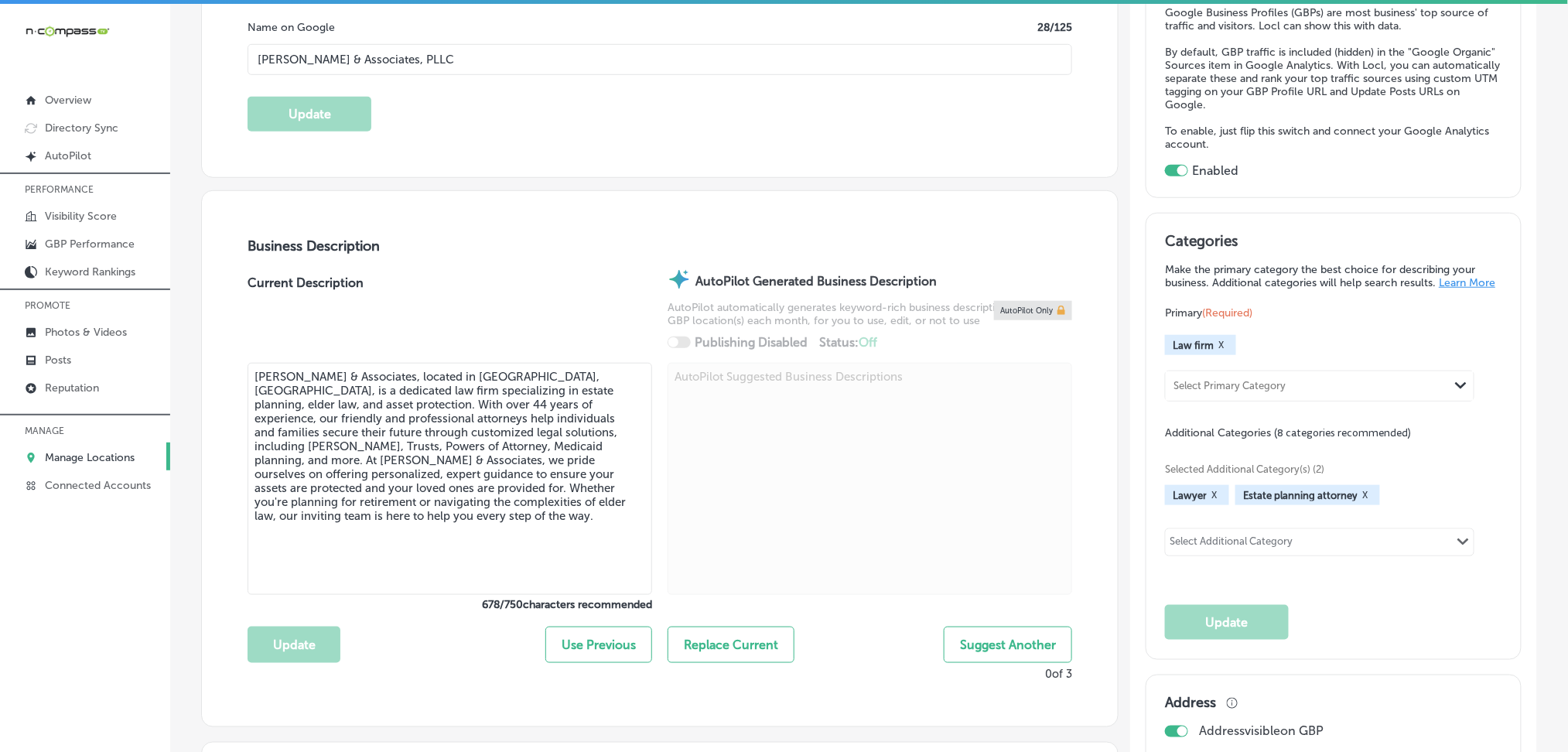
scroll to position [412, 0]
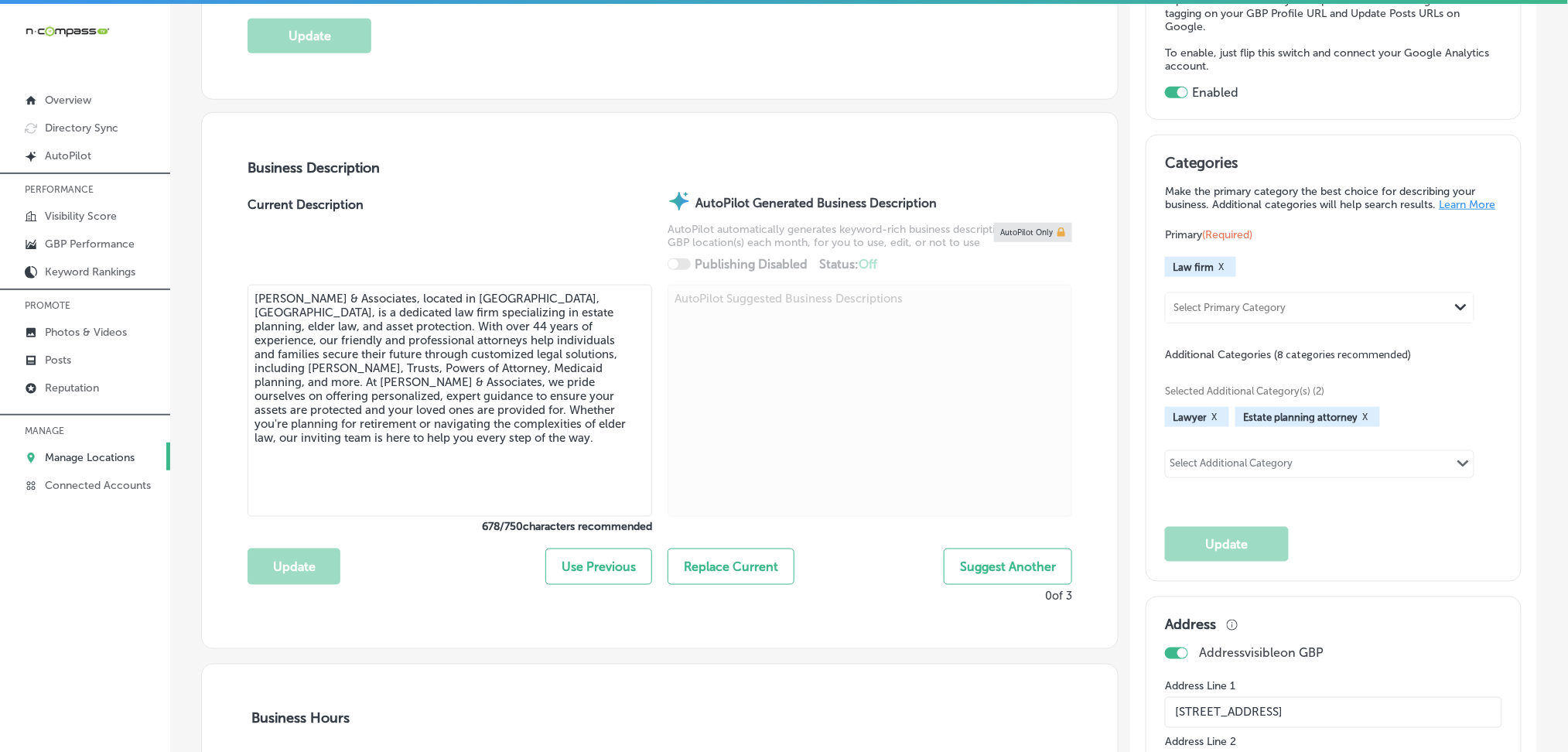
click at [997, 433] on div at bounding box center [869, 403] width 405 height 236
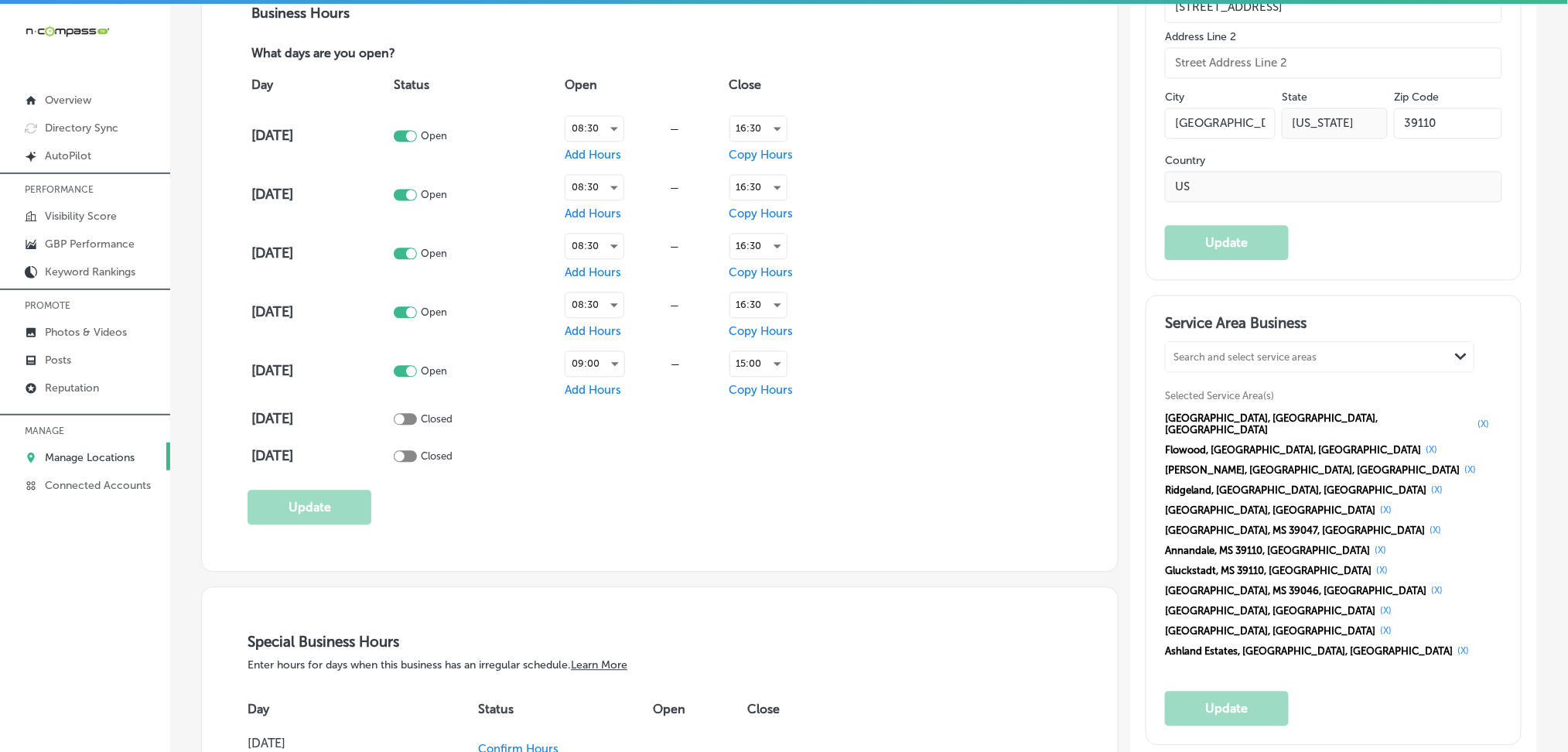
scroll to position [1135, 0]
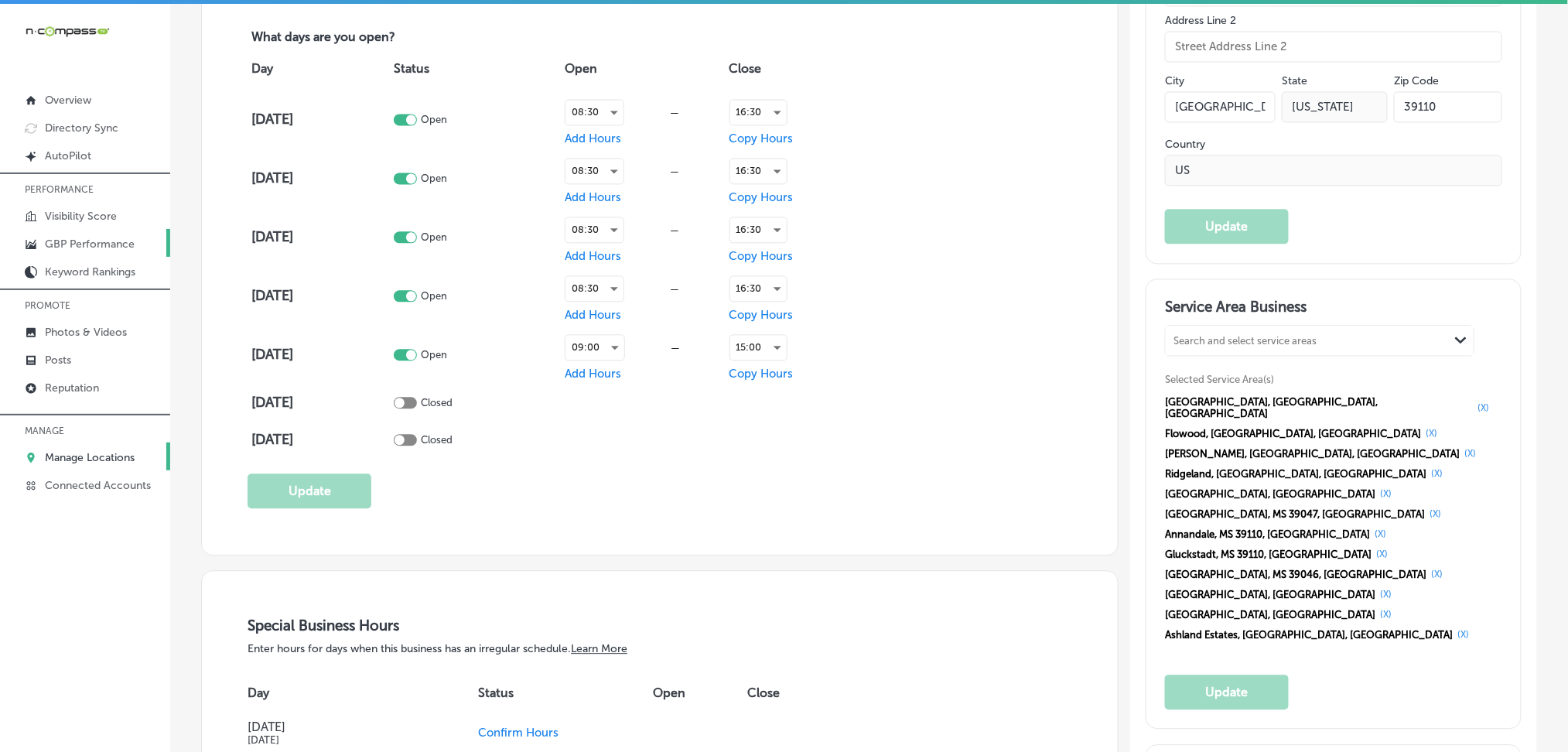
click at [93, 238] on p "GBP Performance" at bounding box center [89, 244] width 89 height 13
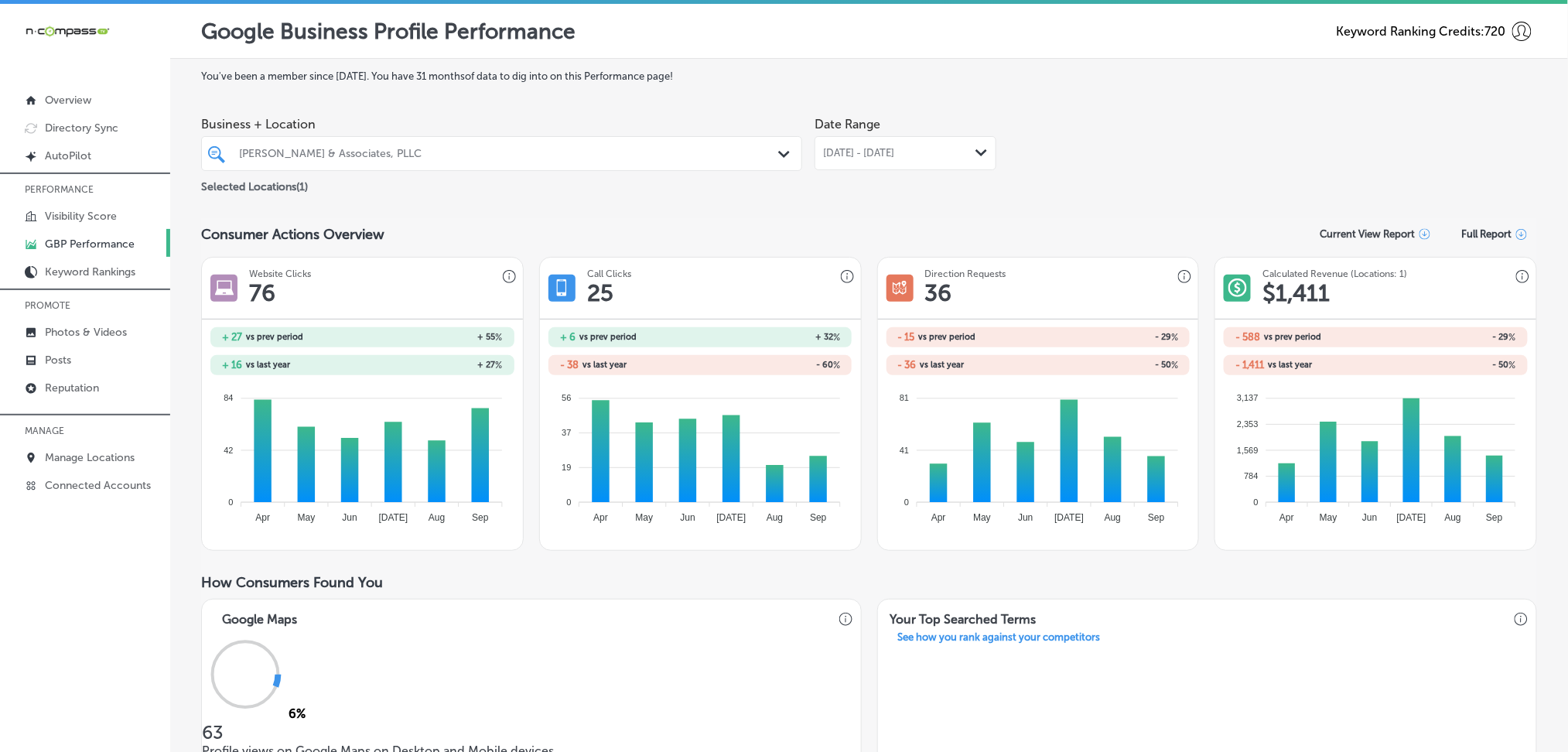
click at [868, 143] on div "[DATE] - [DATE] Path Created with Sketch." at bounding box center [905, 153] width 182 height 34
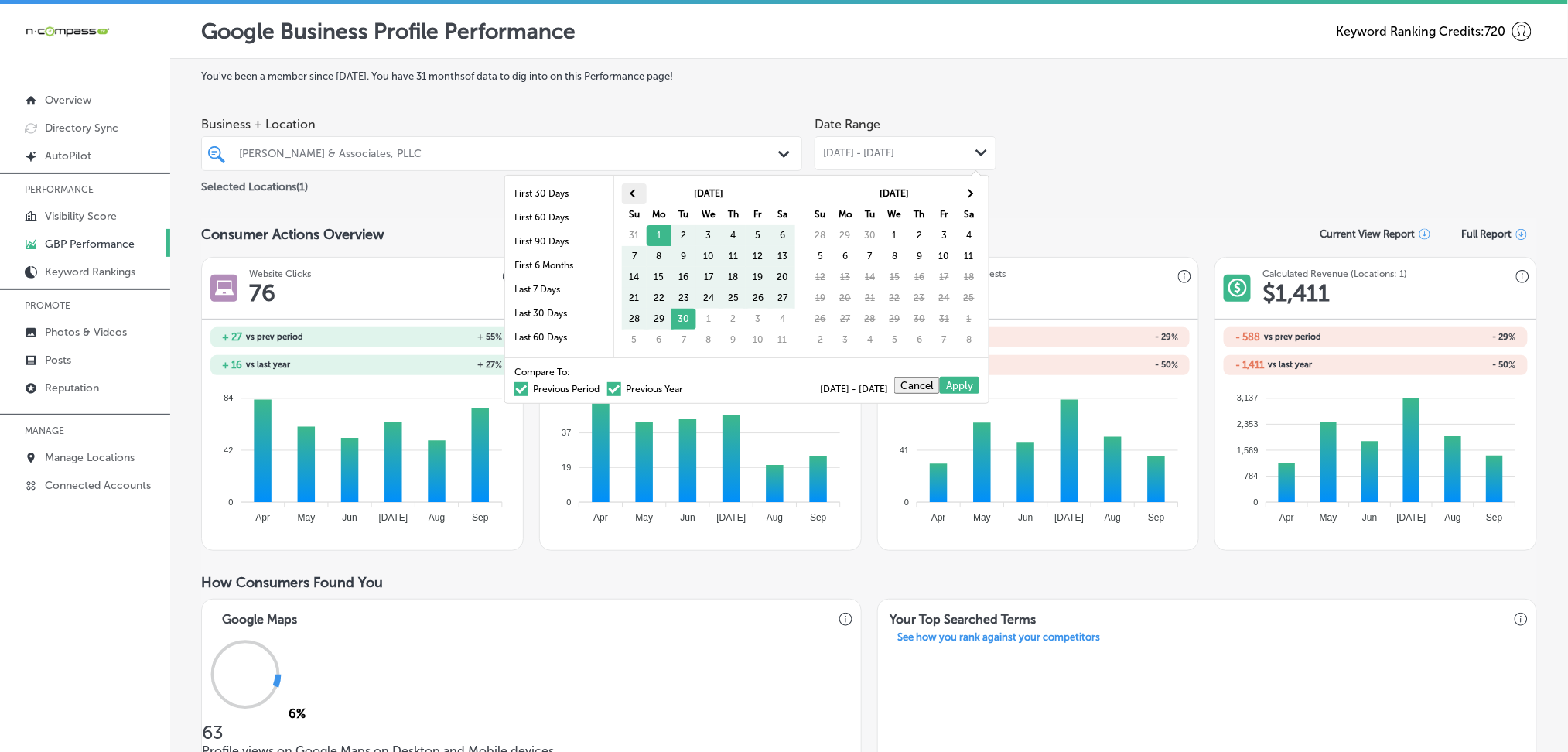
click at [636, 195] on span at bounding box center [634, 194] width 8 height 8
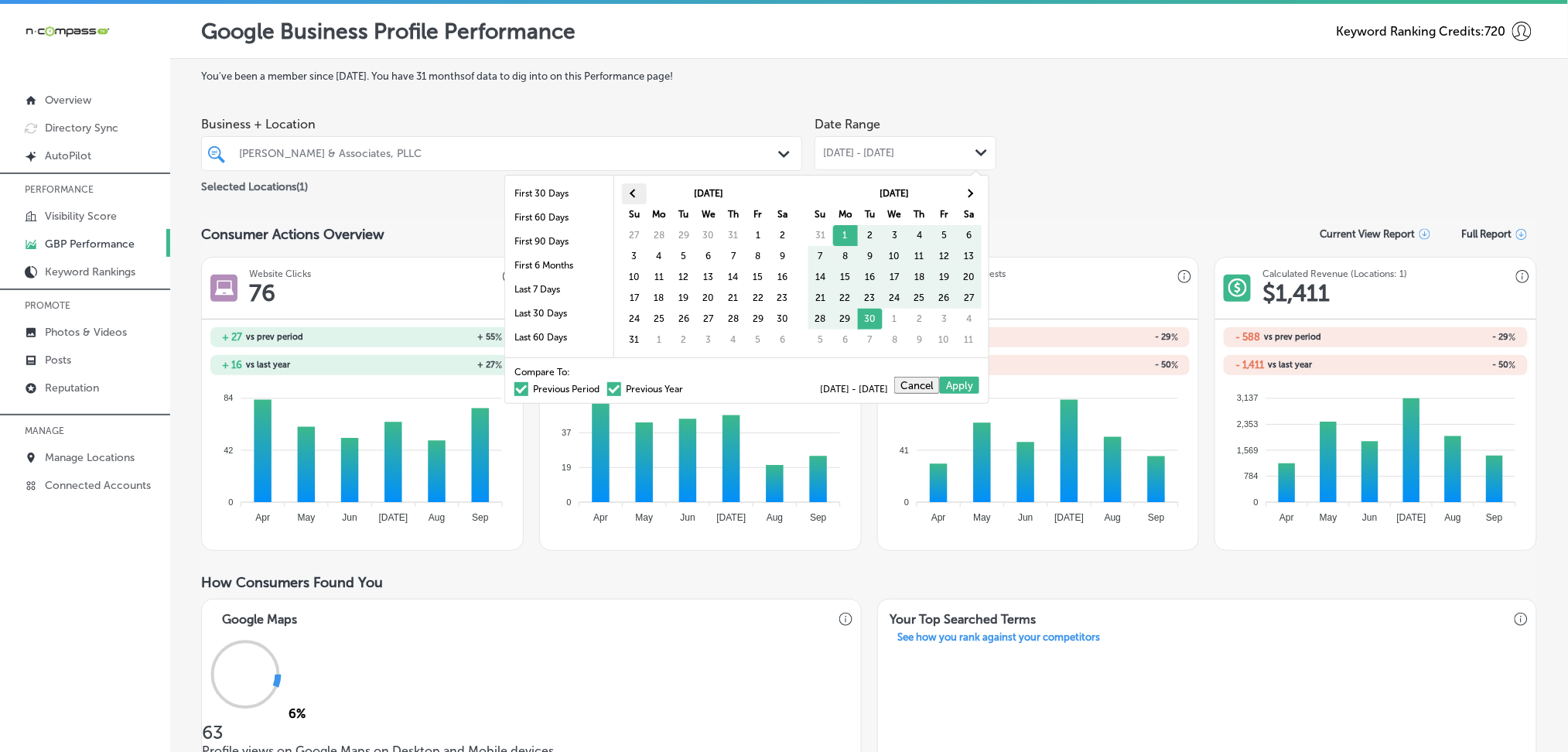
click at [636, 201] on th at bounding box center [634, 194] width 25 height 21
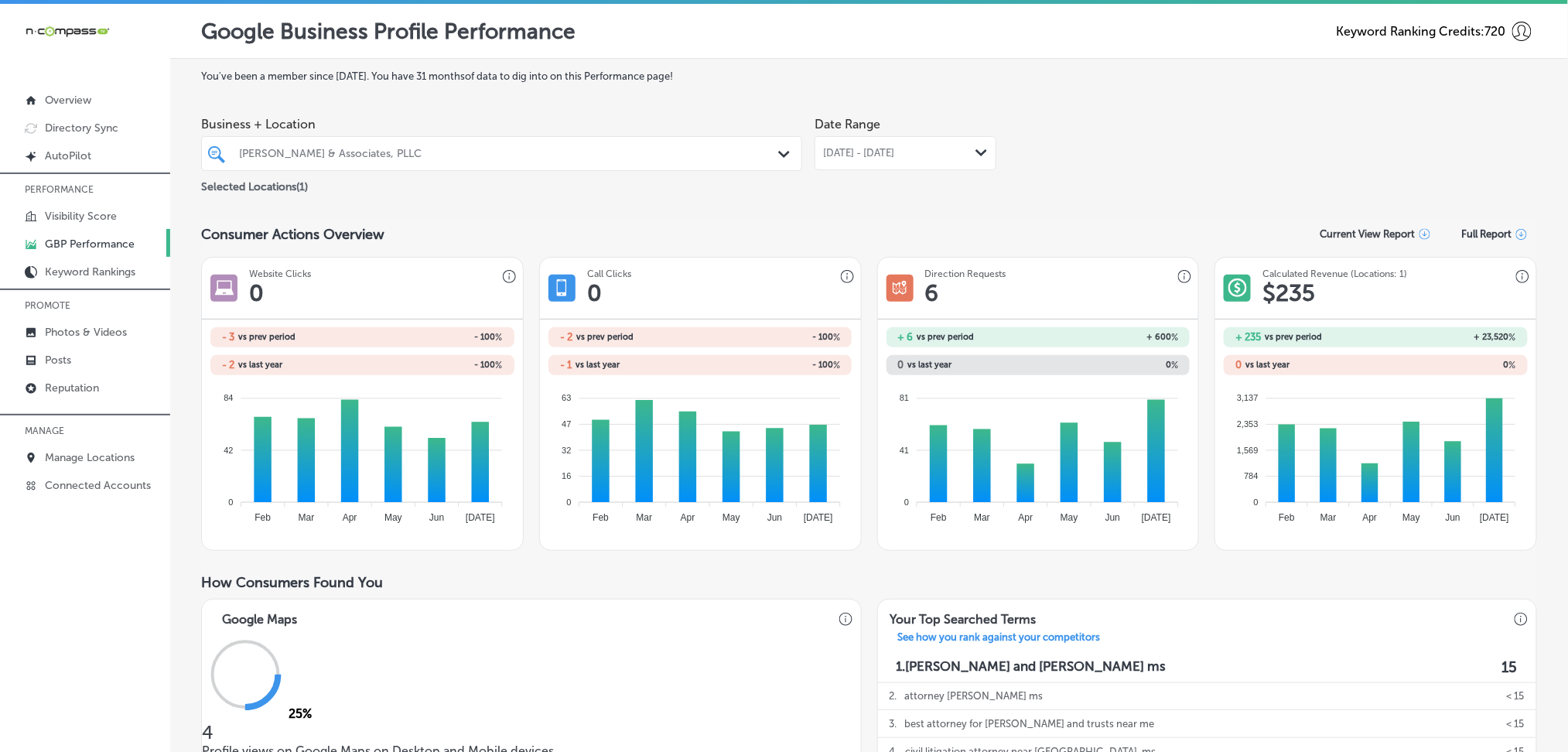
click at [831, 155] on span "[DATE] - [DATE]" at bounding box center [858, 154] width 71 height 13
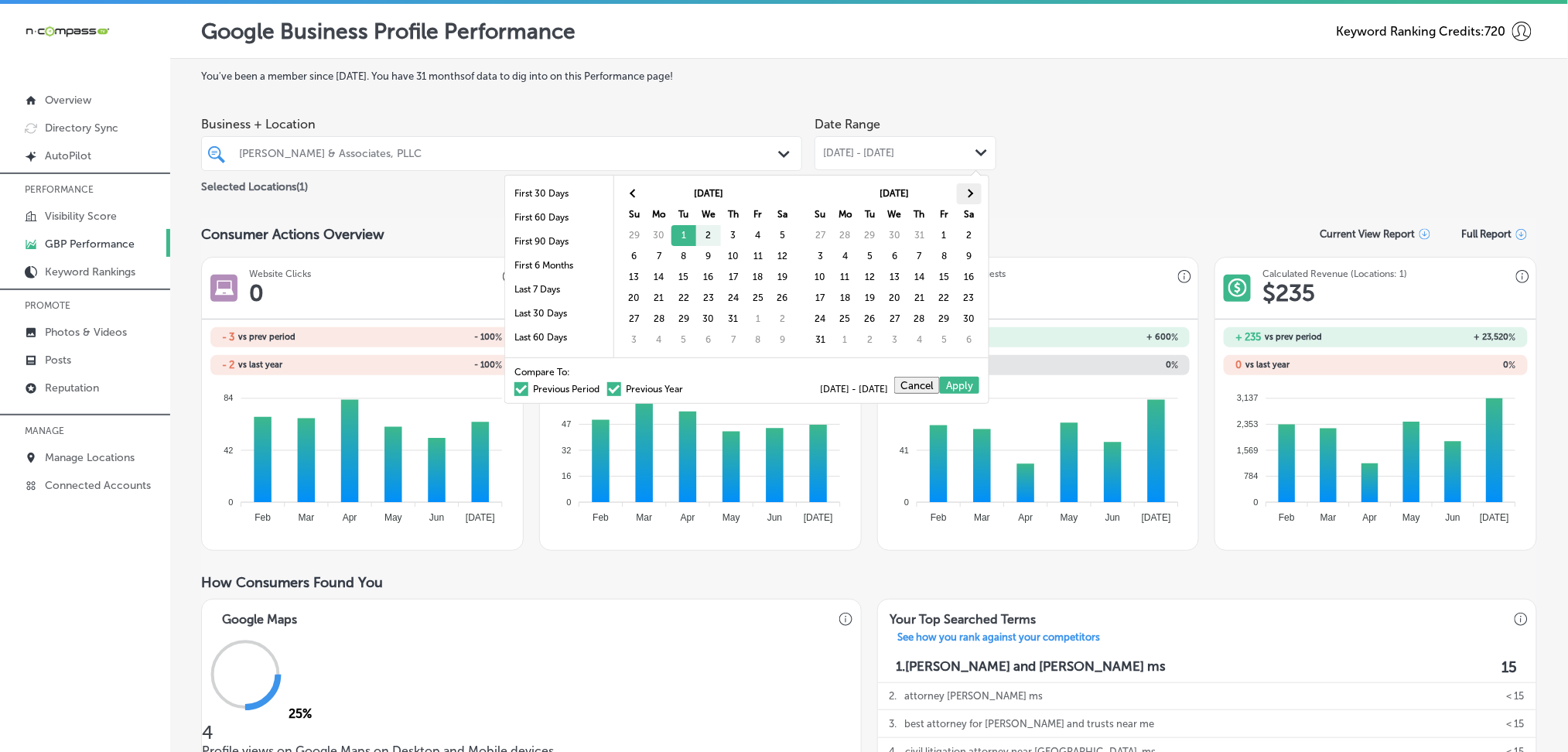
click at [979, 197] on th at bounding box center [969, 194] width 25 height 21
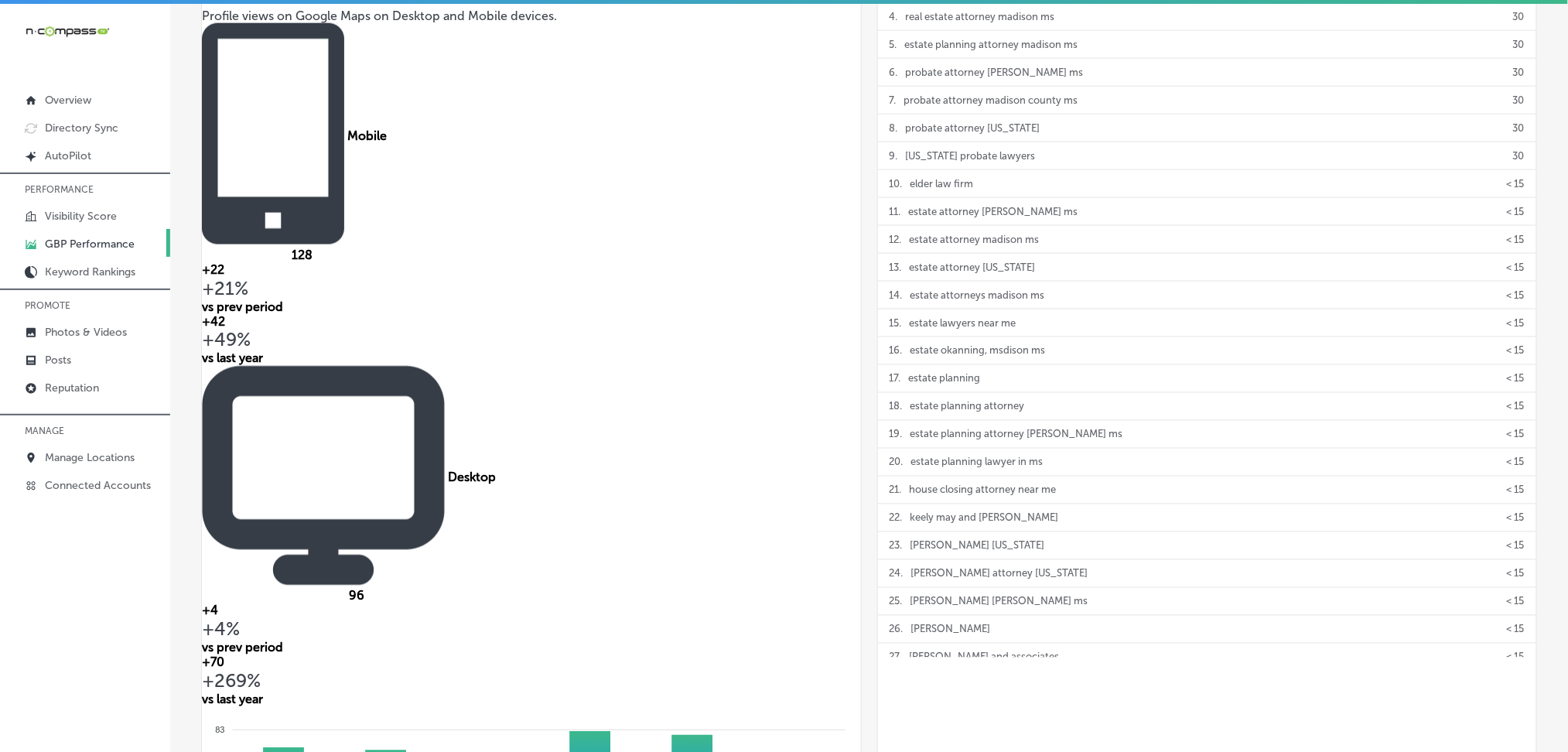
scroll to position [736, 0]
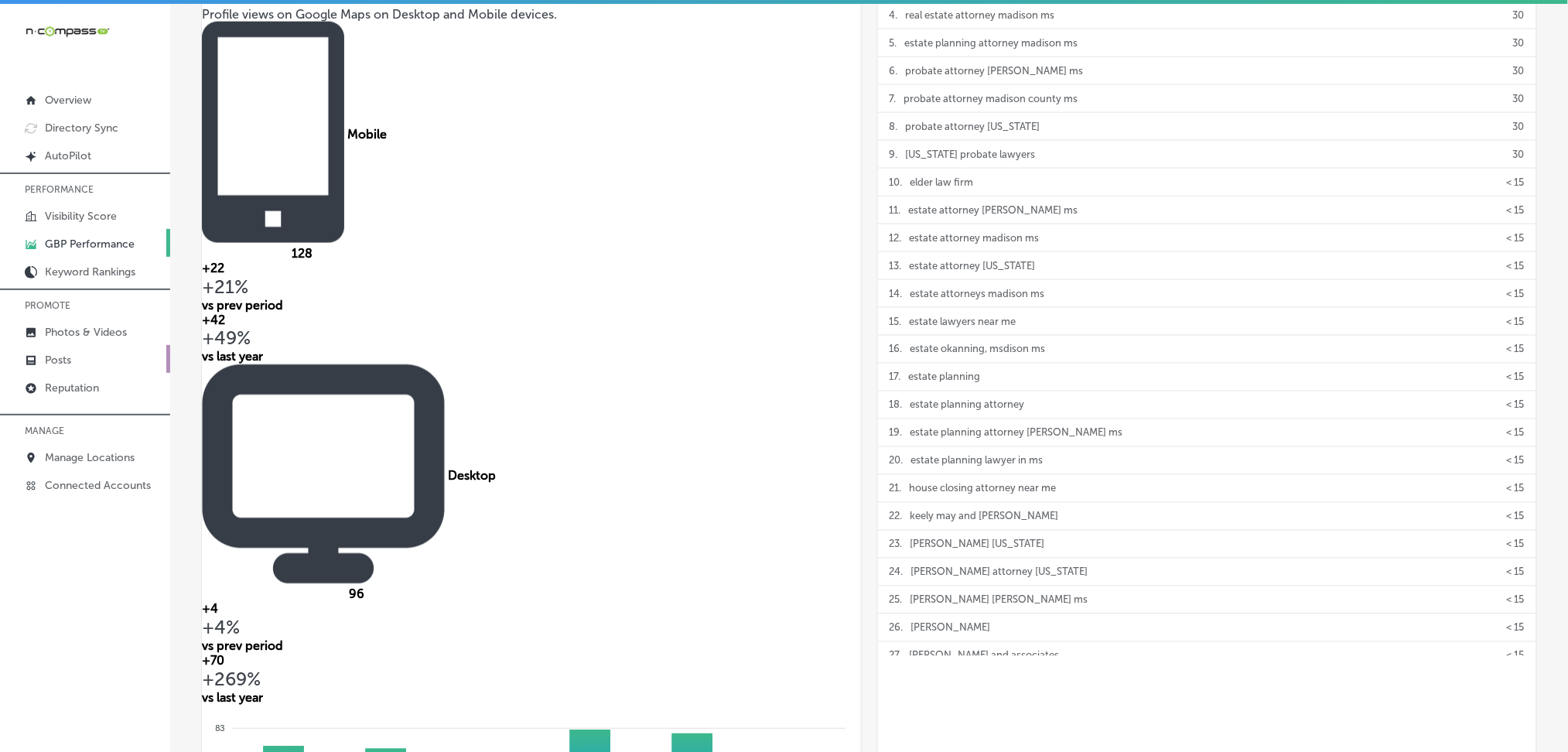
click at [73, 345] on link "Posts" at bounding box center [85, 359] width 170 height 27
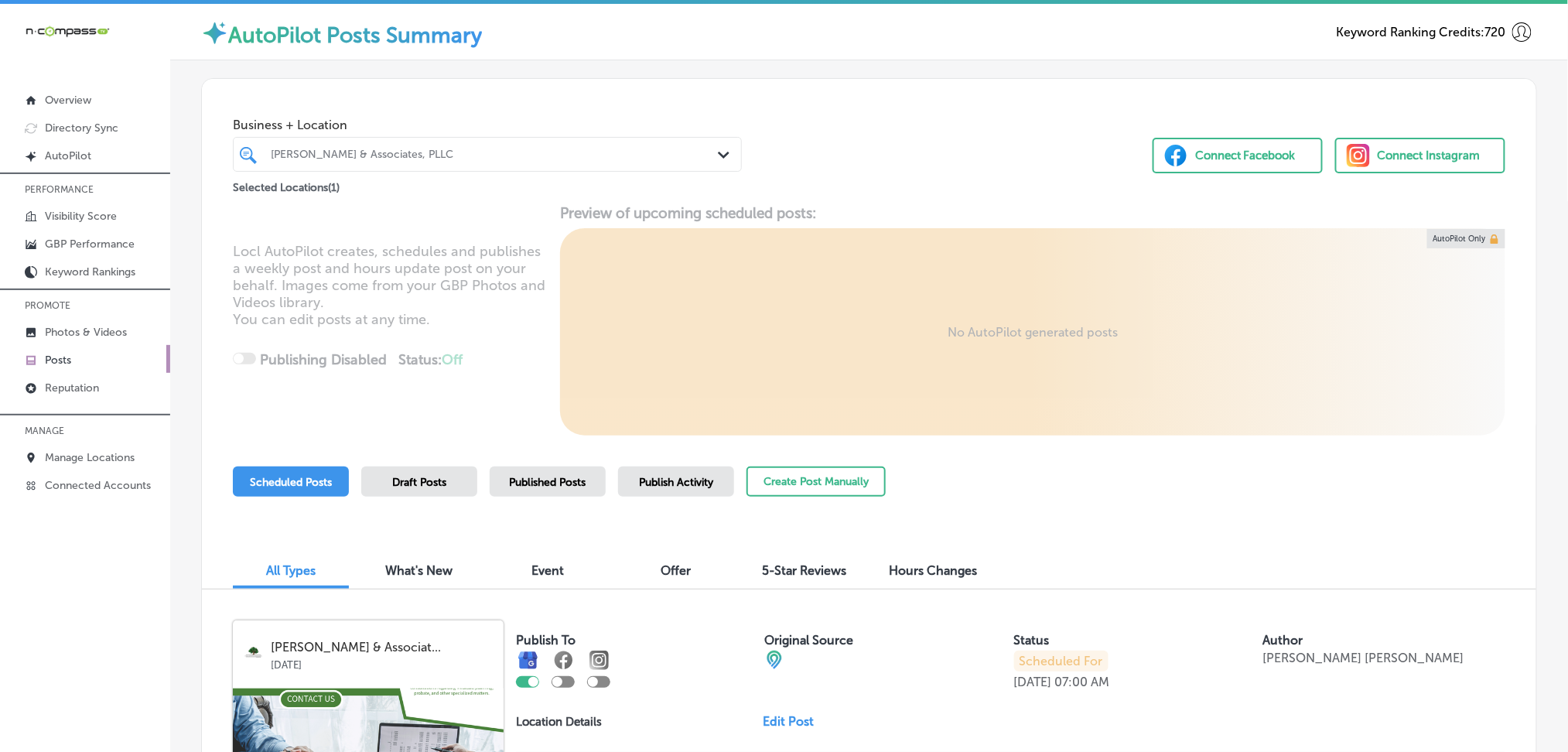
scroll to position [103, 0]
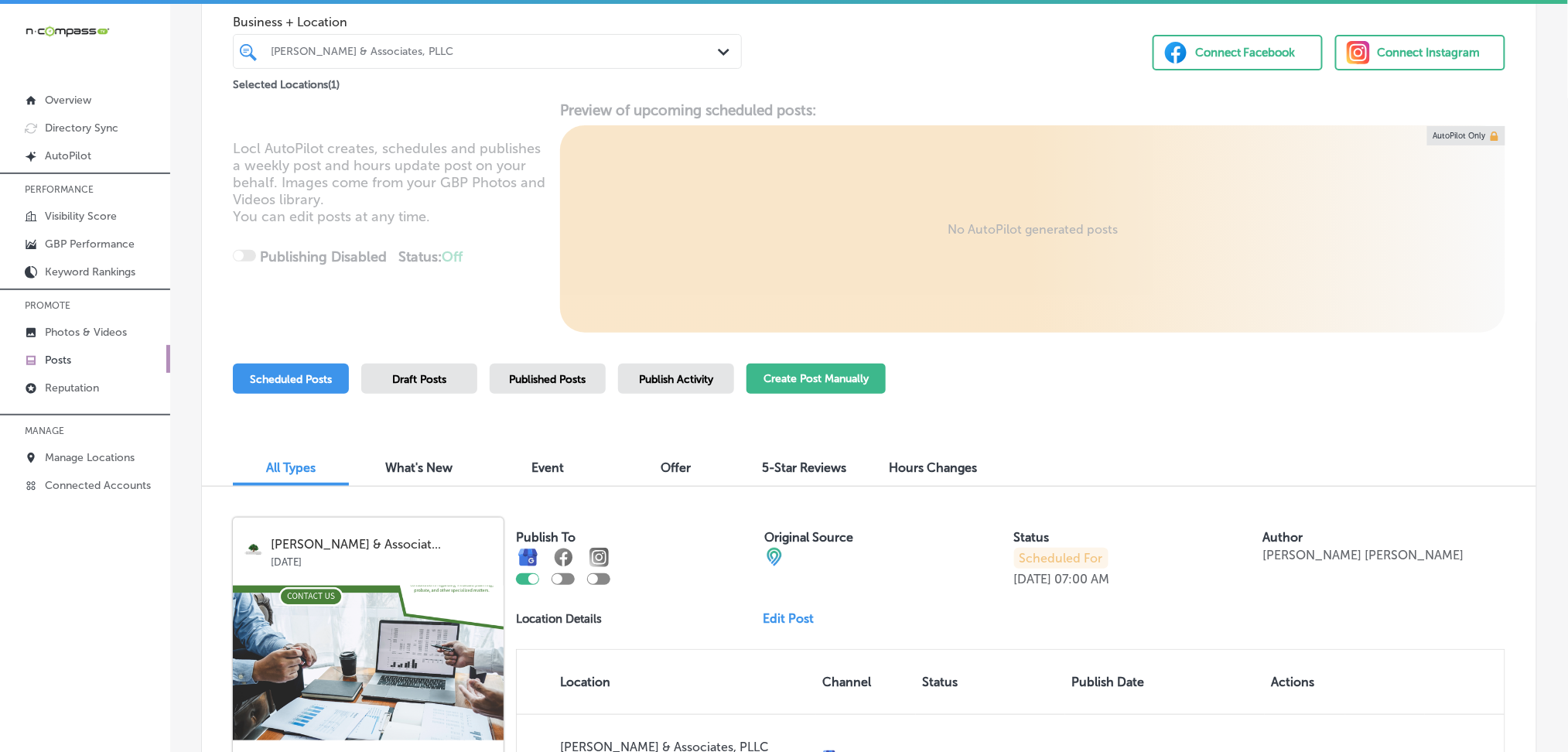
click at [789, 376] on button "Create Post Manually" at bounding box center [816, 378] width 139 height 30
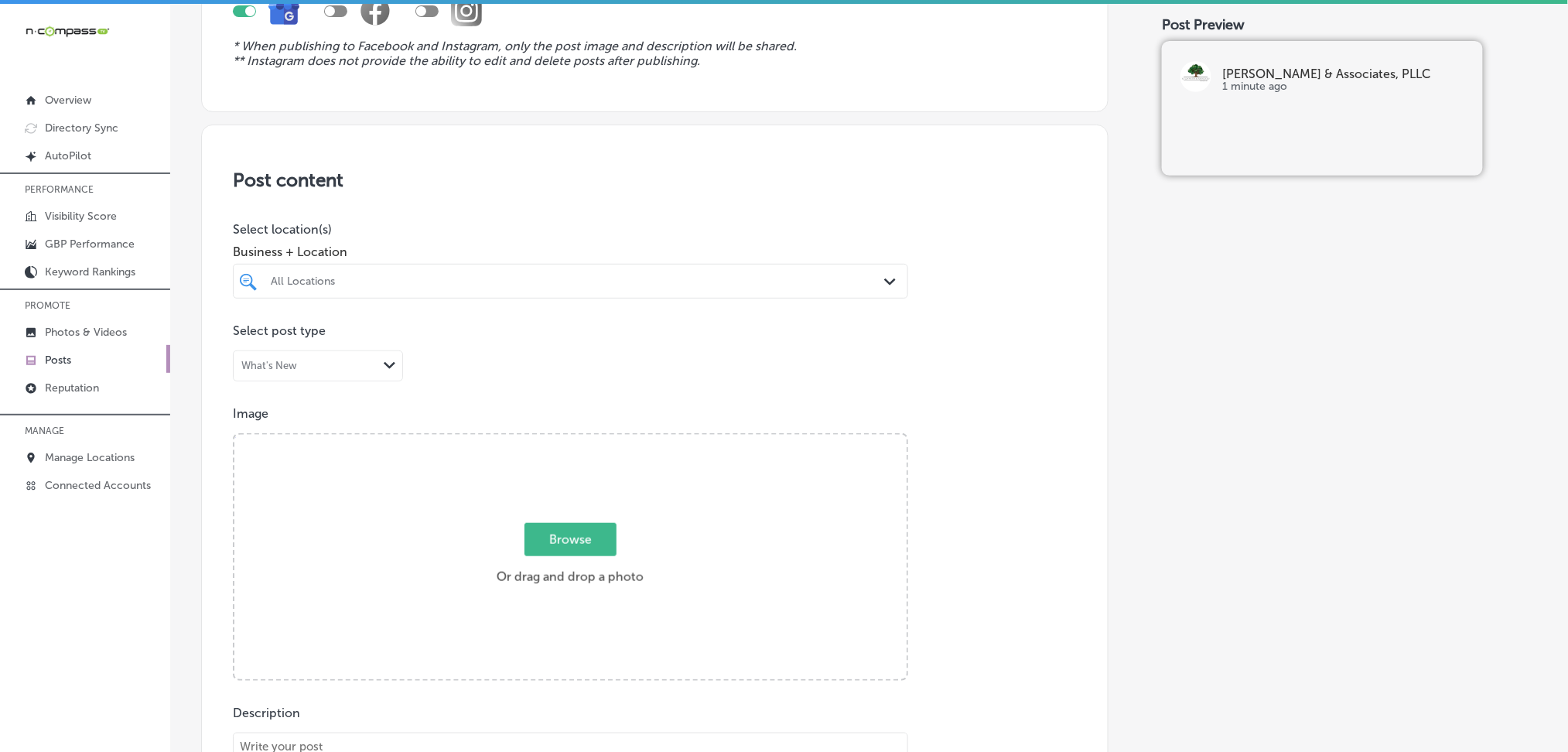
scroll to position [310, 0]
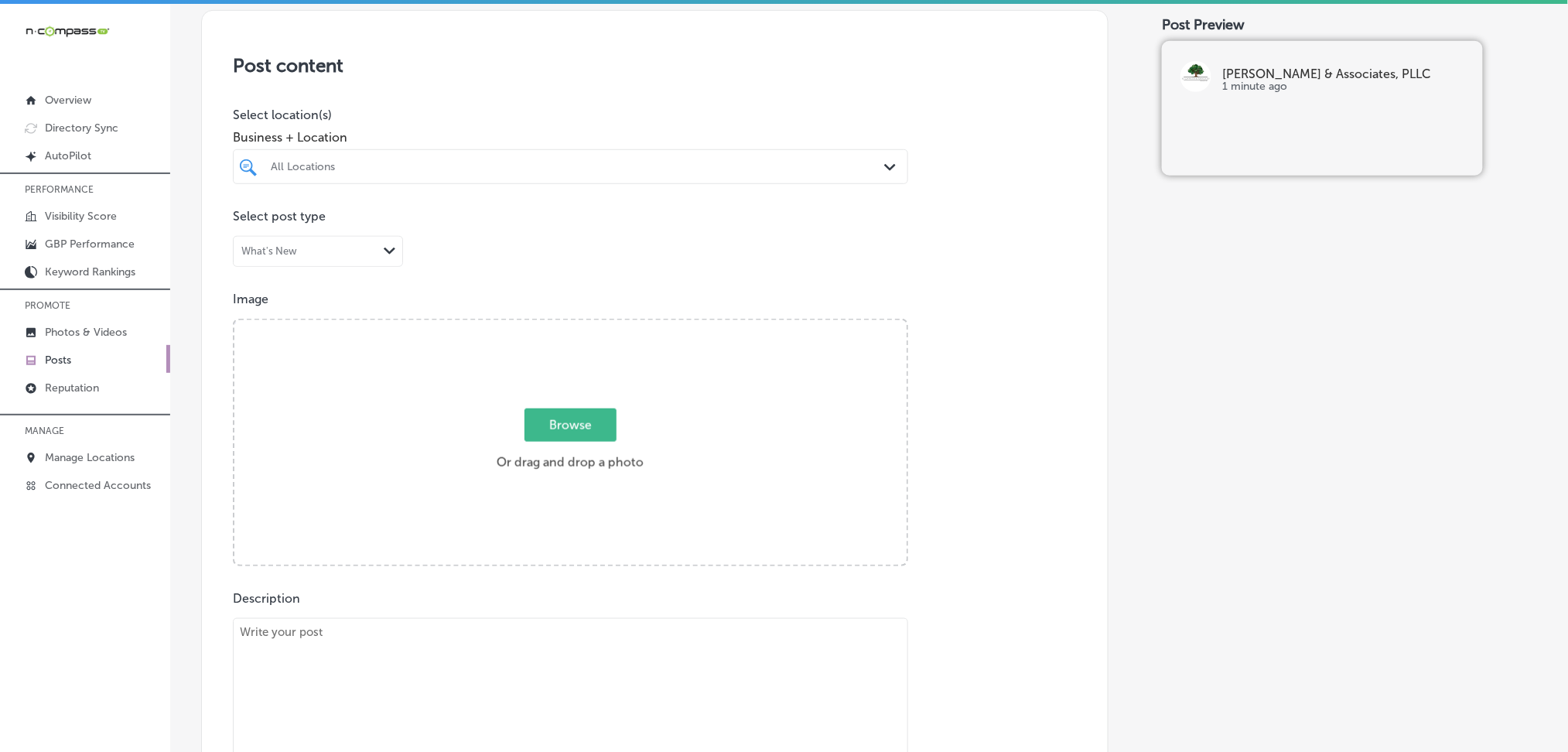
click at [367, 163] on div "All Locations" at bounding box center [577, 166] width 615 height 13
click at [359, 211] on div "Burbar Construction [GEOGRAPHIC_DATA], [GEOGRAPHIC_DATA], [GEOGRAPHIC_DATA] | […" at bounding box center [571, 225] width 676 height 30
type input "[PERSON_NAME]"
click at [499, 368] on div "Browse Or drag and drop a photo" at bounding box center [571, 444] width 672 height 248
click at [235, 321] on input "Browse Or drag and drop a photo" at bounding box center [571, 323] width 672 height 5
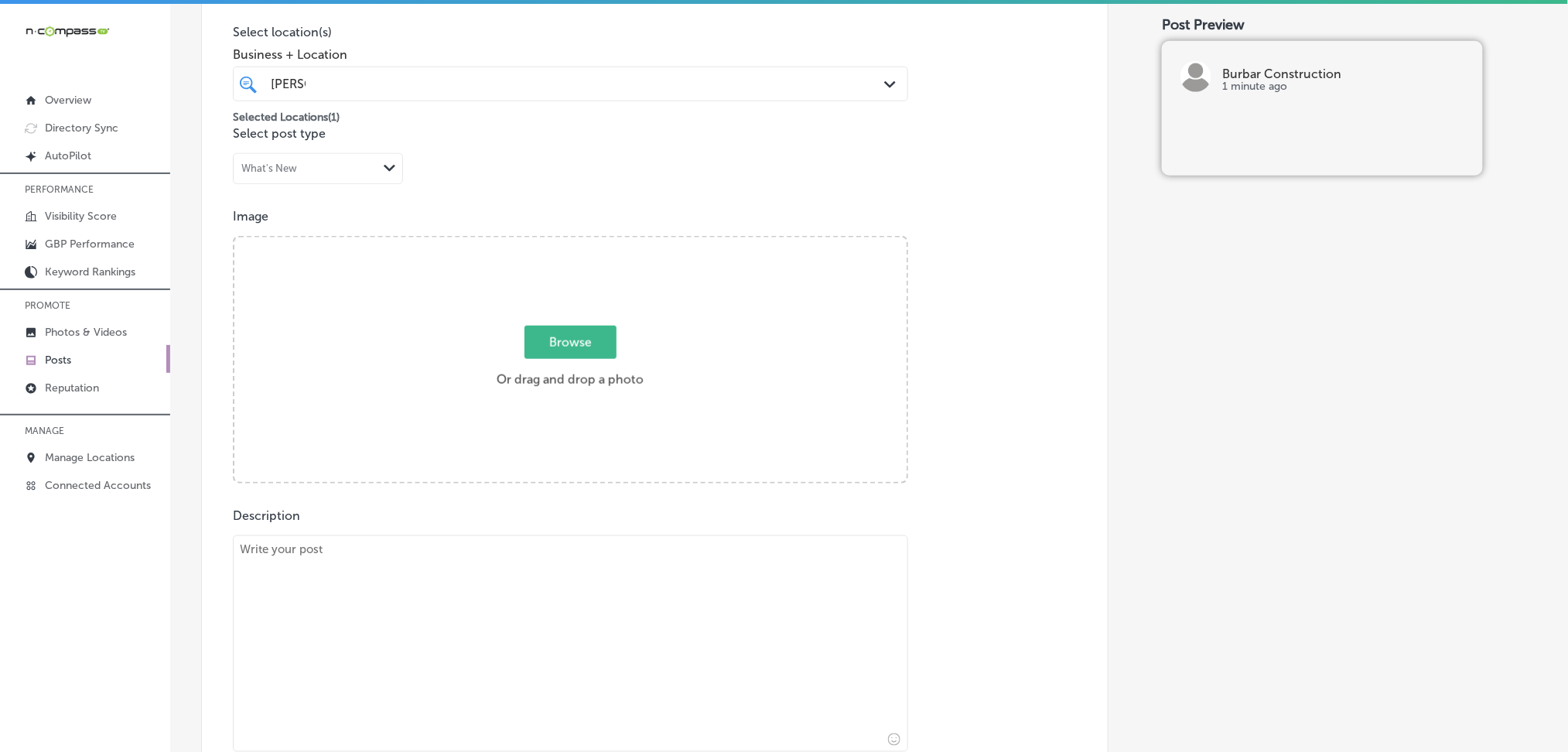
scroll to position [515, 0]
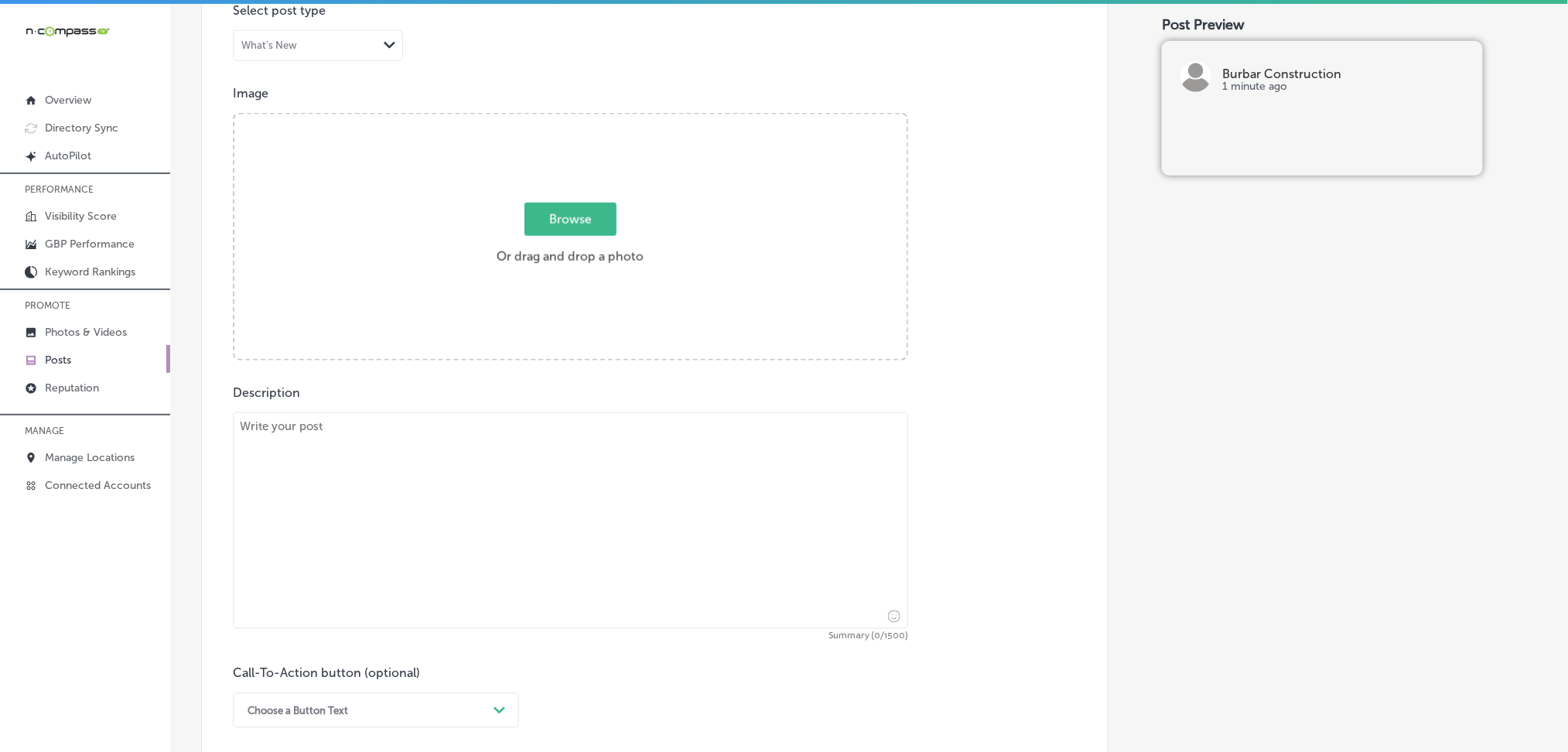
click at [376, 513] on textarea at bounding box center [571, 520] width 676 height 217
paste textarea "Are you considering a kitchen renovation? Burbar Construction specializes in ki…"
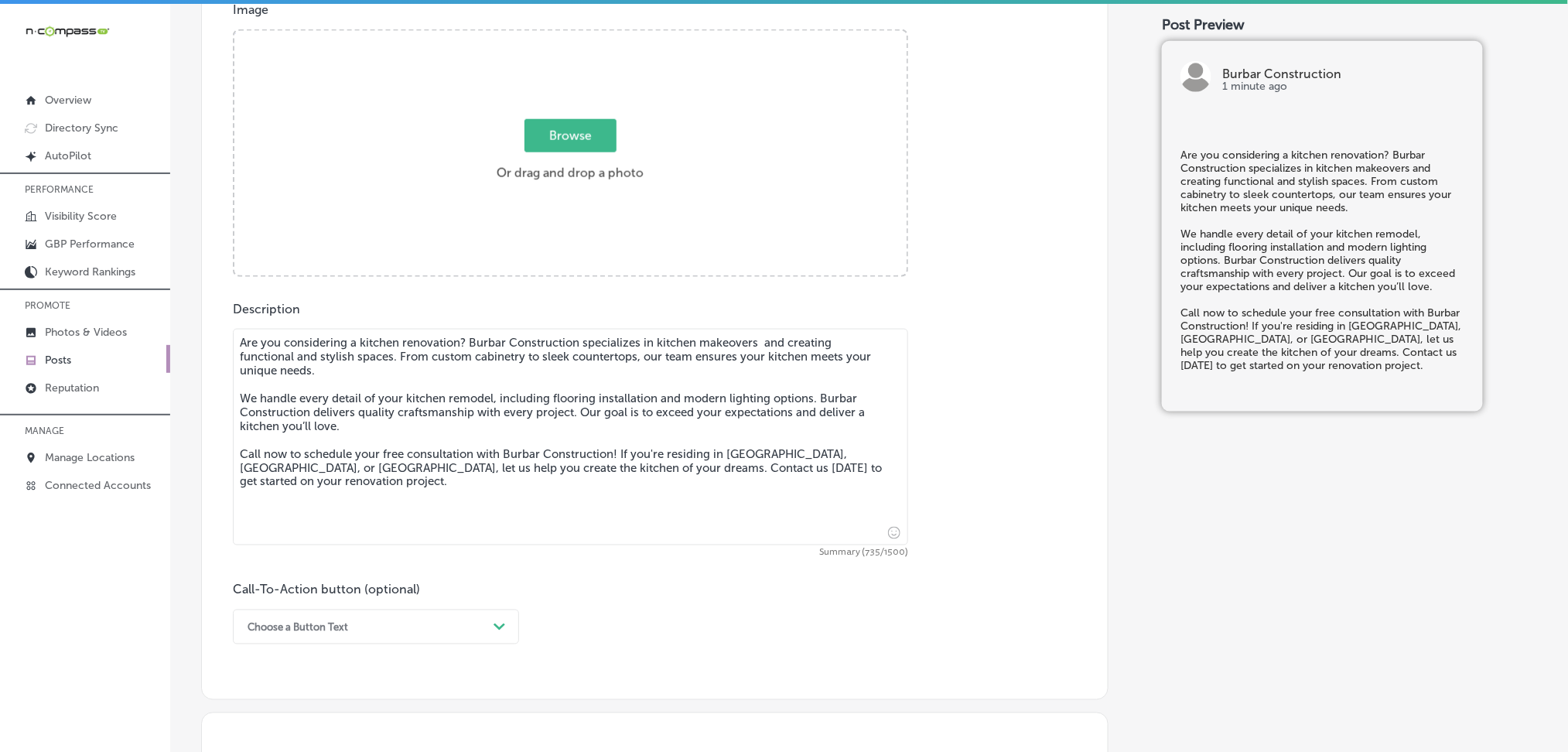
scroll to position [722, 0]
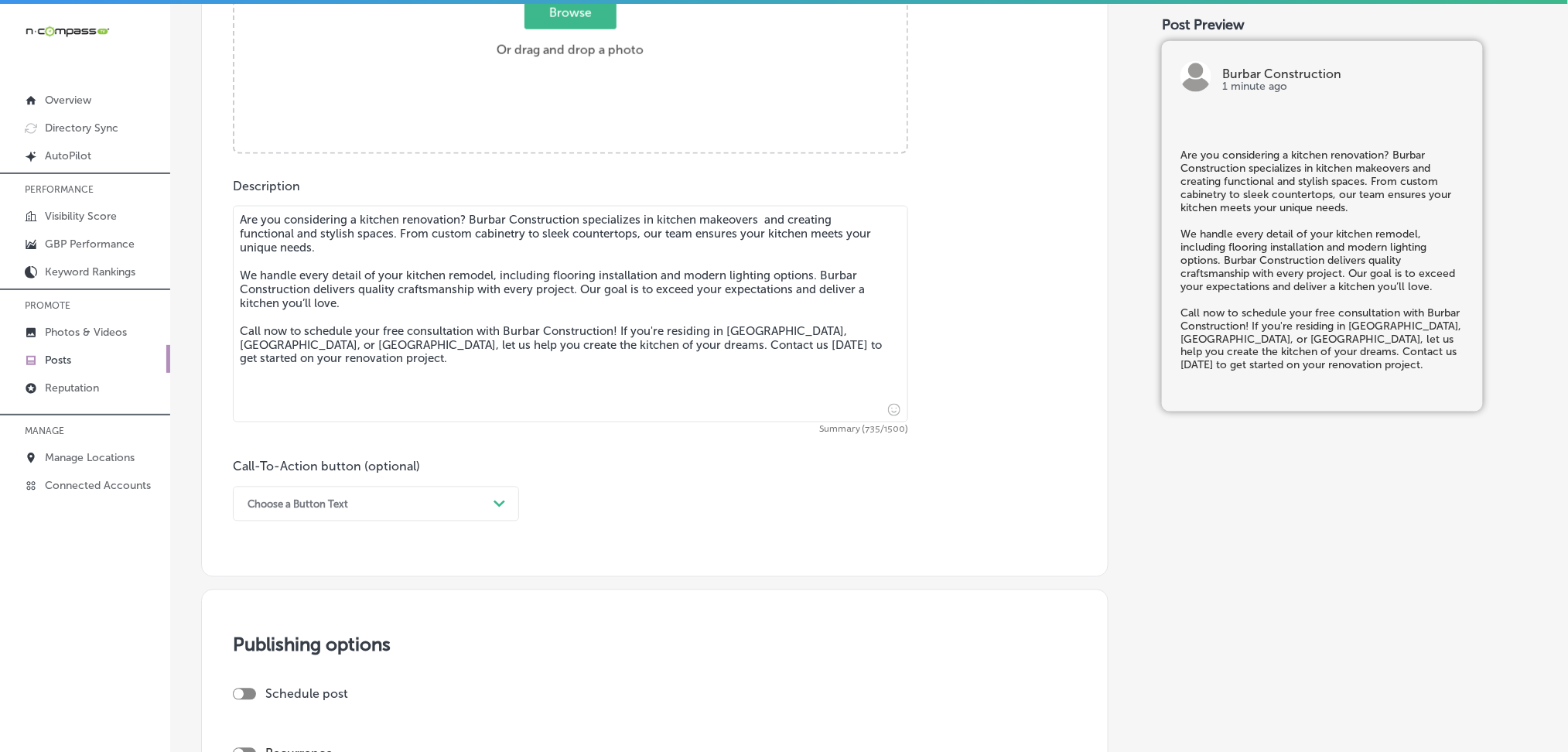
type textarea "Are you considering a kitchen renovation? Burbar Construction specializes in ki…"
click at [319, 499] on div "Choose a Button Text" at bounding box center [298, 504] width 100 height 12
click at [298, 705] on div "Call Now" at bounding box center [375, 701] width 286 height 27
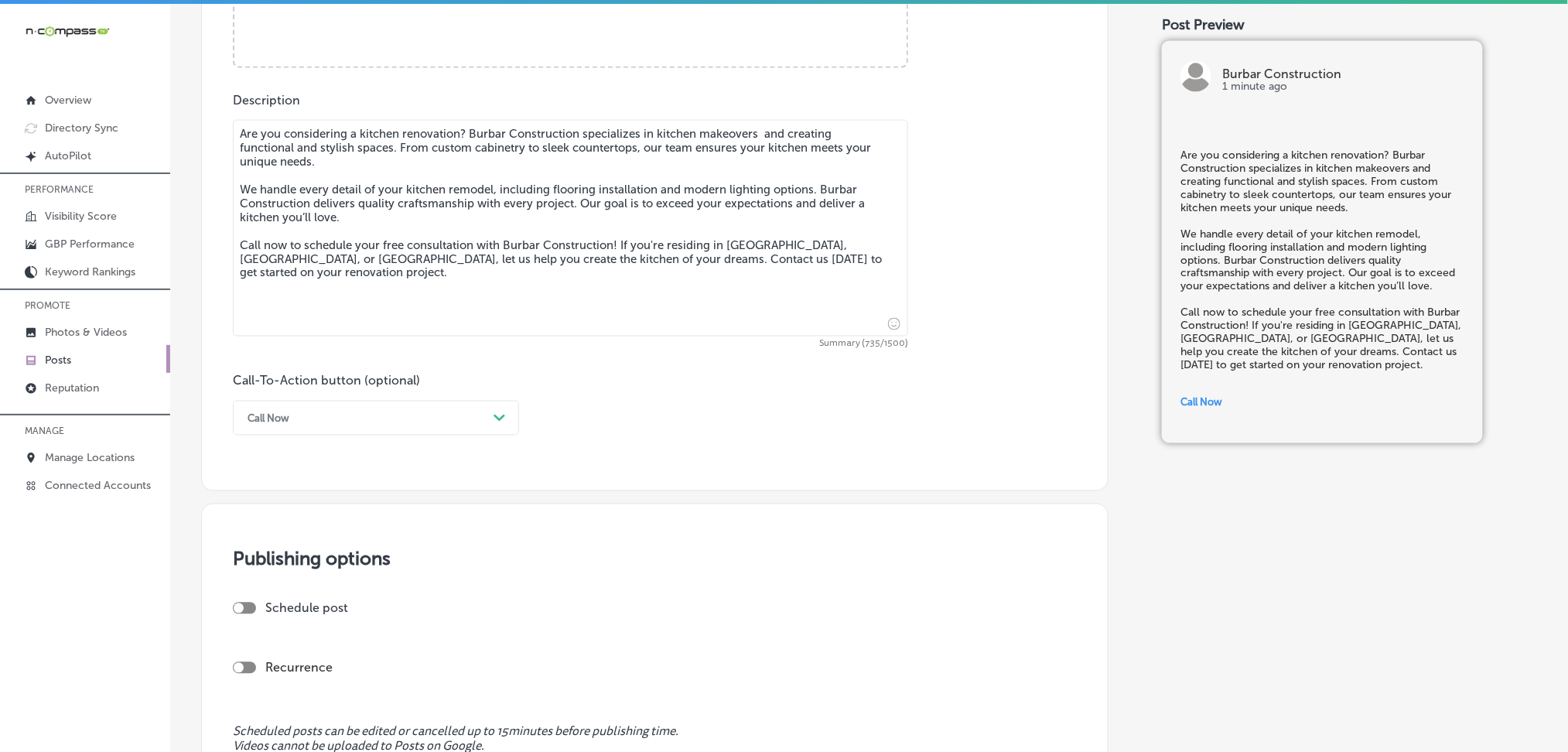
scroll to position [1032, 0]
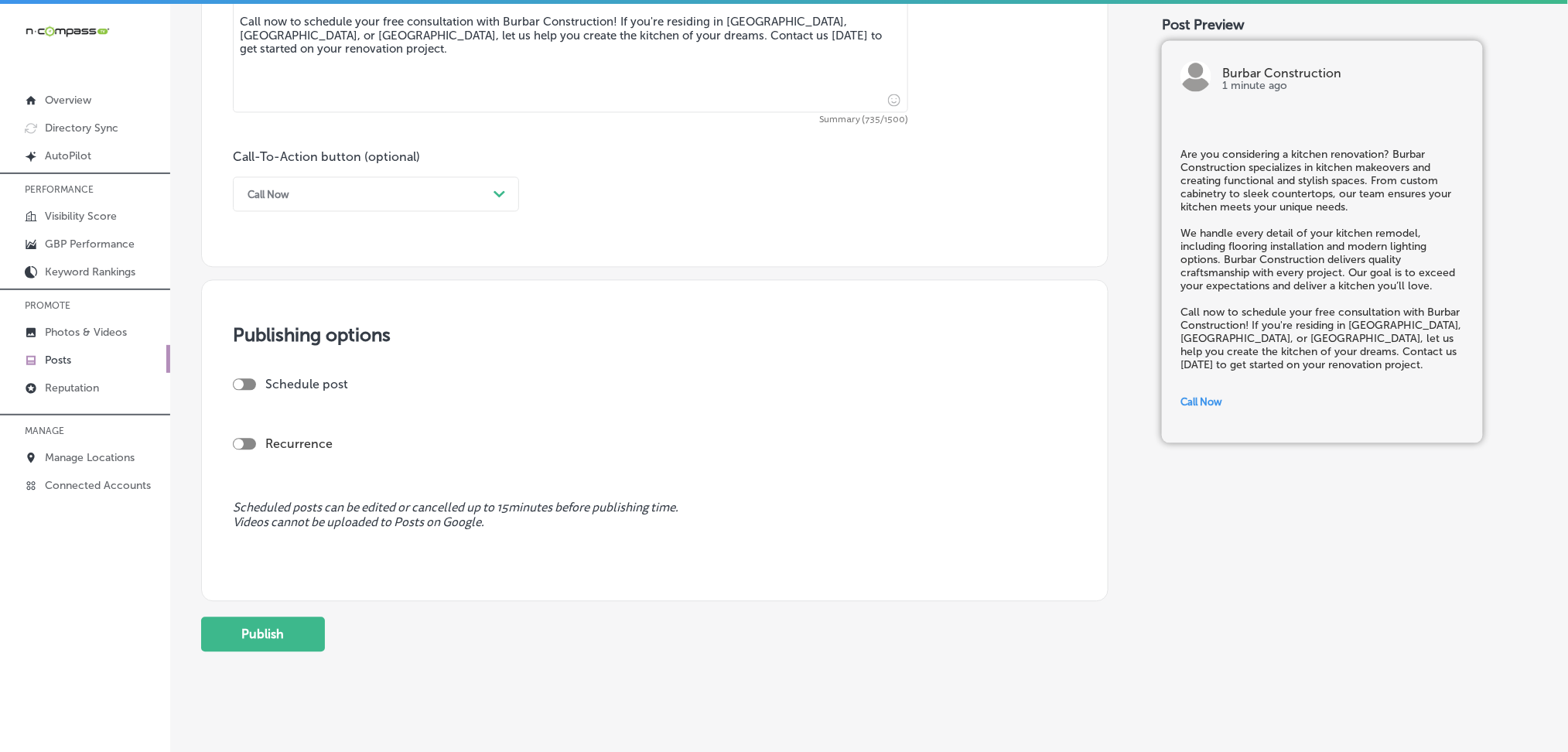
click at [300, 198] on div "Call Now" at bounding box center [363, 195] width 247 height 24
click at [240, 382] on div at bounding box center [238, 385] width 10 height 10
checkbox input "true"
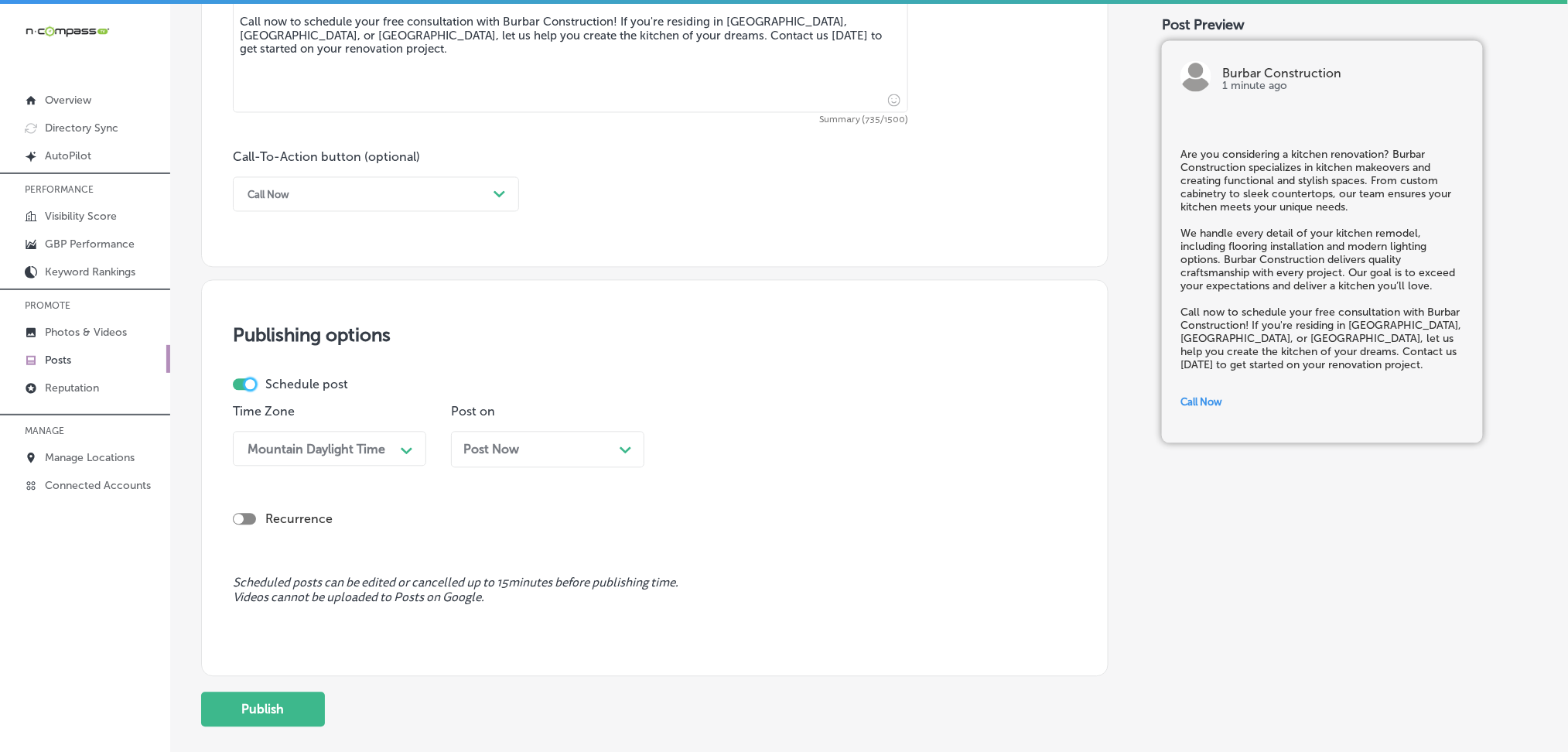
click at [521, 450] on div "Post Now Path Created with Sketch." at bounding box center [547, 450] width 169 height 15
click at [695, 446] on div "11:00 AM" at bounding box center [710, 450] width 53 height 15
click at [731, 625] on div "7:00 AM" at bounding box center [766, 623] width 194 height 27
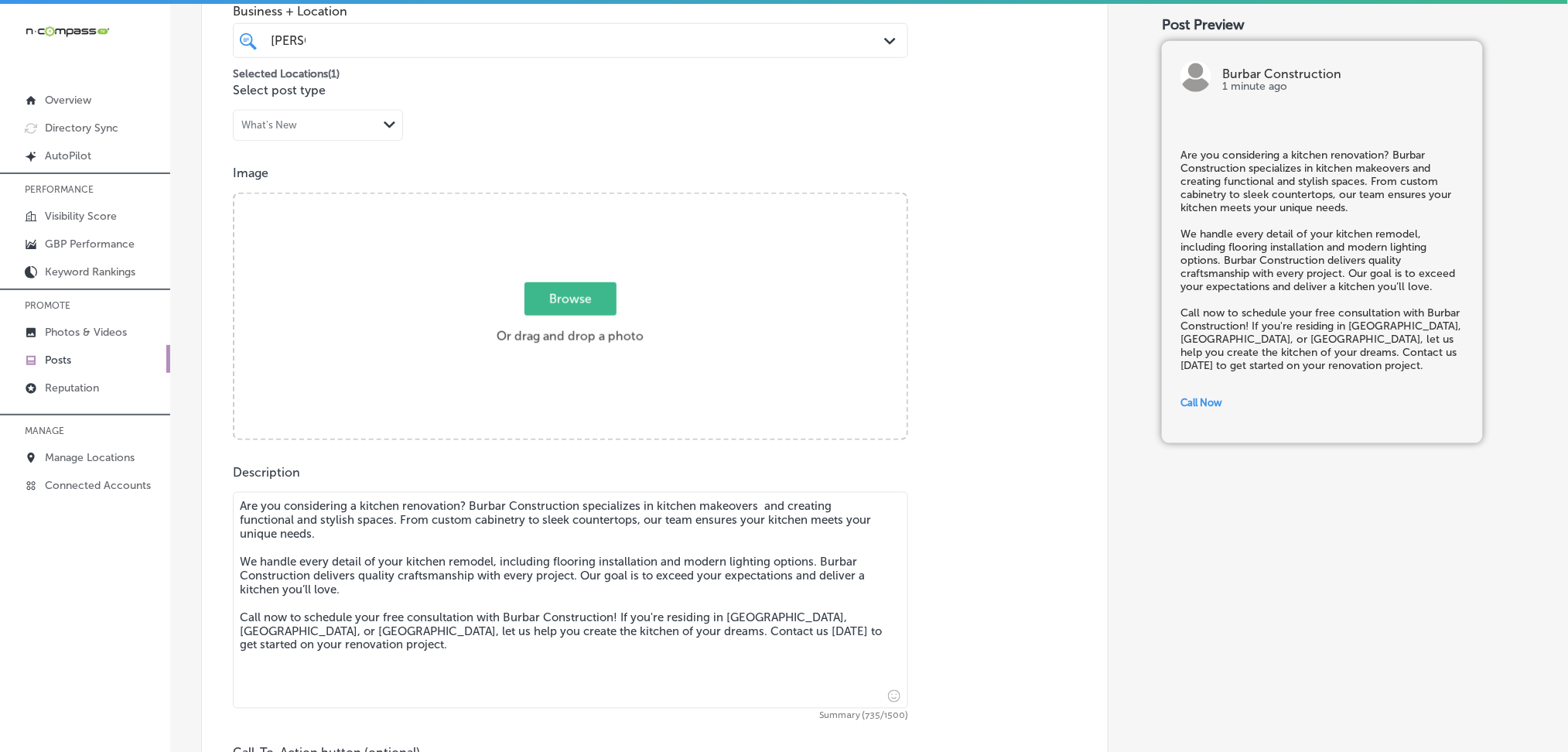
scroll to position [412, 0]
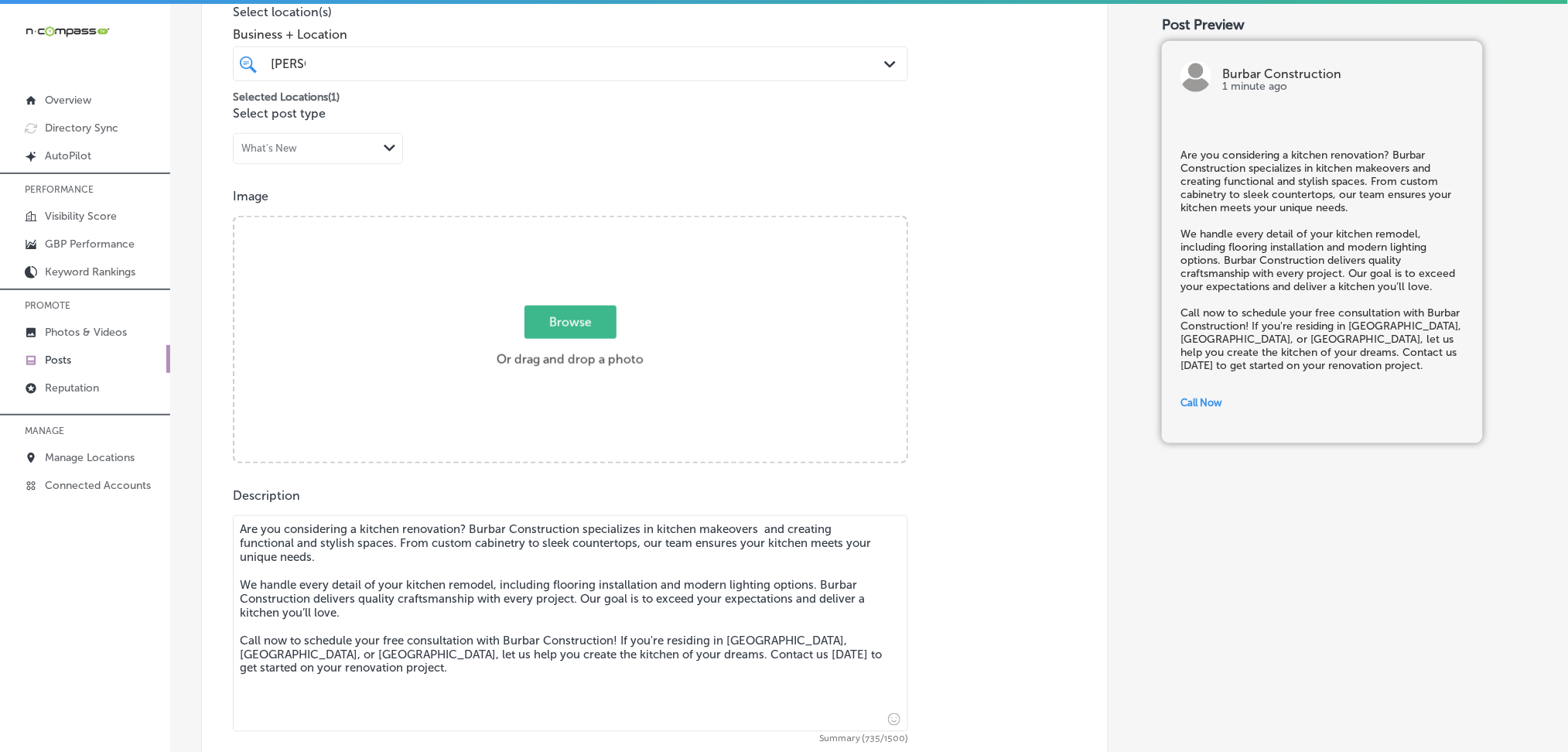
click at [595, 342] on label "Browse Or drag and drop a photo" at bounding box center [570, 341] width 160 height 69
click at [595, 222] on input "Browse Or drag and drop a photo" at bounding box center [571, 219] width 672 height 5
type input "C:\fakepath\Burbar Contructions9.png"
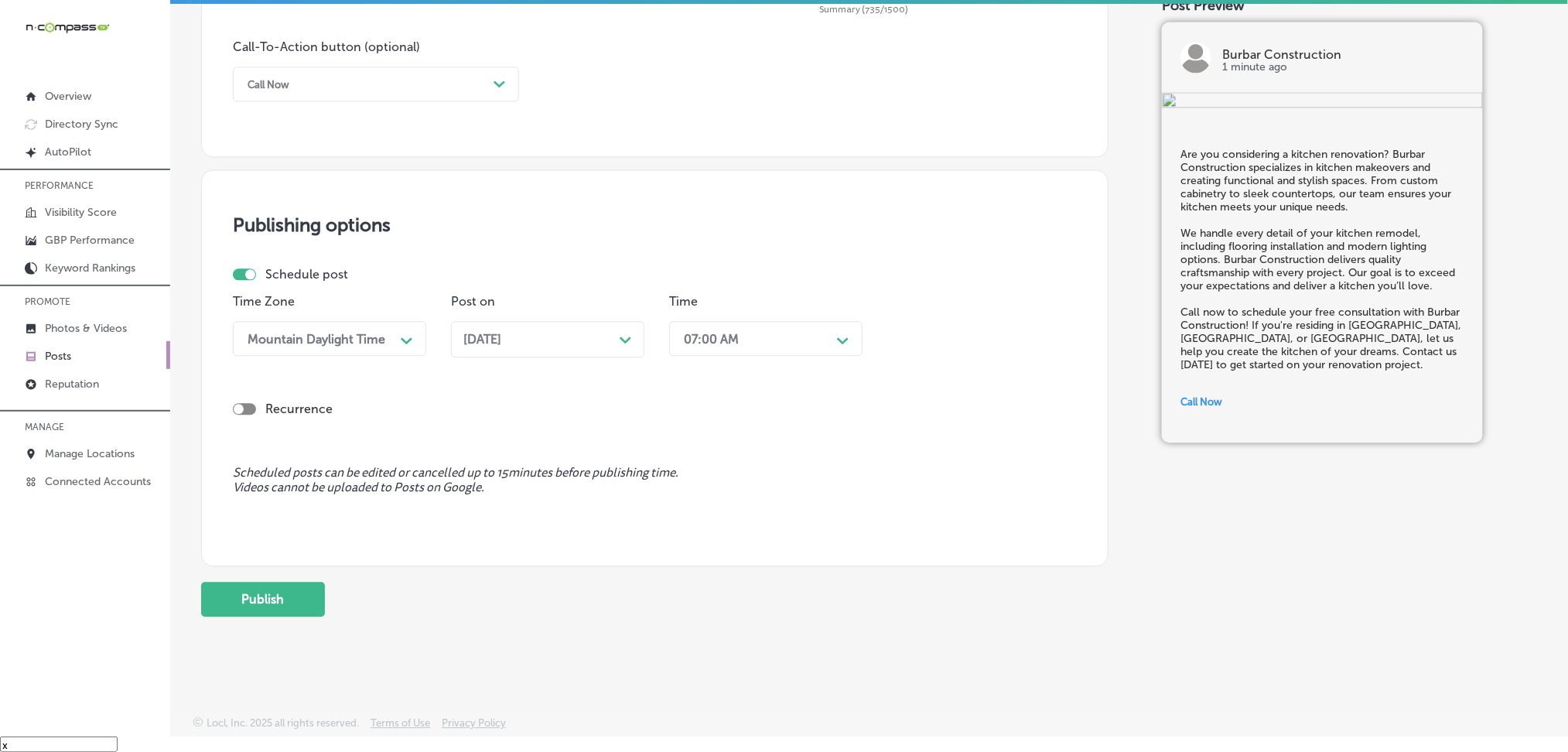
scroll to position [22, 0]
click at [250, 605] on button "Publish" at bounding box center [263, 597] width 124 height 35
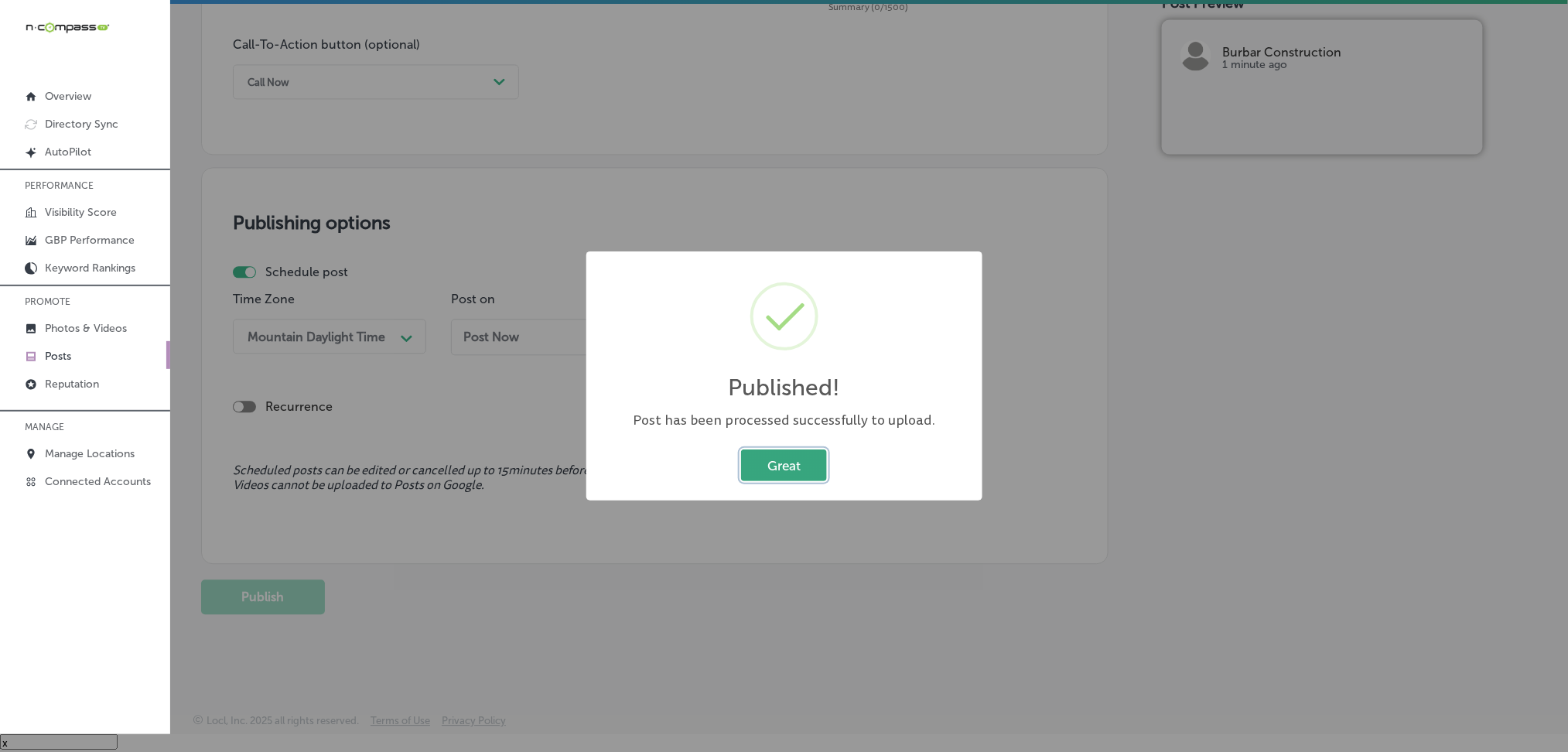
click at [807, 468] on button "Great" at bounding box center [784, 465] width 86 height 32
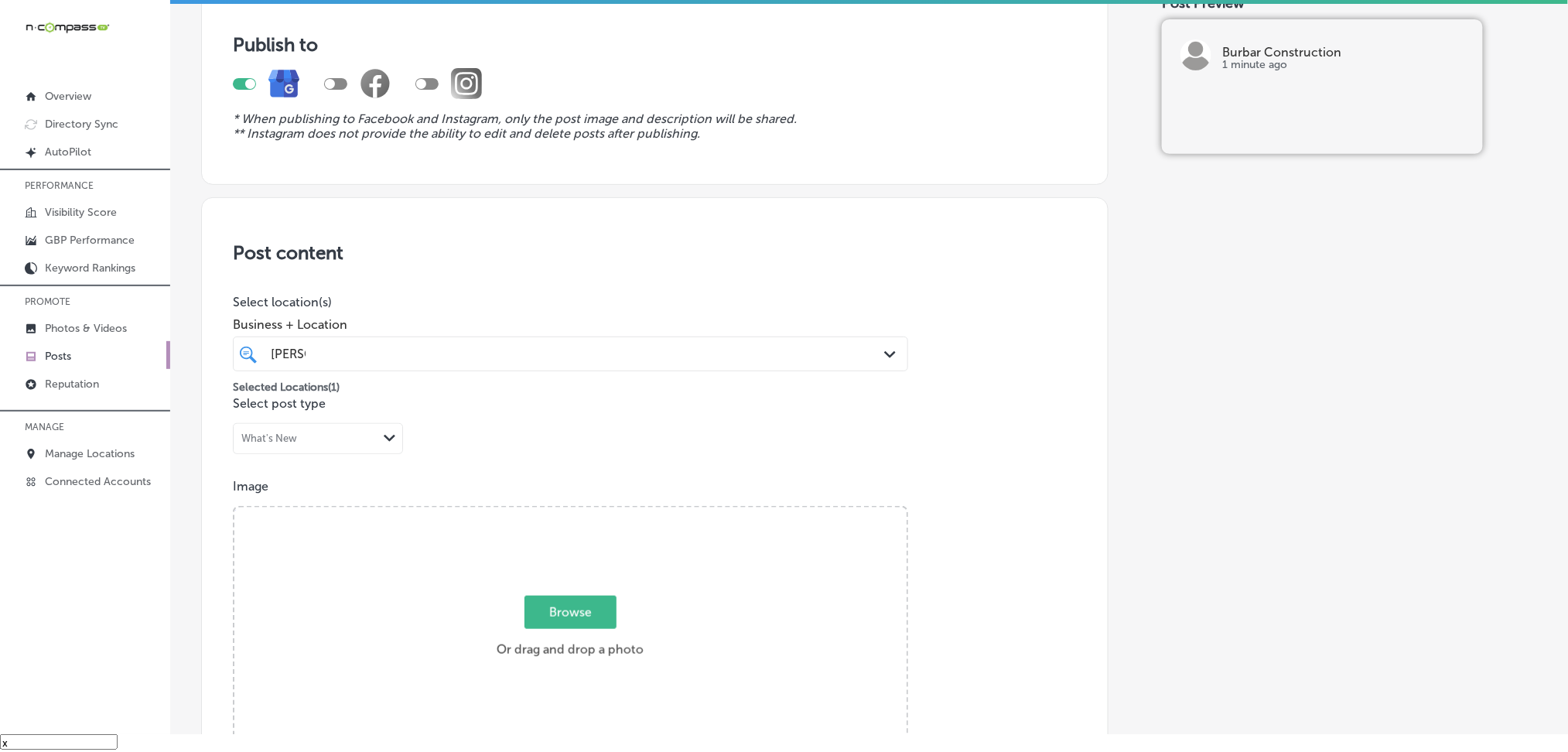
scroll to position [0, 0]
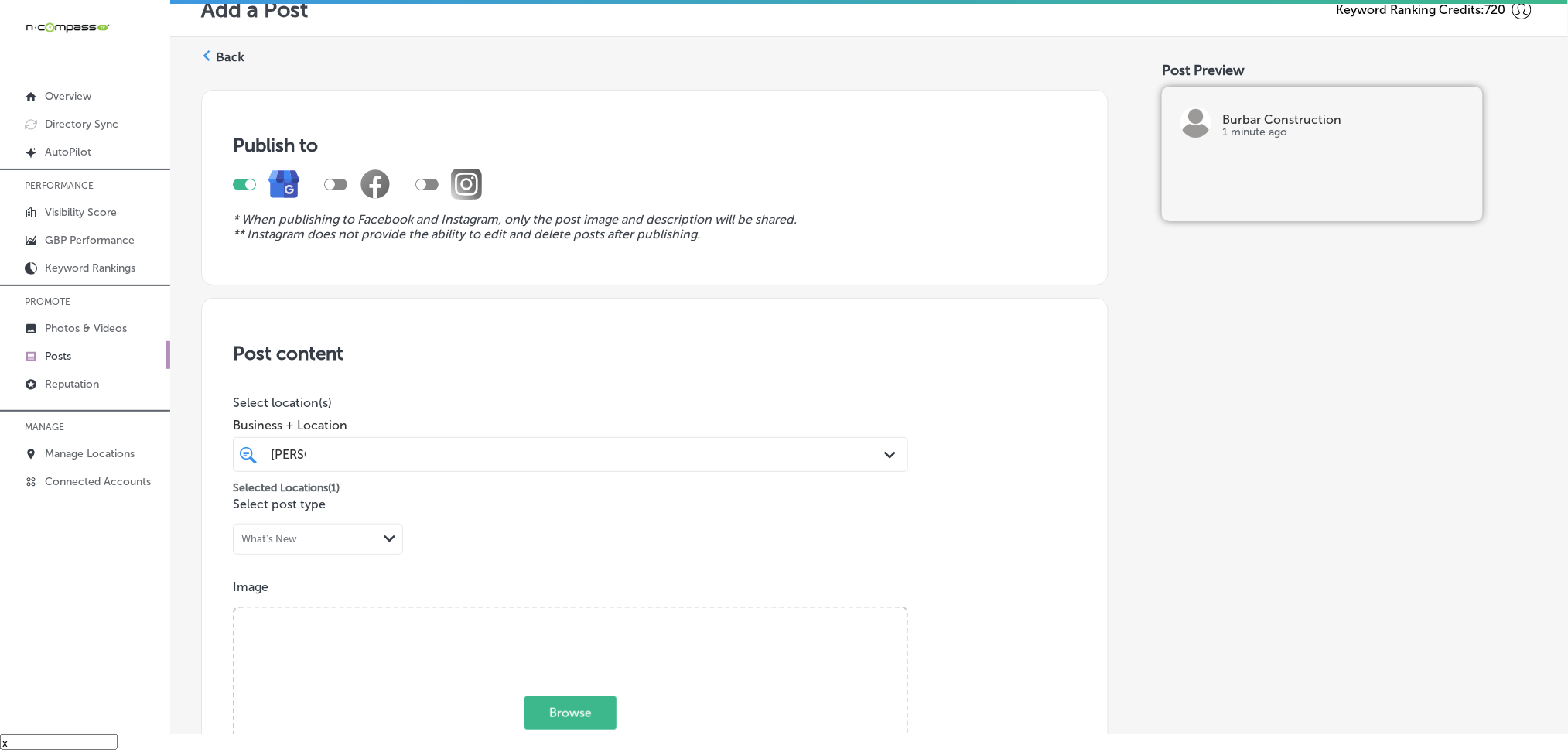
click at [226, 54] on label "Back" at bounding box center [229, 57] width 28 height 17
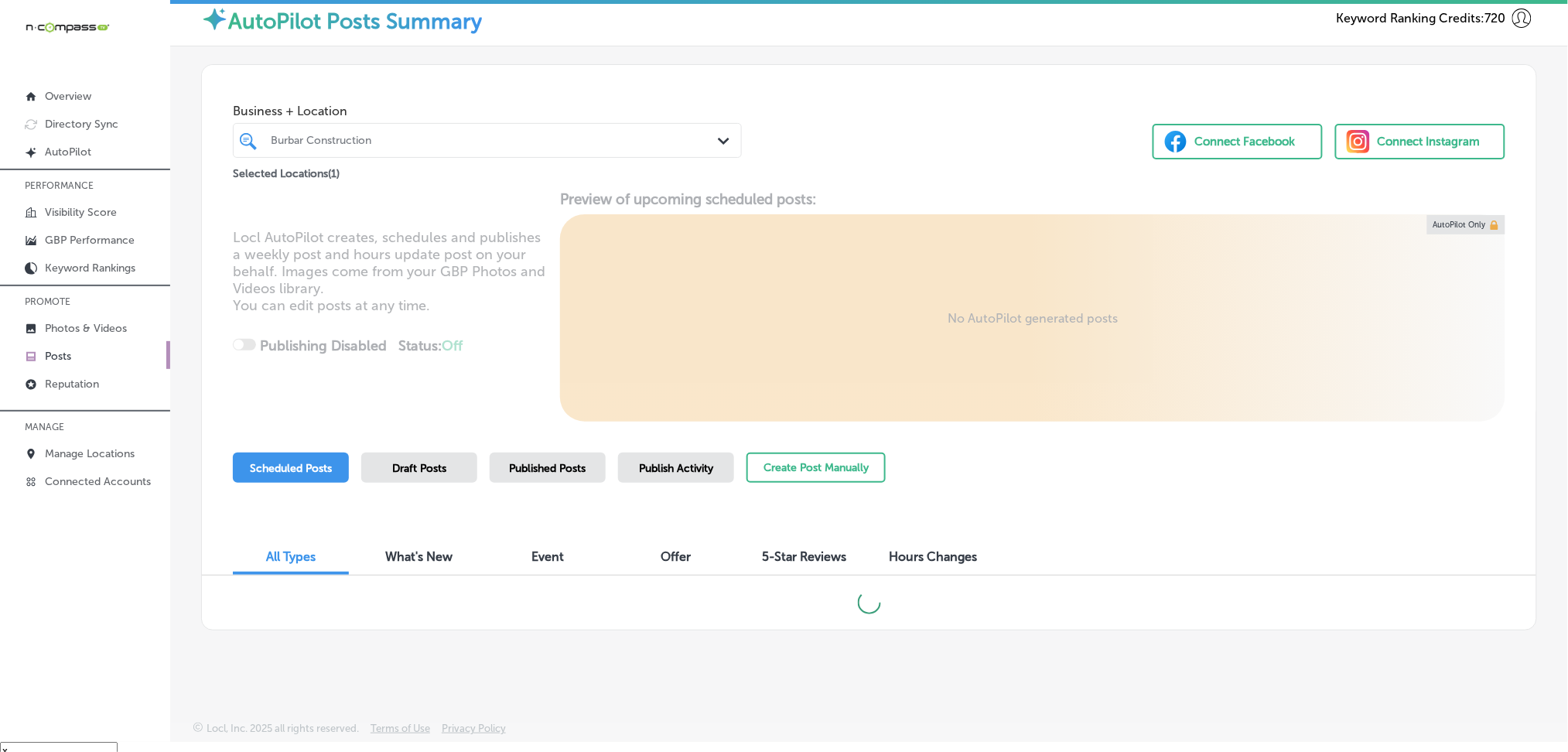
scroll to position [22, 0]
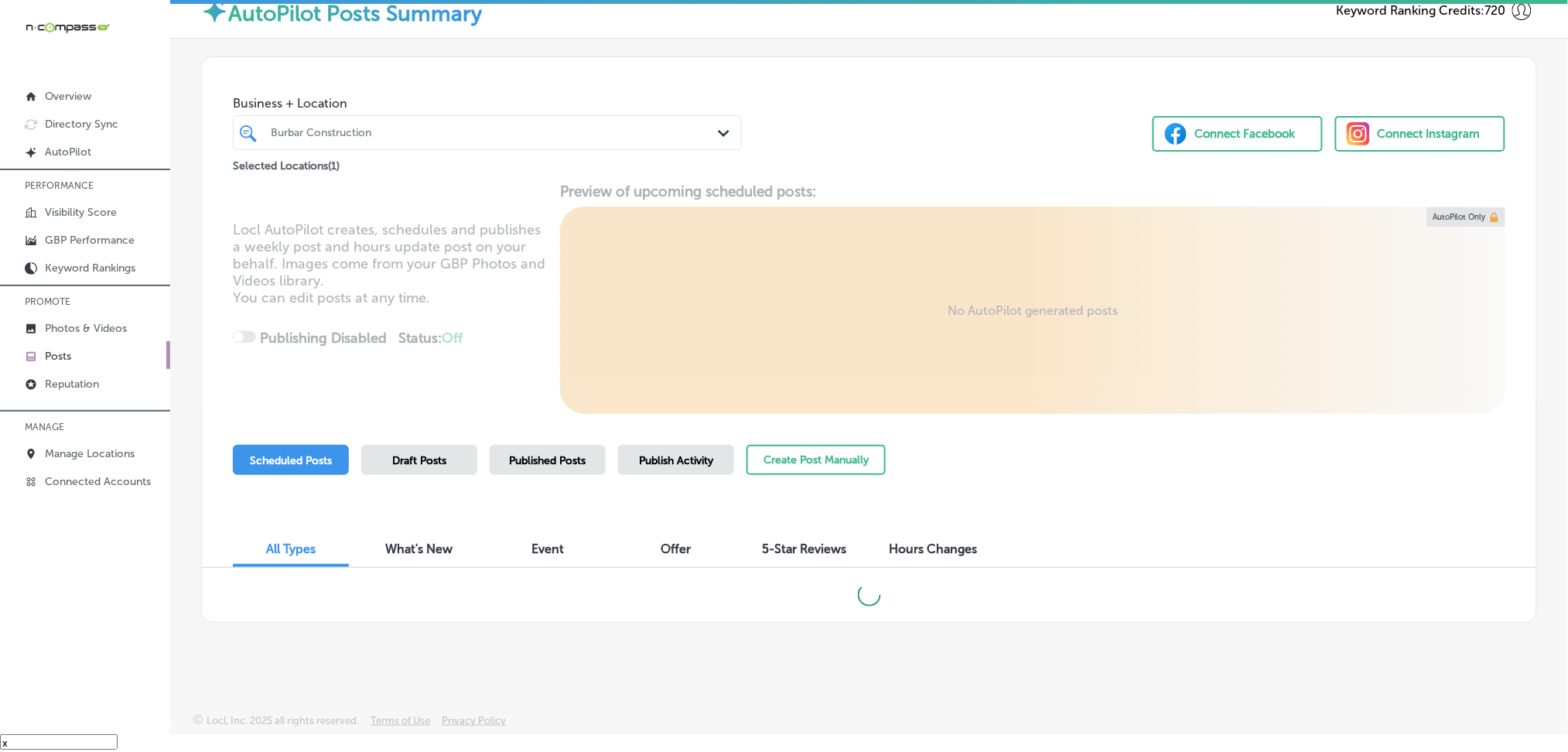
click at [367, 126] on div "Burbar Construction" at bounding box center [494, 132] width 448 height 13
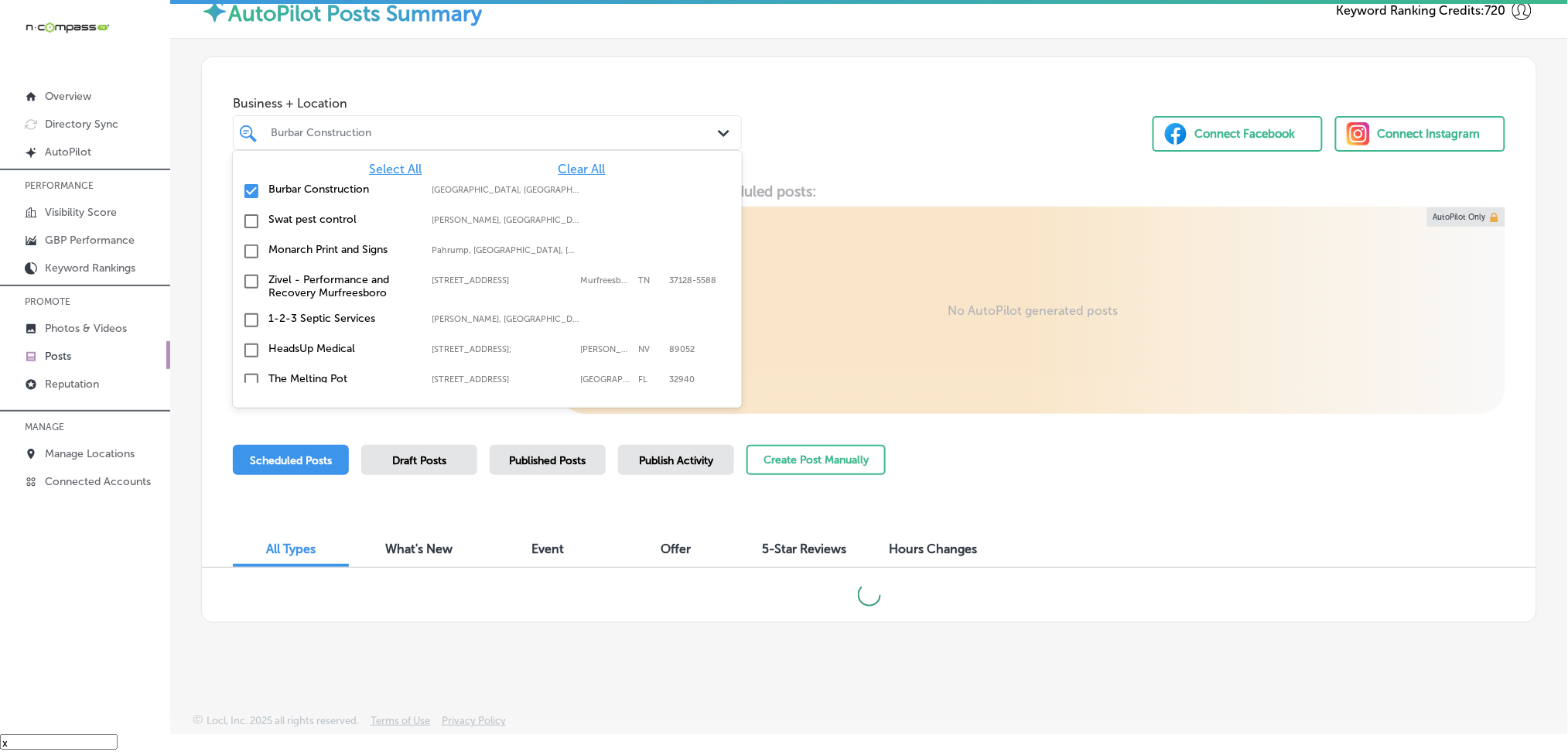
click at [559, 167] on span "Clear All" at bounding box center [583, 169] width 47 height 15
click at [842, 141] on div "Business + Location option focused, 1 of 178. 178 results available. Use Up and…" at bounding box center [868, 116] width 1334 height 118
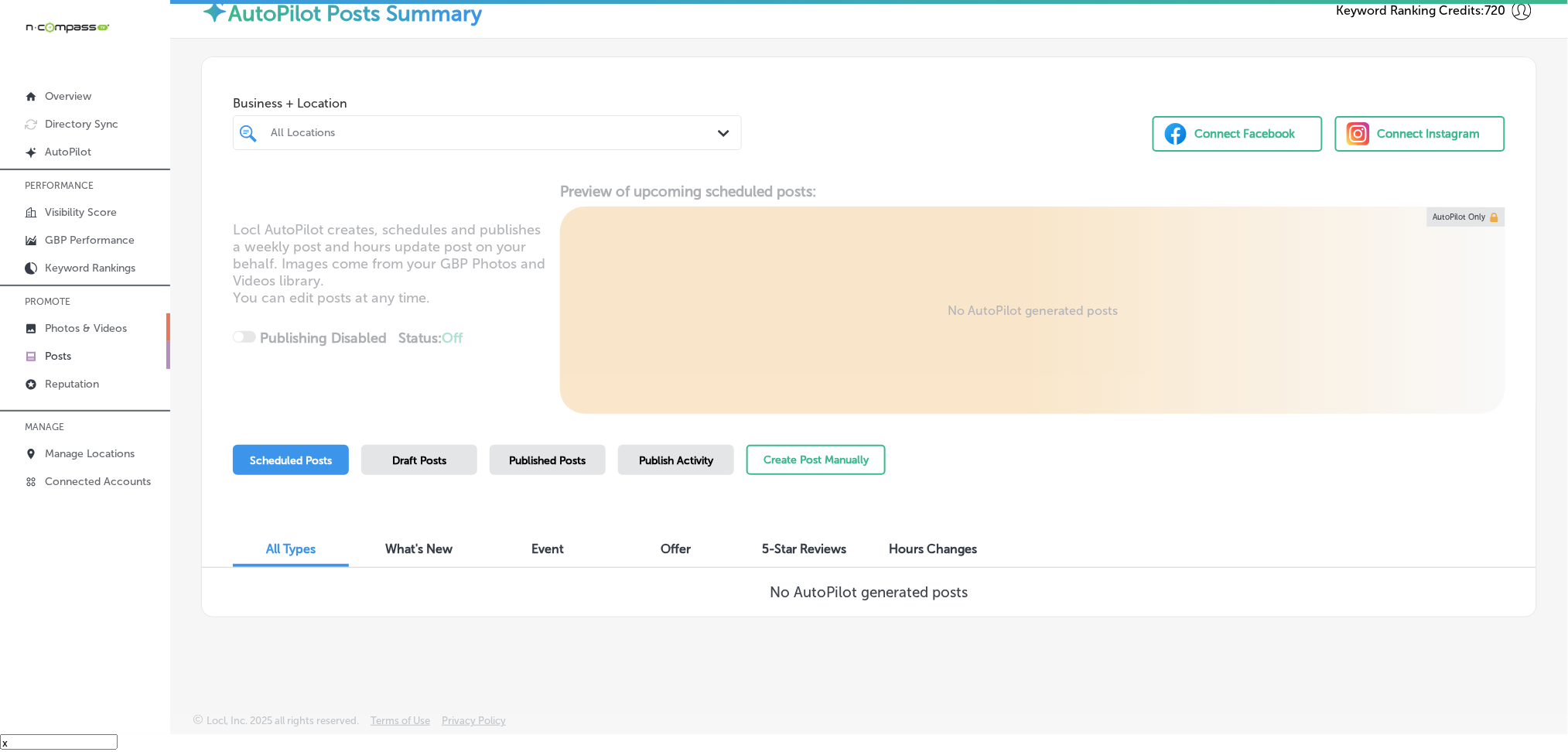
click at [68, 332] on link "Photos & Videos" at bounding box center [85, 327] width 170 height 27
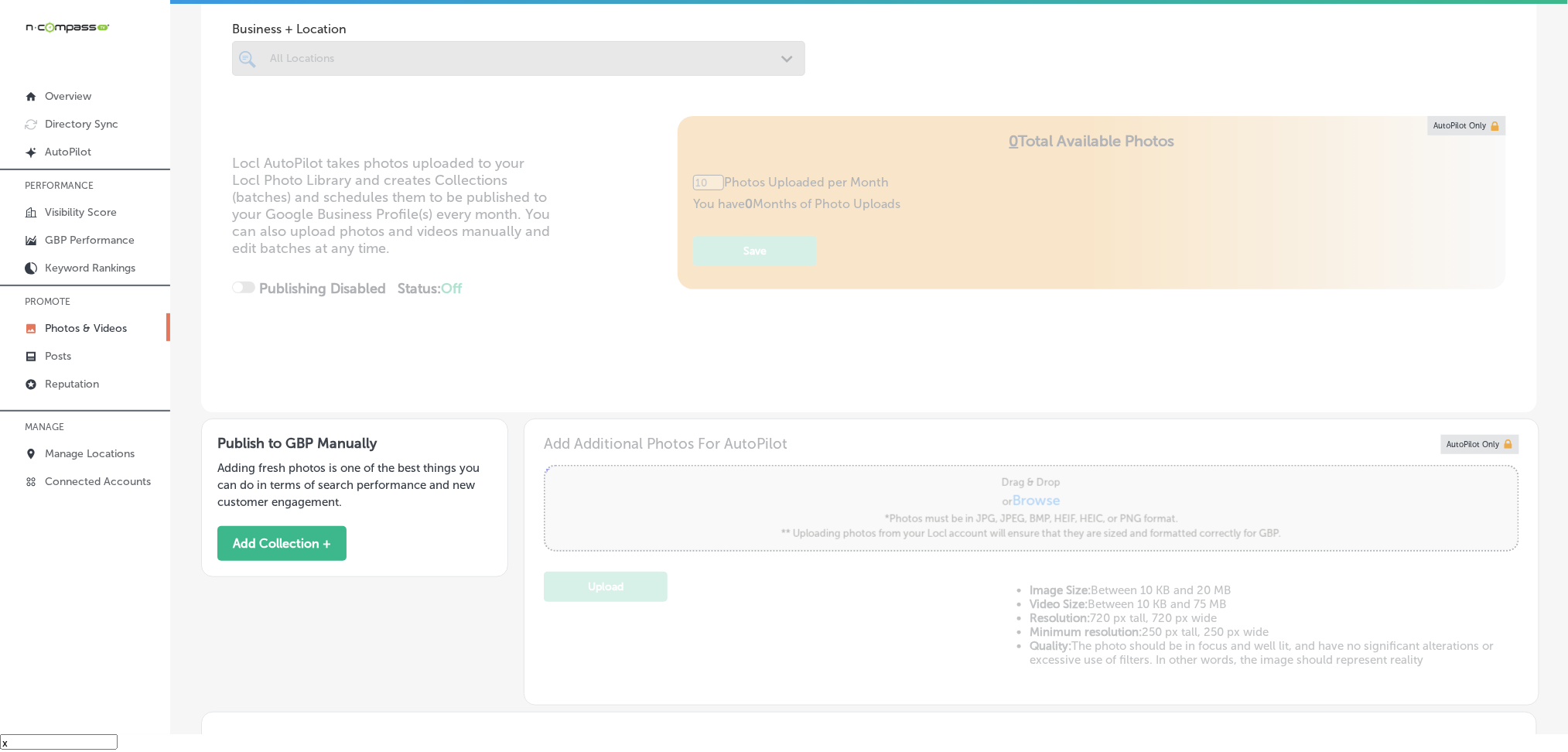
scroll to position [206, 0]
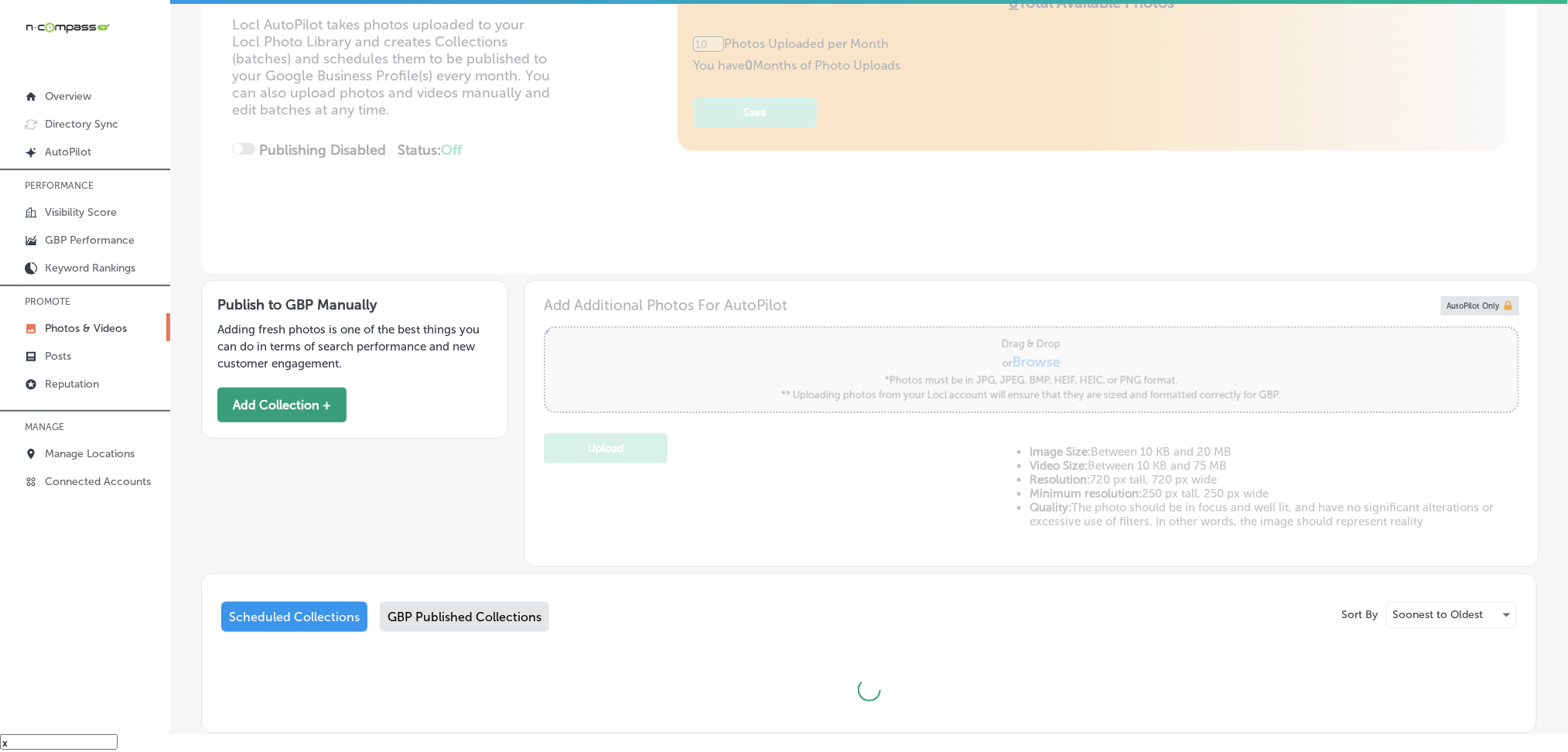
click at [277, 394] on button "Add Collection +" at bounding box center [281, 405] width 129 height 35
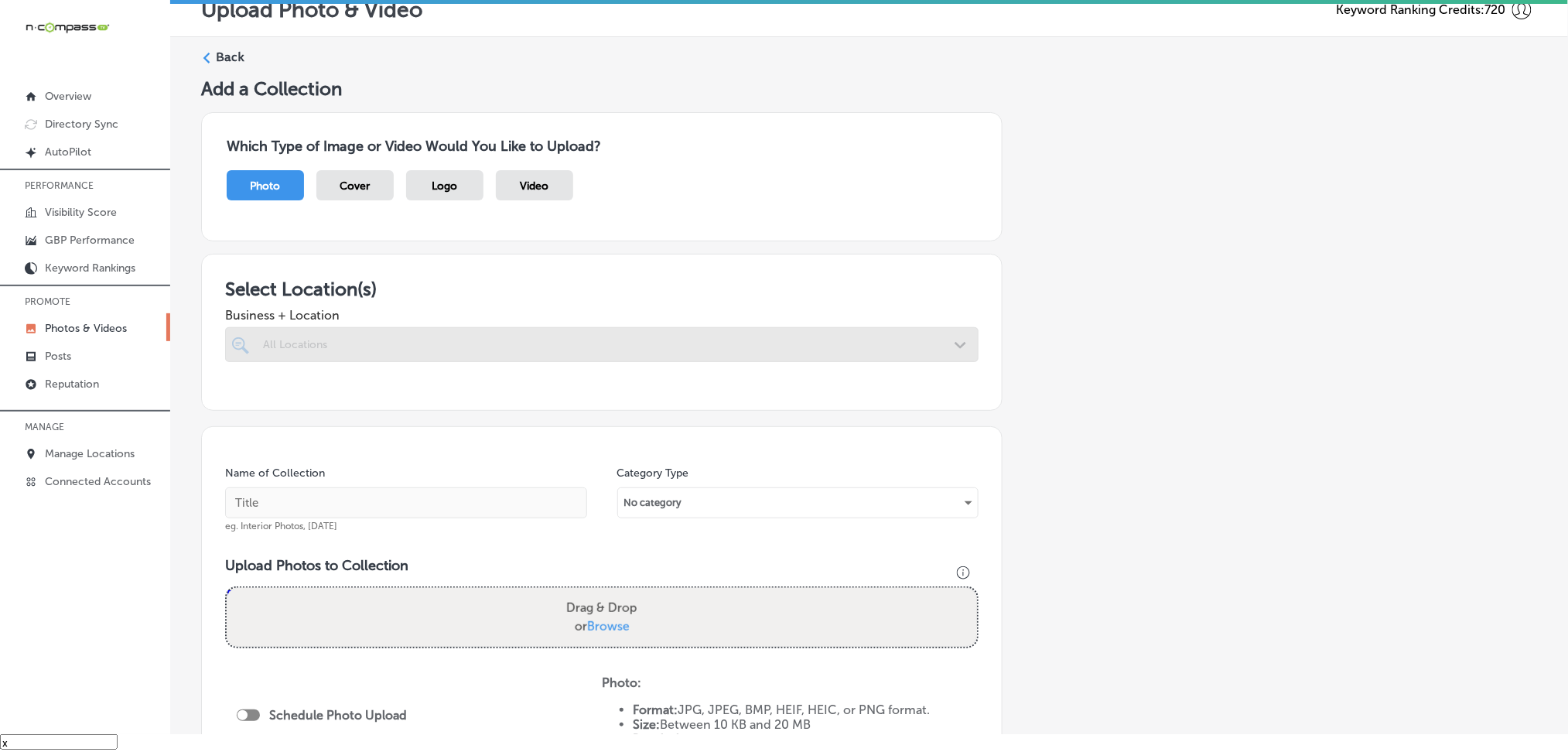
click at [535, 346] on div "All Locations" at bounding box center [609, 344] width 693 height 13
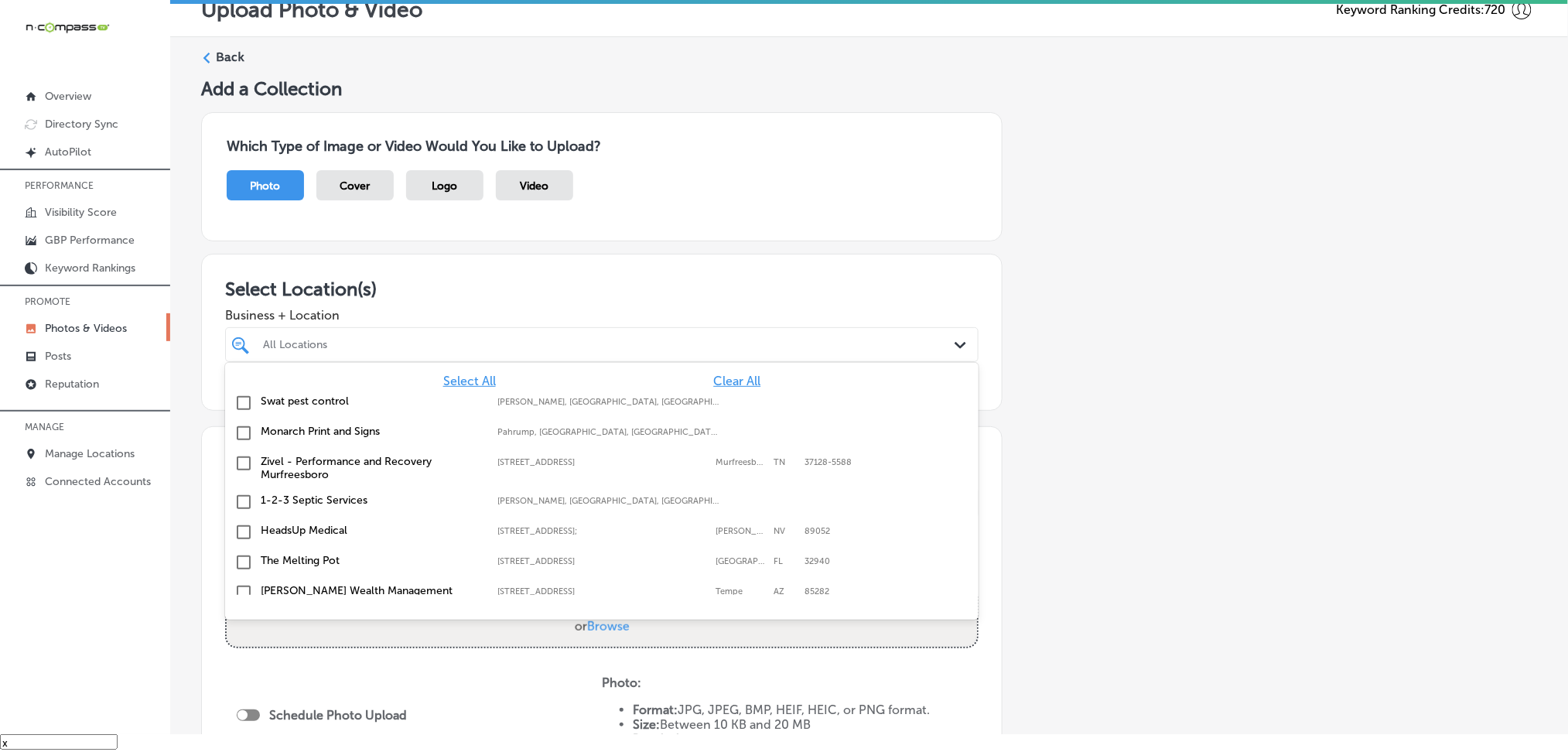
click at [527, 346] on div "All Locations" at bounding box center [609, 344] width 693 height 13
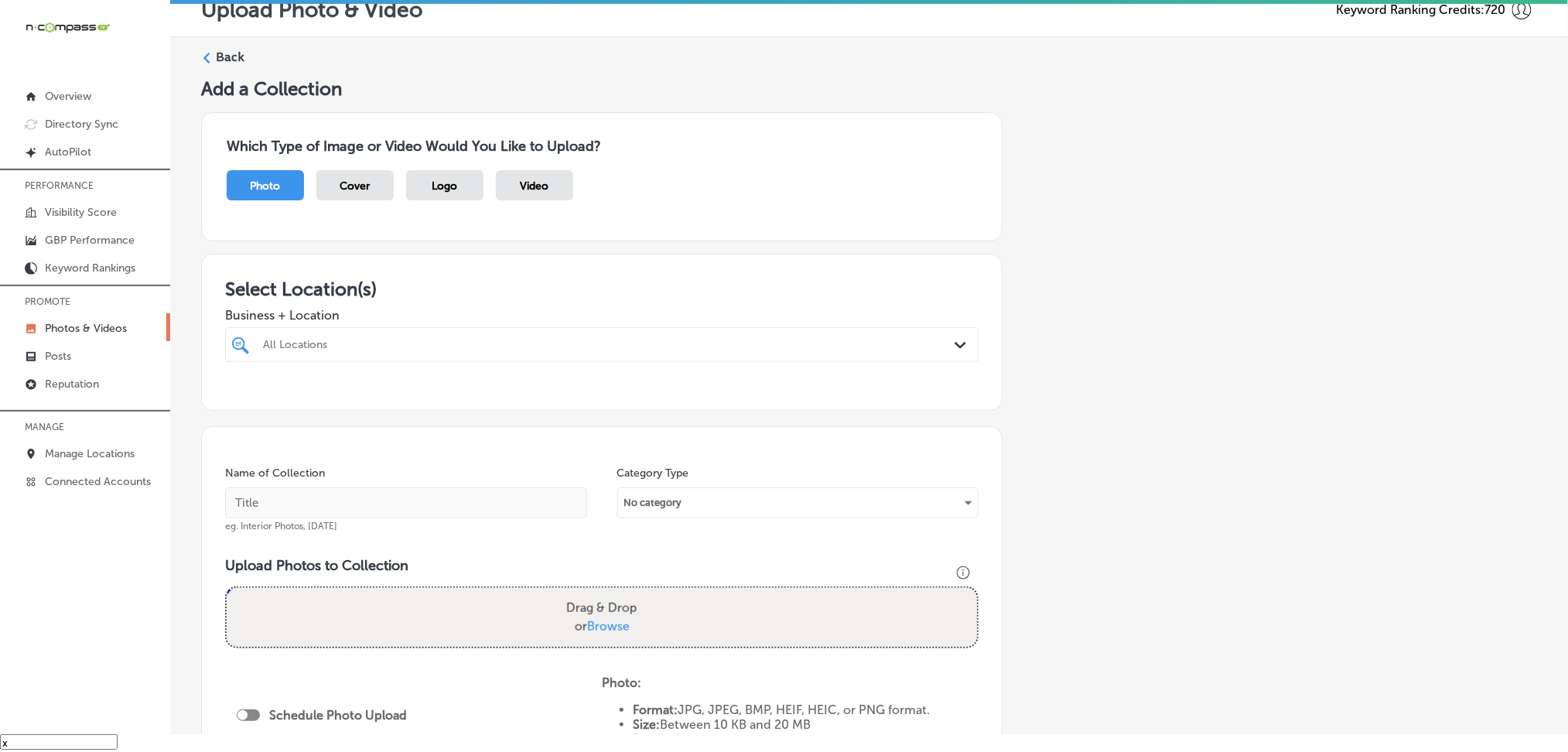
click at [527, 346] on div "All Locations" at bounding box center [609, 344] width 693 height 13
click at [557, 407] on div "[PERSON_NAME]'s Plumbing & Heating [GEOGRAPHIC_DATA], [GEOGRAPHIC_DATA], [GEOGR…" at bounding box center [602, 404] width 742 height 24
type input "rob"
click at [1166, 430] on div "Add a Collection Which Type of Image or Video Would You Like to Upload? Photo C…" at bounding box center [868, 522] width 1336 height 889
click at [465, 494] on input "text" at bounding box center [406, 503] width 362 height 31
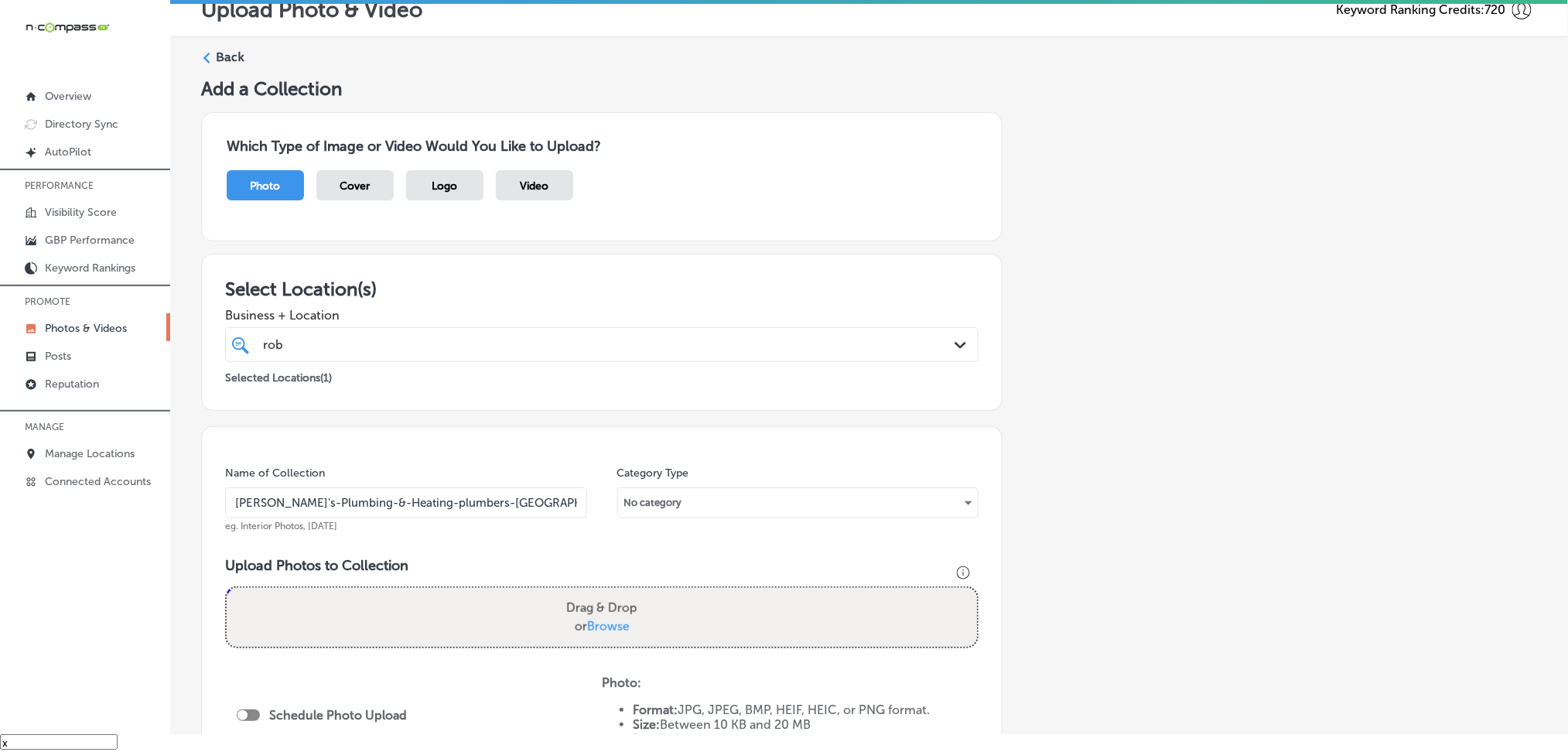
drag, startPoint x: 385, startPoint y: 503, endPoint x: 530, endPoint y: 500, distance: 145.0
click at [530, 500] on input "[PERSON_NAME]'s-Plumbing-&-Heating-plumbers-[GEOGRAPHIC_DATA]" at bounding box center [406, 503] width 362 height 31
paste input "newburgh [GEOGRAPHIC_DATA]"
click at [496, 500] on input "[PERSON_NAME]'s-Plumbing-&-Heating-plumbers newburgh [GEOGRAPHIC_DATA]" at bounding box center [406, 503] width 362 height 31
click at [443, 502] on input "[PERSON_NAME]'s-Plumbing-&-Heating-plumbers newburgh [GEOGRAPHIC_DATA]" at bounding box center [406, 503] width 362 height 31
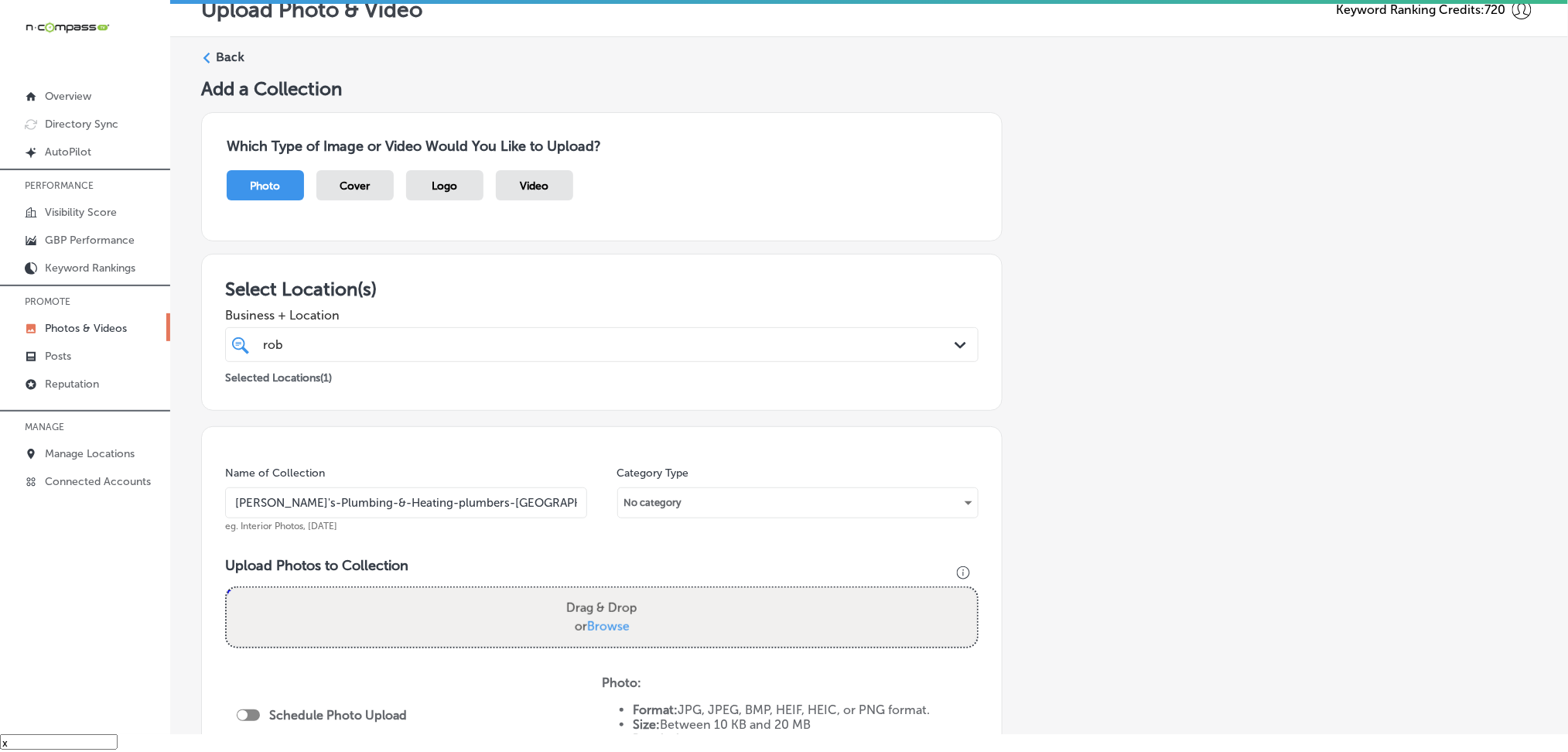
click at [503, 502] on input "[PERSON_NAME]'s-Plumbing-&-Heating-plumbers-[GEOGRAPHIC_DATA] [GEOGRAPHIC_DATA]" at bounding box center [406, 503] width 362 height 31
click at [501, 501] on input "[PERSON_NAME]'s-Plumbing-&-Heating-plumbers-[GEOGRAPHIC_DATA]-[GEOGRAPHIC_DATA]" at bounding box center [406, 503] width 362 height 31
type input "[PERSON_NAME]'s-Plumbing-&-Heating-plumbers-[GEOGRAPHIC_DATA]-[GEOGRAPHIC_DATA]"
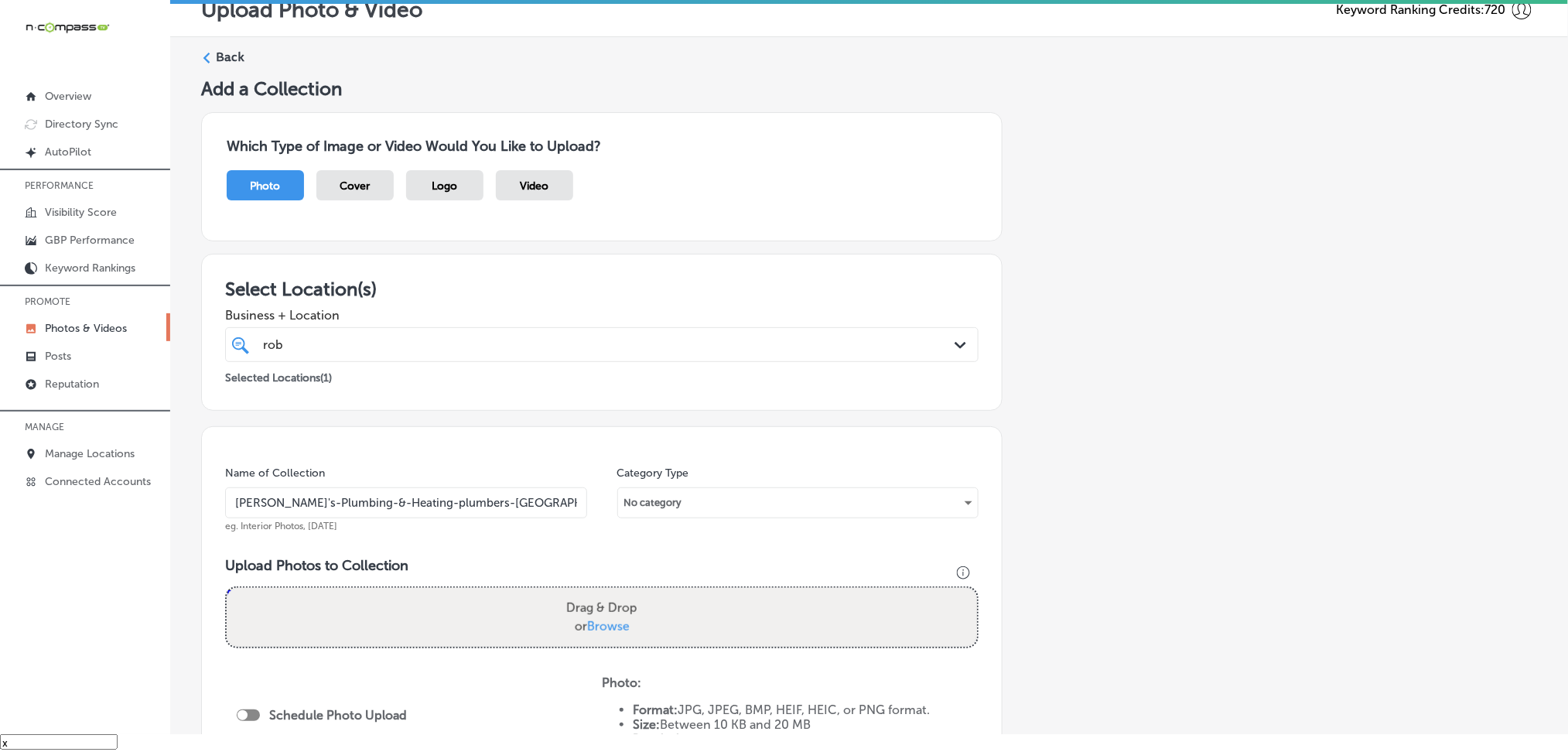
click at [609, 567] on h3 "Upload Photos to Collection" at bounding box center [602, 566] width 753 height 17
click at [610, 627] on span "Browse" at bounding box center [608, 627] width 43 height 15
click at [610, 593] on input "Drag & Drop or Browse" at bounding box center [602, 590] width 751 height 5
type input "C:\fakepath\[PERSON_NAME]'s Plumbing & Heating (1).png"
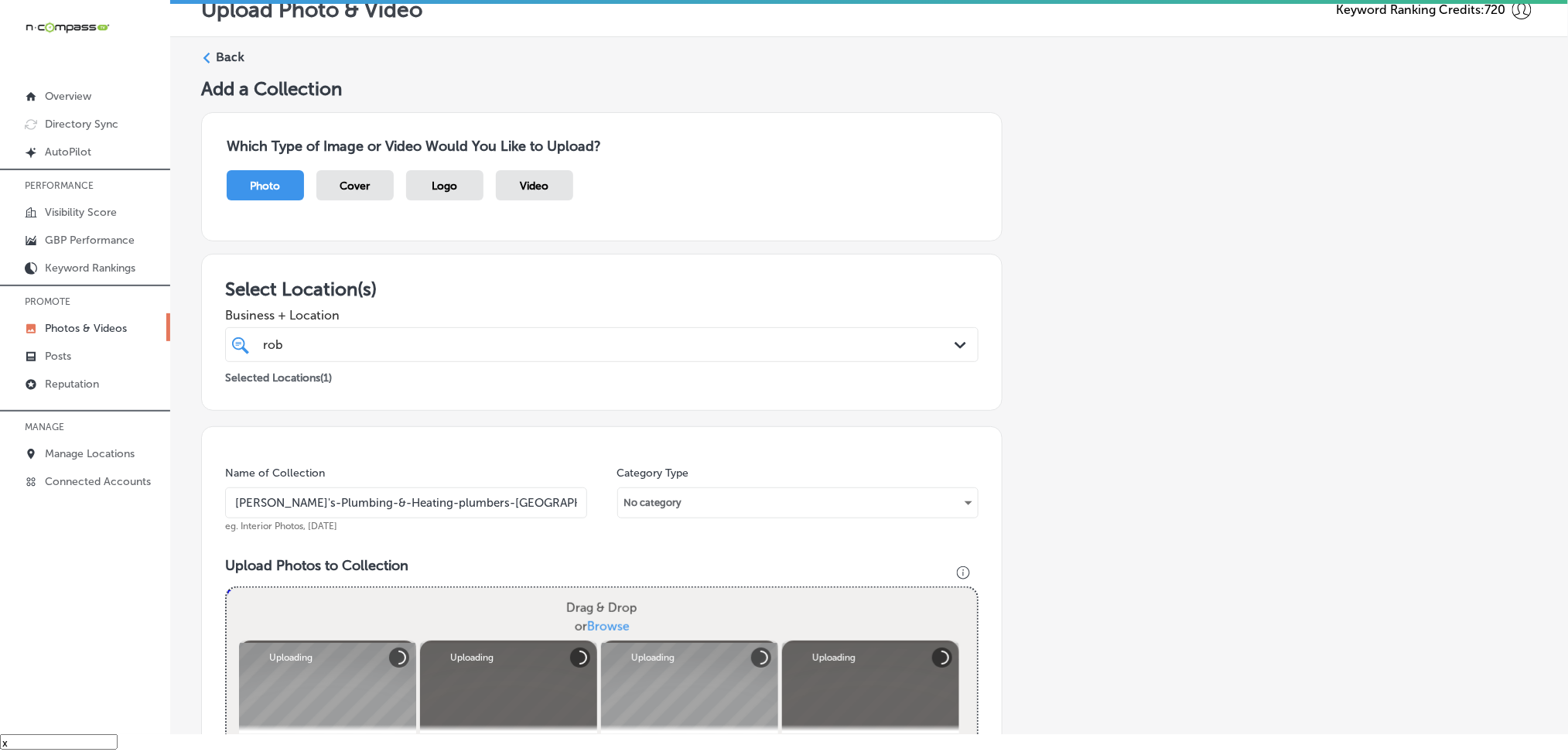
scroll to position [412, 0]
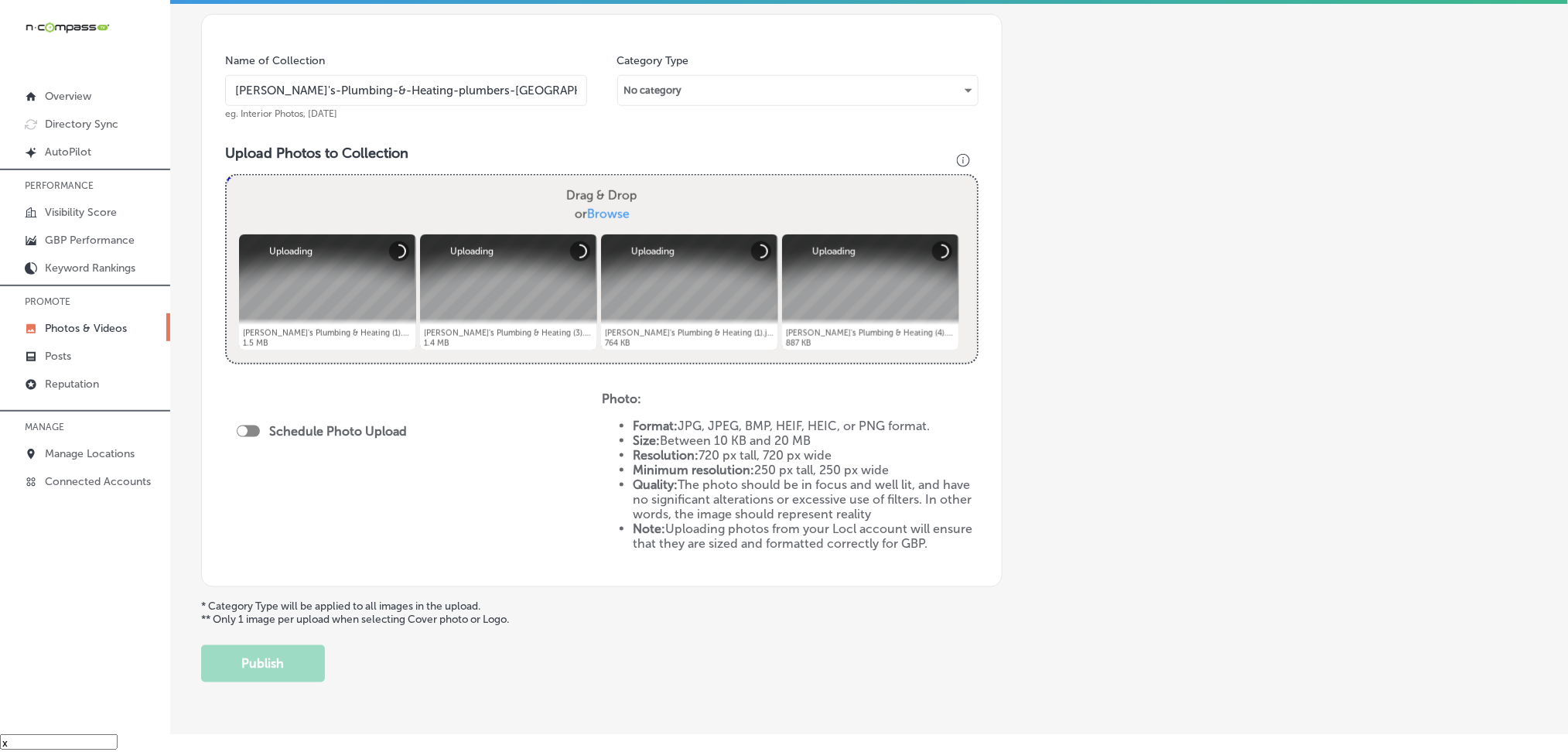
click at [246, 433] on div at bounding box center [247, 431] width 23 height 12
checkbox input "true"
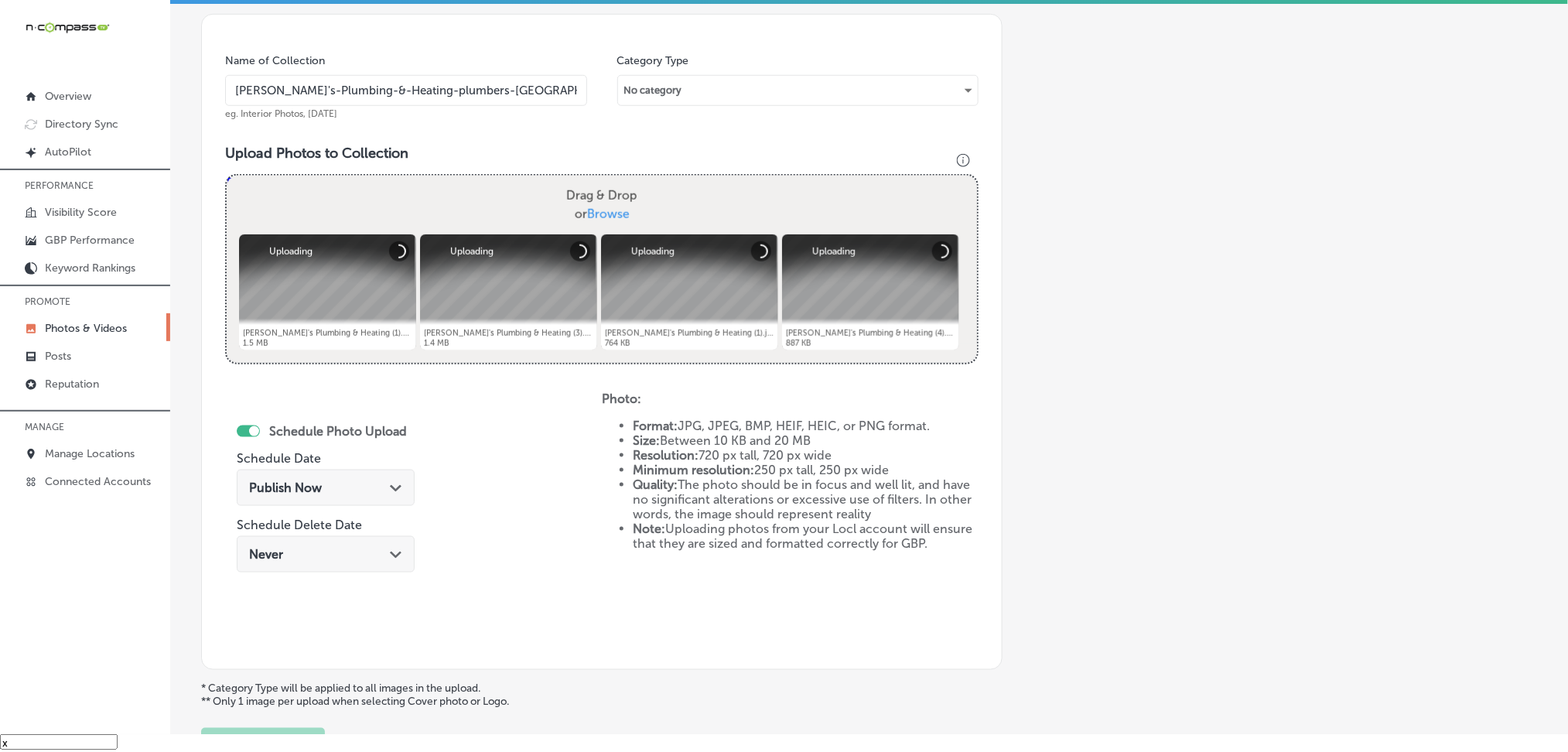
click at [301, 490] on span "Publish Now" at bounding box center [286, 488] width 73 height 15
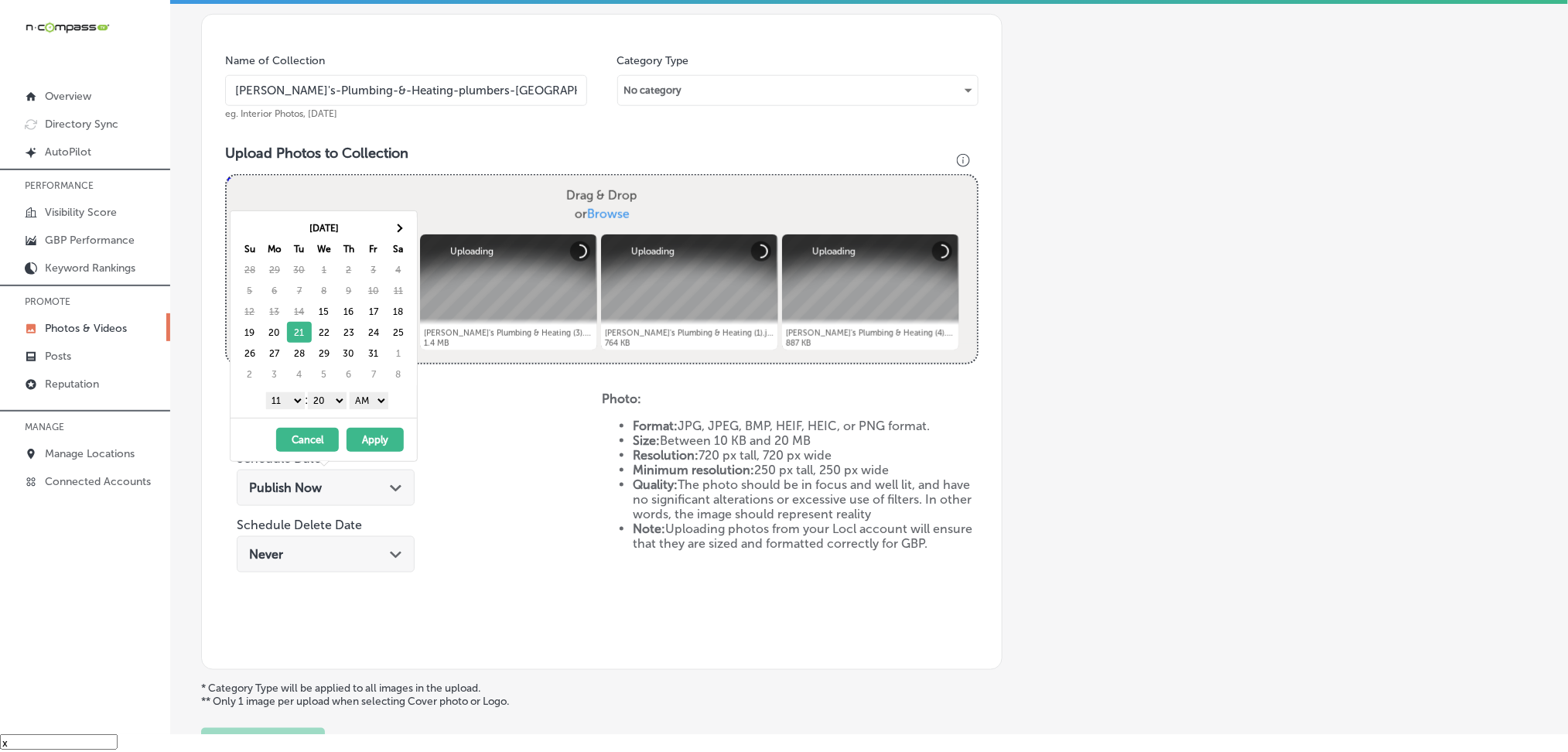
click at [324, 397] on select "00 10 20 30 40 50" at bounding box center [327, 400] width 38 height 17
click at [364, 400] on select "AM PM" at bounding box center [369, 400] width 38 height 17
click at [289, 392] on select "1 2 3 4 5 6 7 8 9 10 11 12" at bounding box center [285, 400] width 38 height 17
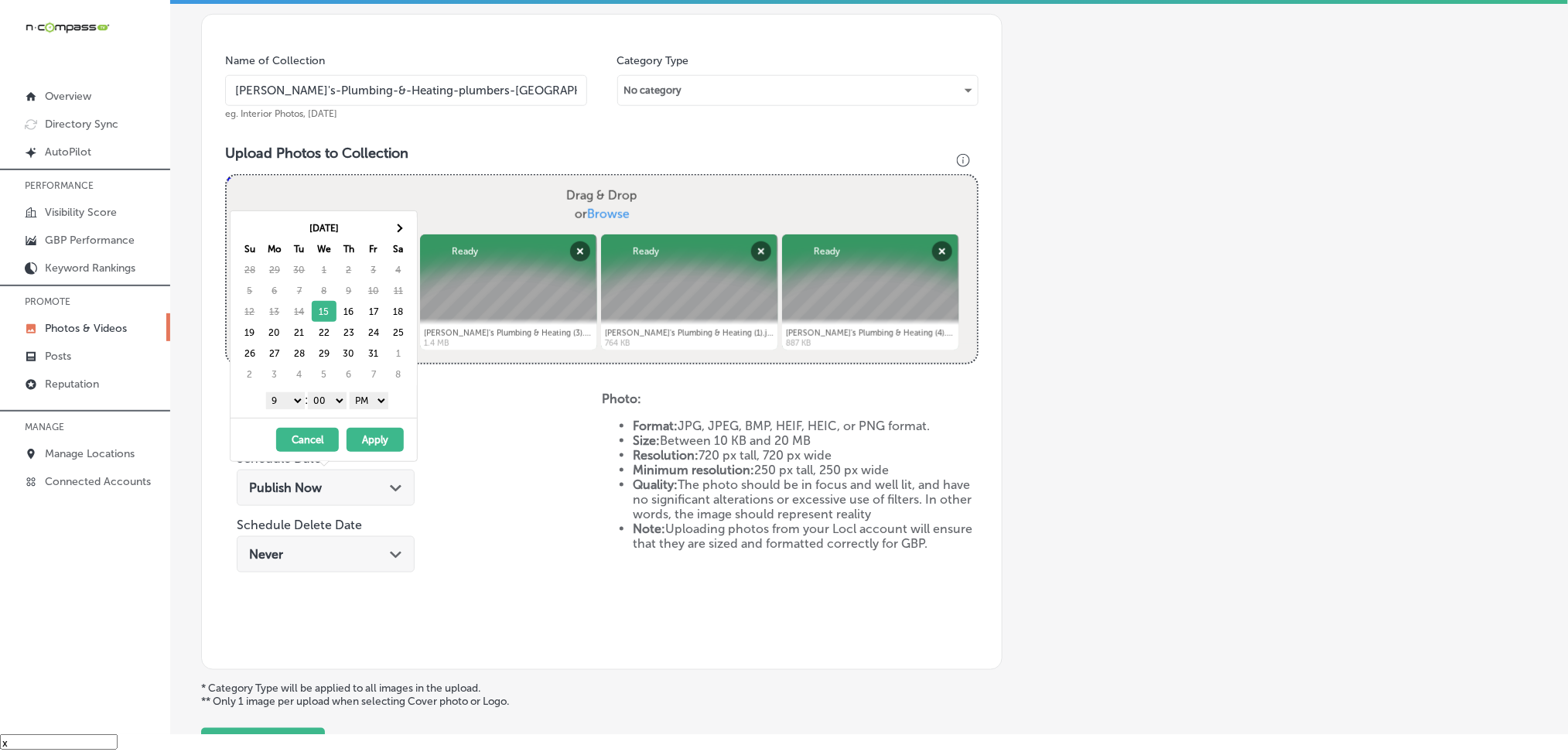
click at [372, 446] on button "Apply" at bounding box center [374, 440] width 58 height 24
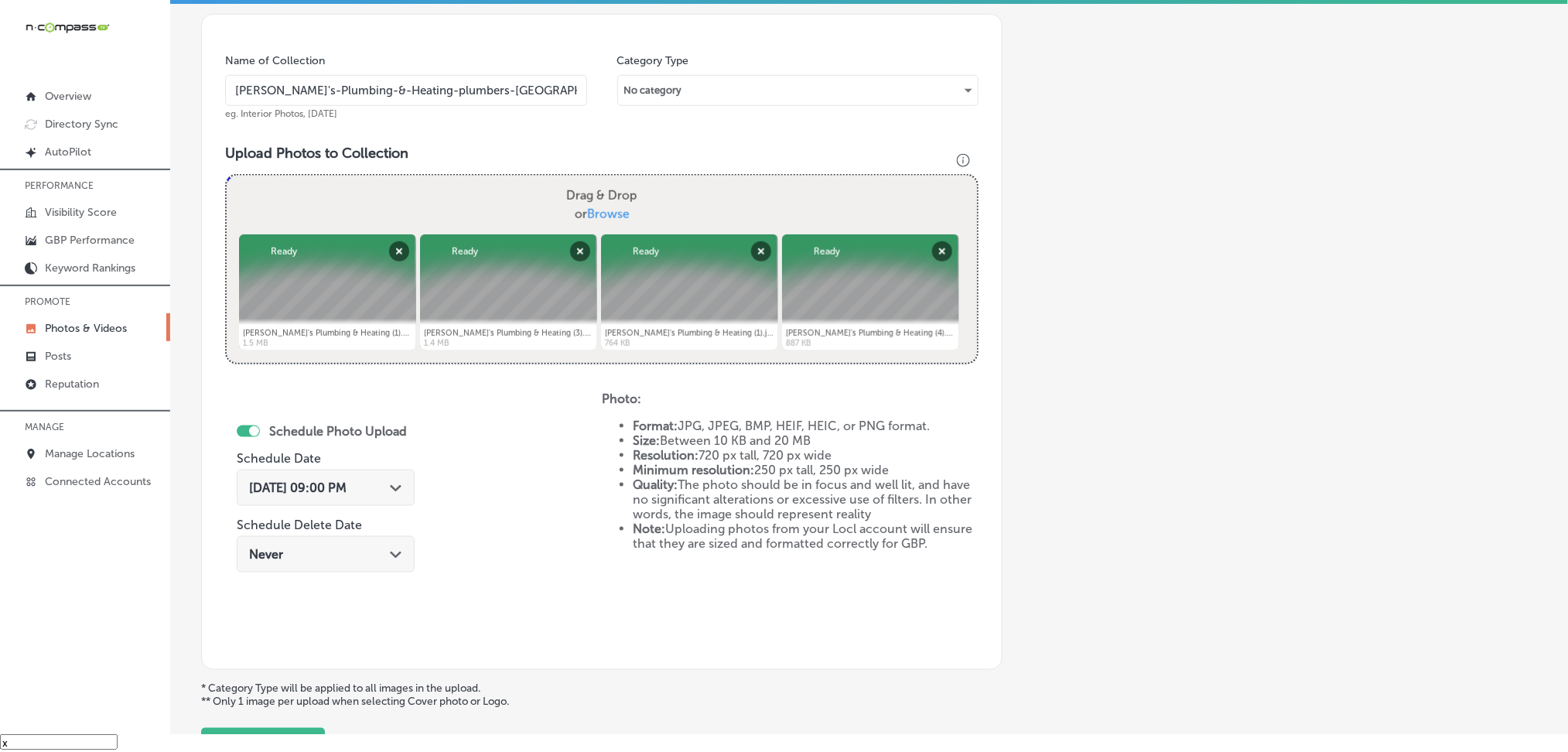
click at [366, 79] on input "[PERSON_NAME]'s-Plumbing-&-Heating-plumbers-[GEOGRAPHIC_DATA]-[GEOGRAPHIC_DATA]" at bounding box center [406, 90] width 362 height 31
click at [532, 148] on h3 "Upload Photos to Collection" at bounding box center [602, 153] width 753 height 17
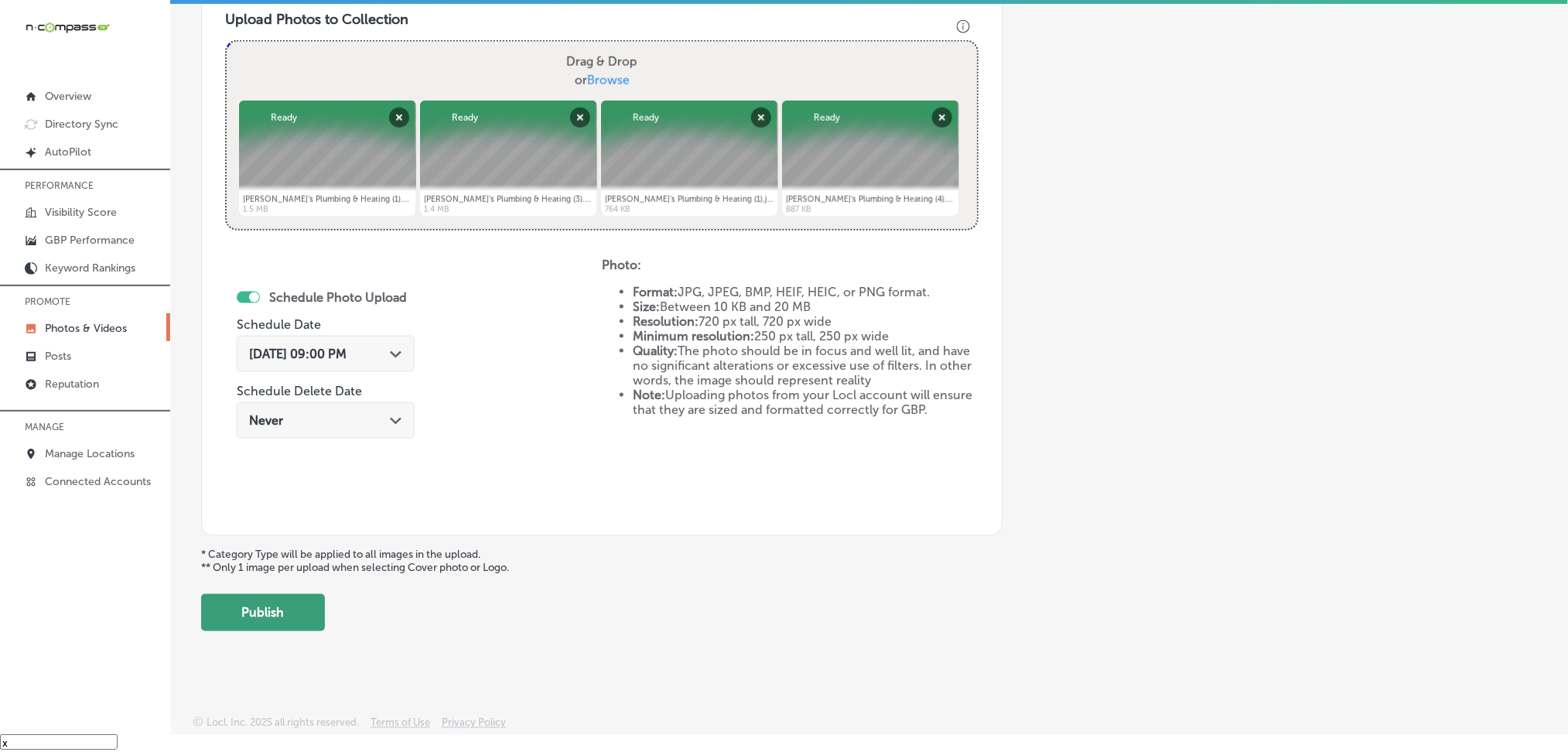
click at [280, 599] on button "Publish" at bounding box center [263, 613] width 124 height 37
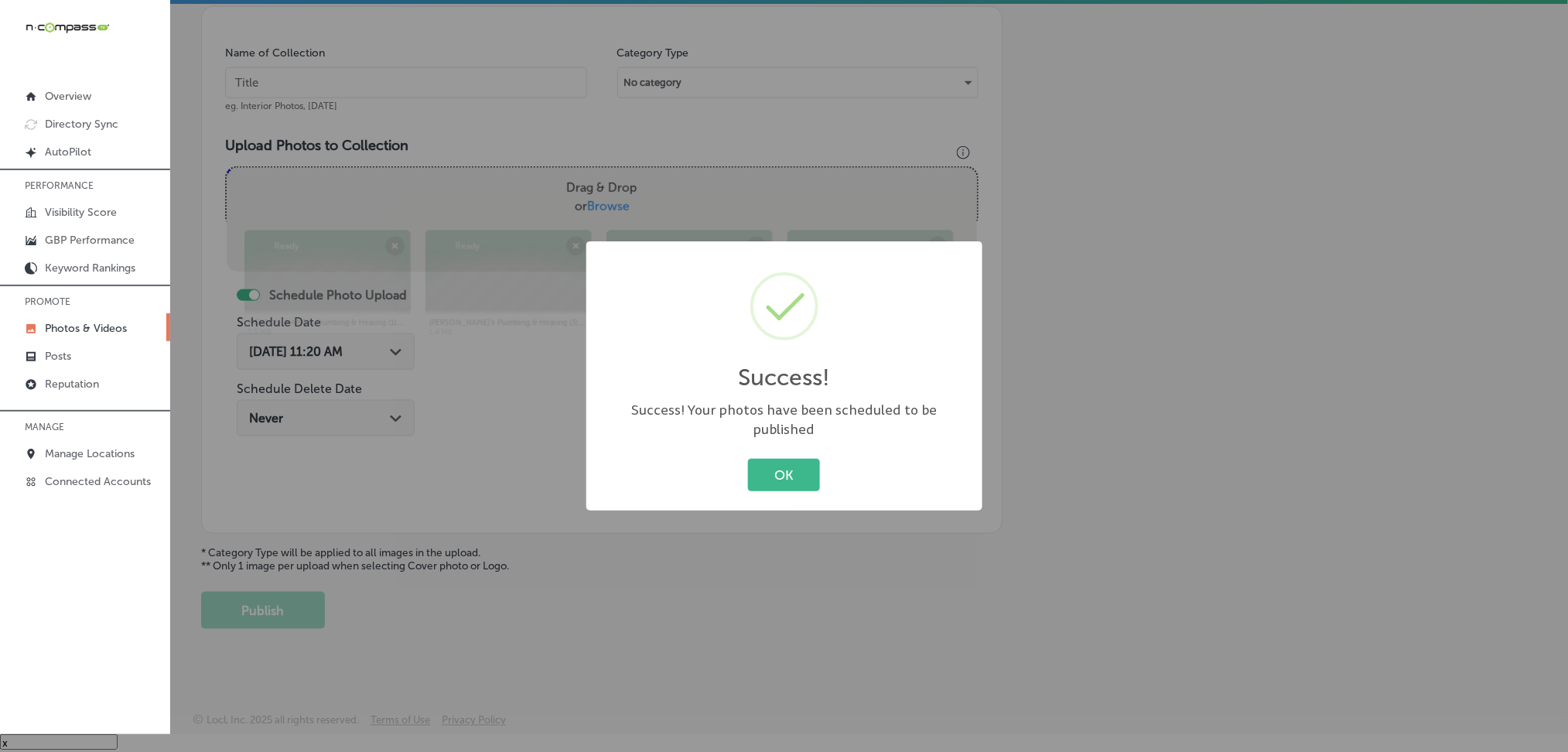
scroll to position [418, 0]
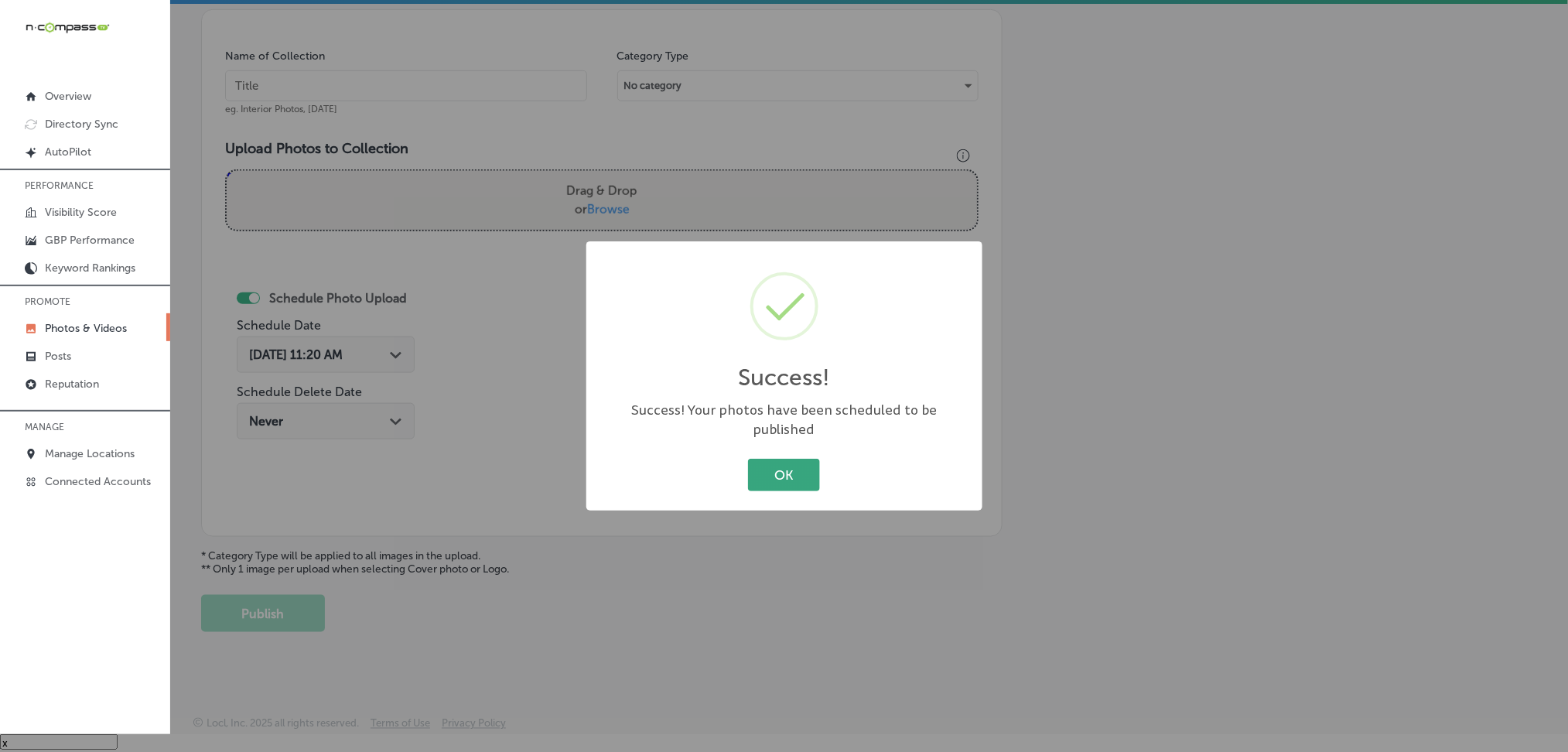
click at [784, 459] on button "OK" at bounding box center [784, 474] width 72 height 32
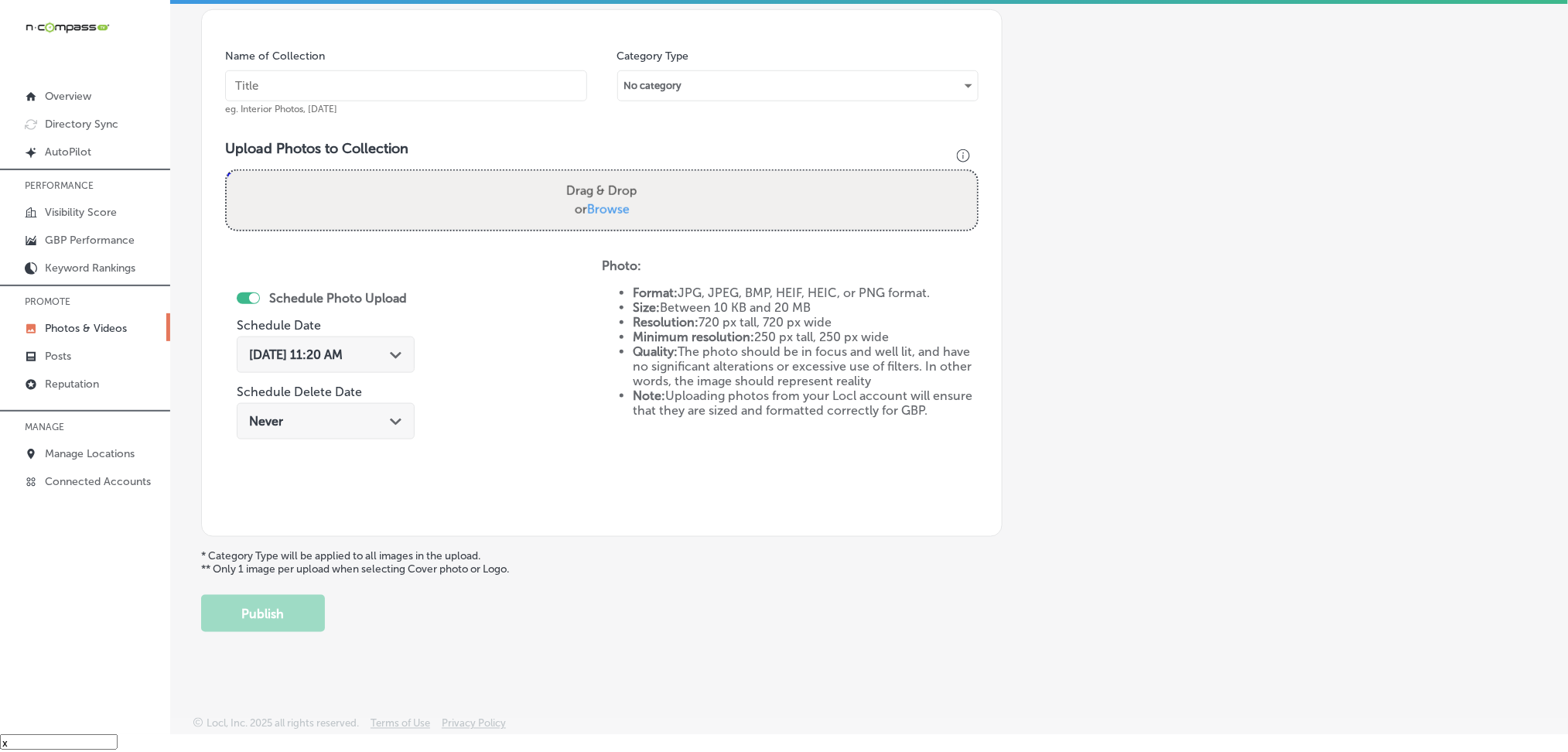
click at [438, 80] on input "text" at bounding box center [406, 86] width 362 height 31
paste input "[PERSON_NAME]'s-Plumbing-&-Heating-plumbers-[GEOGRAPHIC_DATA]-[GEOGRAPHIC_DATA]"
type input "[PERSON_NAME]'s-Plumbing-&-Heating-plumbers-[GEOGRAPHIC_DATA]-[GEOGRAPHIC_DATA]"
click at [596, 202] on span "Browse" at bounding box center [608, 209] width 43 height 15
click at [596, 175] on input "Drag & Drop or Browse" at bounding box center [602, 173] width 751 height 5
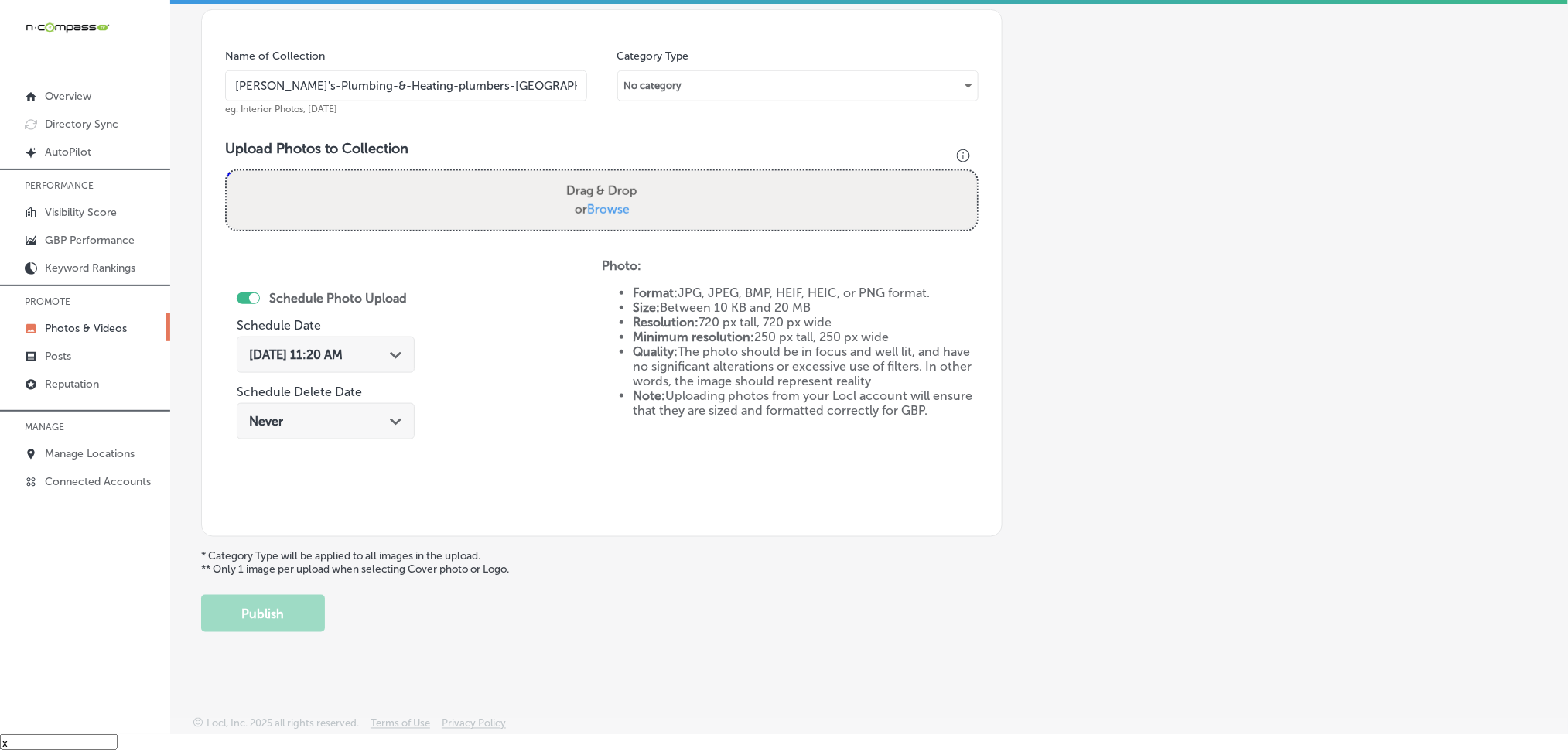
type input "C:\fakepath\[PERSON_NAME]'s Plumbing & Heating (2).png"
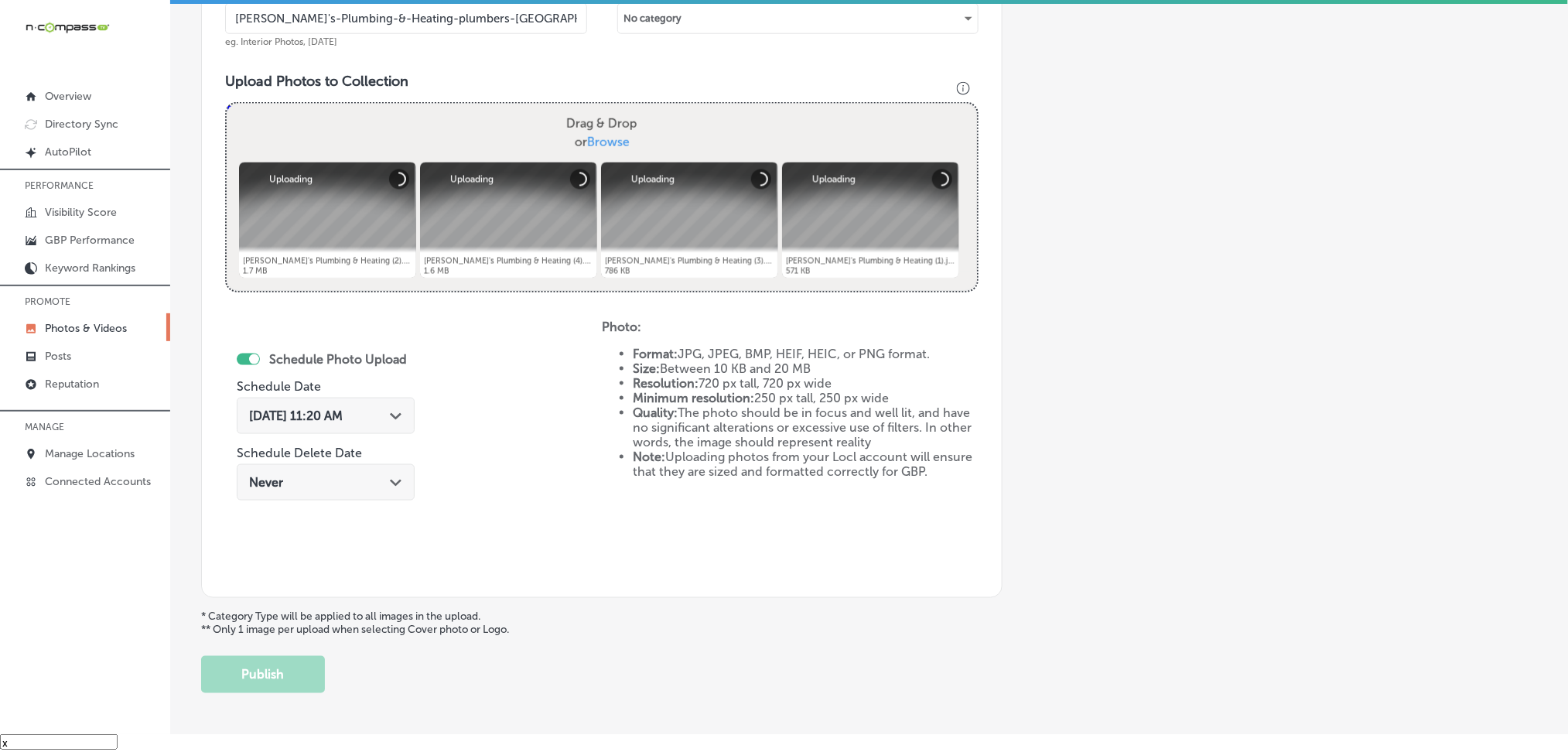
scroll to position [521, 0]
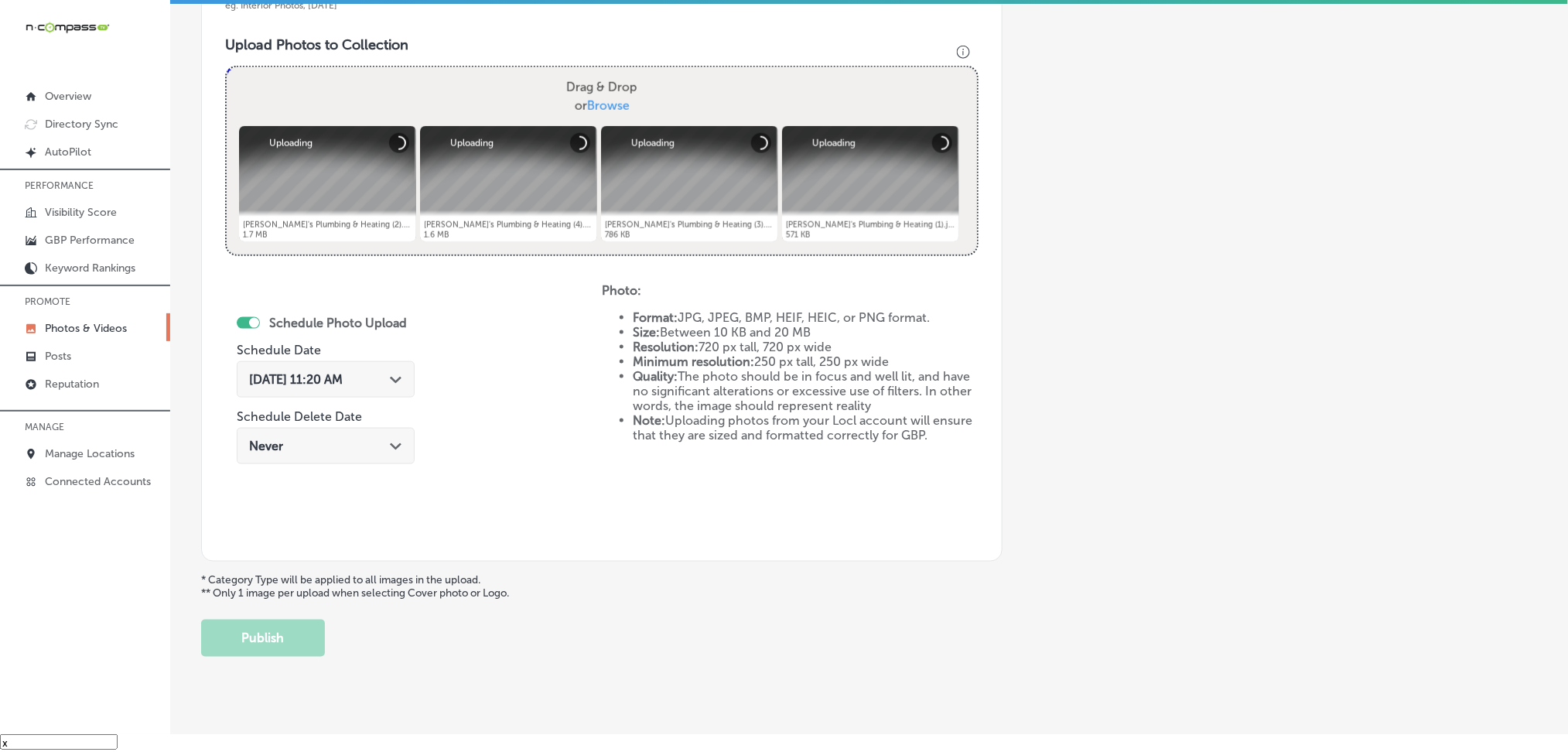
click at [326, 383] on span "[DATE] 11:20 AM" at bounding box center [296, 379] width 93 height 15
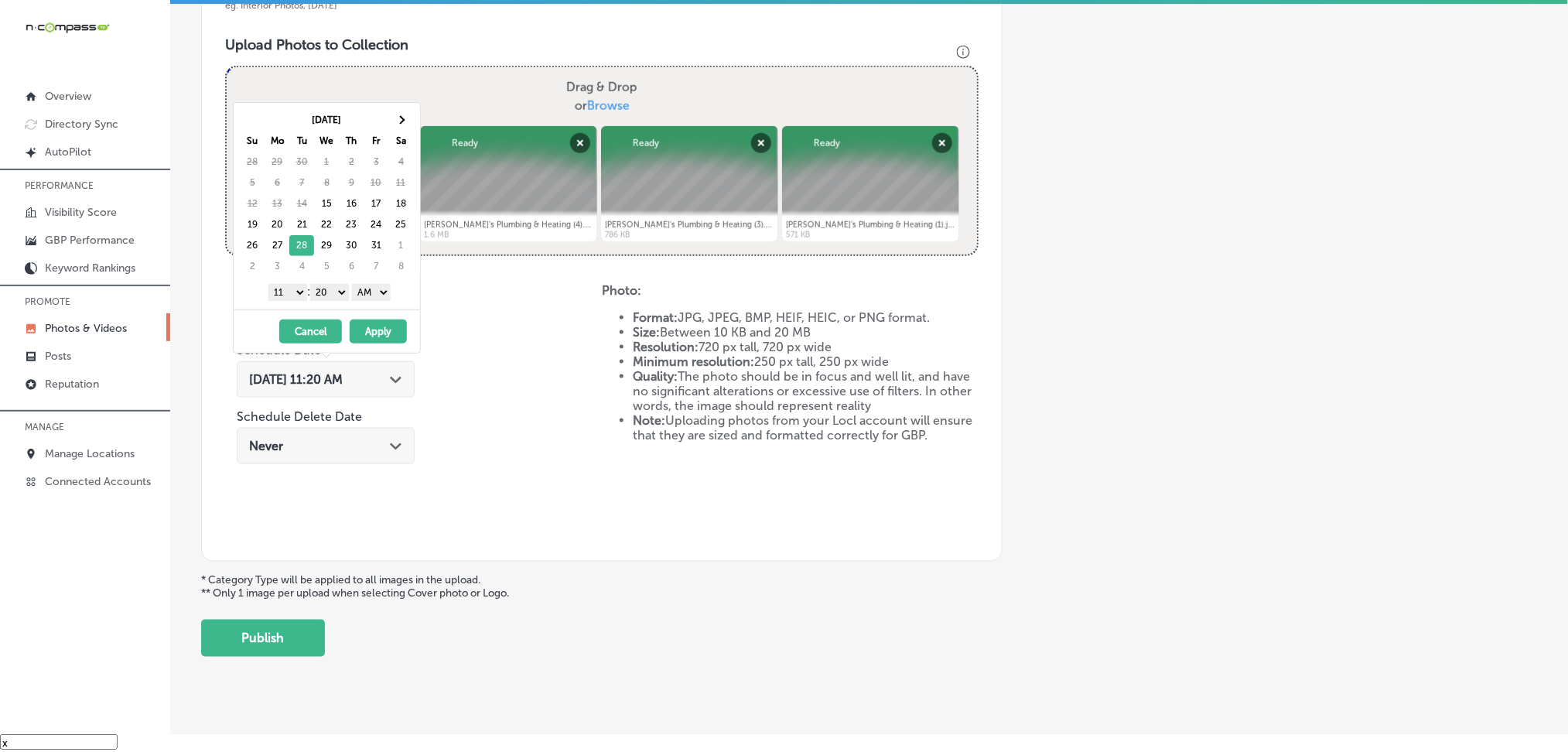
click at [387, 297] on select "AM PM" at bounding box center [371, 292] width 38 height 17
click at [338, 290] on select "00 10 20 30 40 50" at bounding box center [330, 292] width 38 height 17
click at [298, 298] on select "1 2 3 4 5 6 7 8 9 10 11 12" at bounding box center [288, 292] width 38 height 17
click at [357, 336] on button "Apply" at bounding box center [378, 332] width 58 height 24
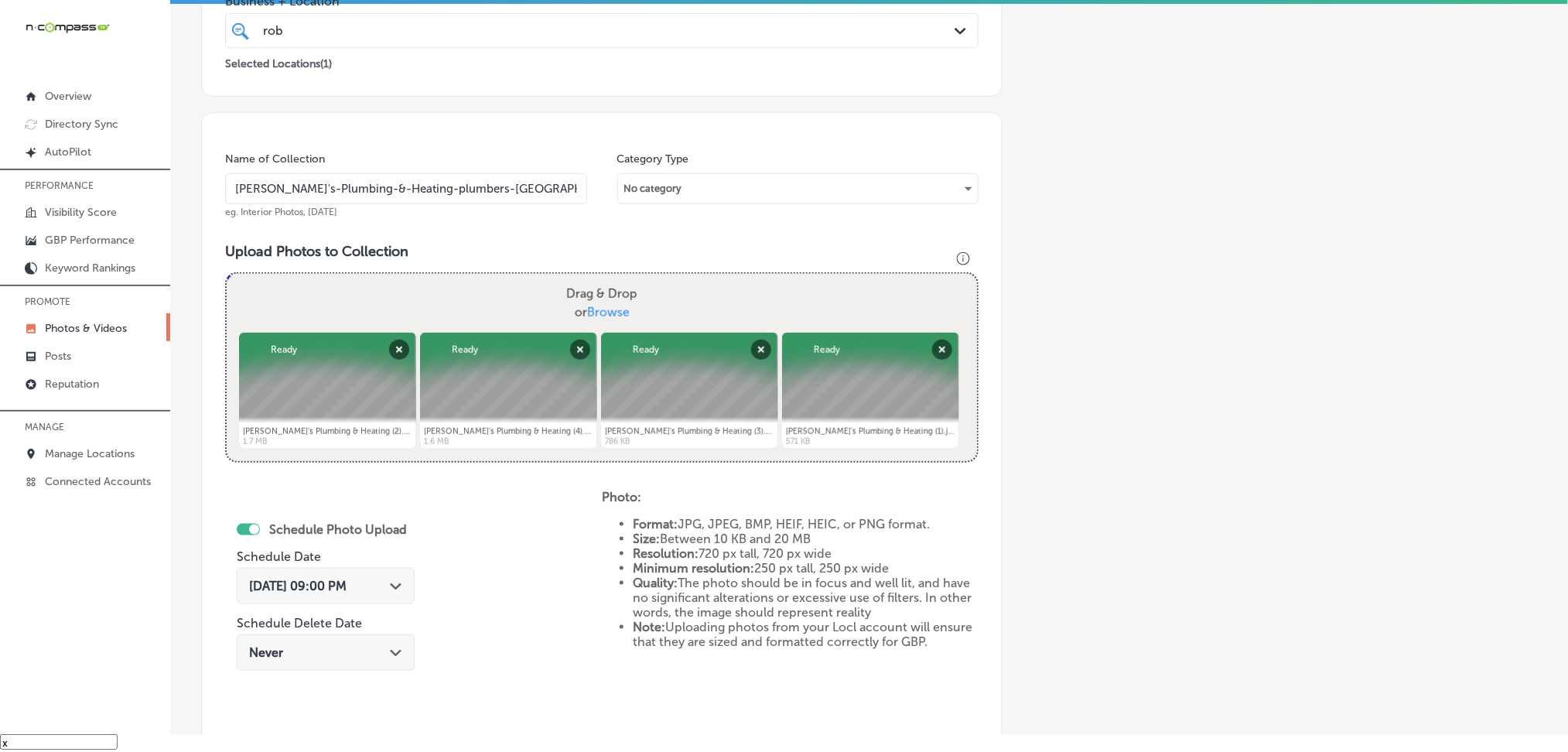
scroll to position [211, 0]
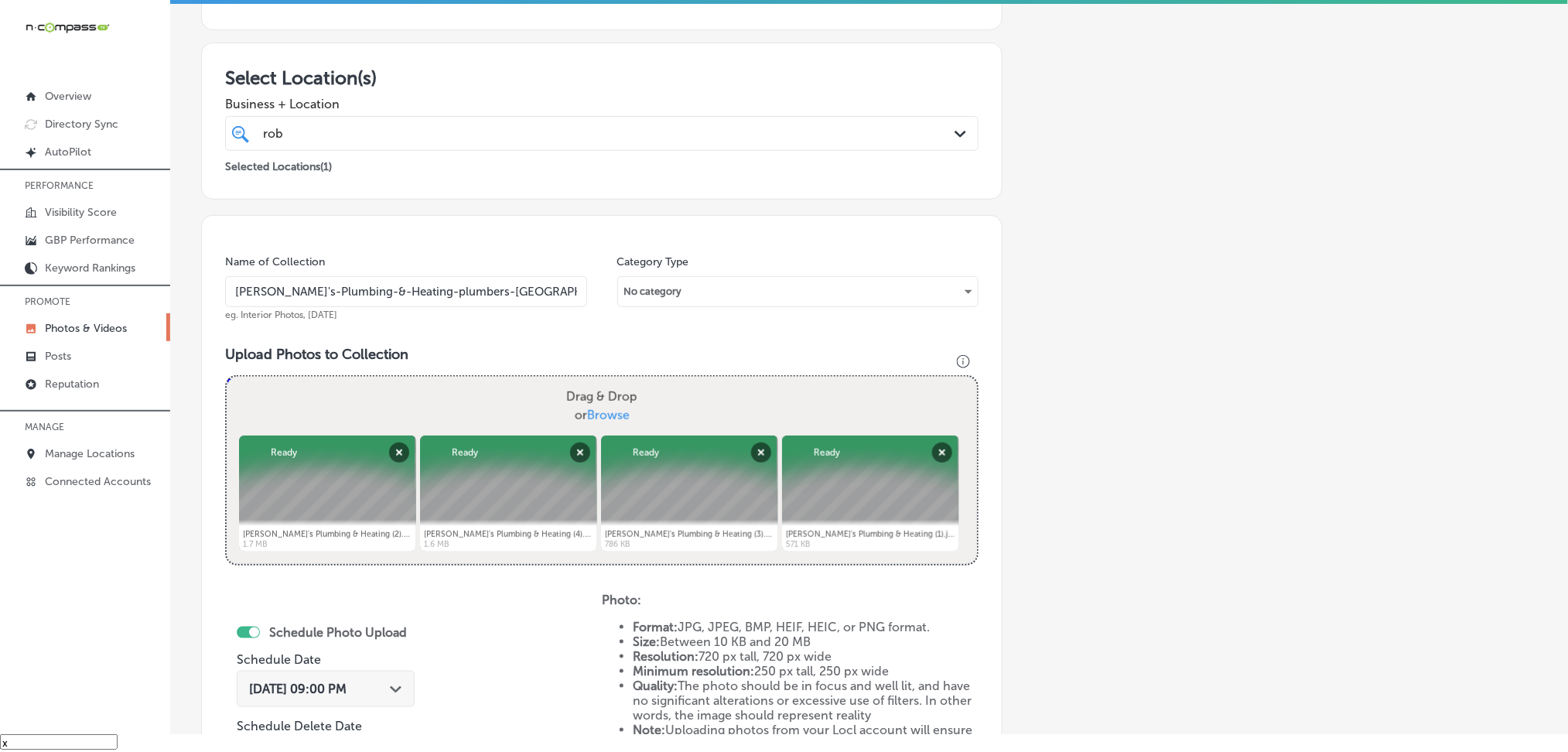
click at [398, 300] on input "[PERSON_NAME]'s-Plumbing-&-Heating-plumbers-[GEOGRAPHIC_DATA]-[GEOGRAPHIC_DATA]" at bounding box center [406, 291] width 362 height 31
click at [434, 326] on div "Name of Collection [PERSON_NAME]'s-Plumbing-&-Heating-plumbers-[GEOGRAPHIC_DATA…" at bounding box center [602, 543] width 802 height 656
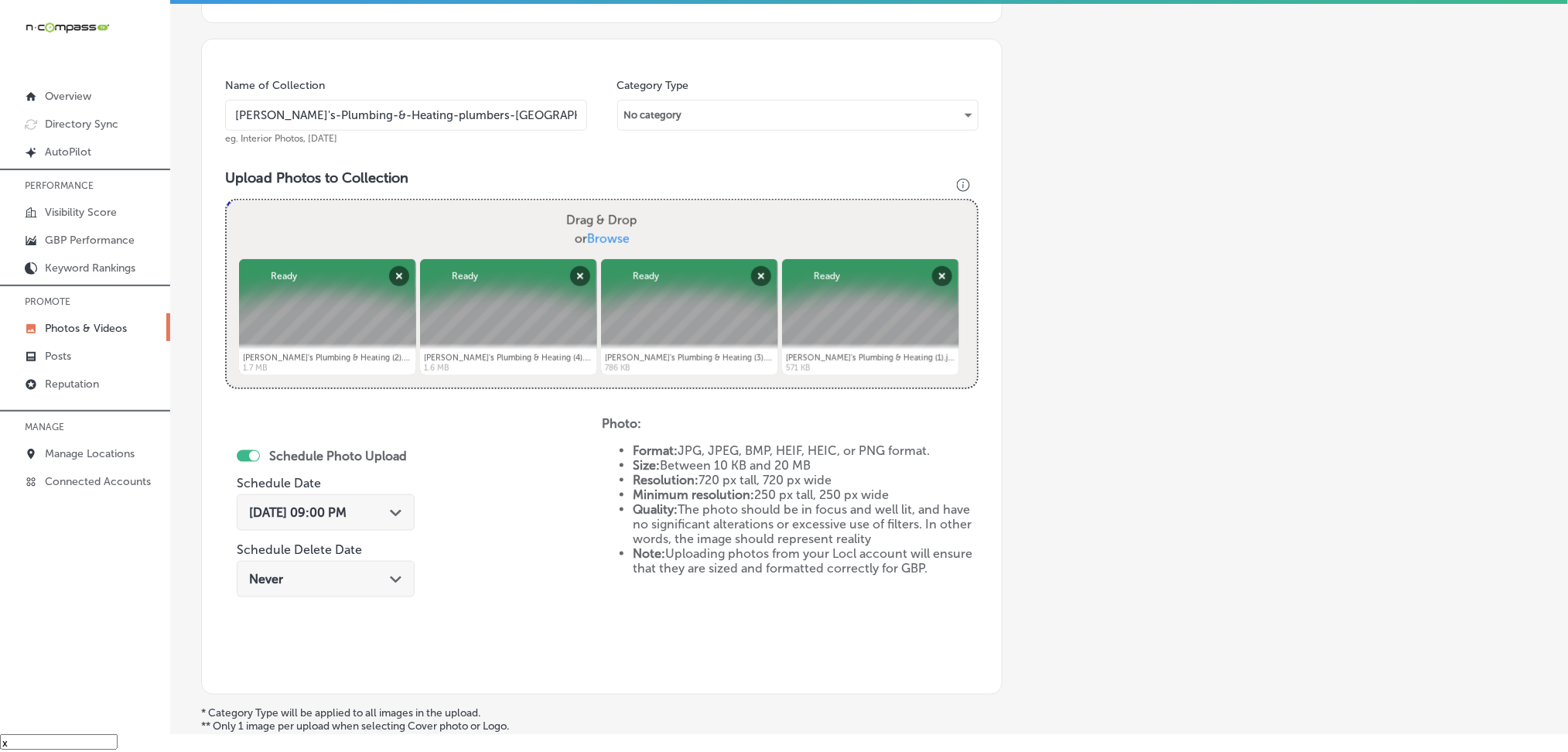
scroll to position [546, 0]
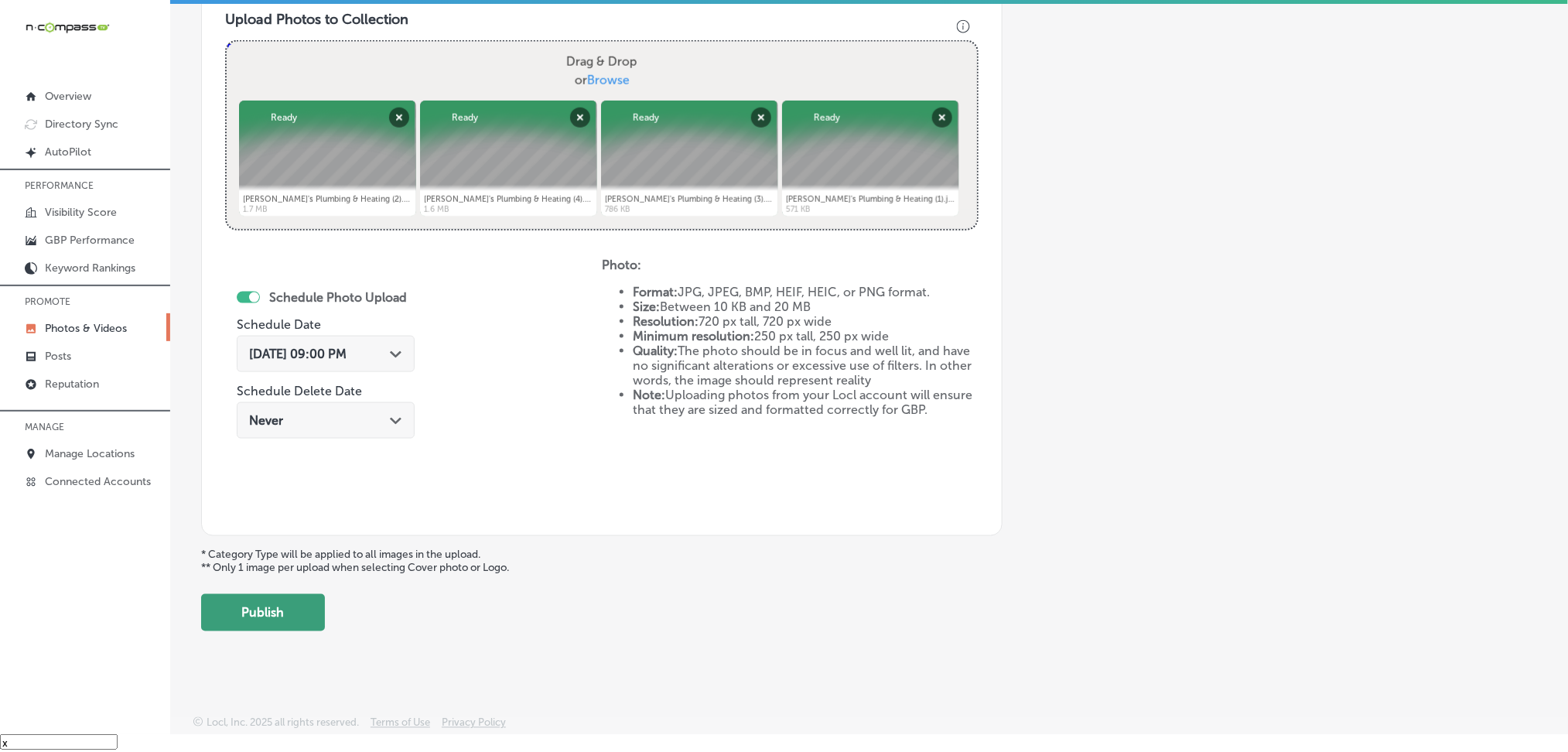
click at [286, 615] on button "Publish" at bounding box center [263, 613] width 124 height 37
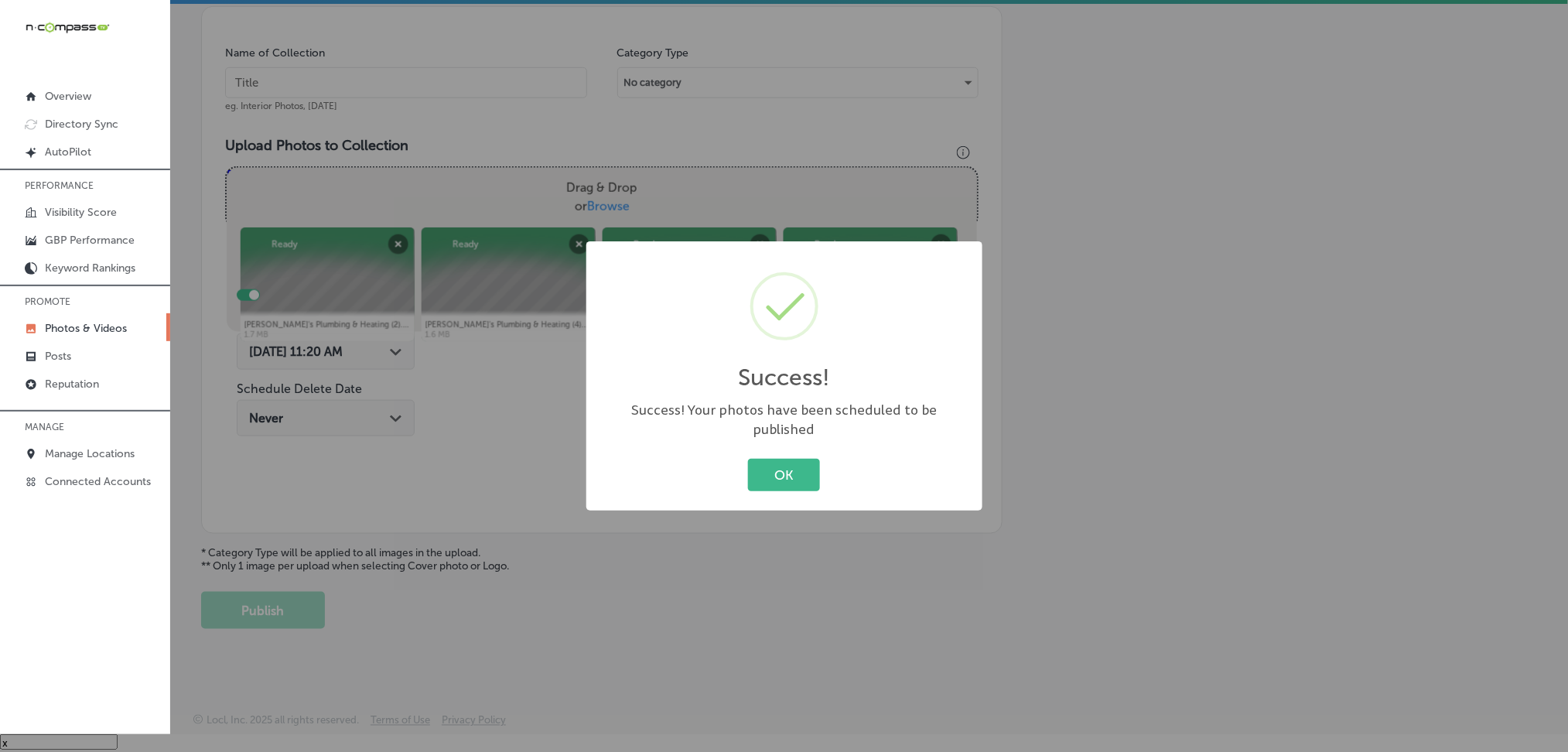
scroll to position [418, 0]
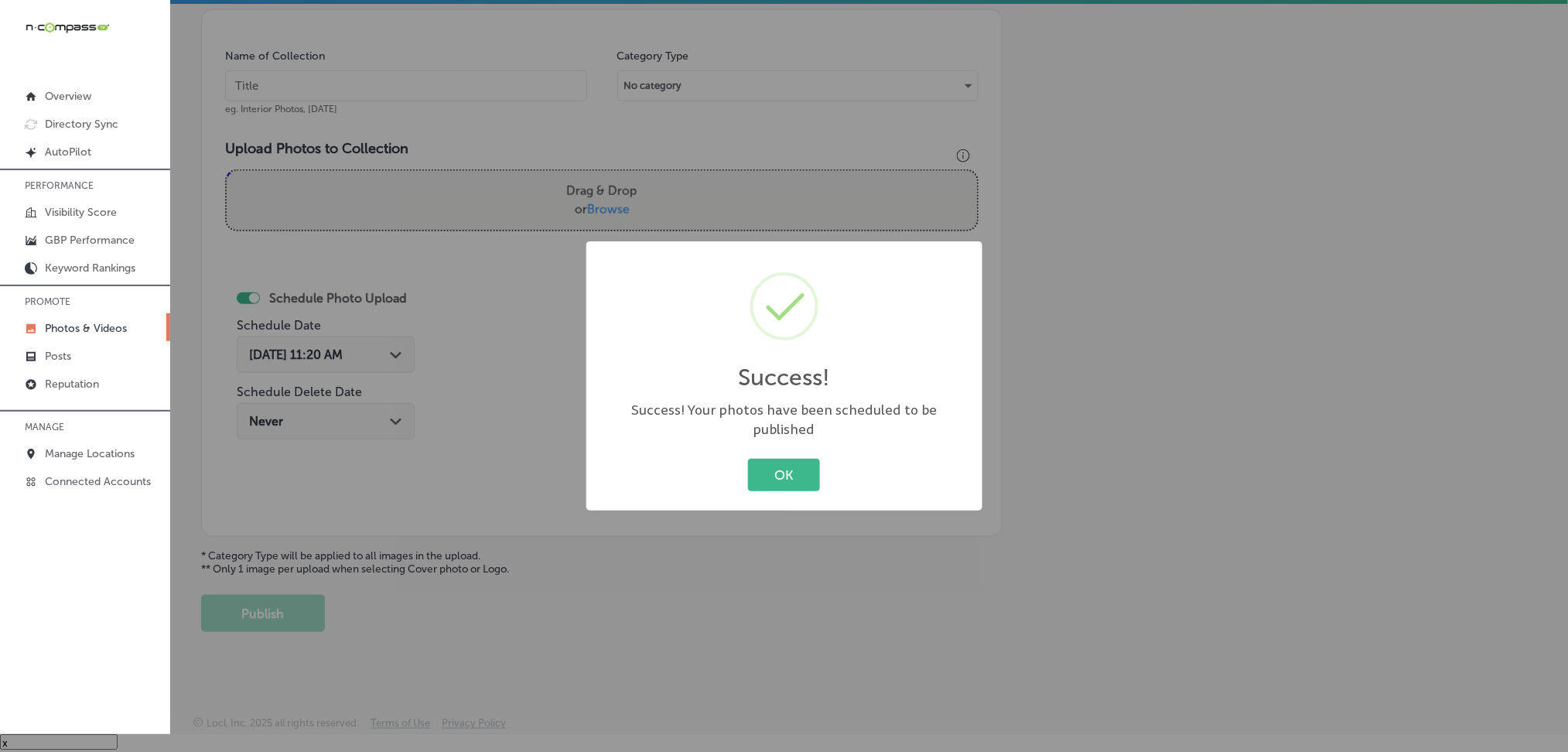
click at [745, 459] on div "OK Cancel" at bounding box center [784, 475] width 365 height 40
click at [772, 459] on button "OK" at bounding box center [784, 474] width 72 height 32
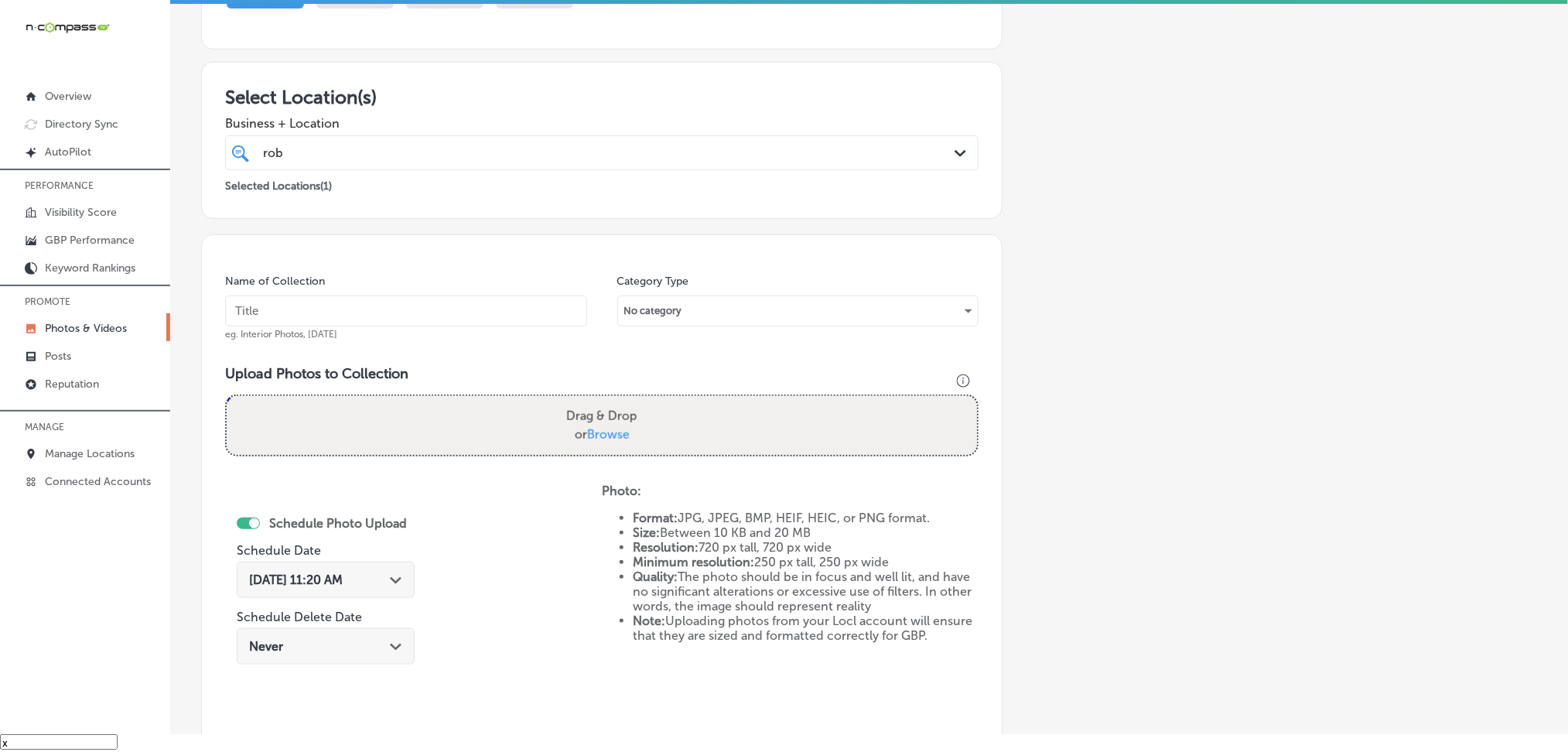
scroll to position [0, 0]
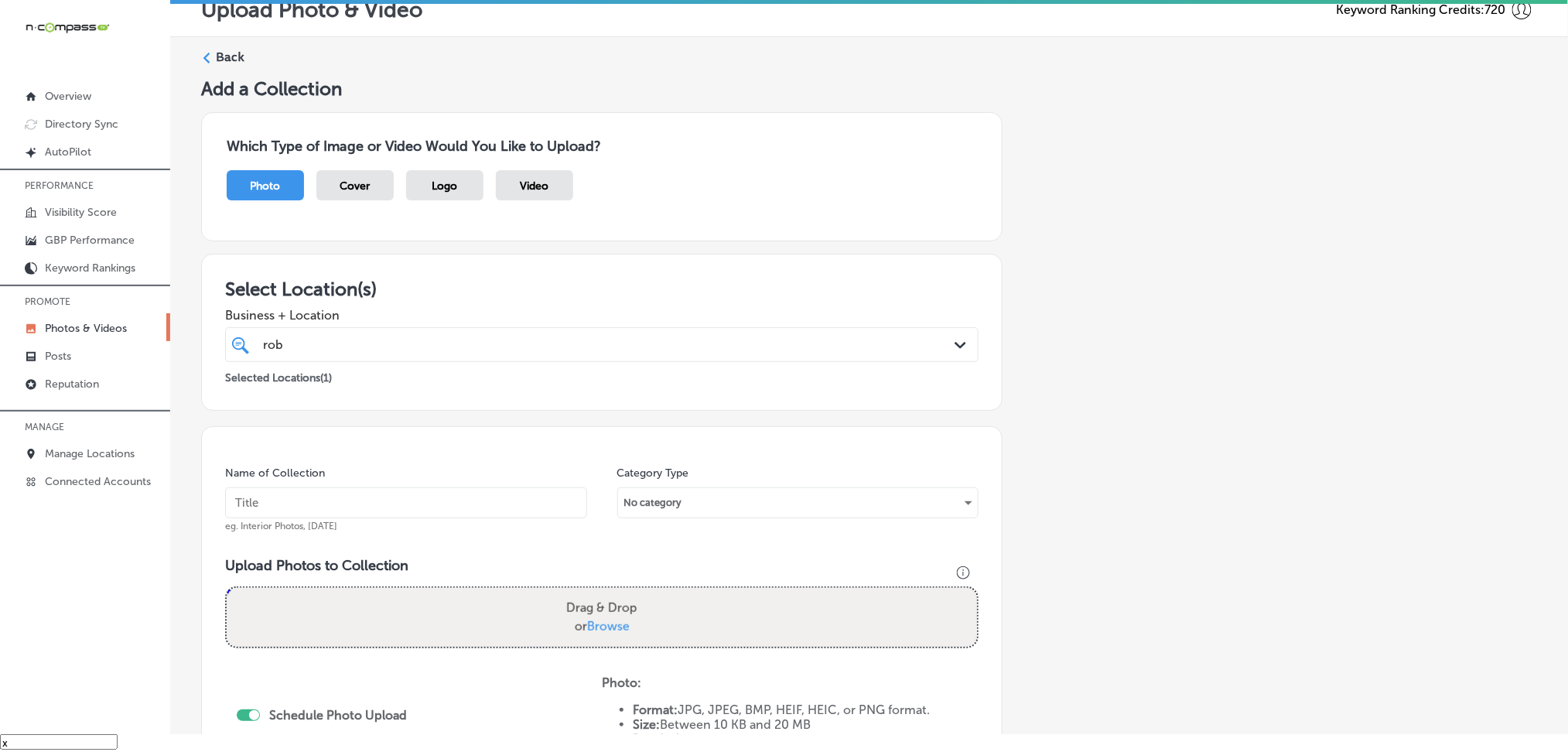
click at [207, 53] on icon at bounding box center [206, 58] width 11 height 11
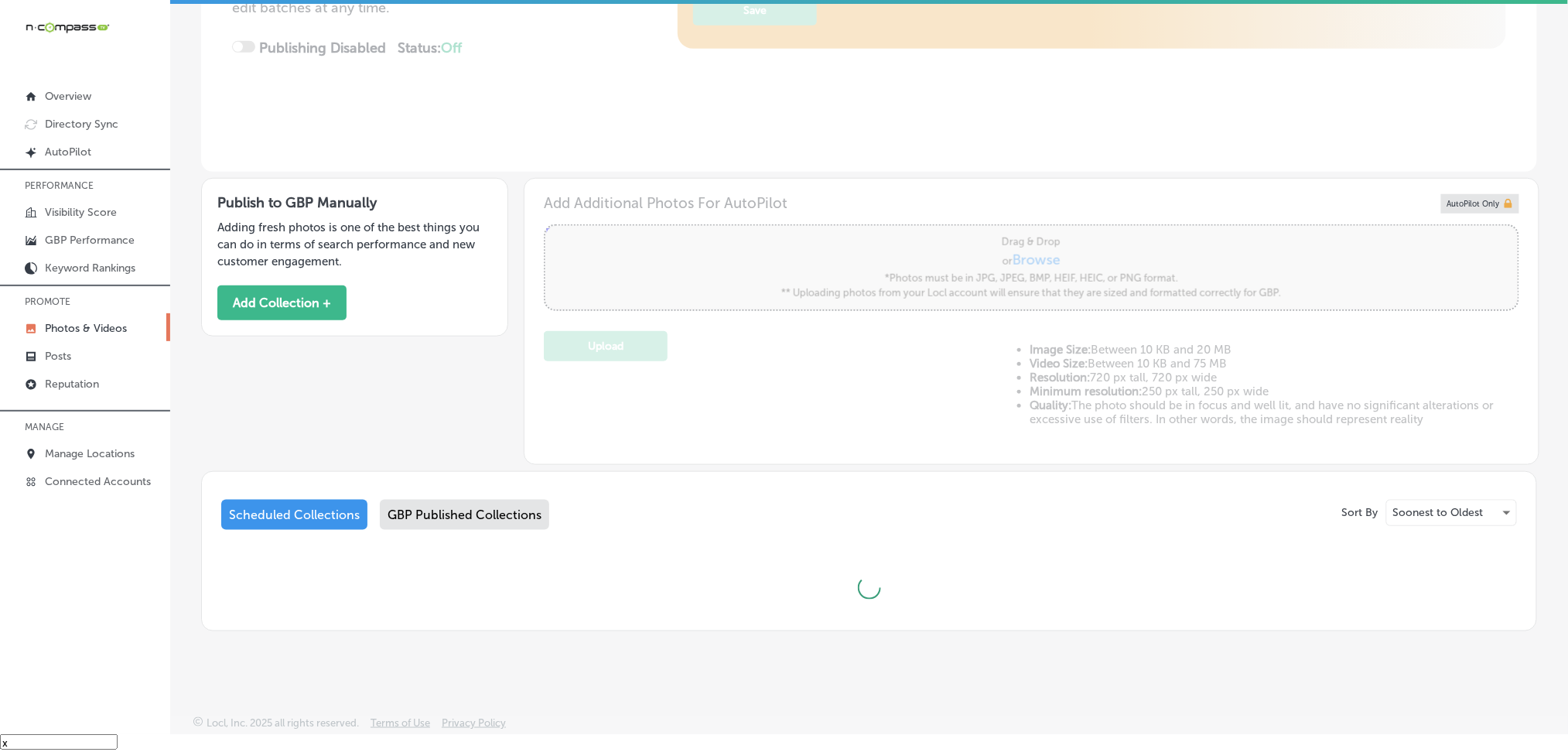
type input "5"
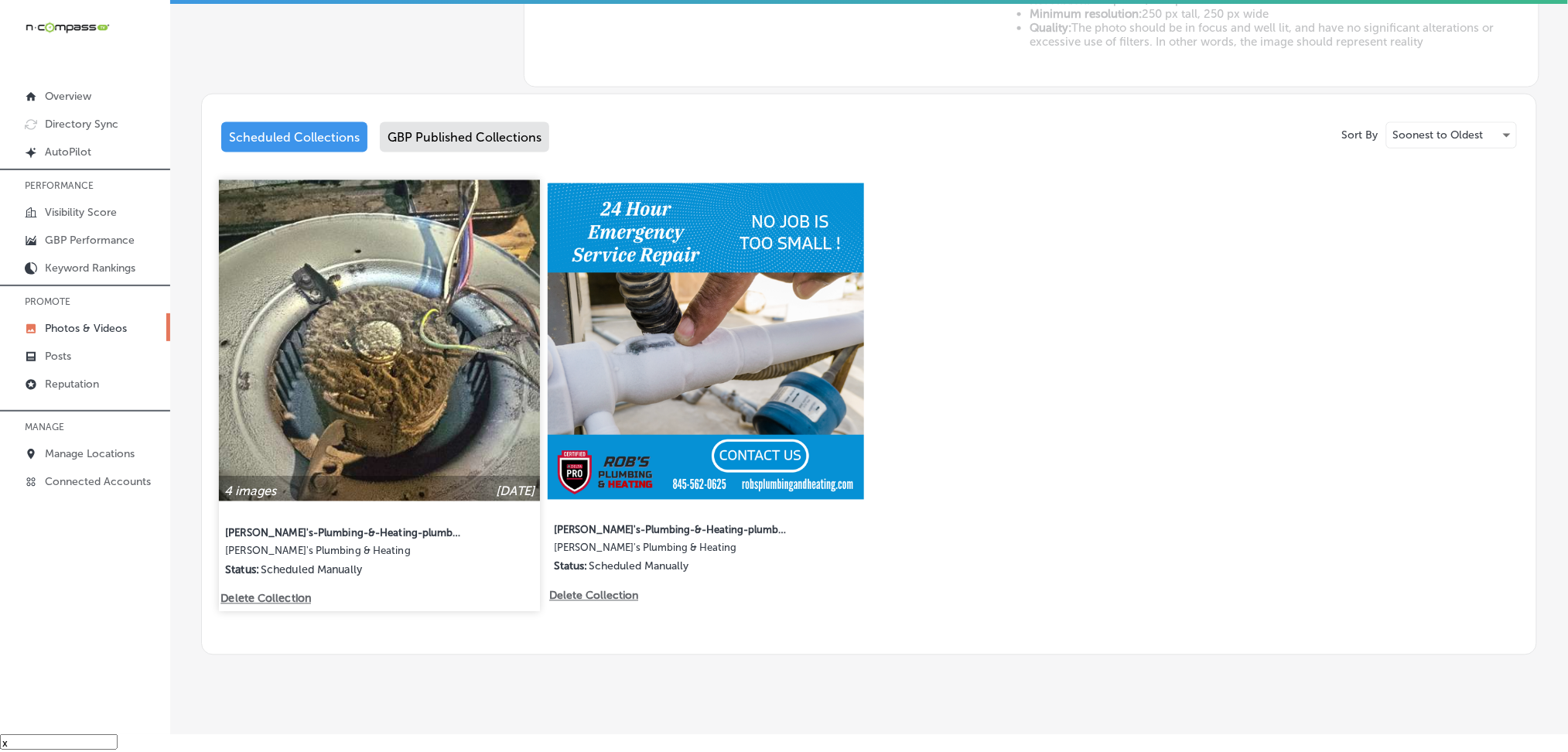
scroll to position [704, 0]
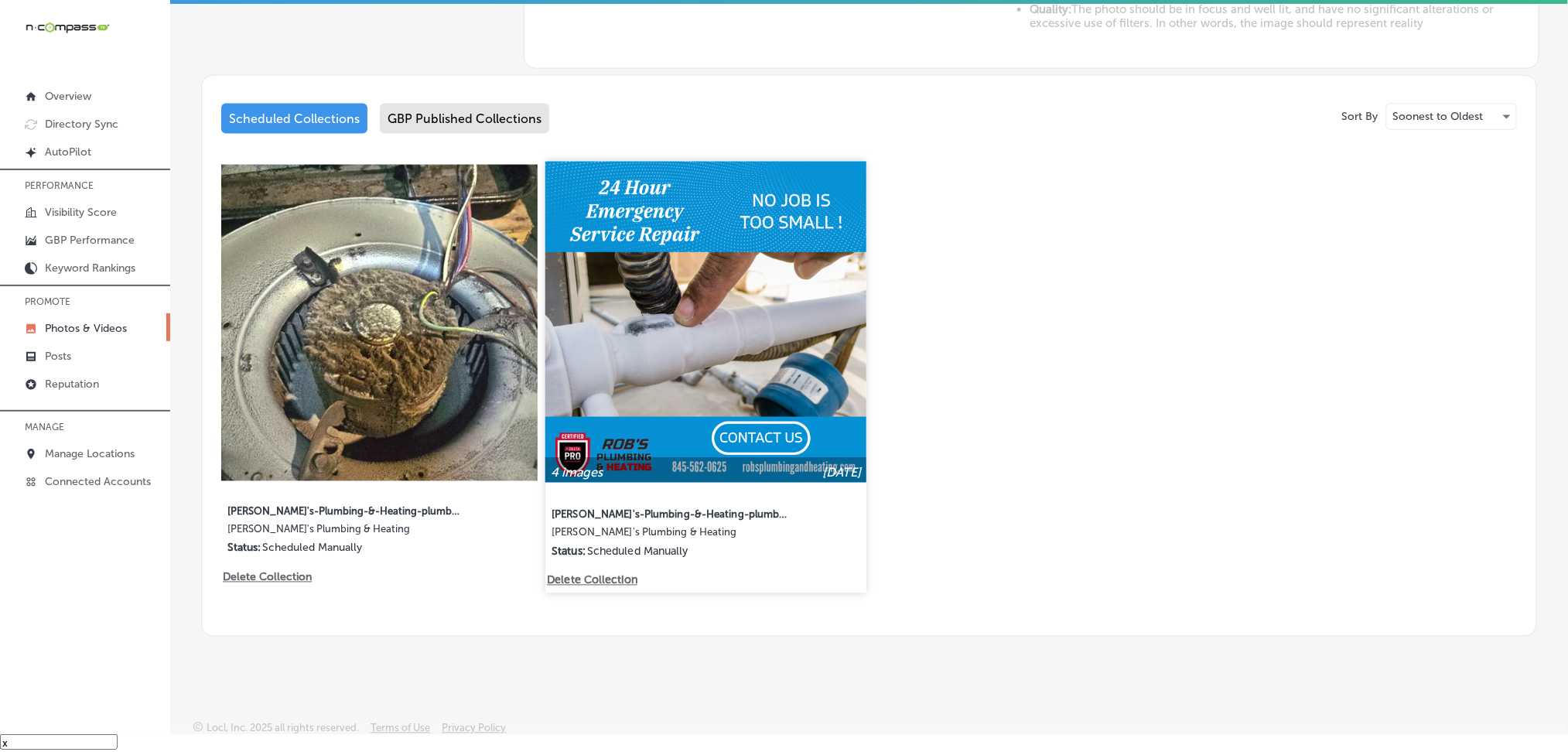
click at [610, 577] on p "Delete Collection" at bounding box center [591, 581] width 89 height 13
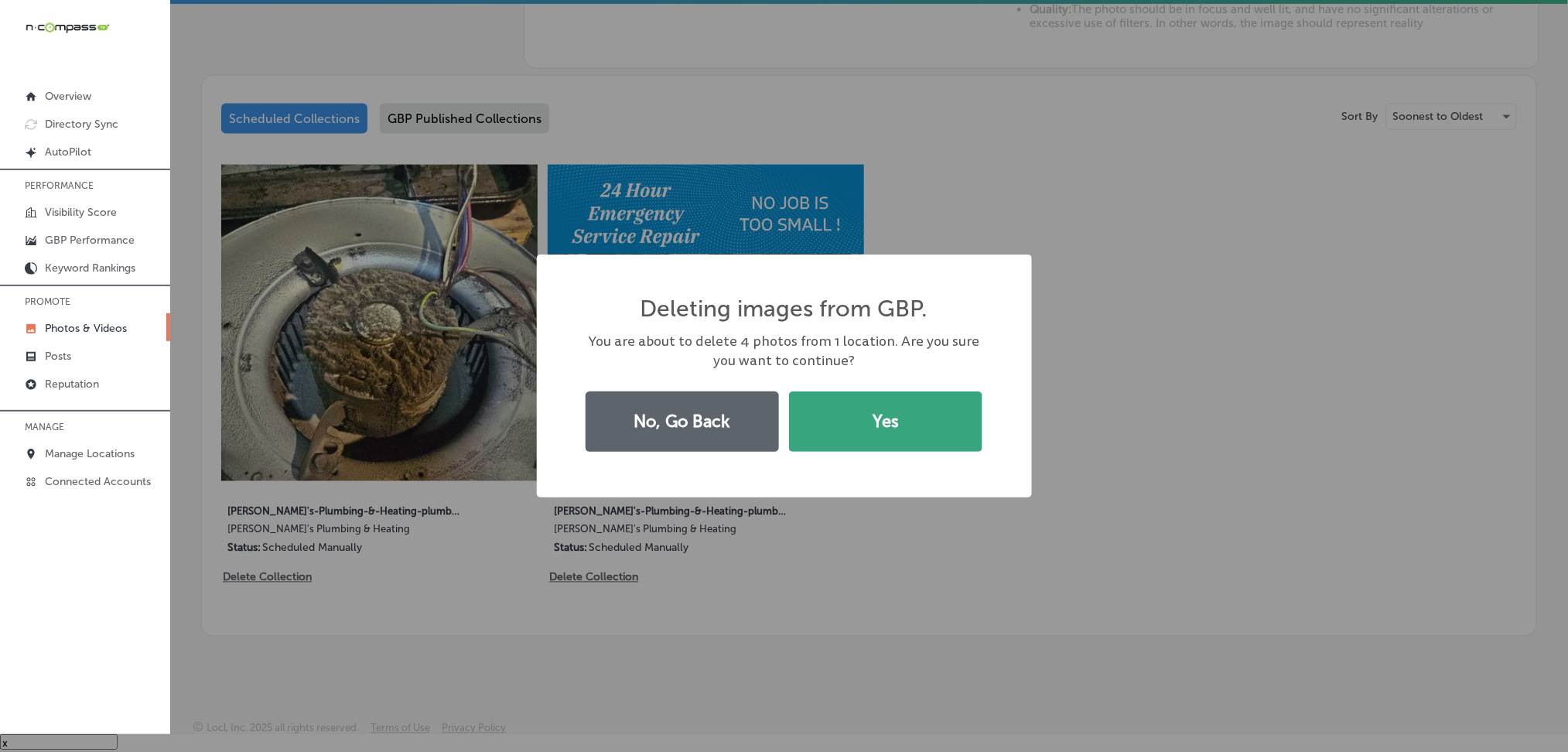
click at [947, 418] on button "Yes" at bounding box center [886, 422] width 194 height 60
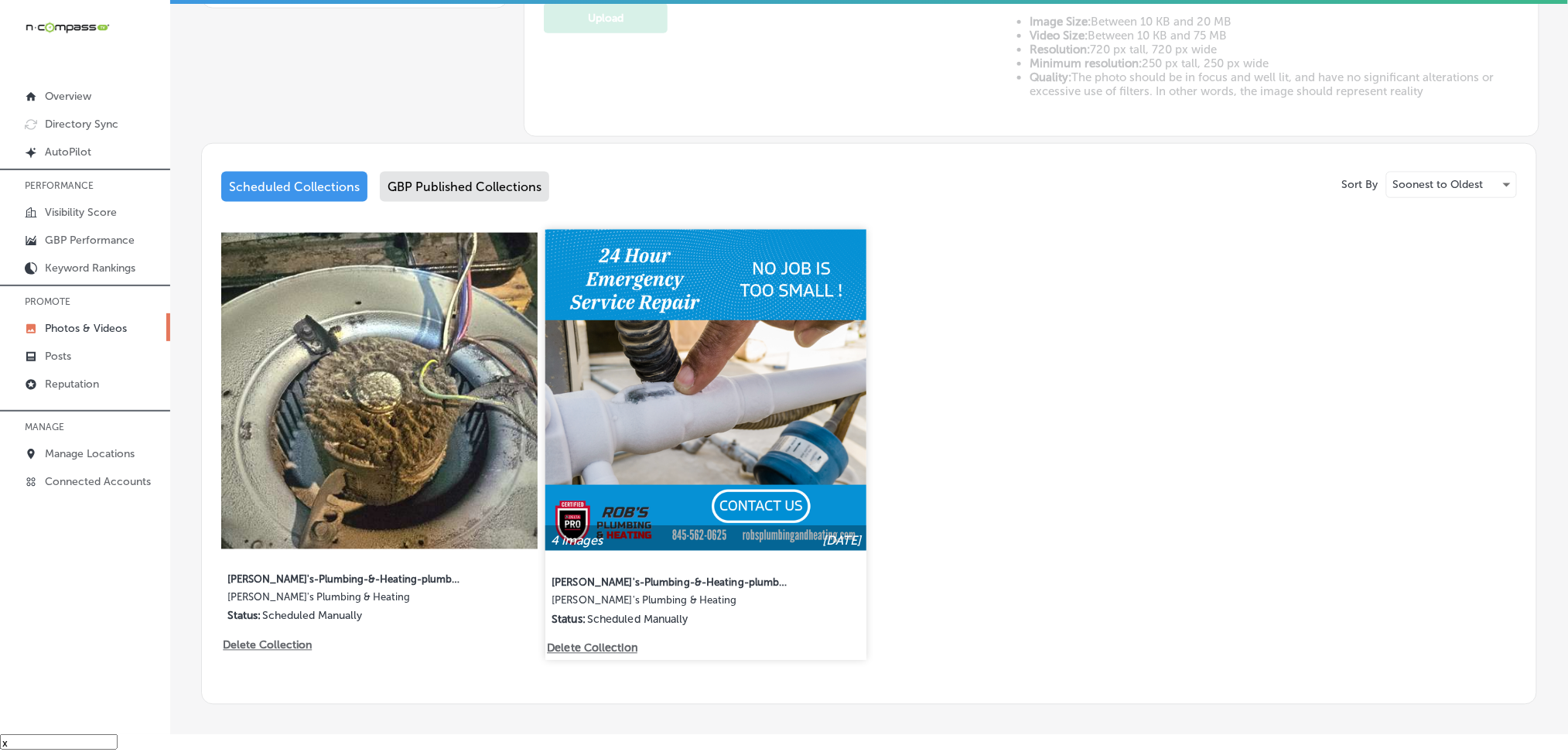
scroll to position [621, 0]
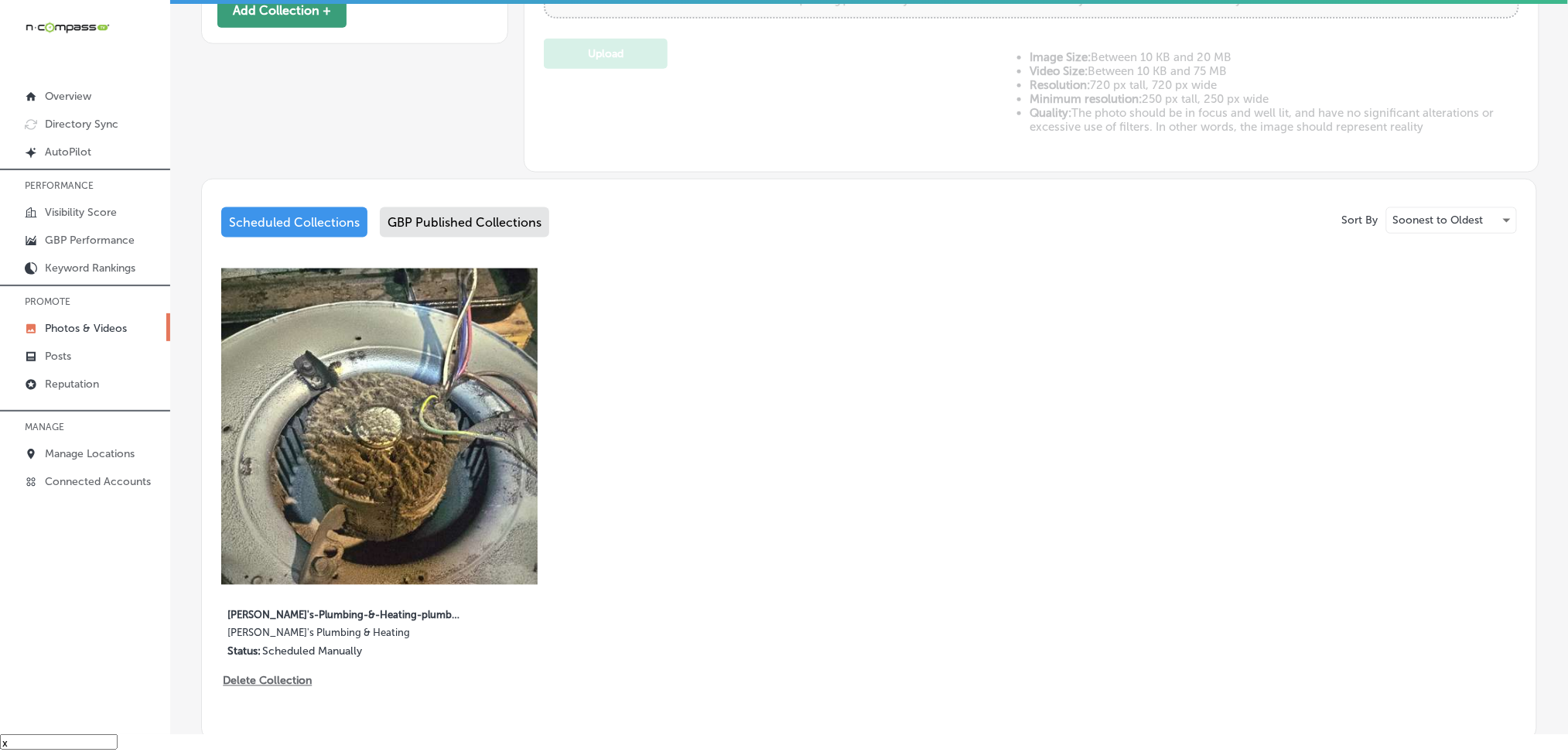
click at [311, 22] on button "Add Collection +" at bounding box center [281, 10] width 129 height 35
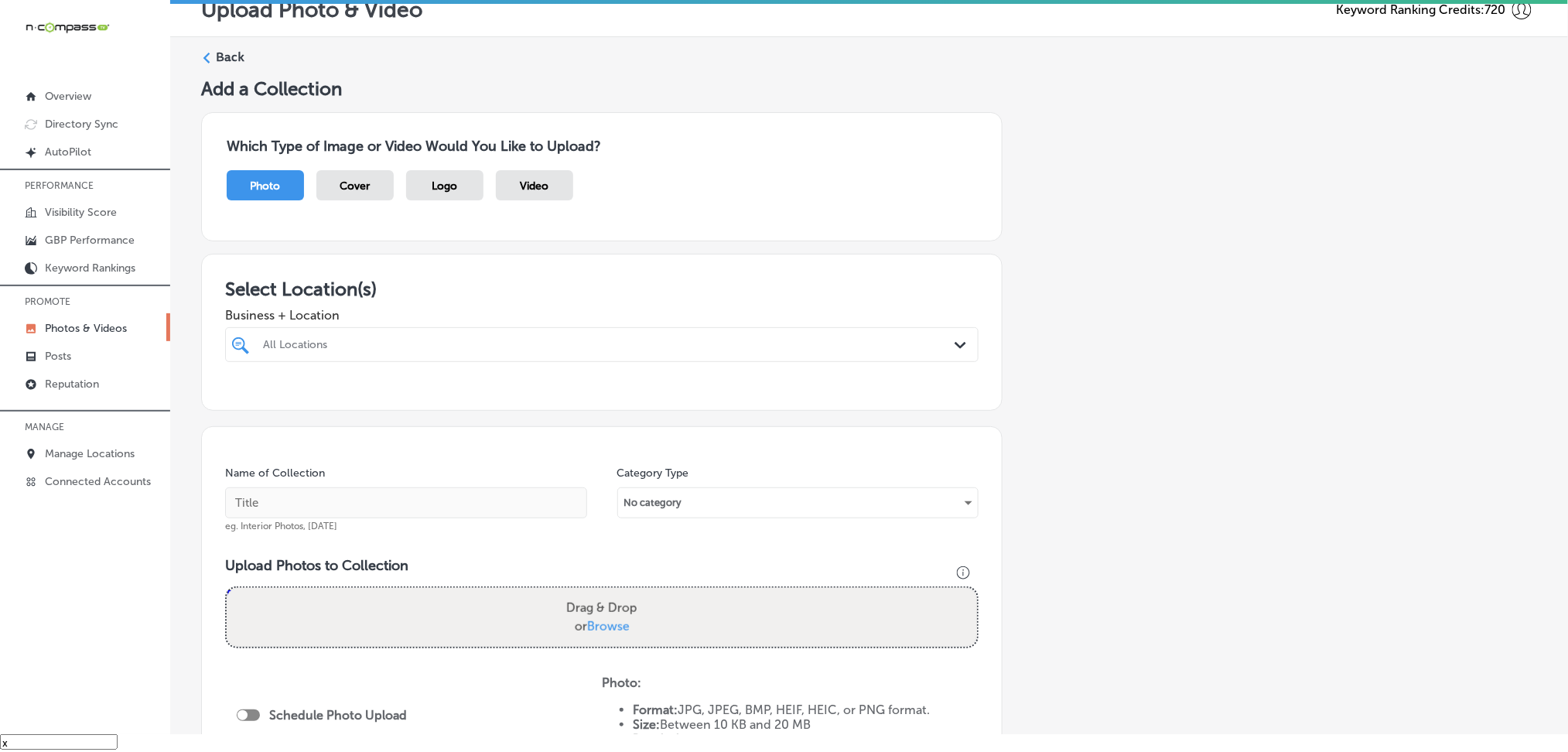
click at [381, 351] on div at bounding box center [567, 344] width 613 height 21
click at [363, 409] on div "[PERSON_NAME]'s Plumbing & Heating [GEOGRAPHIC_DATA], [GEOGRAPHIC_DATA], [GEOGR…" at bounding box center [602, 404] width 742 height 24
type input "rob"
click at [1054, 391] on div "Add a Collection Which Type of Image or Video Would You Like to Upload? Photo C…" at bounding box center [868, 522] width 1336 height 889
click at [427, 515] on input "text" at bounding box center [406, 503] width 362 height 31
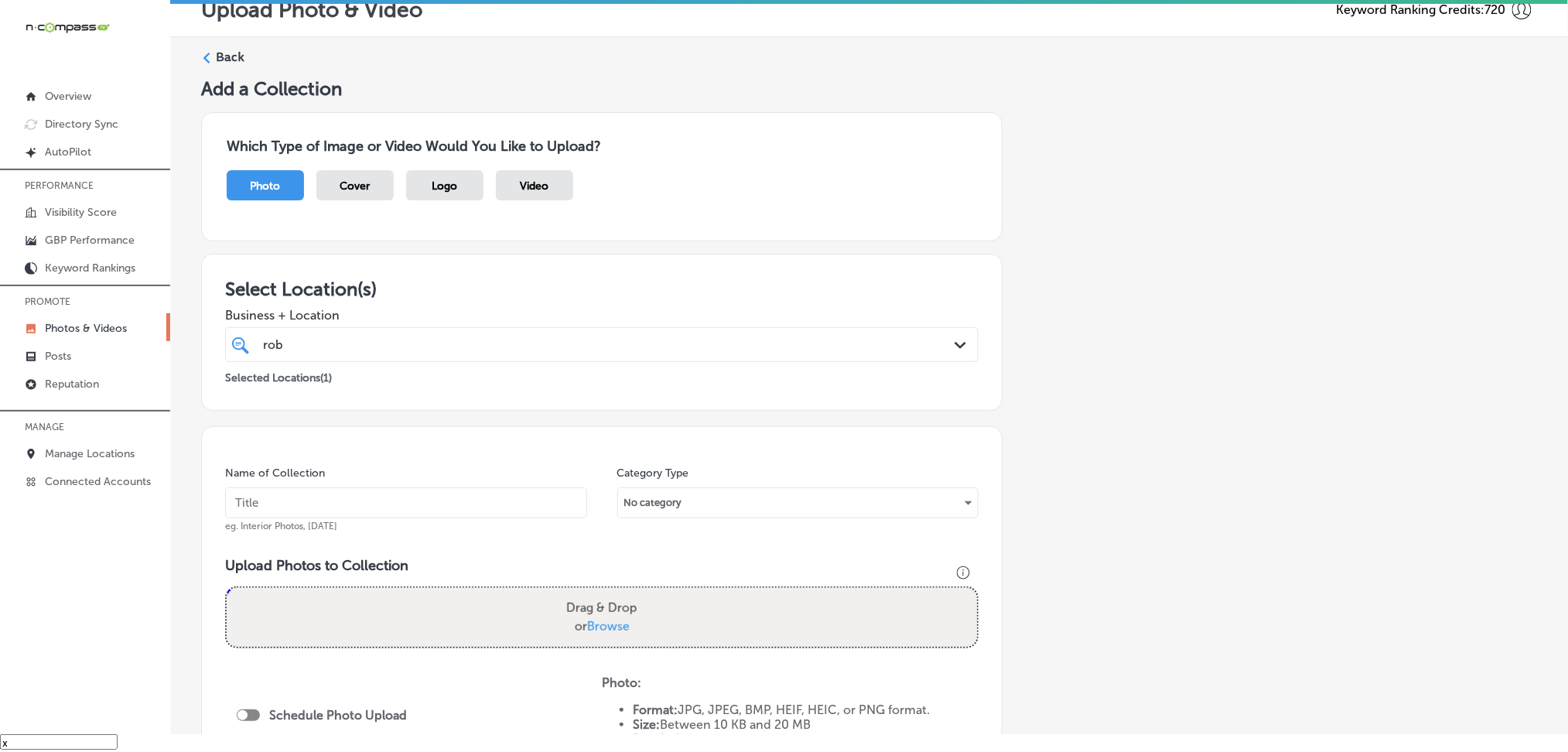
paste input "[PERSON_NAME]'s-Plumbing-&-Heating-plumbers-[GEOGRAPHIC_DATA]-[GEOGRAPHIC_DATA]"
type input "[PERSON_NAME]'s-Plumbing-&-Heating-plumbers-[GEOGRAPHIC_DATA]-[GEOGRAPHIC_DATA]"
click at [531, 589] on div "Drag & Drop or Browse" at bounding box center [602, 618] width 751 height 58
click at [226, 588] on input "Drag & Drop or Browse" at bounding box center [602, 590] width 751 height 5
type input "C:\fakepath\[PERSON_NAME]'s Plumbing & Heating (1).png"
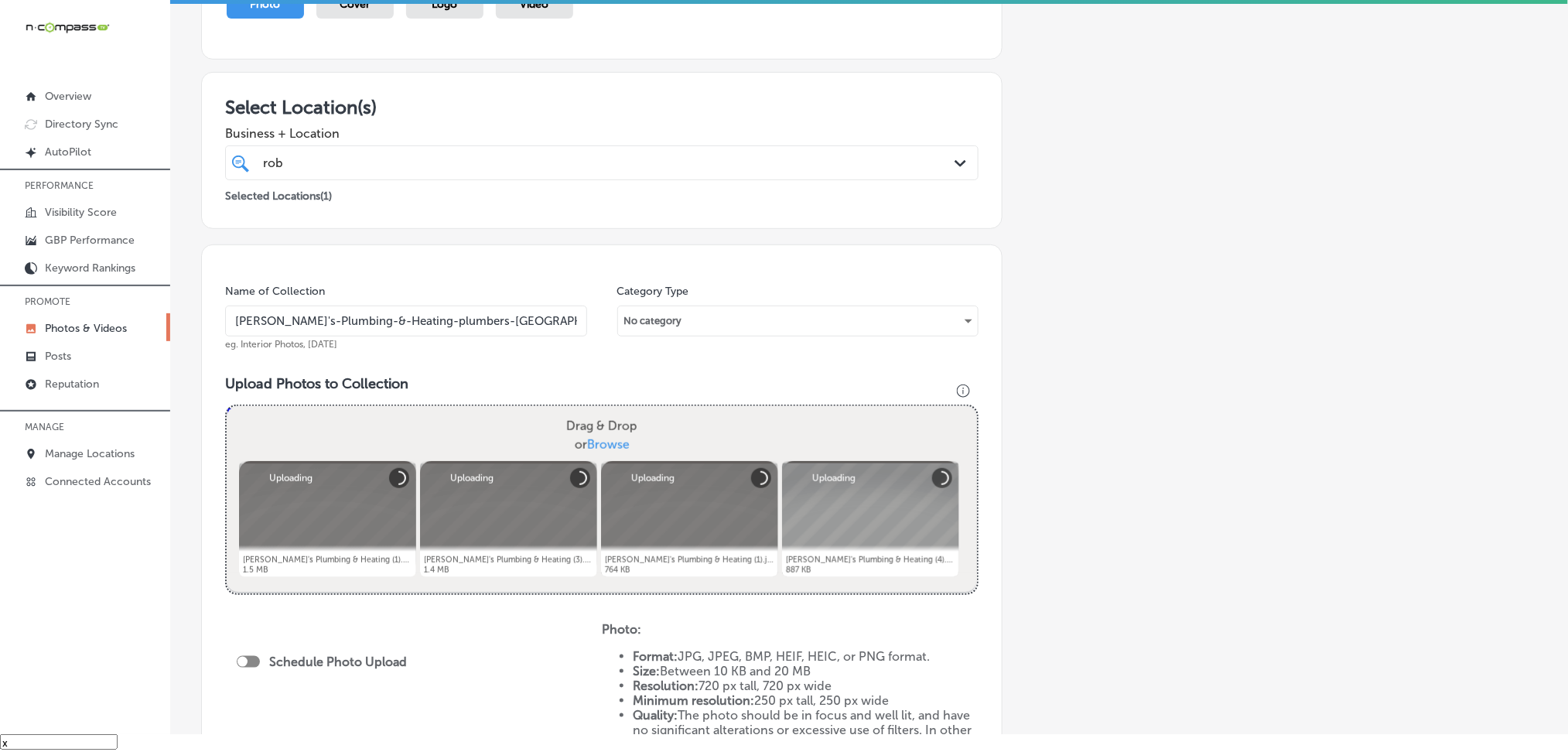
scroll to position [412, 0]
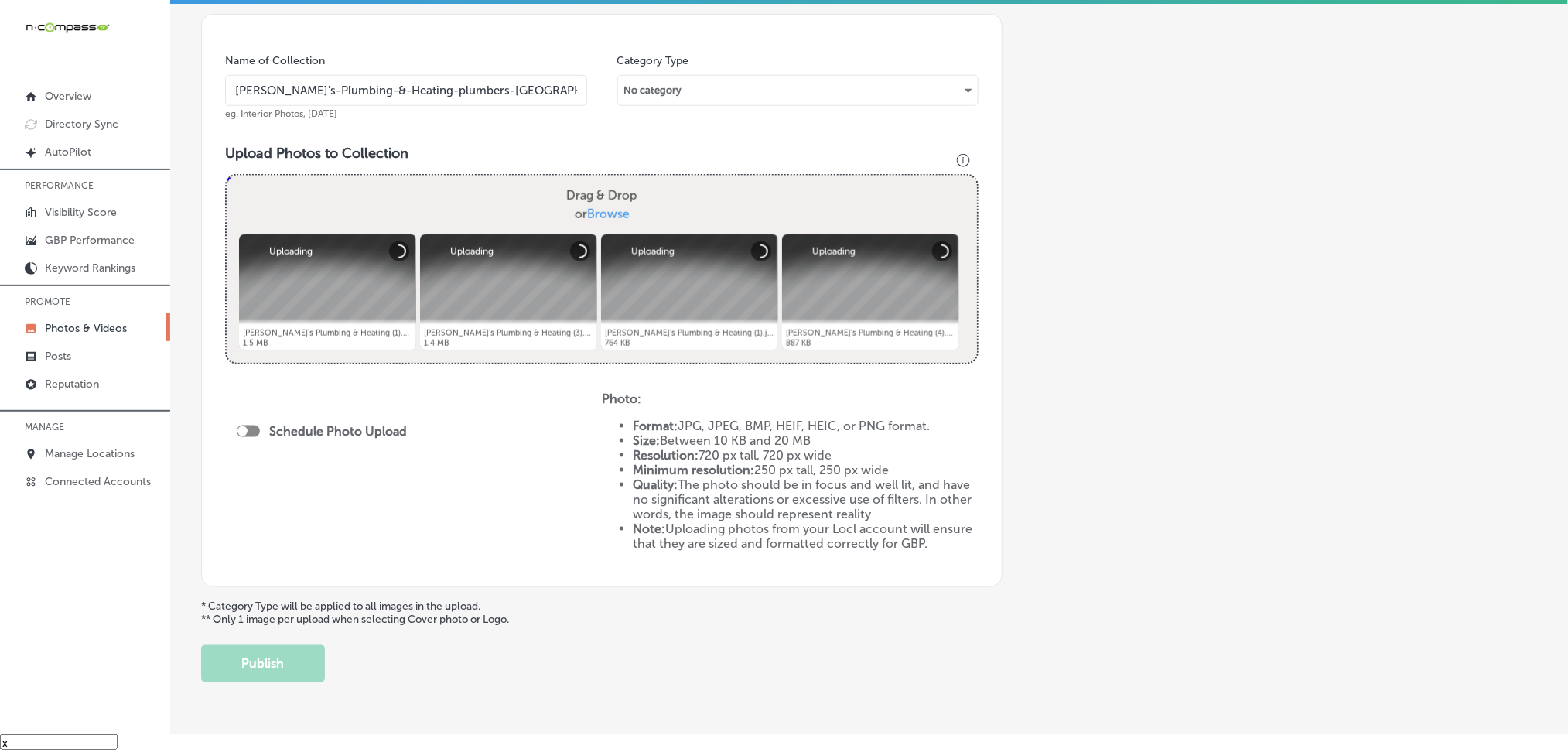
click at [241, 427] on div at bounding box center [242, 431] width 10 height 10
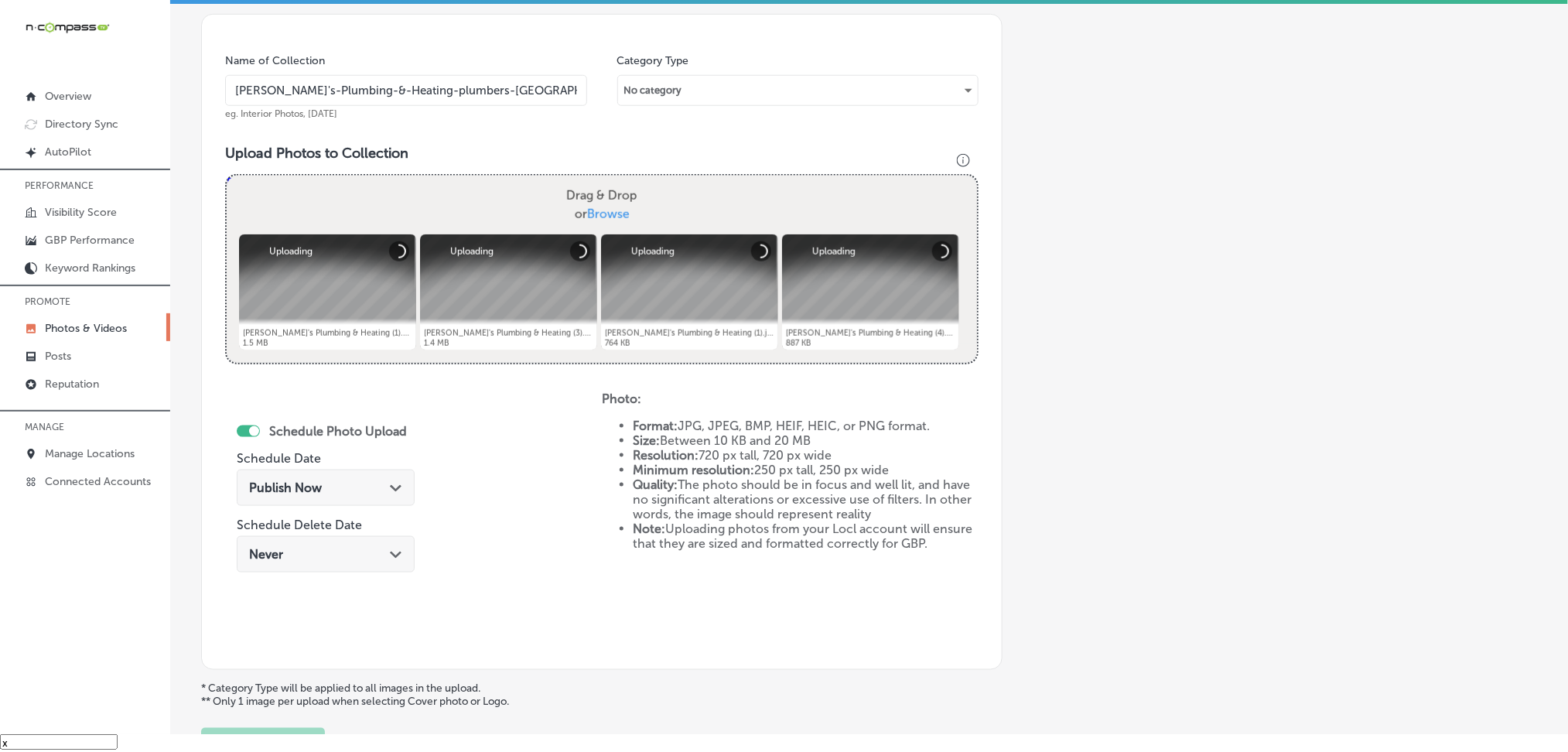
checkbox input "true"
click at [336, 482] on div "Publish Now Path Created with Sketch." at bounding box center [326, 488] width 153 height 15
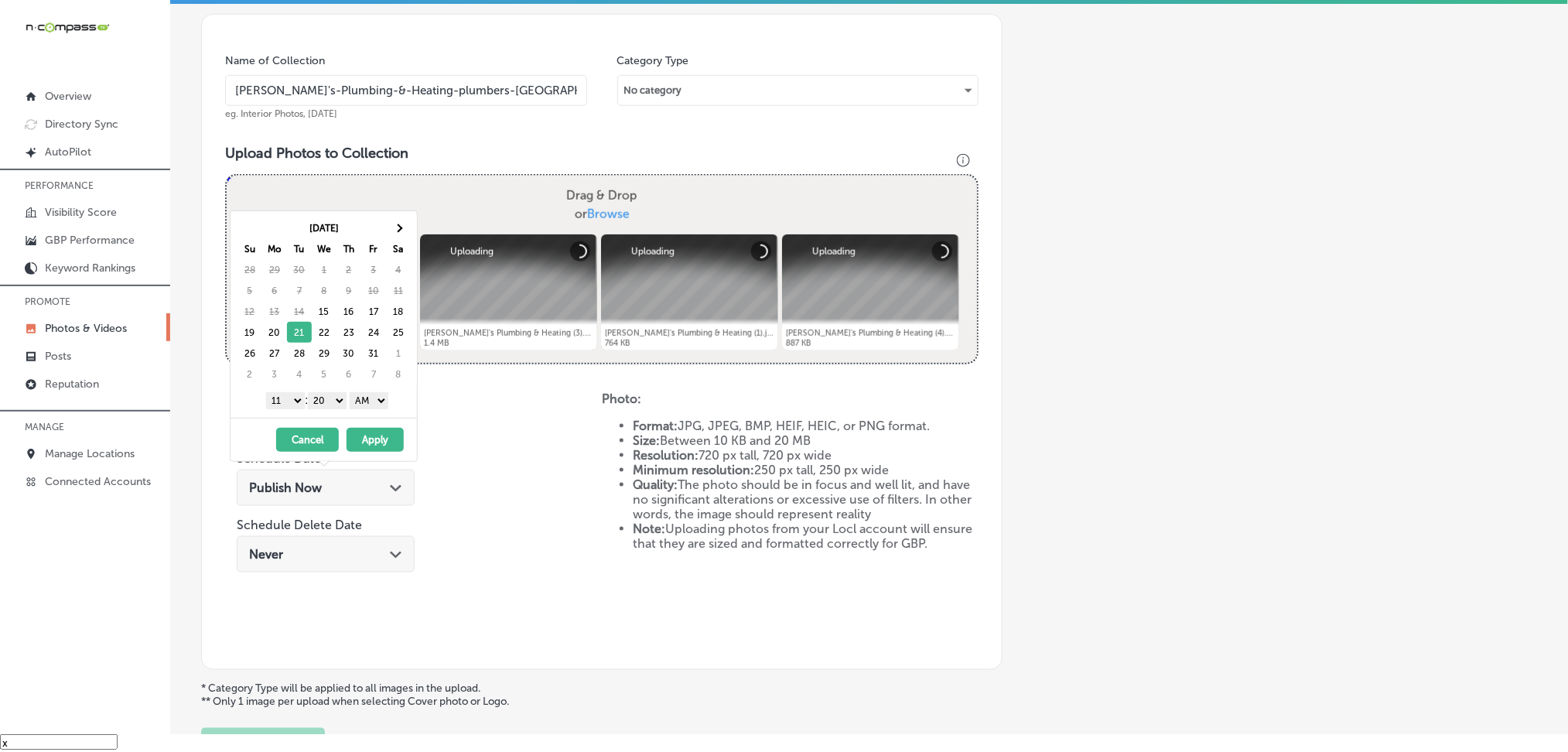
click at [364, 397] on select "AM PM" at bounding box center [369, 400] width 38 height 17
drag, startPoint x: 342, startPoint y: 404, endPoint x: 334, endPoint y: 407, distance: 8.5
click at [342, 404] on select "00 10 20 30 40 50" at bounding box center [327, 400] width 38 height 17
drag, startPoint x: 298, startPoint y: 394, endPoint x: 295, endPoint y: 406, distance: 12.4
click at [297, 393] on select "1 2 3 4 5 6 7 8 9 10 11 12" at bounding box center [285, 400] width 38 height 17
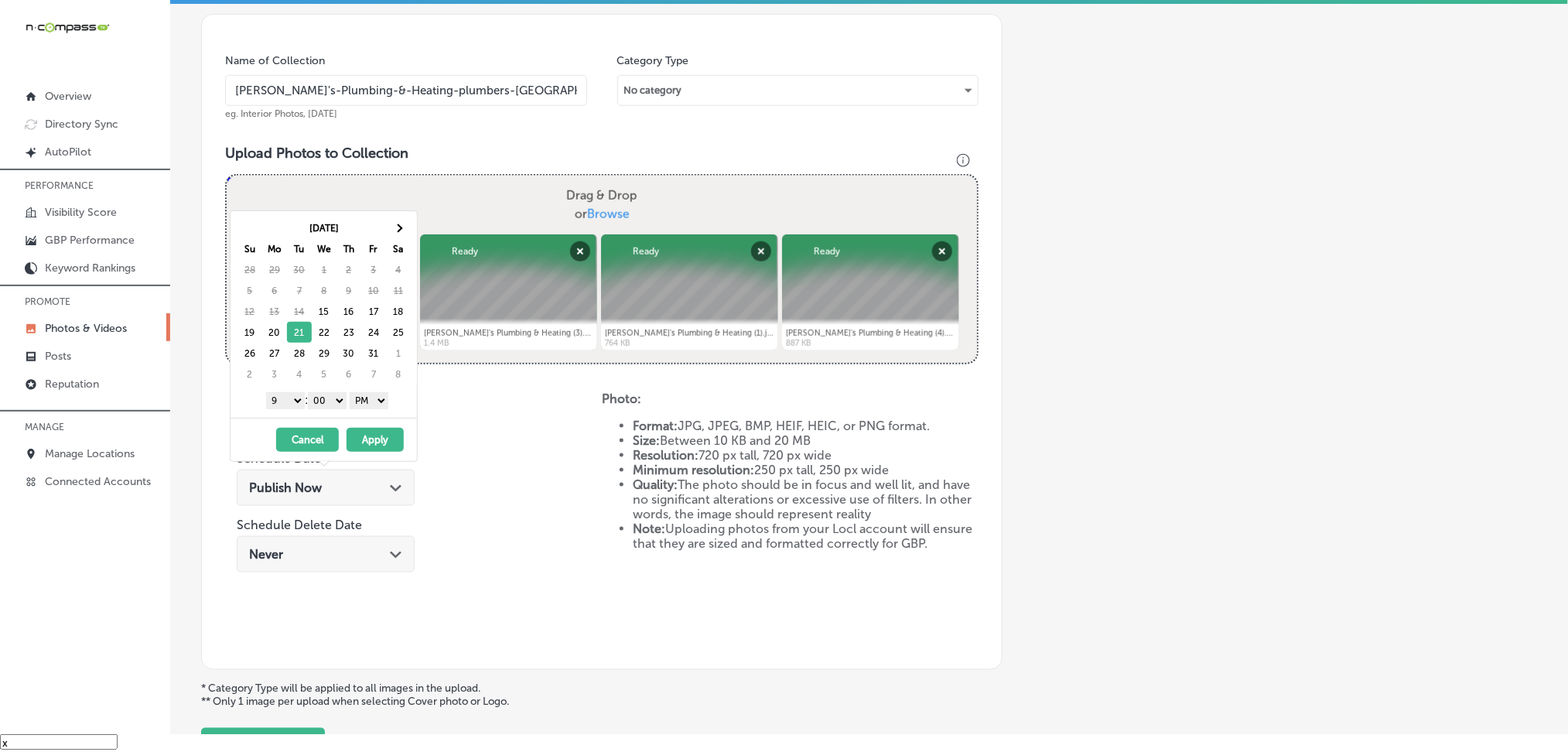
click at [381, 439] on button "Apply" at bounding box center [374, 440] width 58 height 24
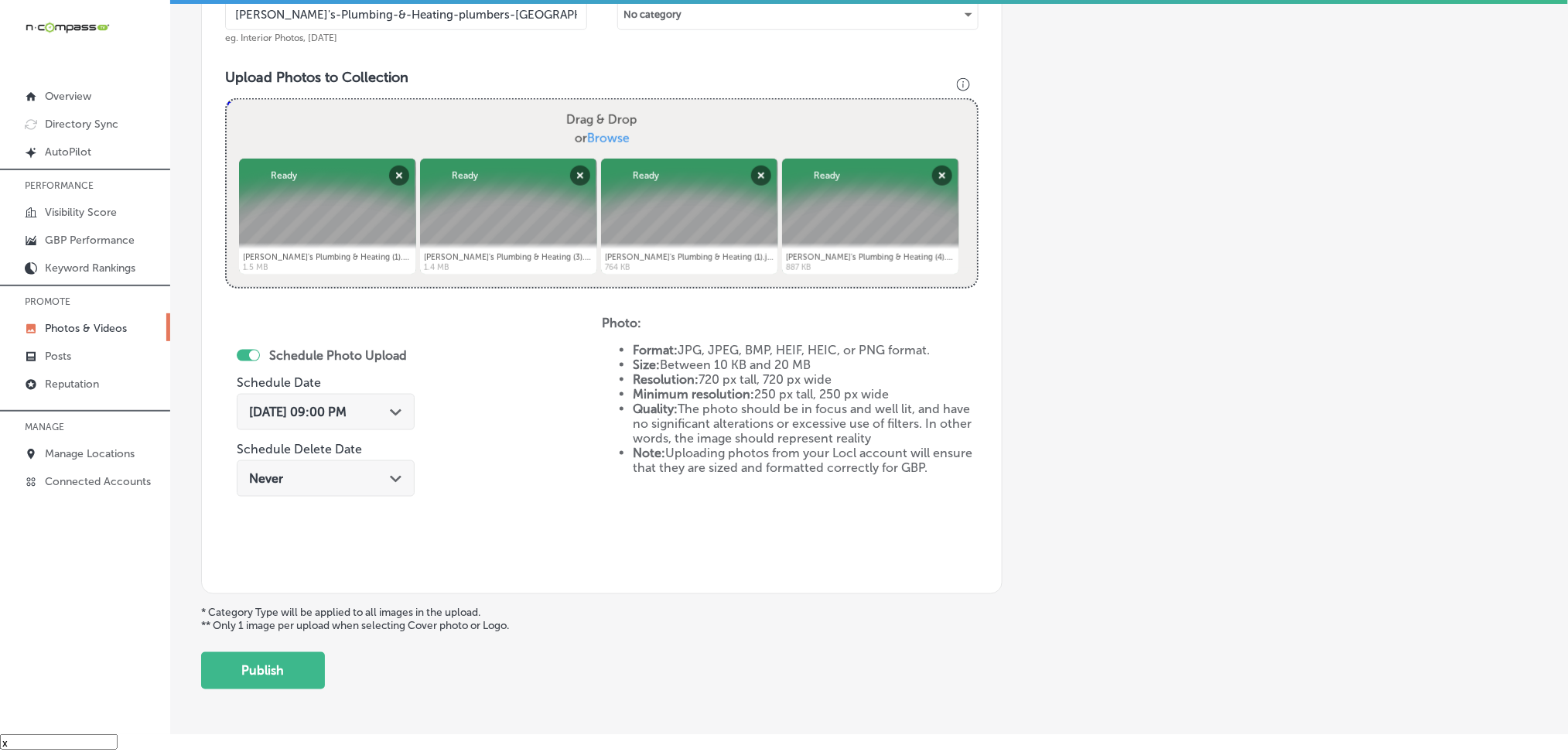
scroll to position [546, 0]
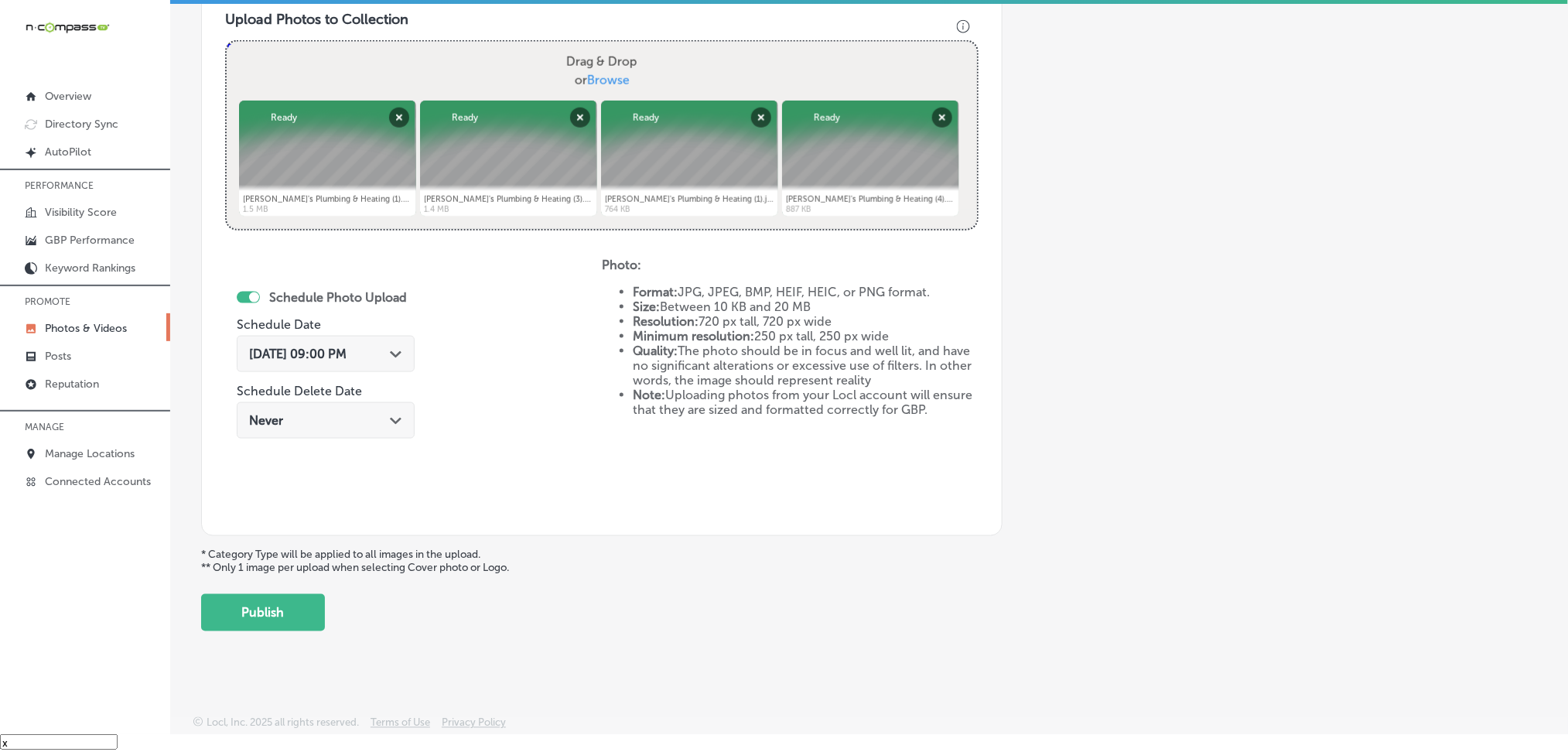
click at [294, 609] on button "Publish" at bounding box center [263, 613] width 124 height 37
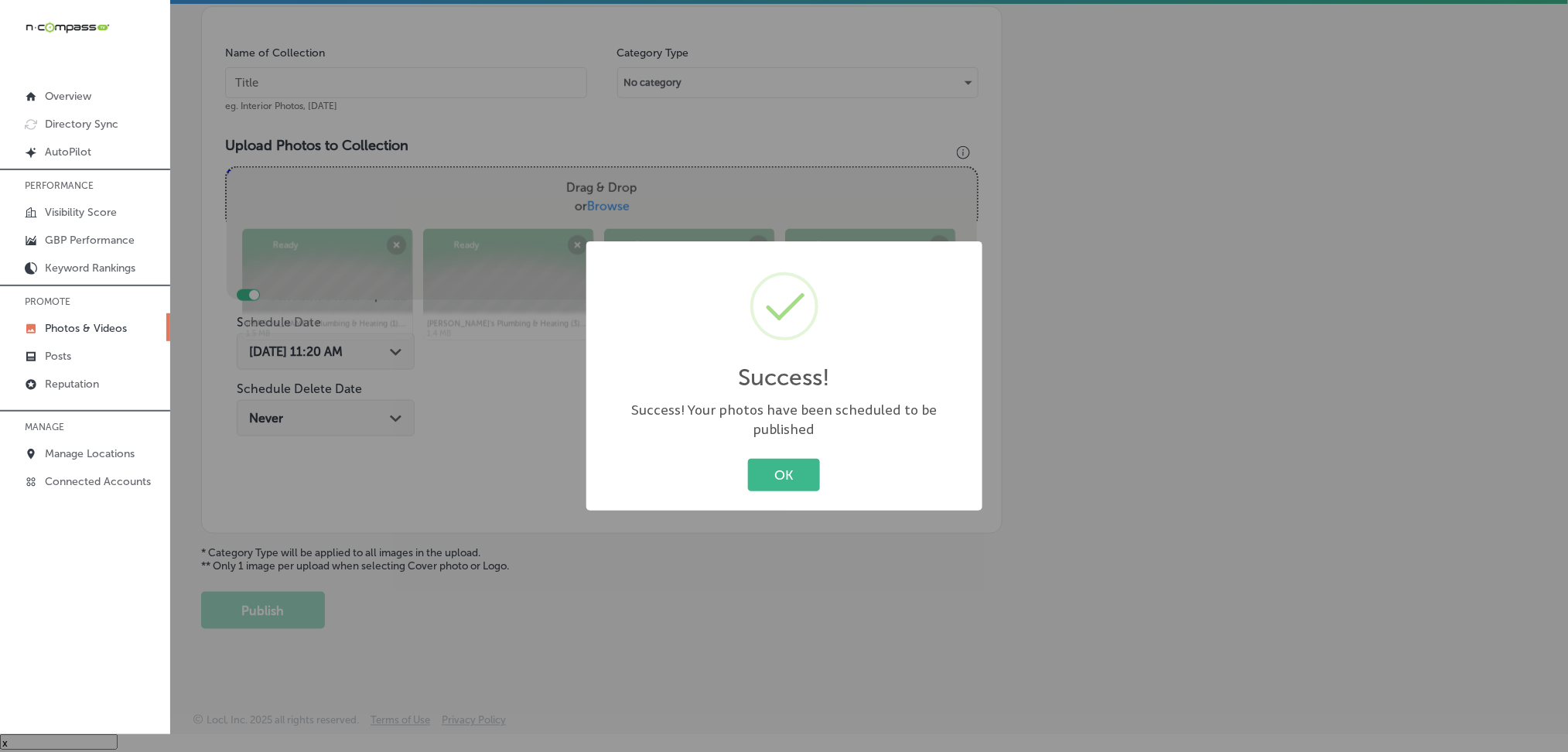
scroll to position [316, 0]
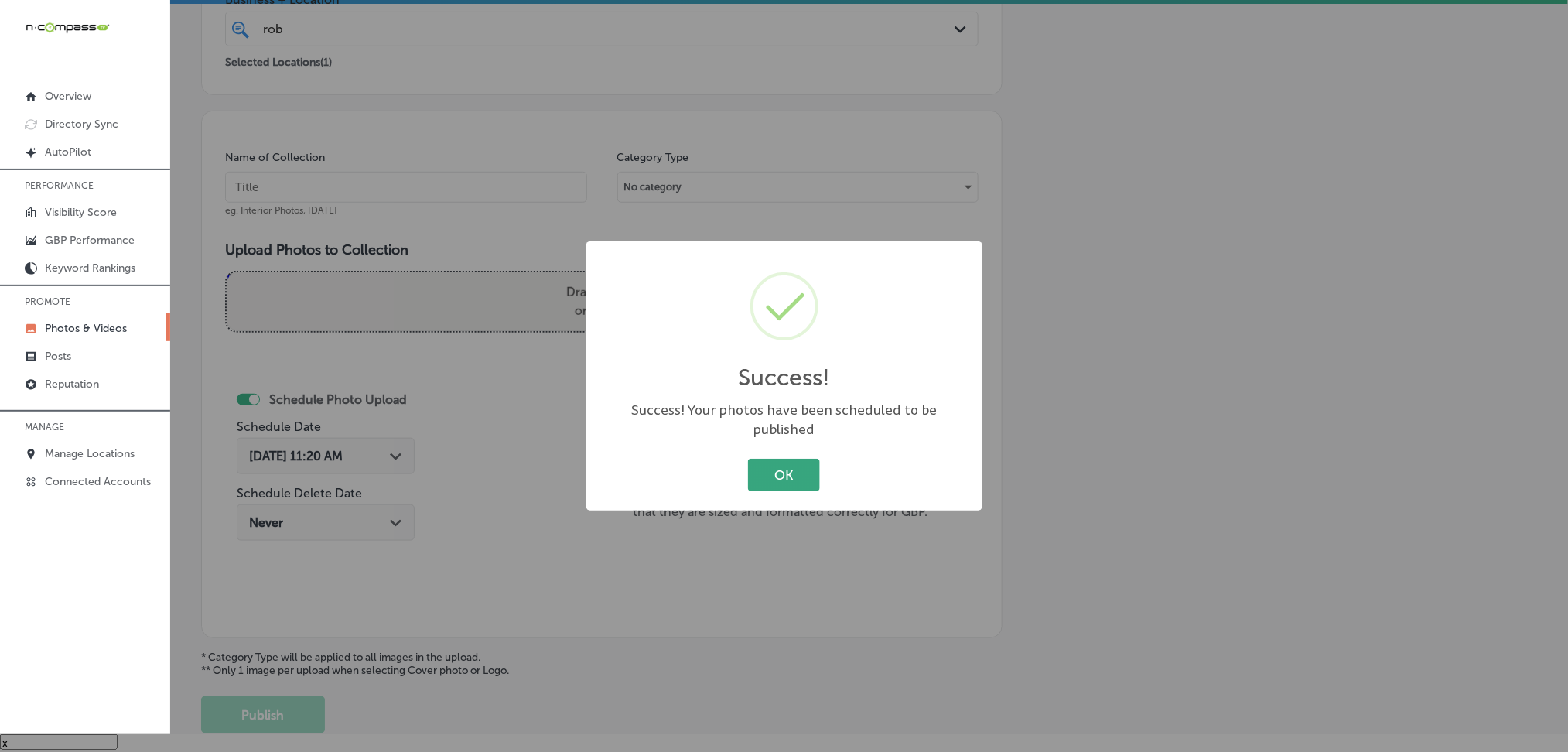
click at [806, 473] on button "OK" at bounding box center [784, 474] width 72 height 32
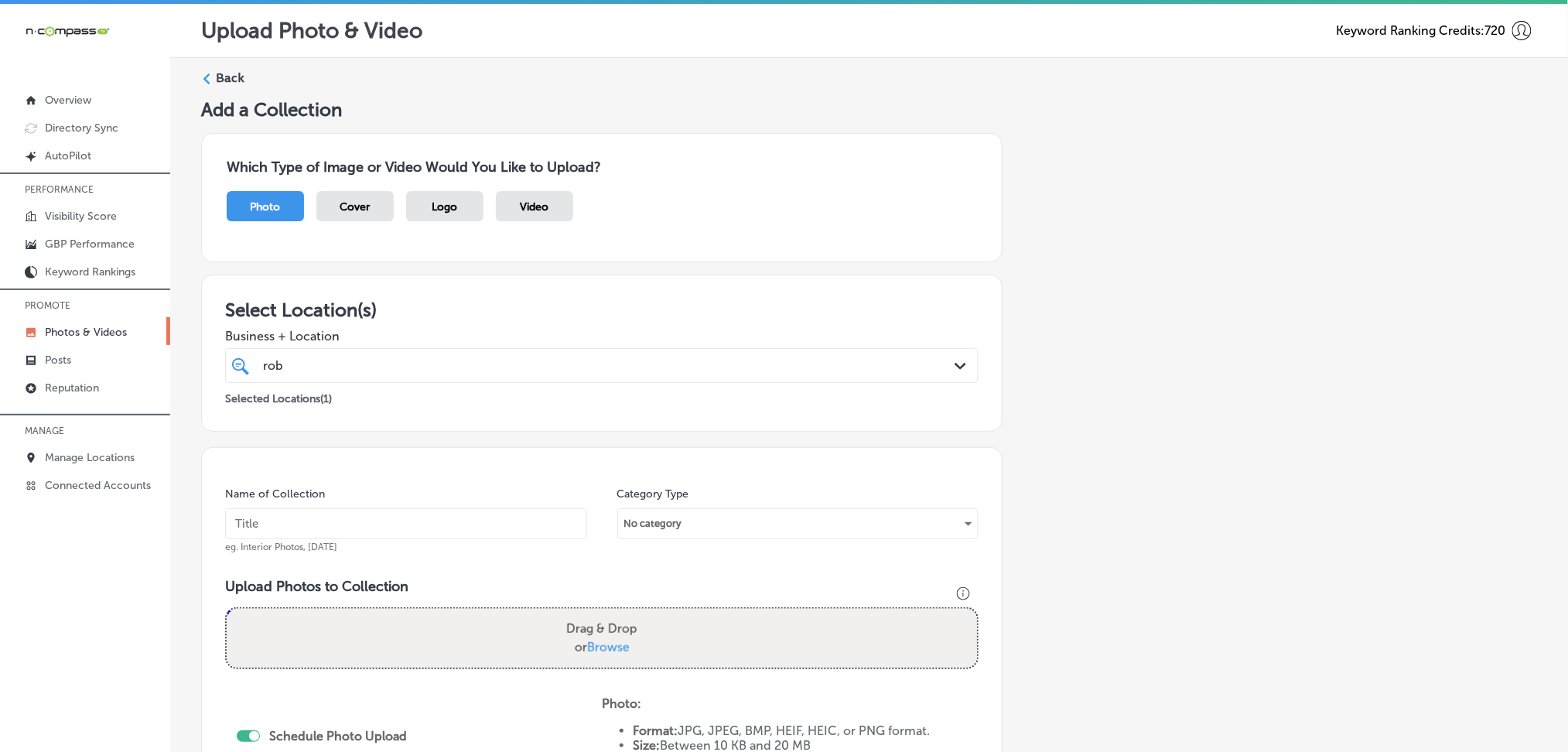
scroll to position [0, 0]
click at [224, 81] on label "Back" at bounding box center [229, 79] width 28 height 17
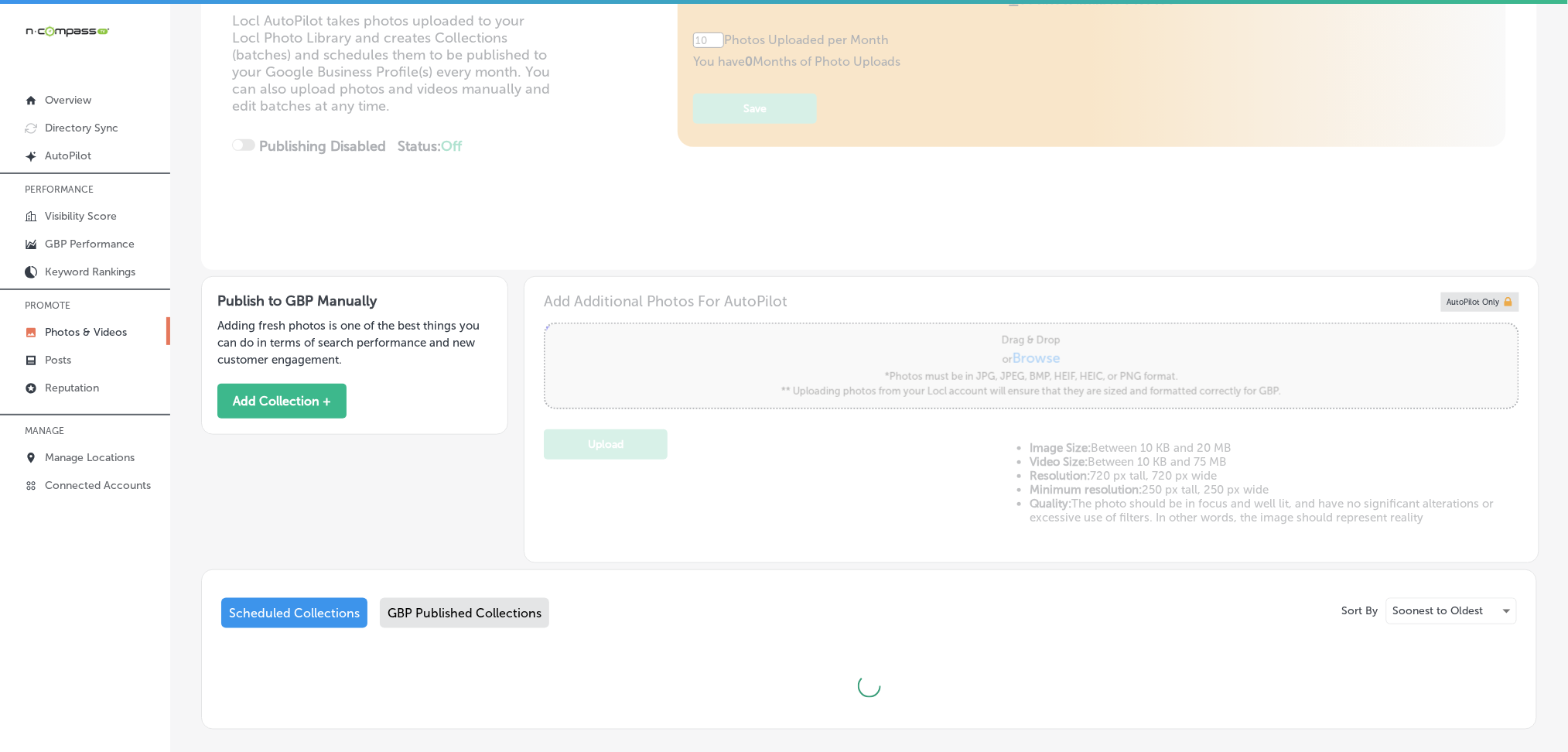
scroll to position [308, 0]
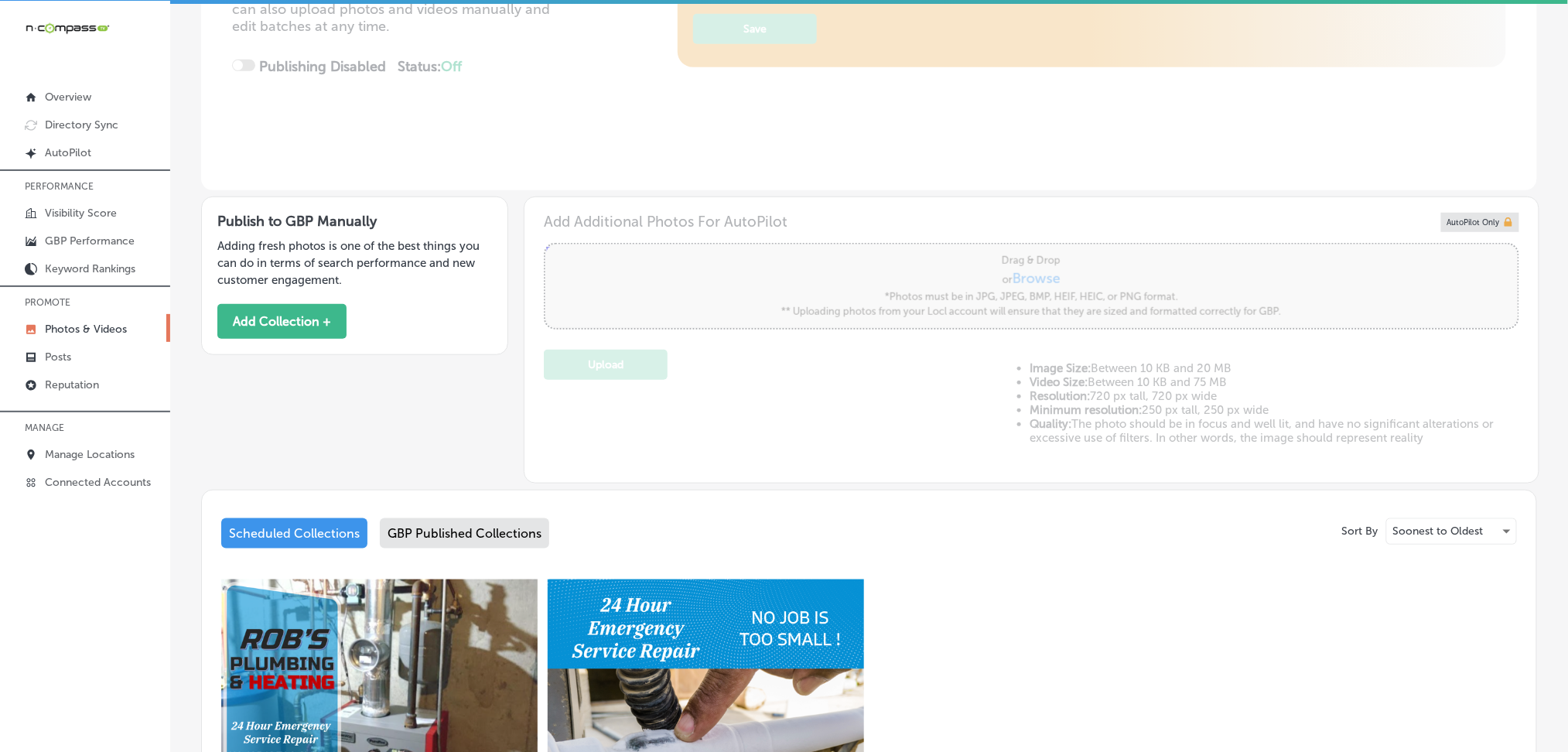
type input "5"
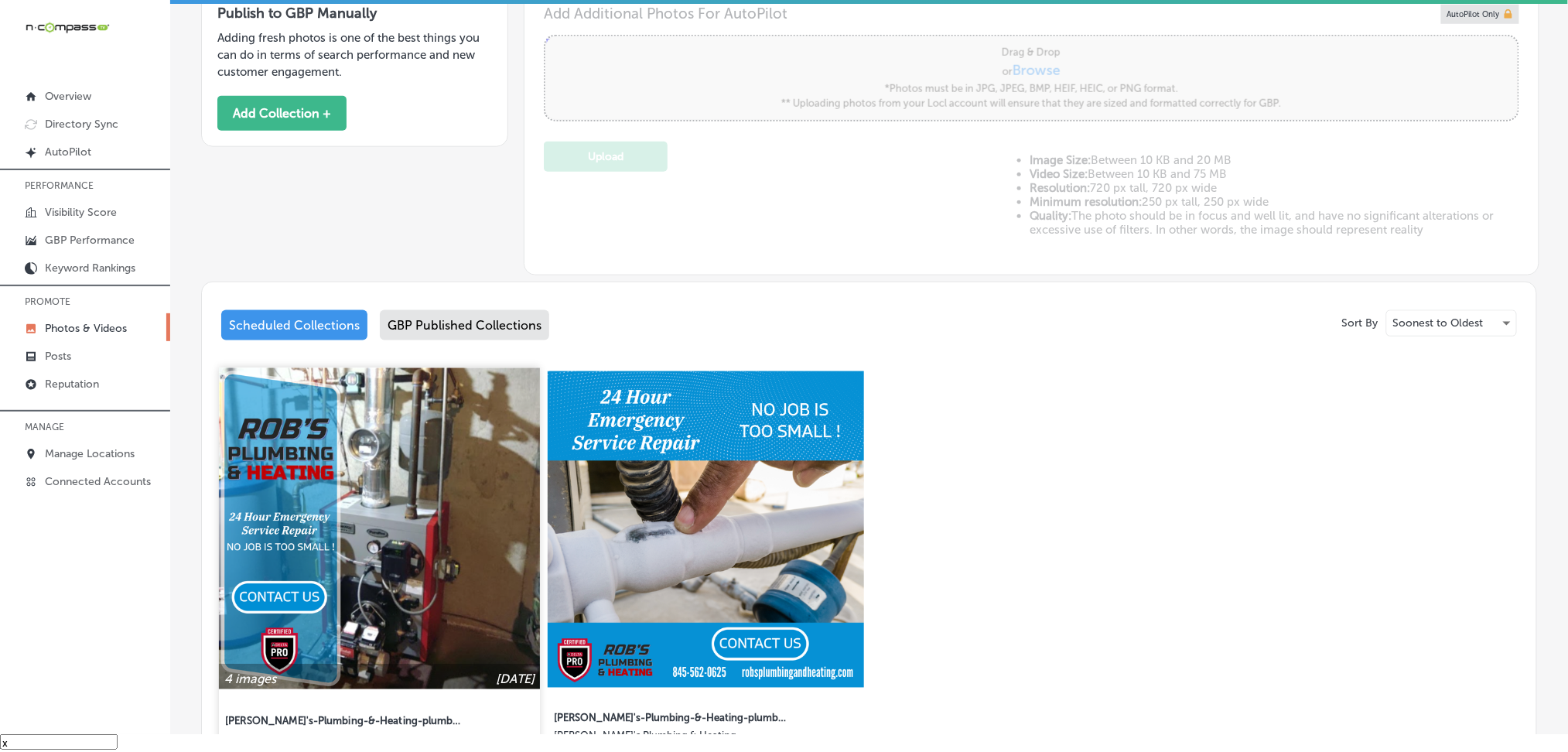
scroll to position [704, 0]
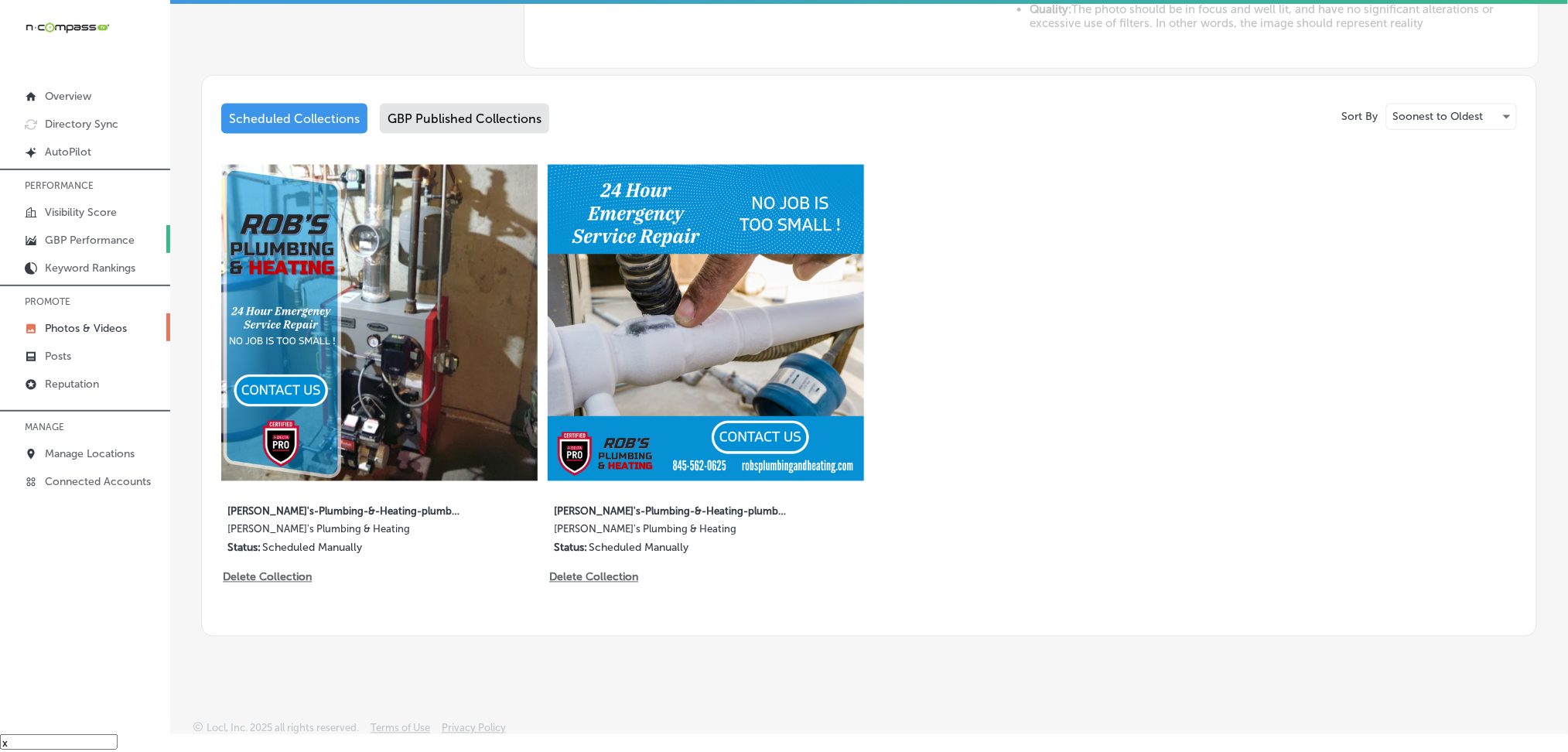
click at [79, 240] on p "GBP Performance" at bounding box center [89, 240] width 89 height 13
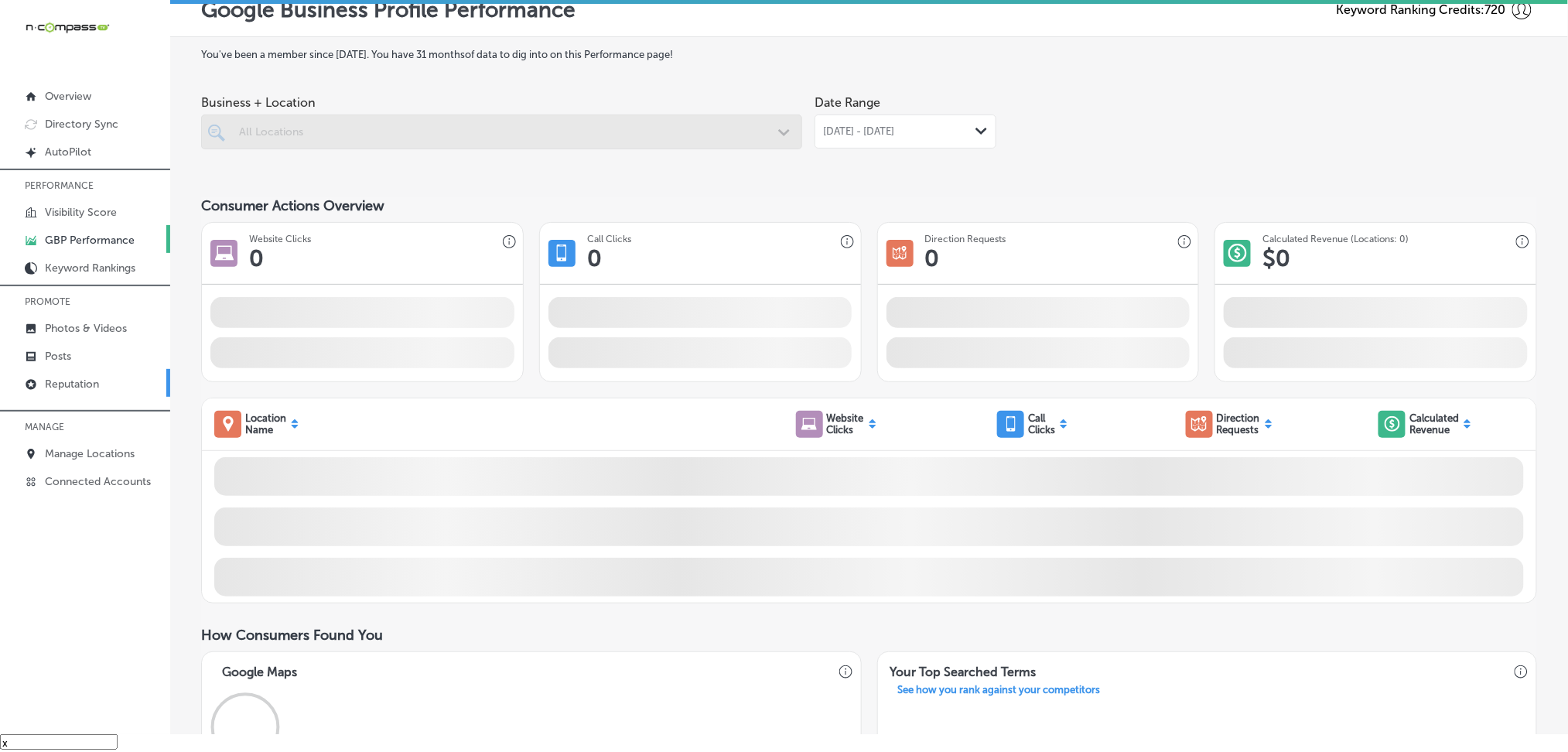
click at [92, 390] on link "Reputation" at bounding box center [85, 383] width 170 height 27
type textarea "x"
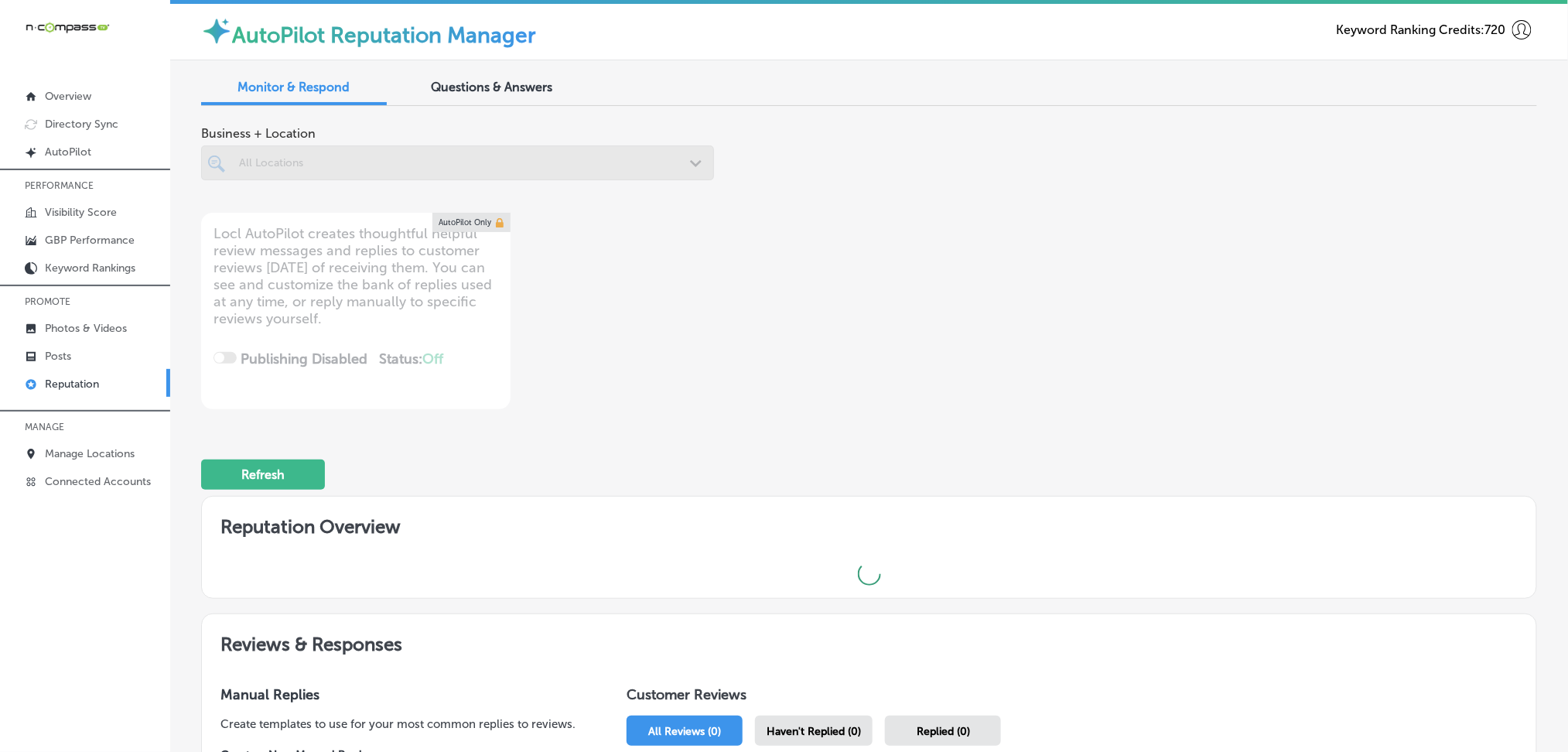
scroll to position [3, 0]
click at [536, 89] on span "Questions & Answers" at bounding box center [492, 88] width 121 height 15
